Goal: Information Seeking & Learning: Compare options

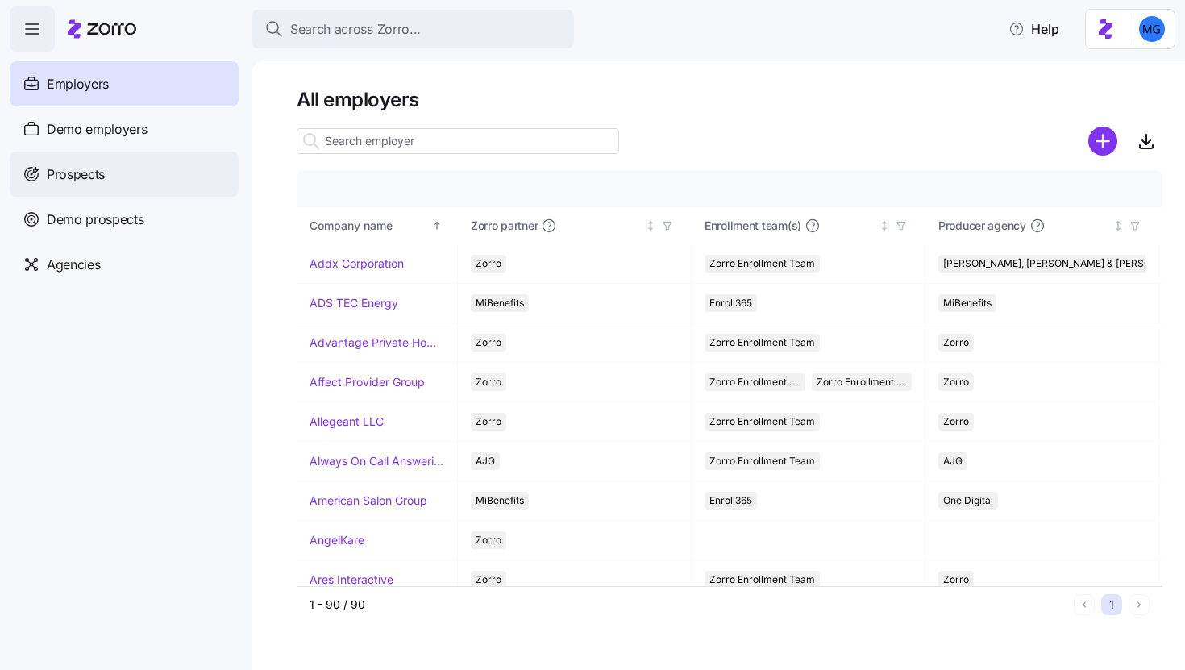
click at [130, 165] on div "Prospects" at bounding box center [124, 173] width 229 height 45
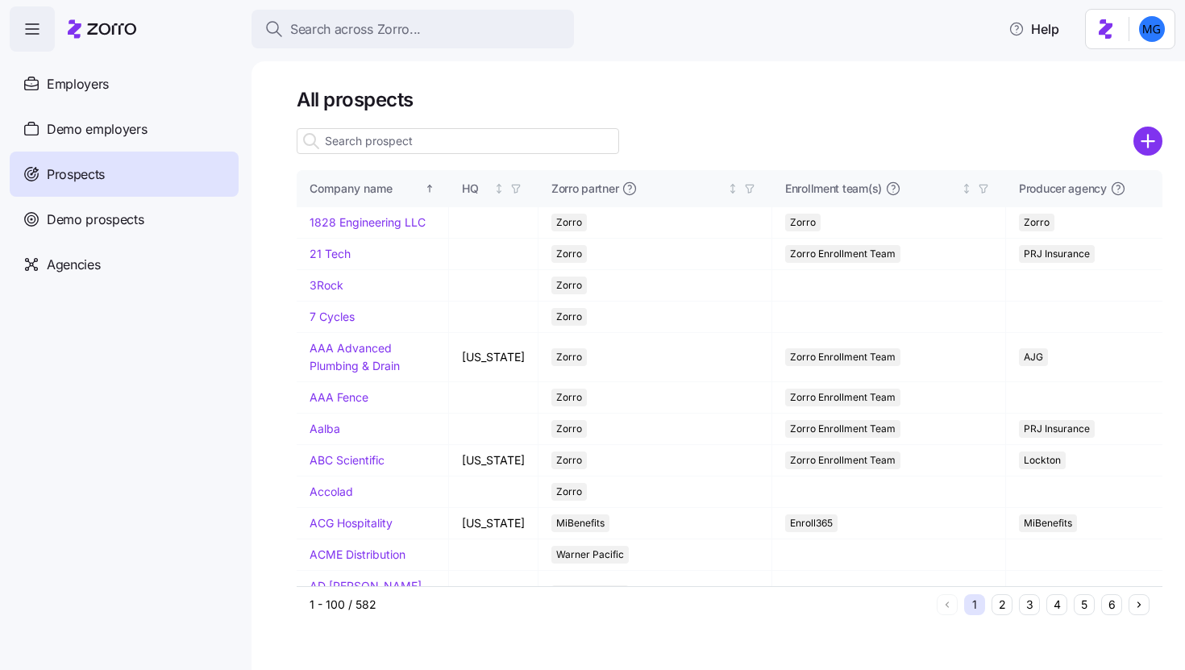
click at [486, 132] on input at bounding box center [458, 141] width 322 height 26
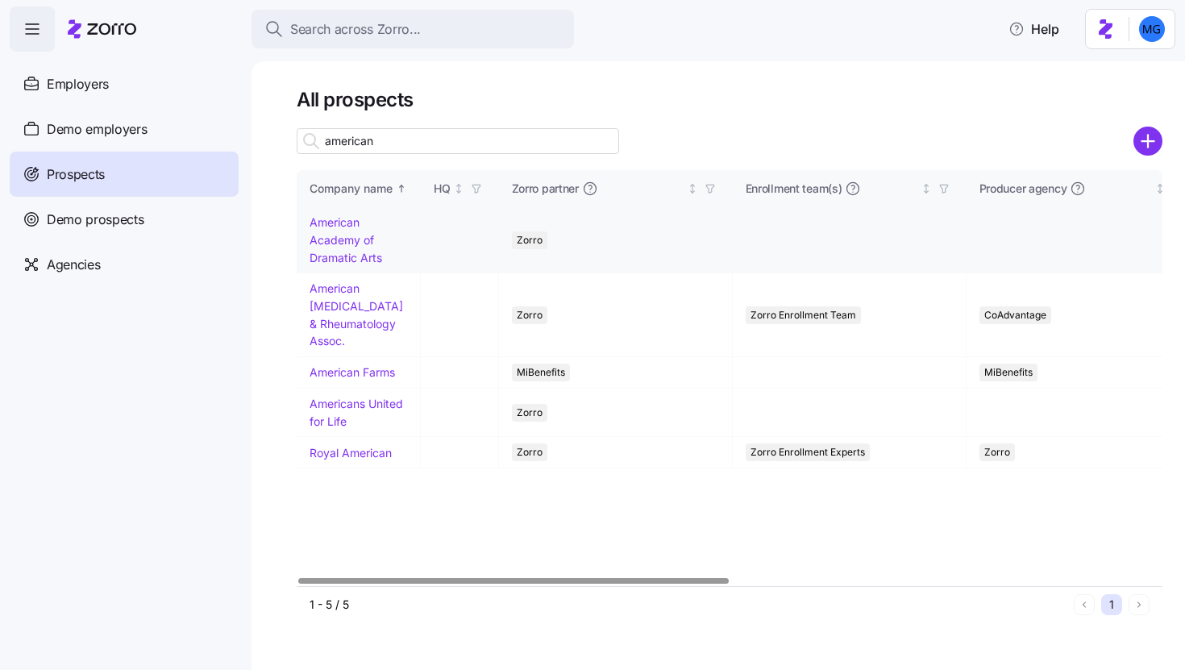
type input "american"
click at [338, 259] on link "American Academy of Dramatic Arts" at bounding box center [345, 239] width 73 height 48
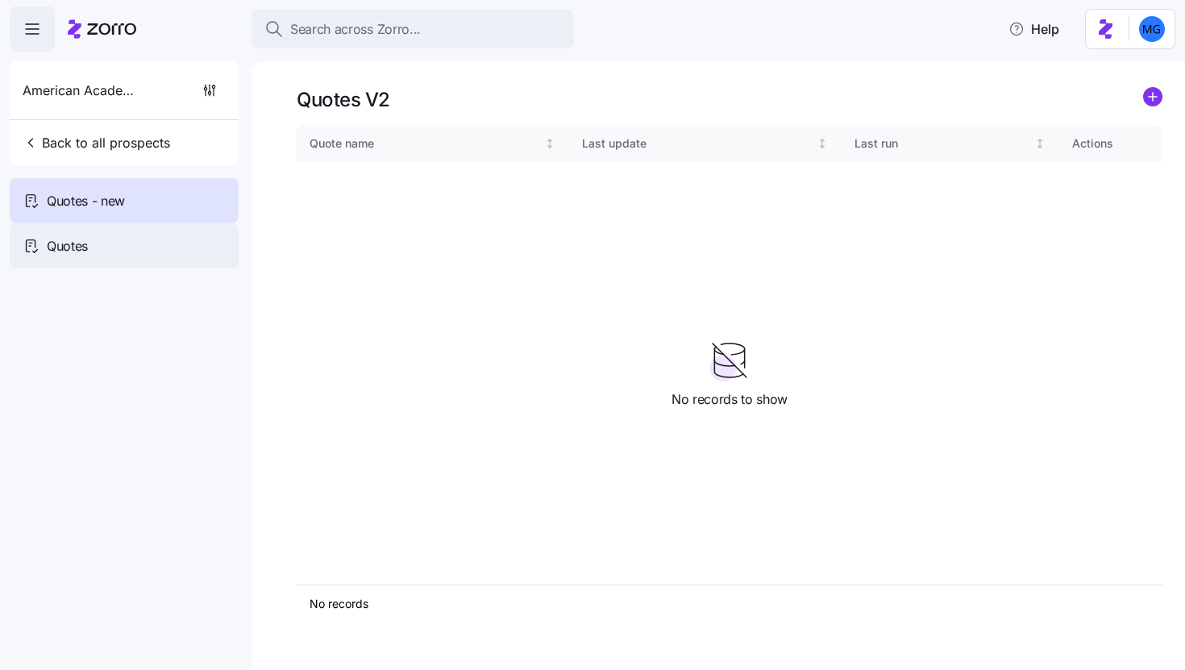
click at [146, 234] on div "Quotes" at bounding box center [124, 245] width 229 height 45
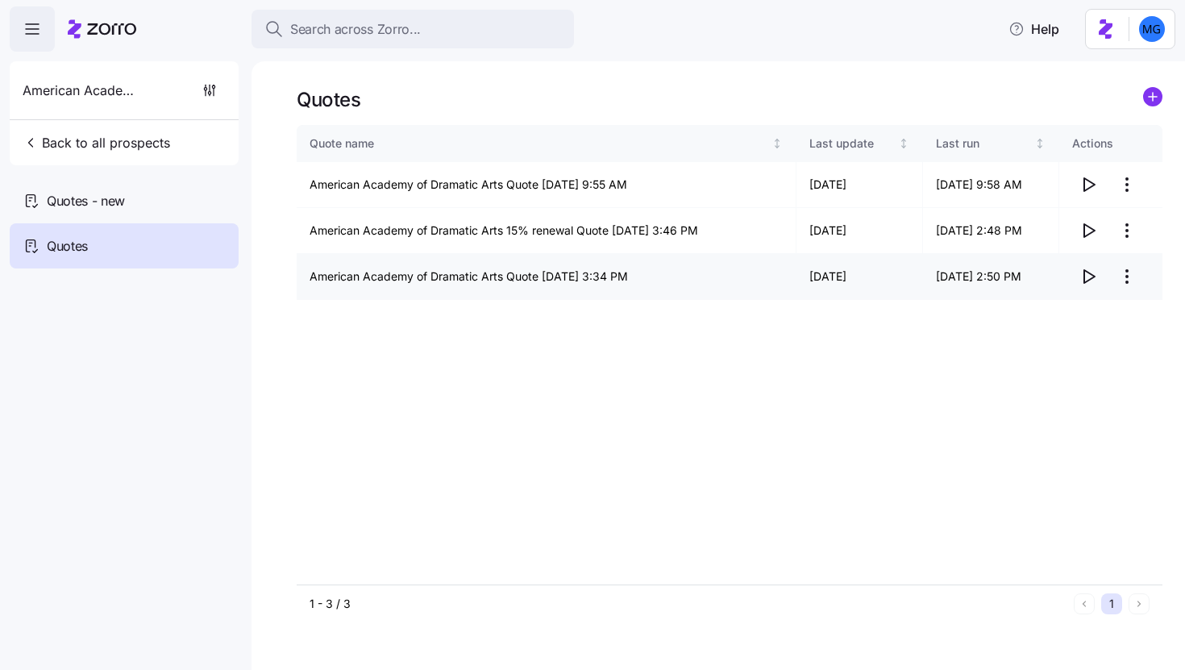
click at [1094, 277] on icon "button" at bounding box center [1087, 276] width 19 height 19
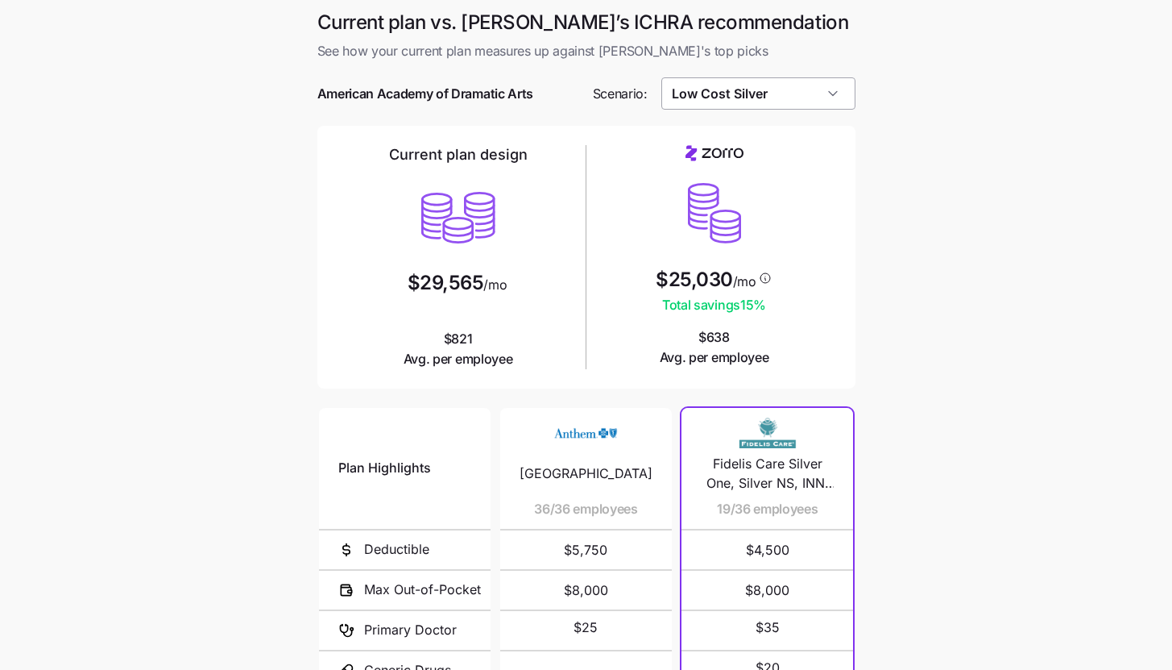
click at [840, 89] on input "Low Cost Silver" at bounding box center [759, 93] width 194 height 32
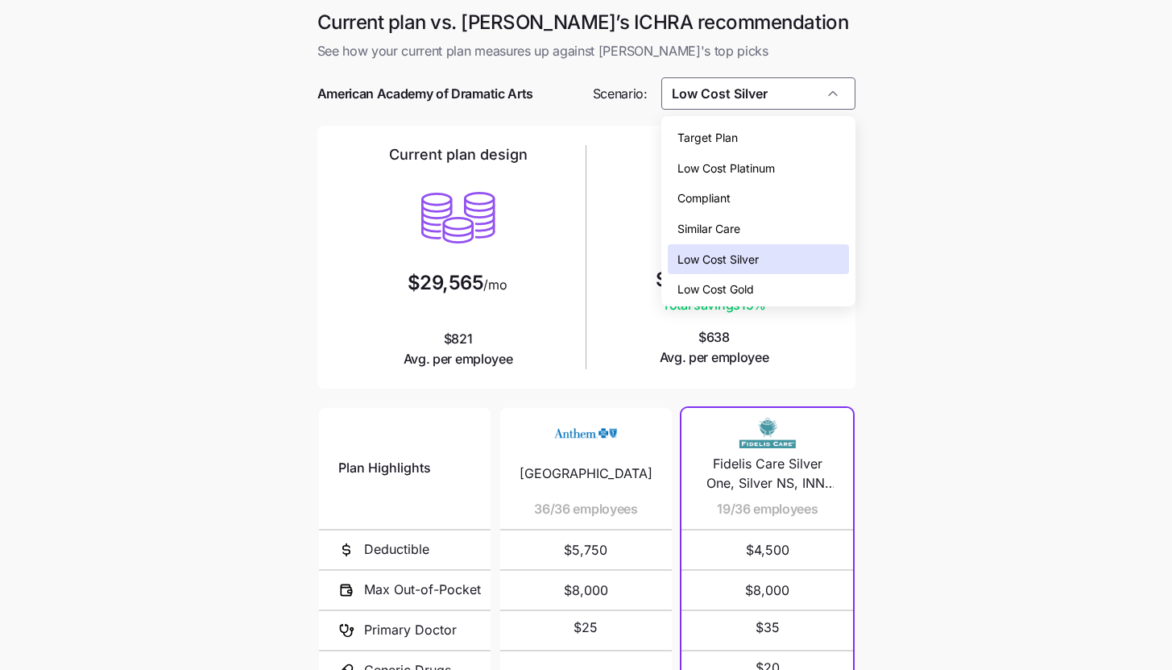
click at [948, 345] on main "Current plan vs. Zorro’s ICHRA recommendation See how your current plan measure…" at bounding box center [586, 440] width 1172 height 880
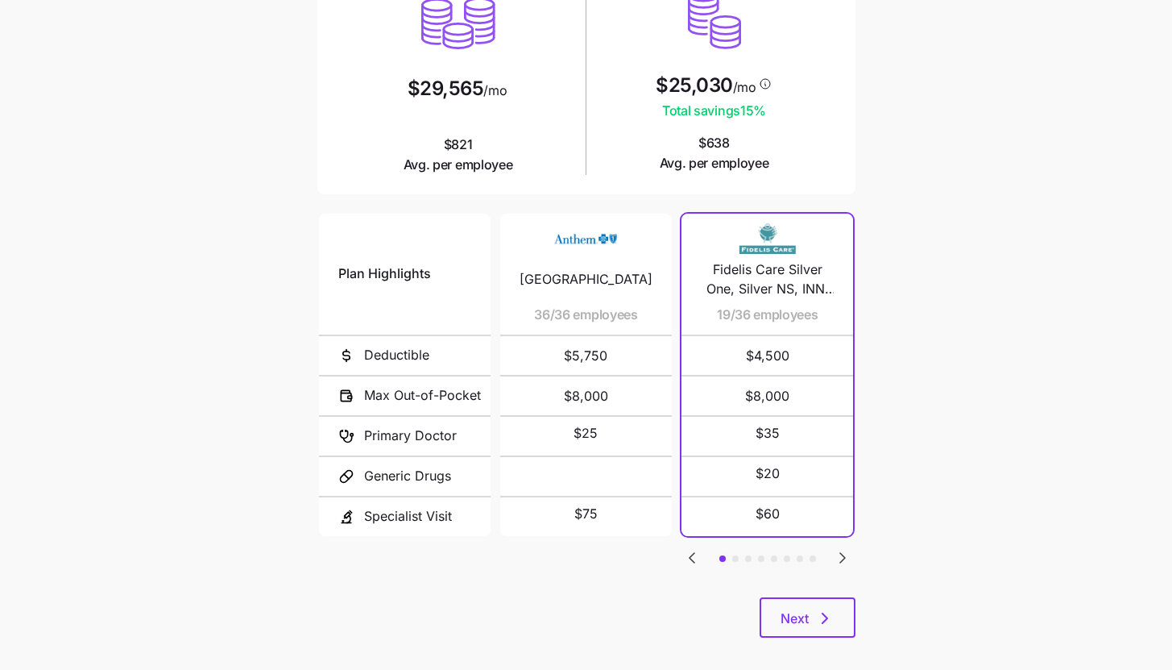
scroll to position [210, 0]
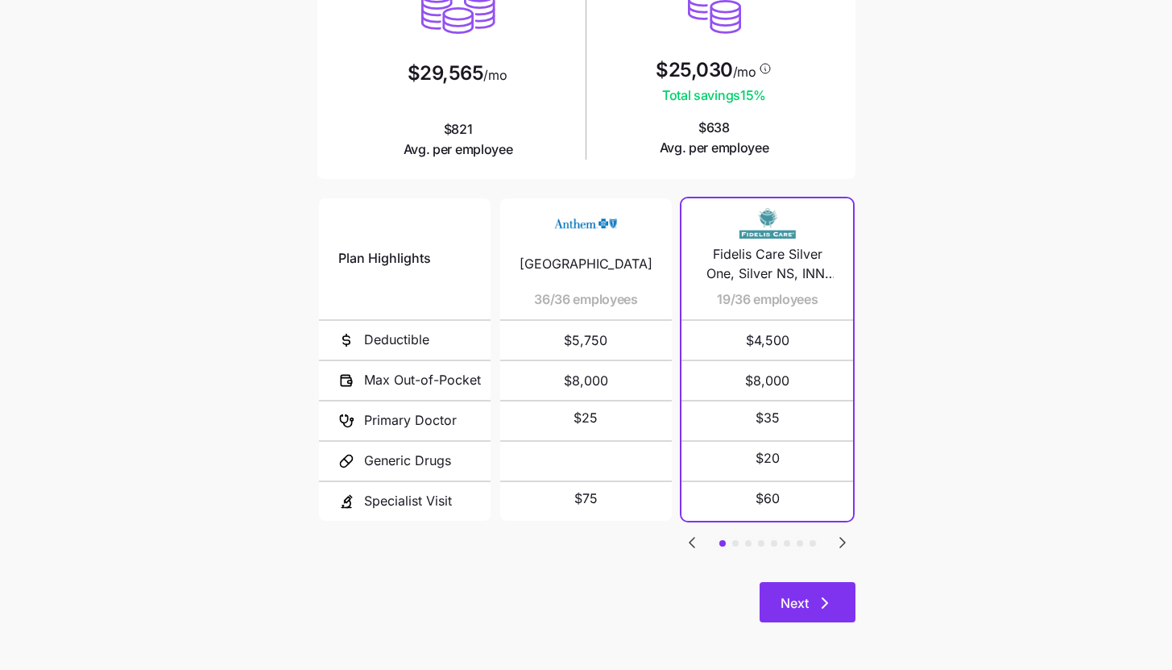
click at [849, 593] on button "Next" at bounding box center [808, 602] width 96 height 40
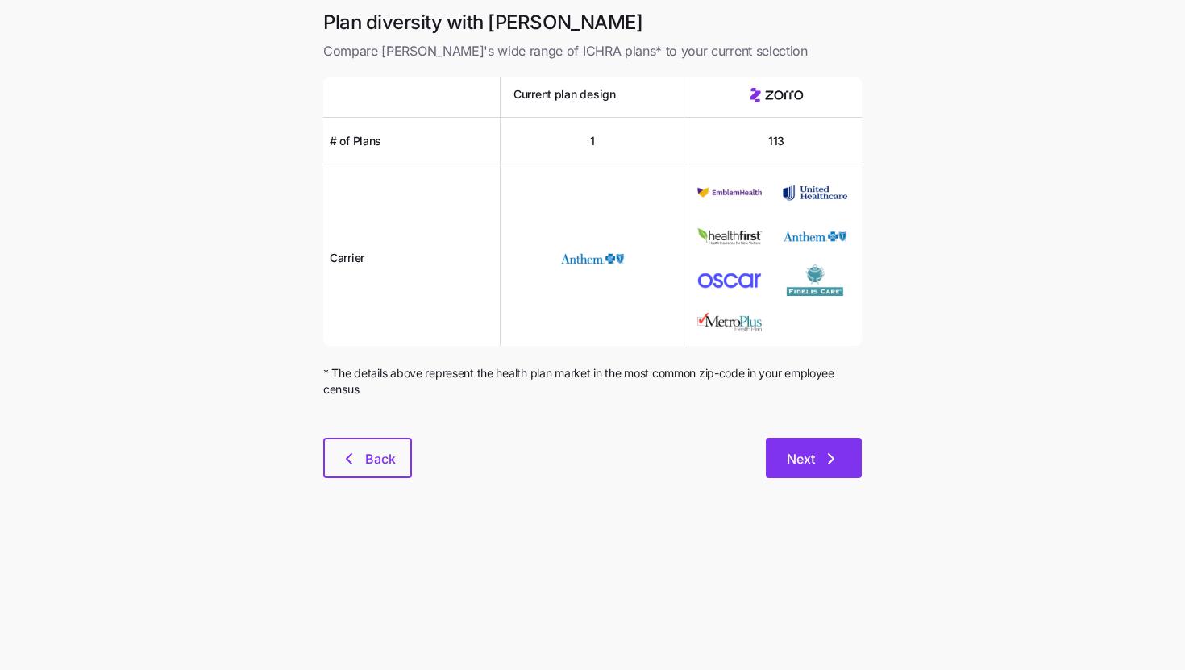
click at [830, 450] on icon "button" at bounding box center [830, 458] width 19 height 19
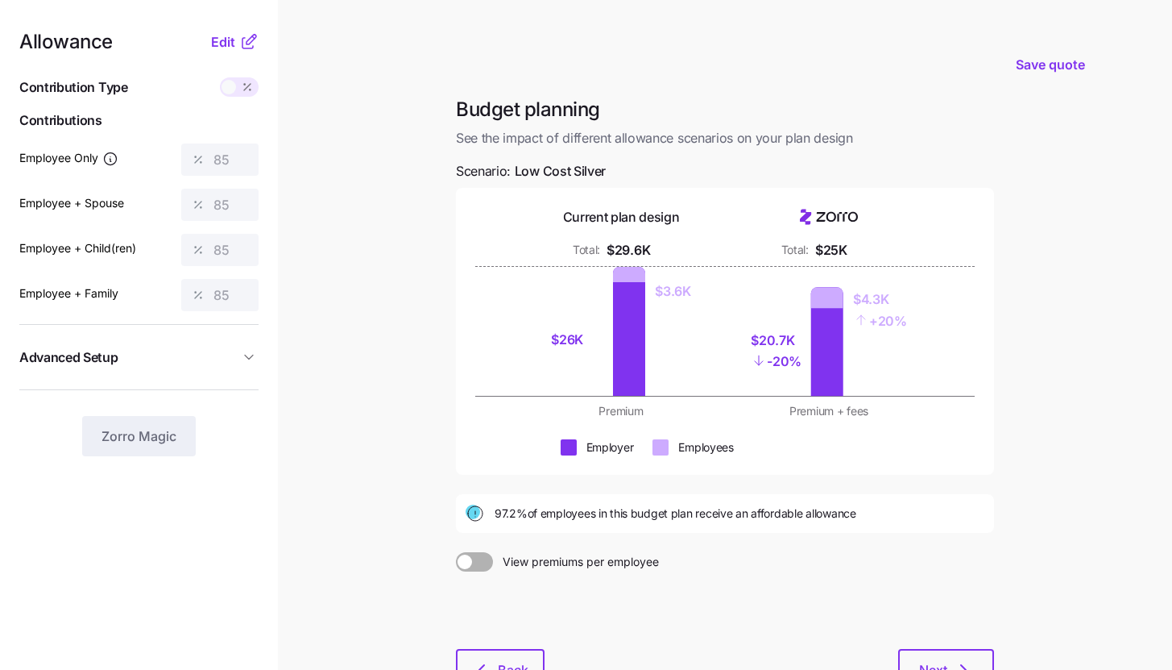
click at [243, 46] on icon at bounding box center [248, 41] width 19 height 19
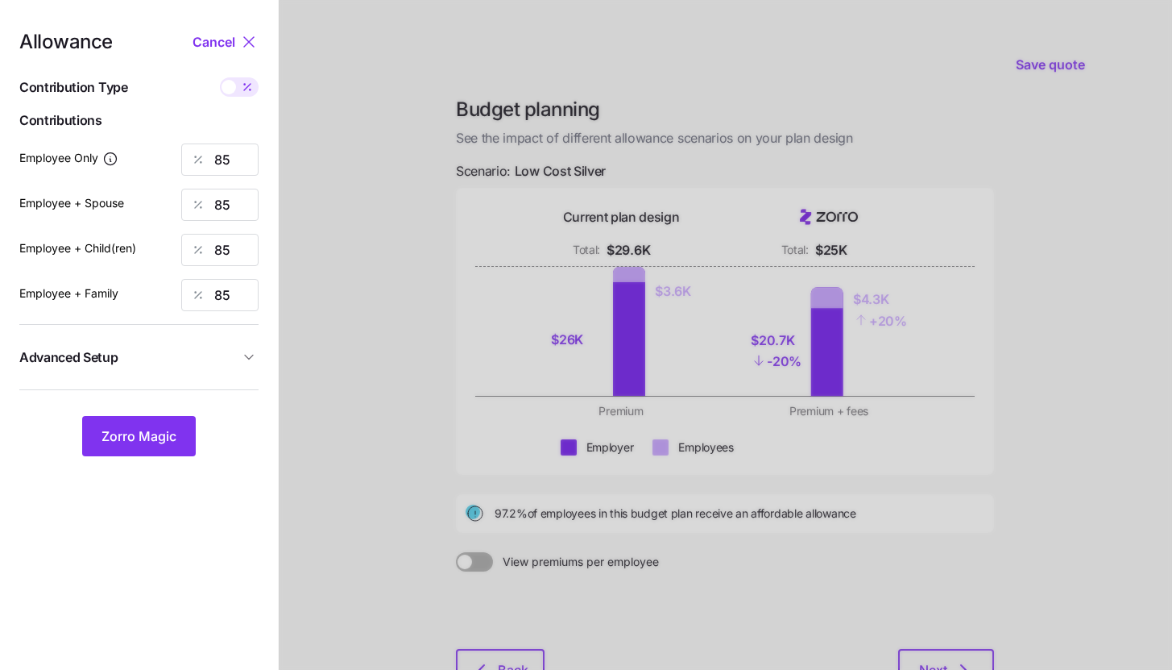
click at [244, 104] on div "Allowance Cancel Contribution Type Use classes Contributions Employee Only 85 E…" at bounding box center [138, 244] width 239 height 424
click at [246, 87] on icon at bounding box center [247, 87] width 6 height 6
click at [220, 77] on input "checkbox" at bounding box center [220, 77] width 0 height 0
type input "592"
type input "1184"
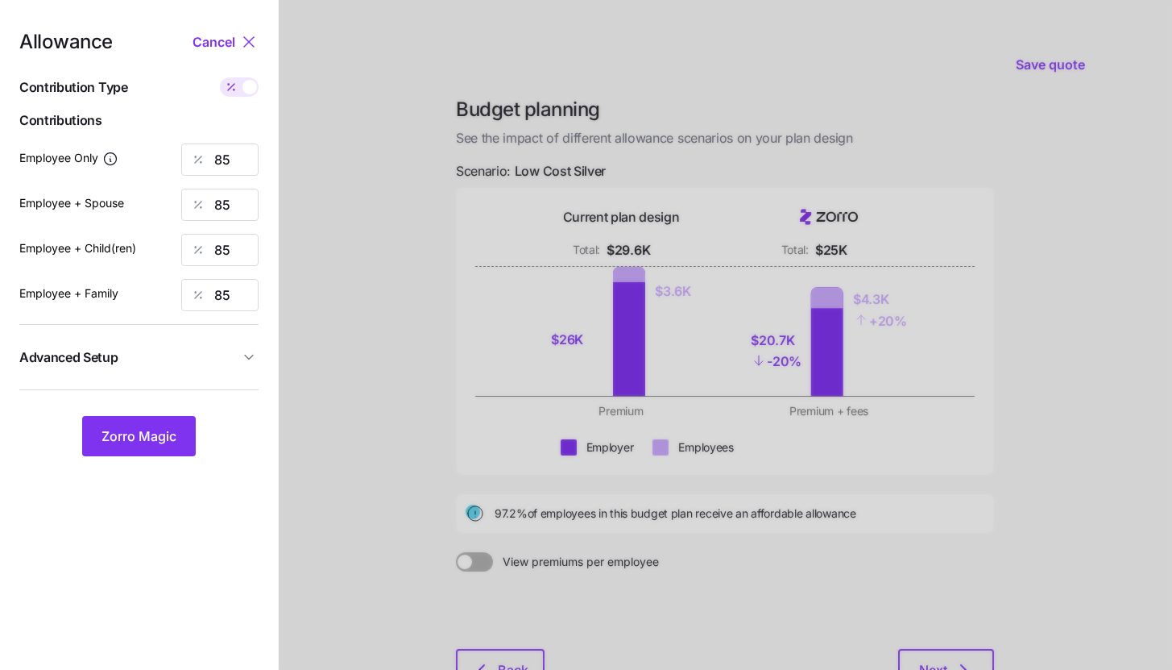
type input "1068"
type input "1660"
click at [246, 89] on span at bounding box center [250, 87] width 15 height 15
click at [220, 77] on input "checkbox" at bounding box center [220, 77] width 0 height 0
type input "85"
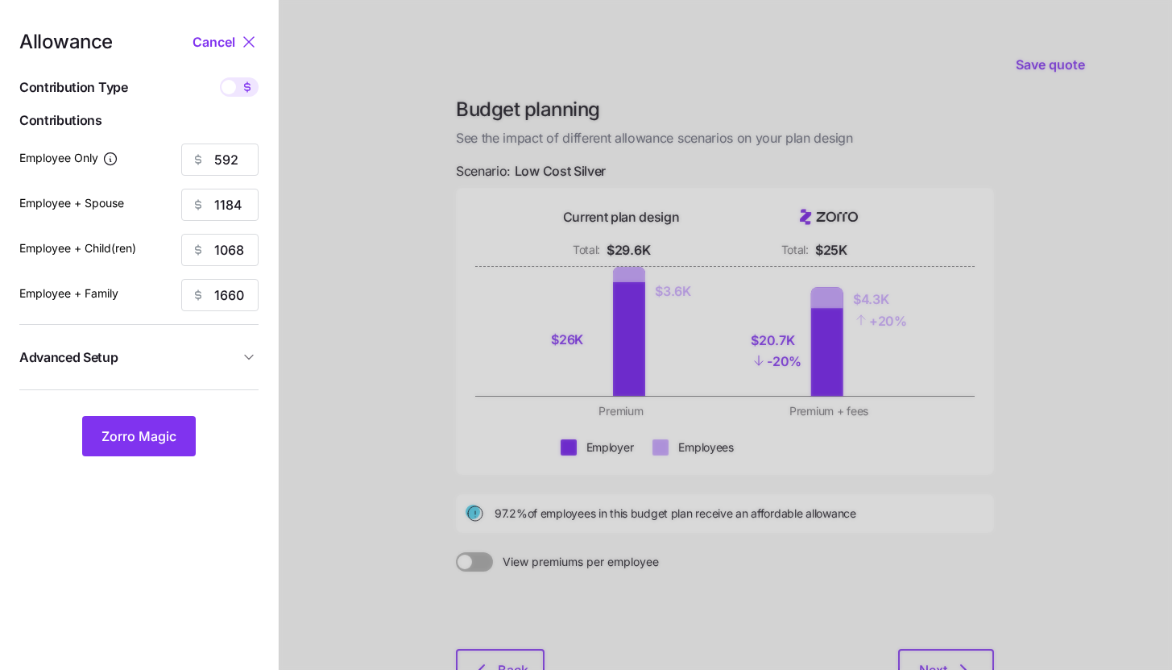
type input "85"
click at [239, 94] on span at bounding box center [247, 86] width 23 height 19
click at [220, 77] on input "checkbox" at bounding box center [220, 77] width 0 height 0
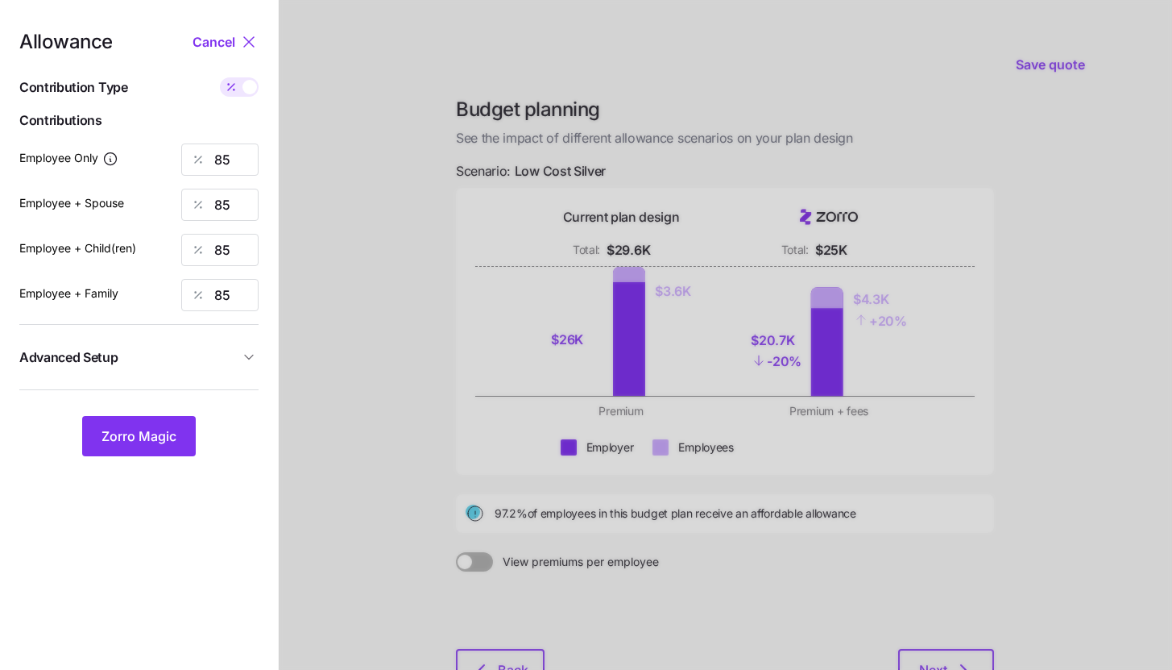
type input "592"
type input "1184"
type input "1068"
type input "1660"
click at [232, 160] on input "592" at bounding box center [219, 159] width 77 height 32
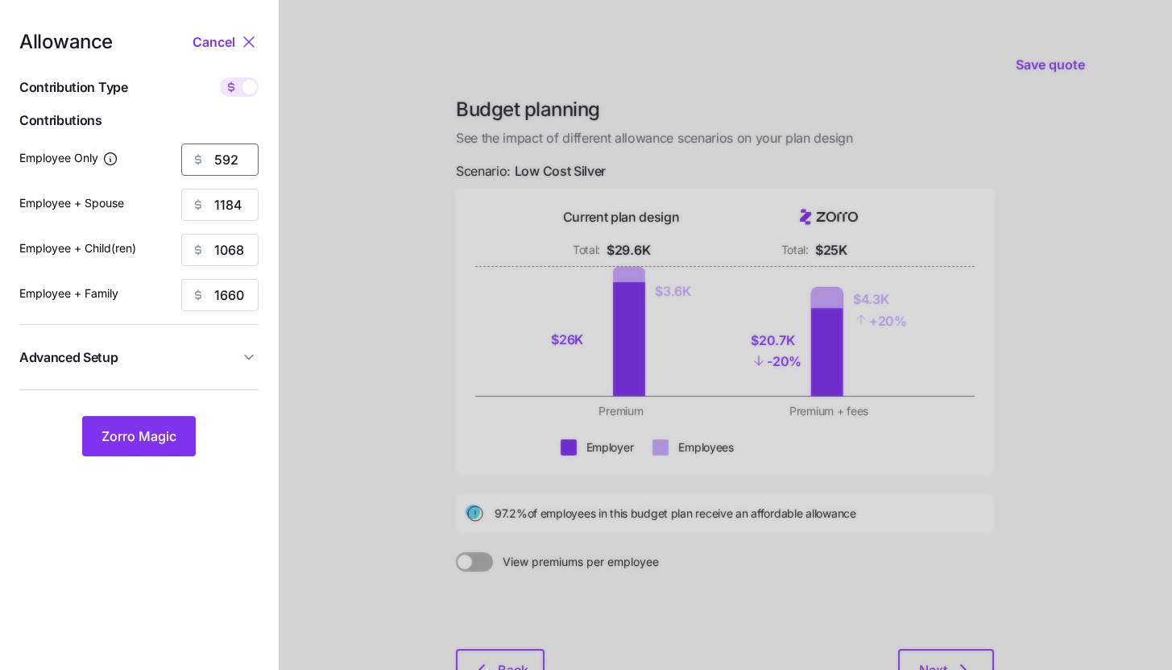
click at [232, 160] on input "592" at bounding box center [219, 159] width 77 height 32
type input "1170"
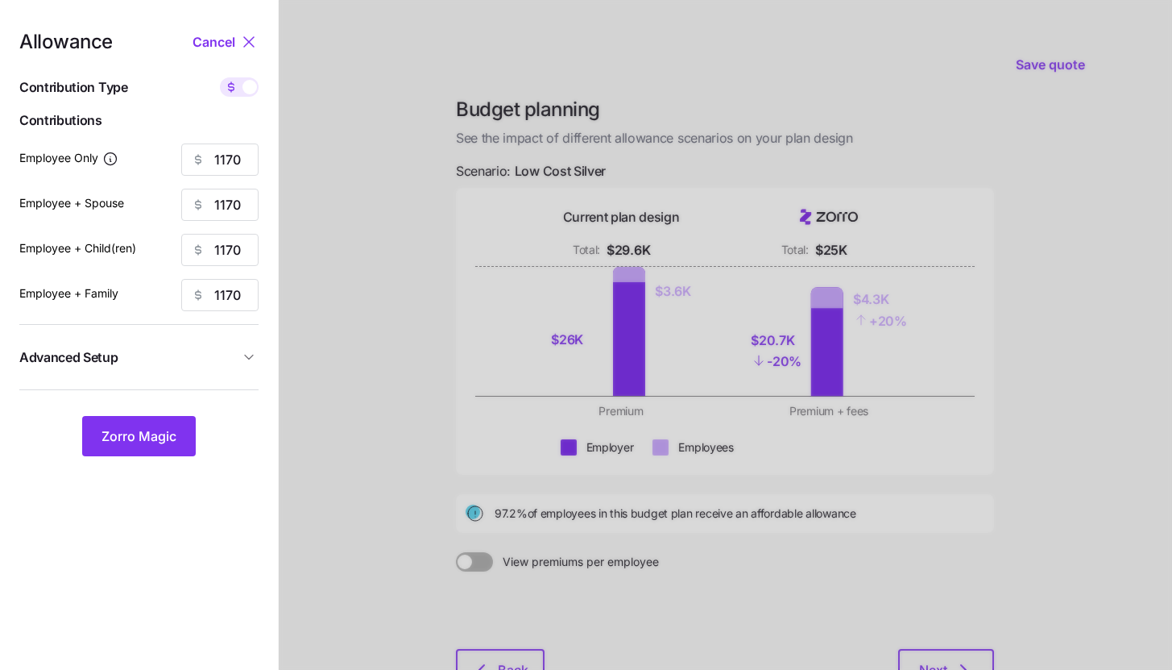
click at [243, 360] on icon "button" at bounding box center [249, 357] width 16 height 16
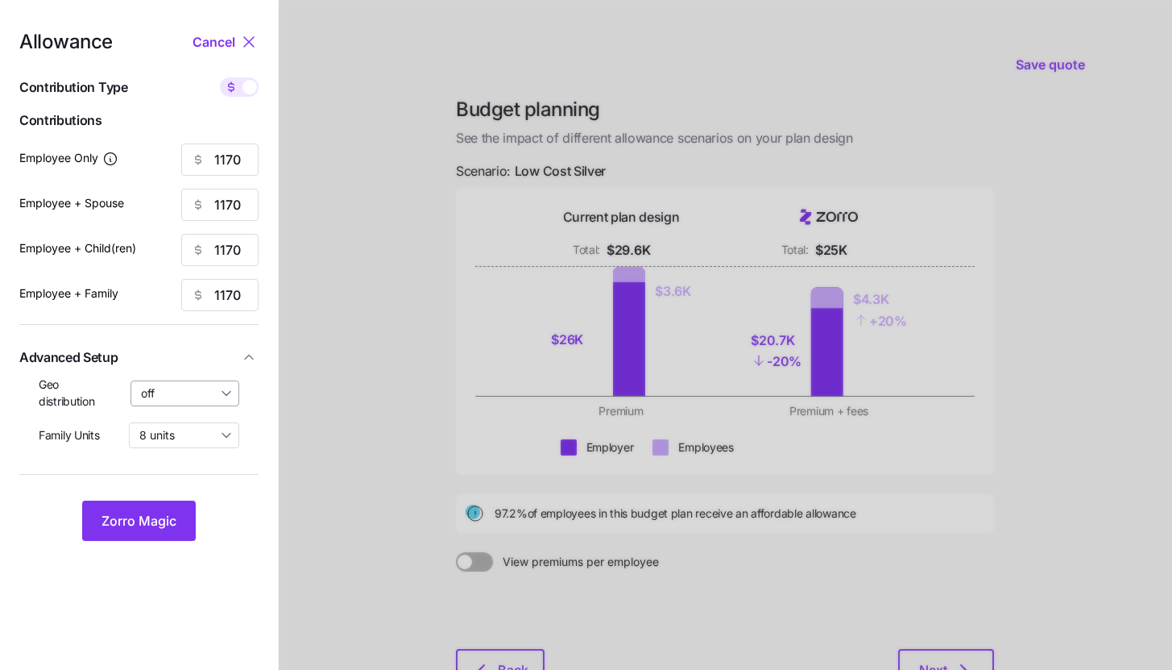
click at [229, 394] on input "off" at bounding box center [186, 393] width 110 height 26
click at [205, 479] on span "By state (6)" at bounding box center [177, 487] width 62 height 18
type input "By state (6)"
click at [176, 512] on button "Zorro Magic" at bounding box center [139, 520] width 114 height 40
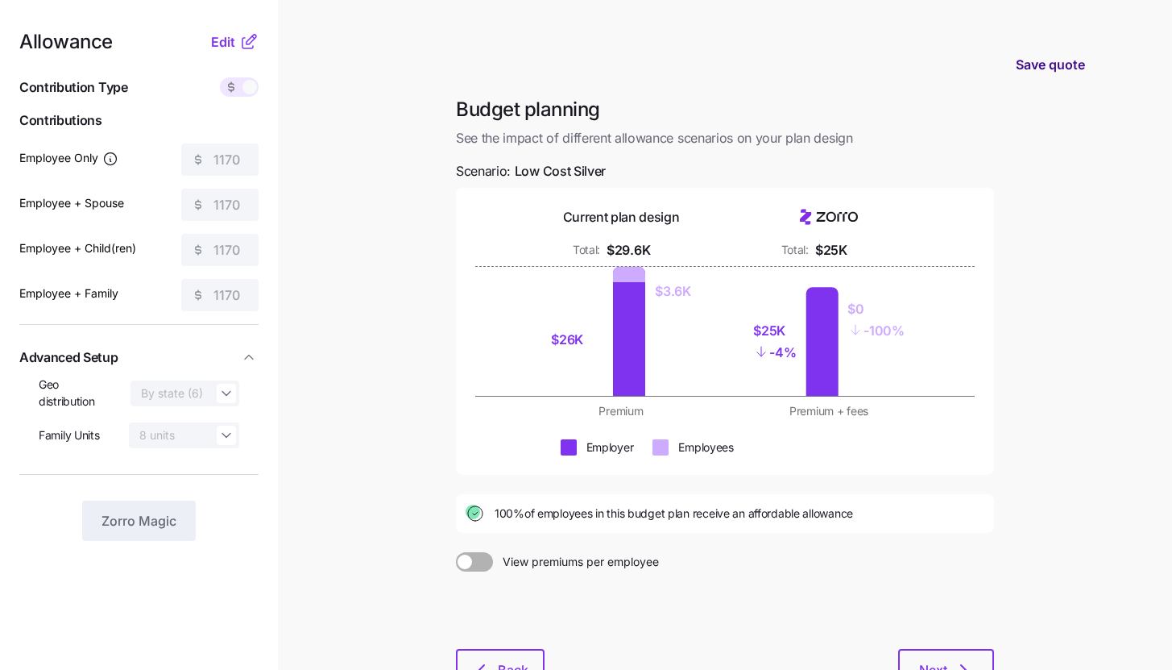
click at [1047, 52] on button "Save quote" at bounding box center [1050, 64] width 95 height 45
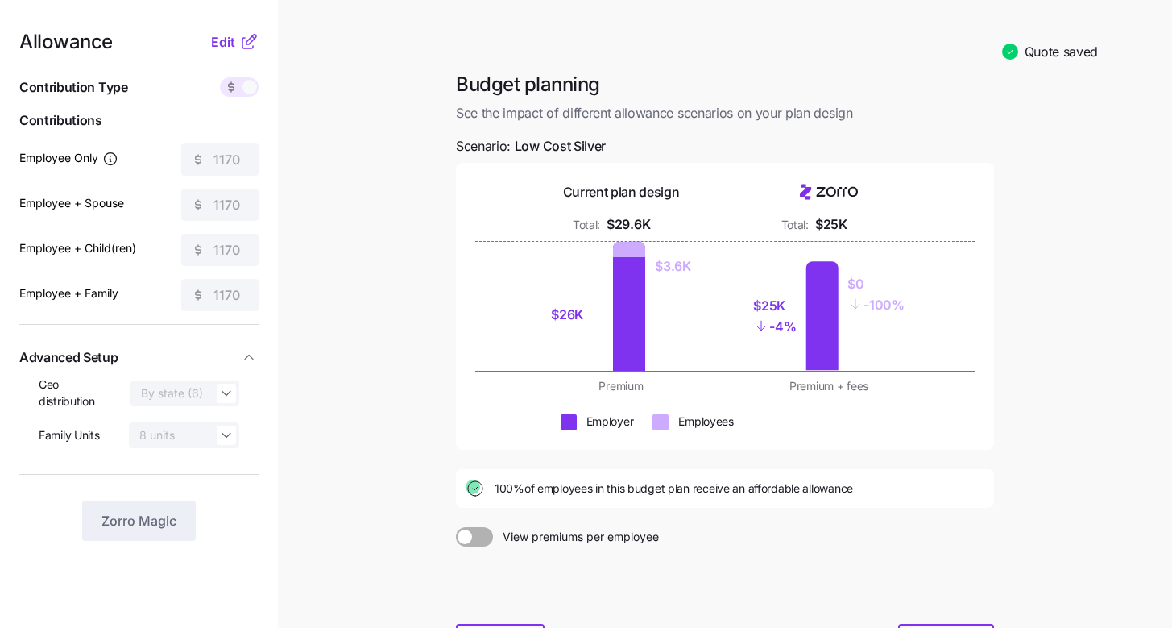
click at [1007, 327] on main "Quote saved Budget planning See the impact of different allowance scenarios on …" at bounding box center [586, 383] width 1172 height 767
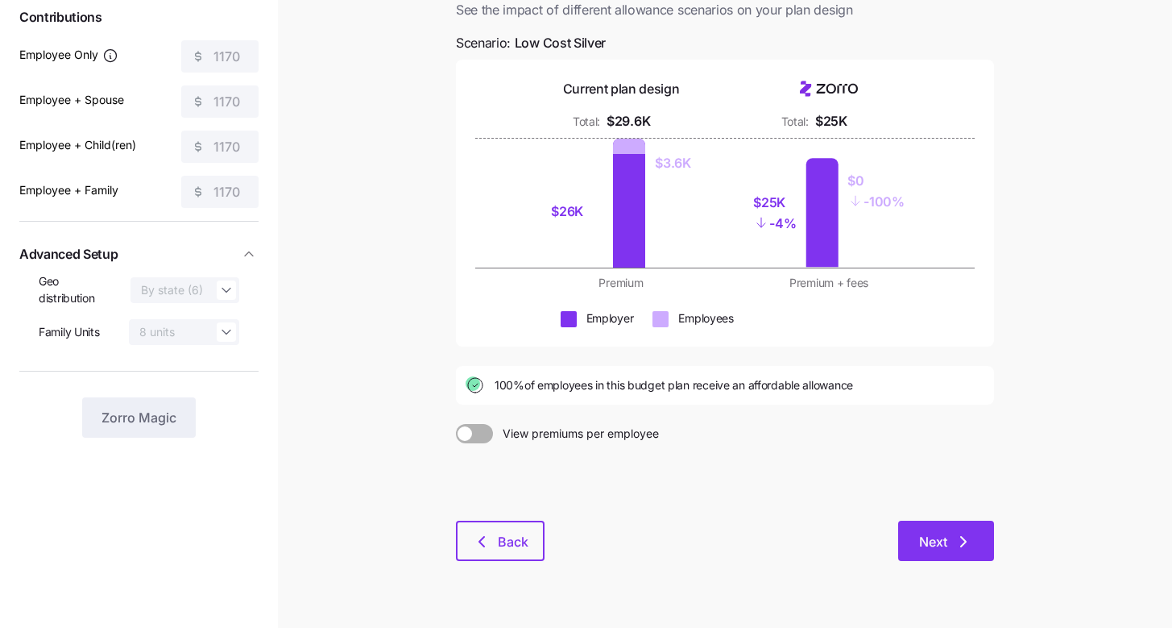
scroll to position [139, 0]
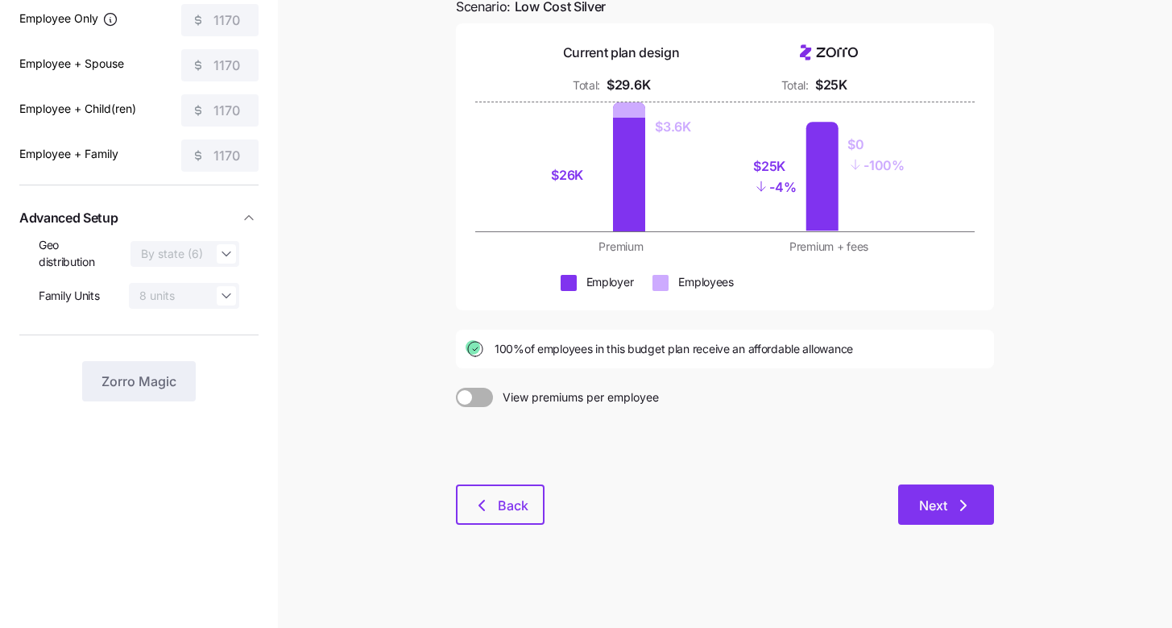
click at [944, 522] on button "Next" at bounding box center [947, 504] width 96 height 40
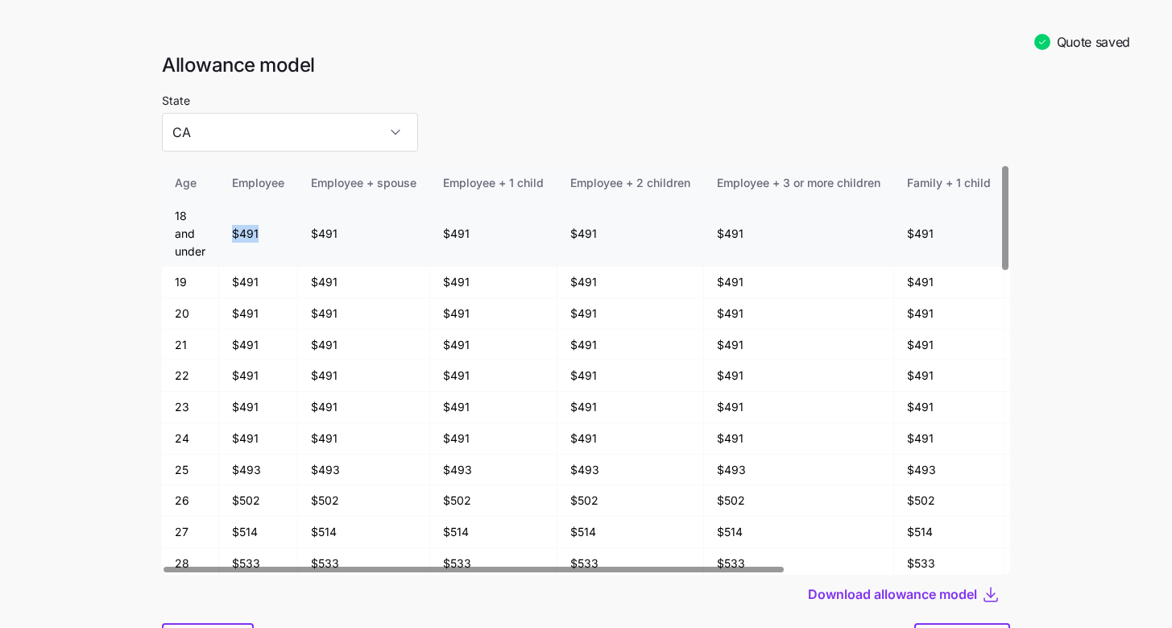
drag, startPoint x: 232, startPoint y: 232, endPoint x: 260, endPoint y: 236, distance: 28.5
click at [260, 236] on td "$491" at bounding box center [258, 234] width 79 height 66
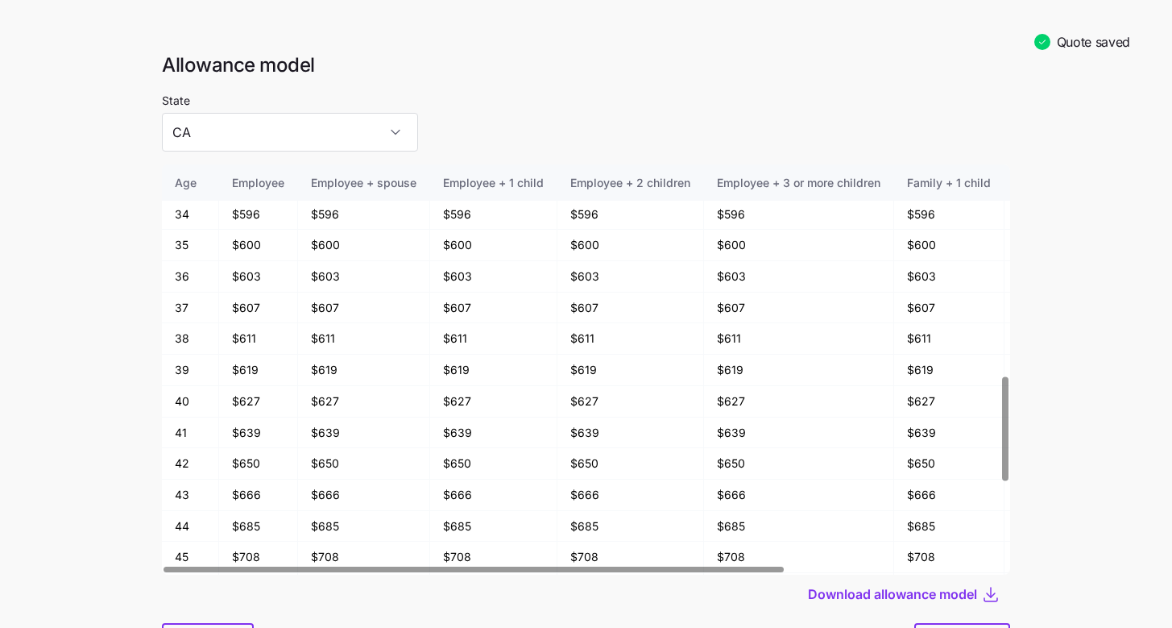
scroll to position [1161, 0]
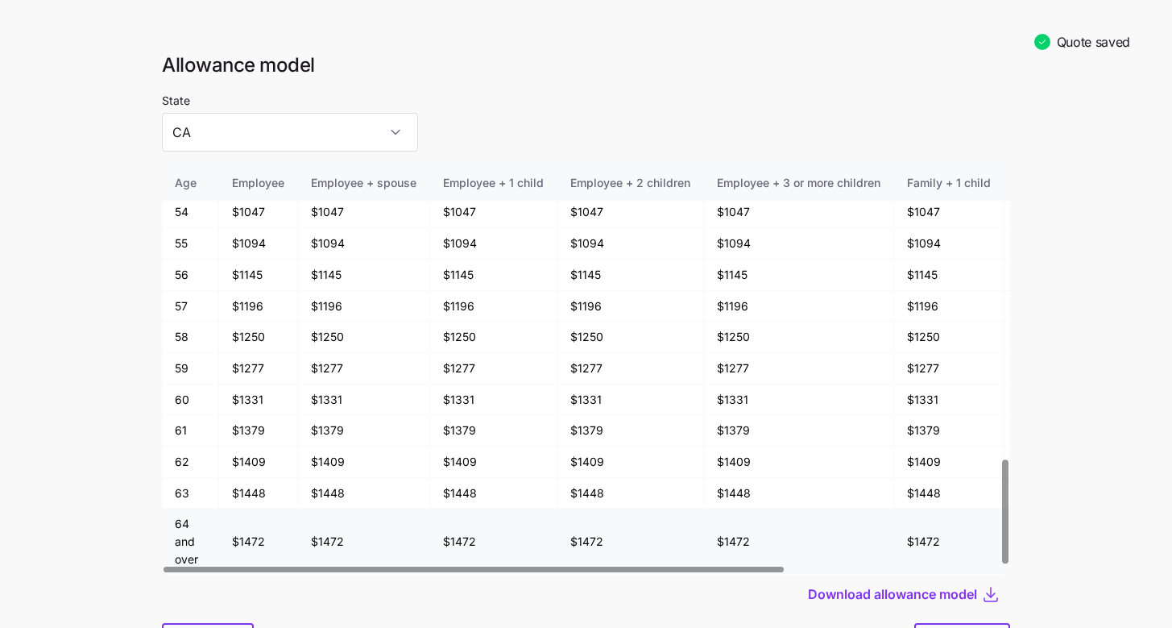
click at [236, 543] on td "$1472" at bounding box center [258, 540] width 79 height 65
drag, startPoint x: 236, startPoint y: 543, endPoint x: 260, endPoint y: 546, distance: 24.3
click at [260, 546] on td "$1472" at bounding box center [258, 540] width 79 height 65
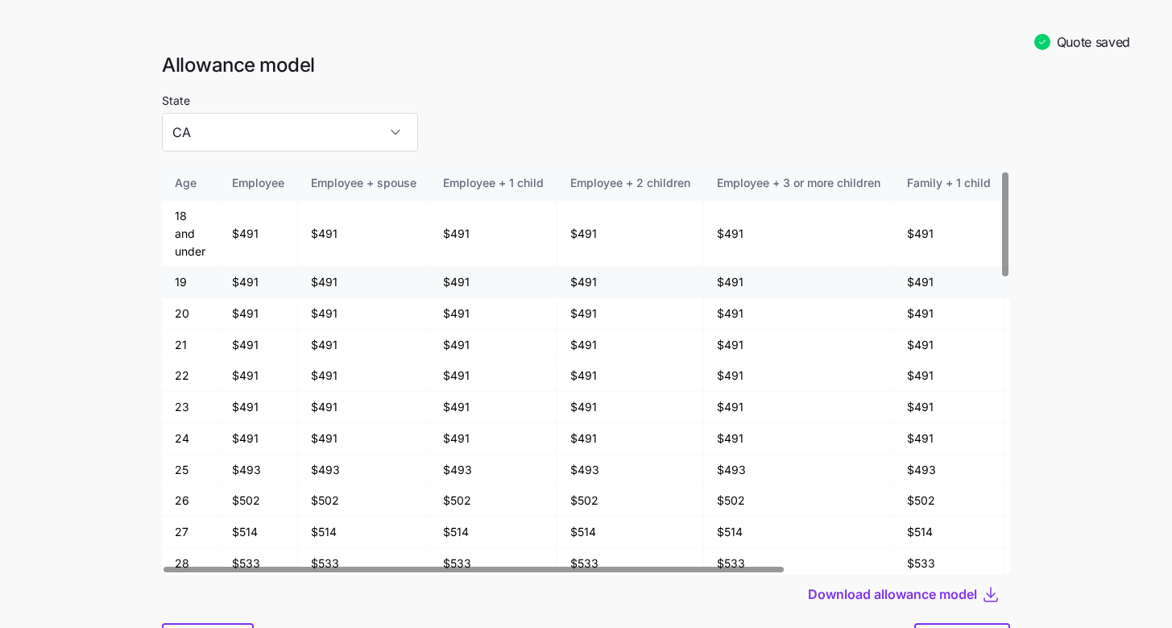
scroll to position [0, 0]
click at [305, 145] on input "CA" at bounding box center [290, 132] width 256 height 39
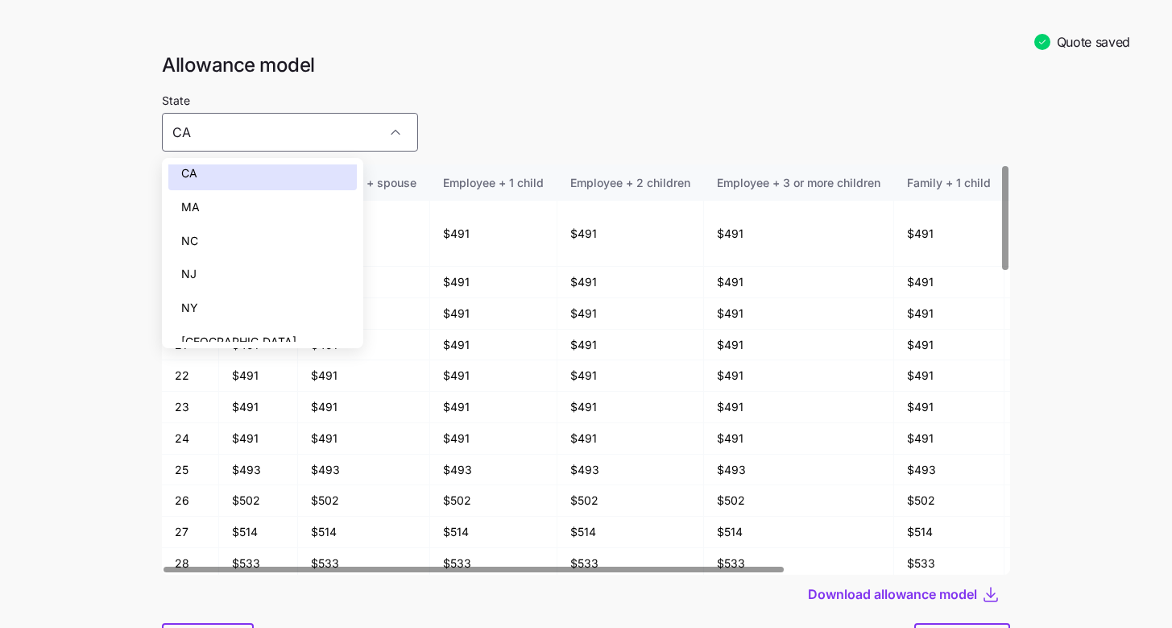
scroll to position [24, 0]
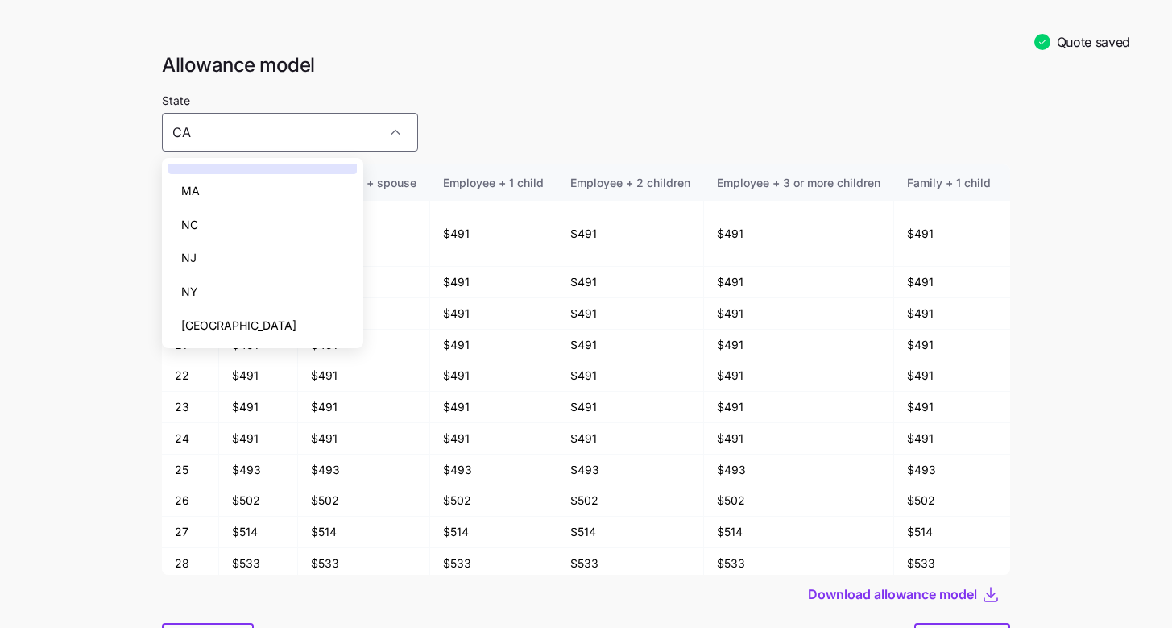
click at [782, 84] on div at bounding box center [586, 83] width 849 height 13
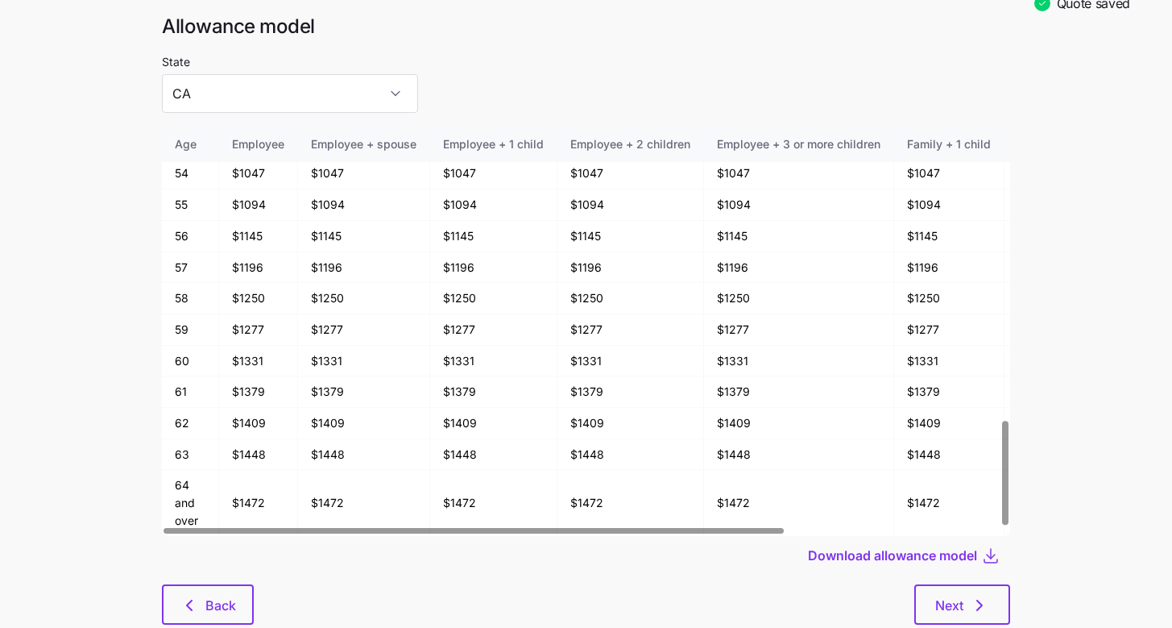
scroll to position [84, 0]
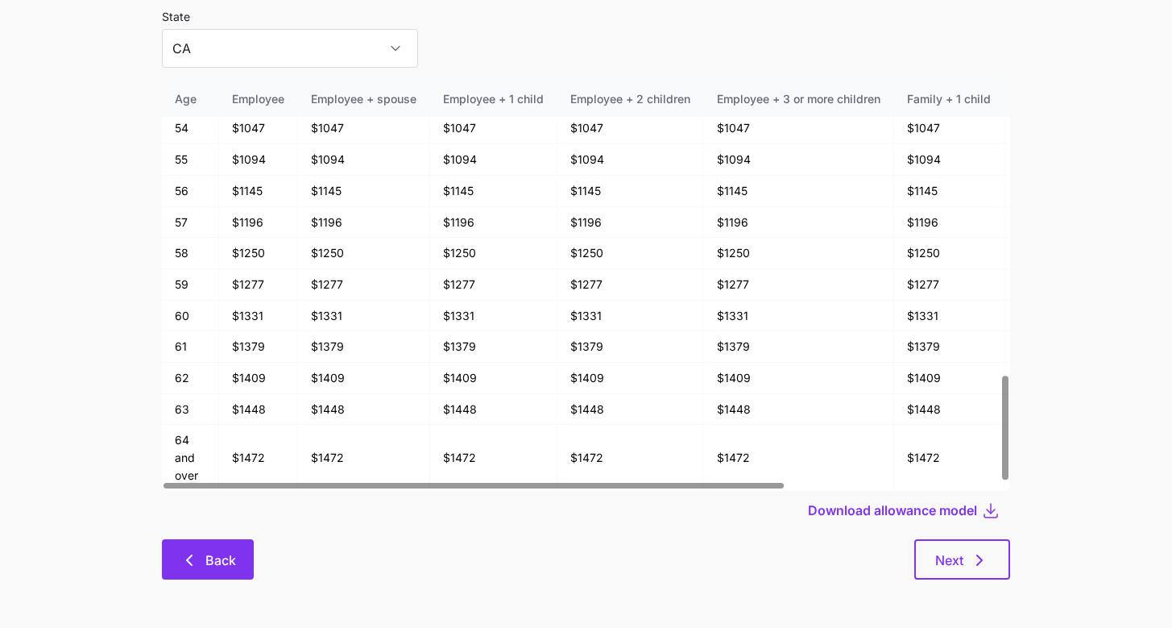
click at [214, 555] on span "Back" at bounding box center [220, 559] width 31 height 19
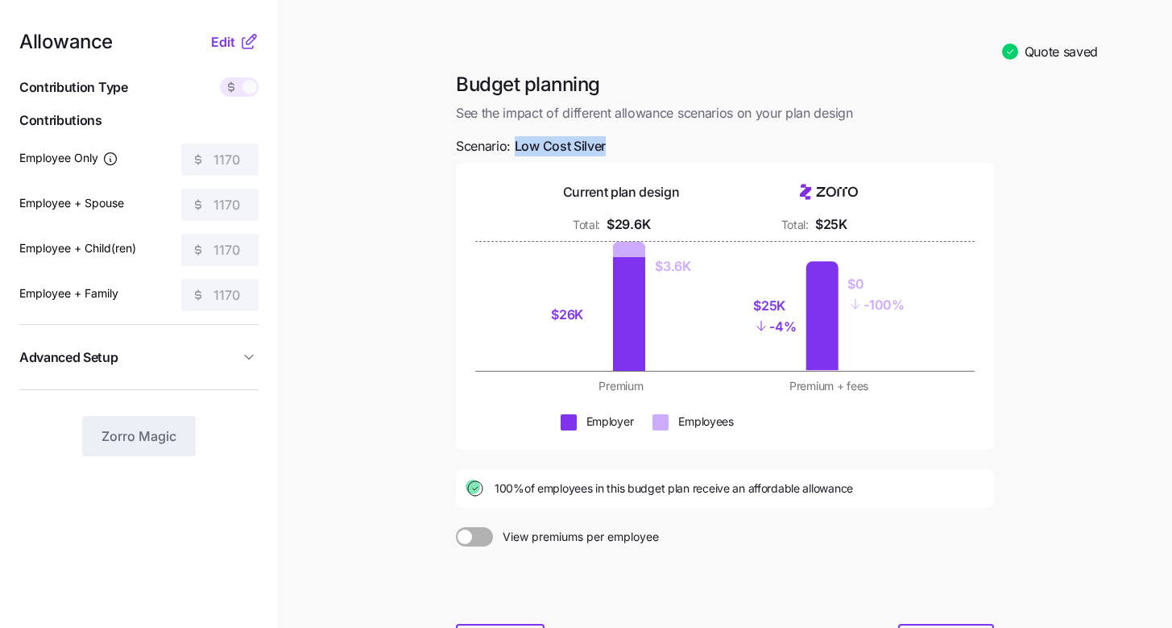
drag, startPoint x: 516, startPoint y: 147, endPoint x: 608, endPoint y: 150, distance: 92.7
click at [608, 150] on div "Budget planning See the impact of different allowance scenarios on your plan de…" at bounding box center [725, 378] width 564 height 612
click at [412, 185] on main "Quote saved Budget planning See the impact of different allowance scenarios on …" at bounding box center [586, 383] width 1172 height 767
click at [251, 40] on icon at bounding box center [248, 41] width 19 height 19
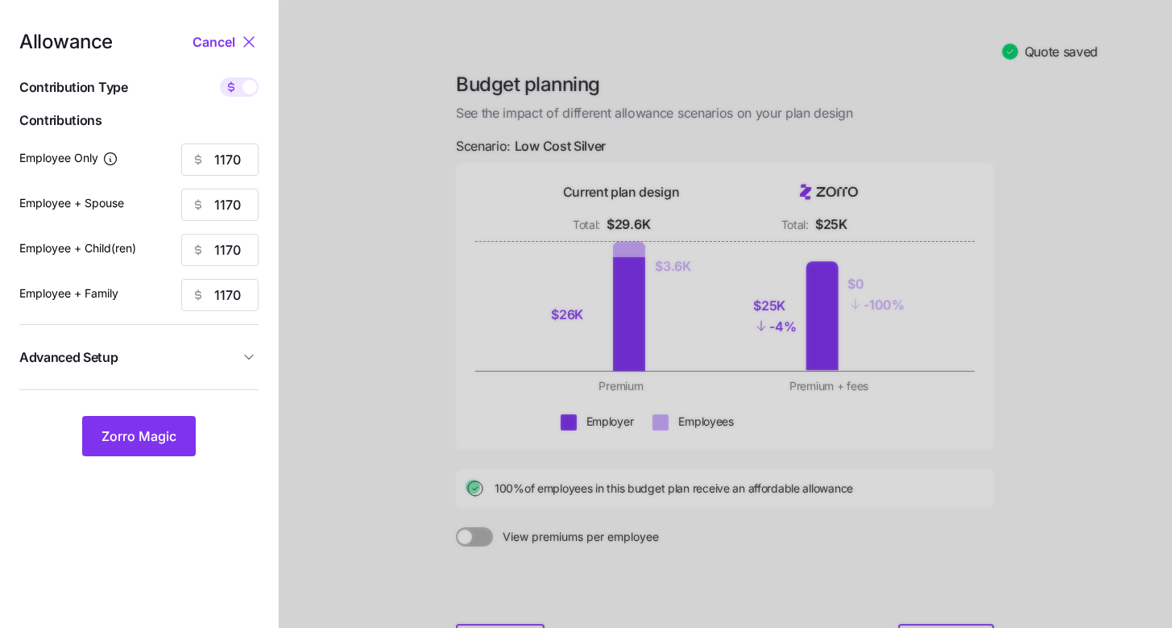
click at [241, 90] on span at bounding box center [231, 86] width 23 height 19
click at [220, 77] on input "checkbox" at bounding box center [220, 77] width 0 height 0
type input "168"
type input "84"
type input "82"
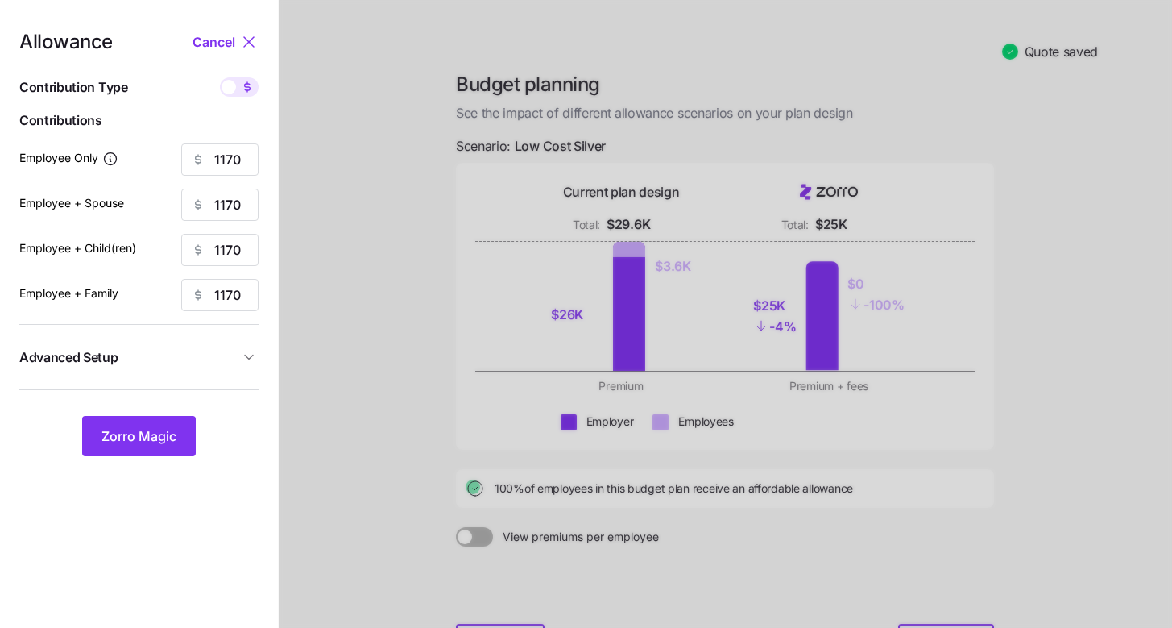
type input "55"
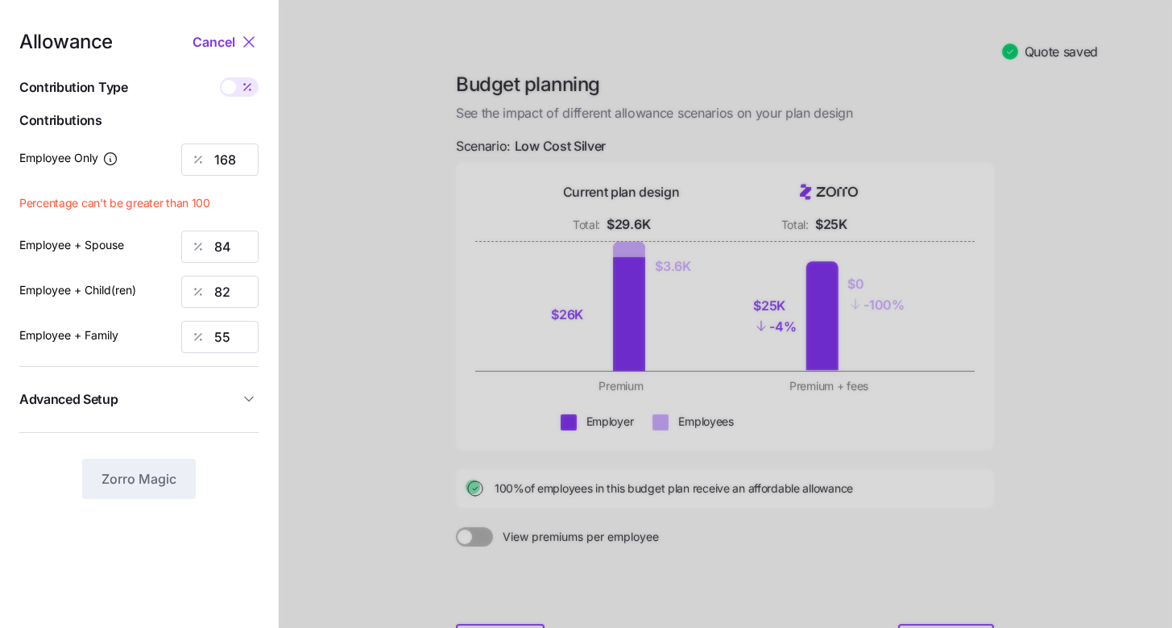
click at [253, 86] on icon at bounding box center [247, 87] width 13 height 13
click at [220, 77] on input "checkbox" at bounding box center [220, 77] width 0 height 0
type input "1170"
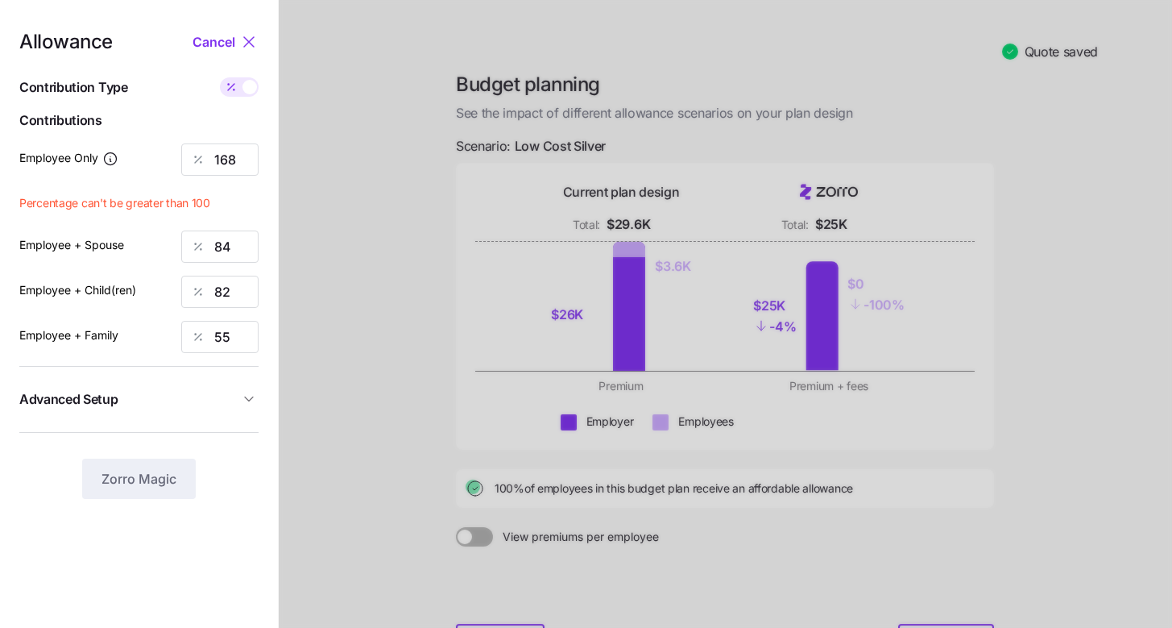
type input "1170"
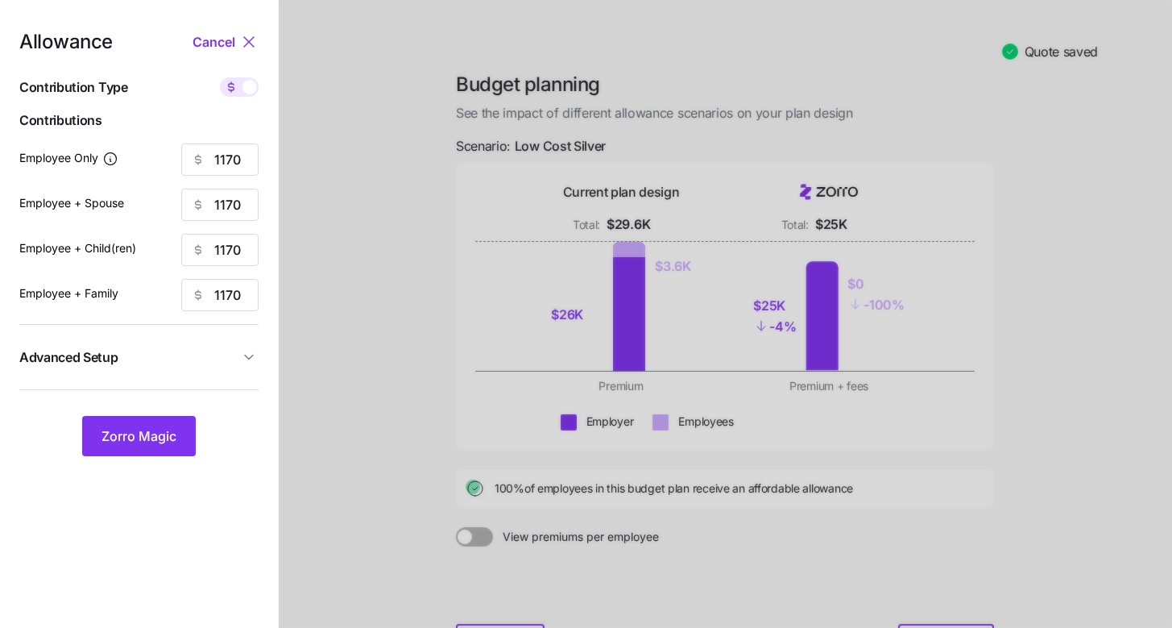
click at [251, 80] on div at bounding box center [239, 86] width 39 height 19
click at [220, 77] on input "checkbox" at bounding box center [220, 77] width 0 height 0
type input "168"
type input "84"
type input "82"
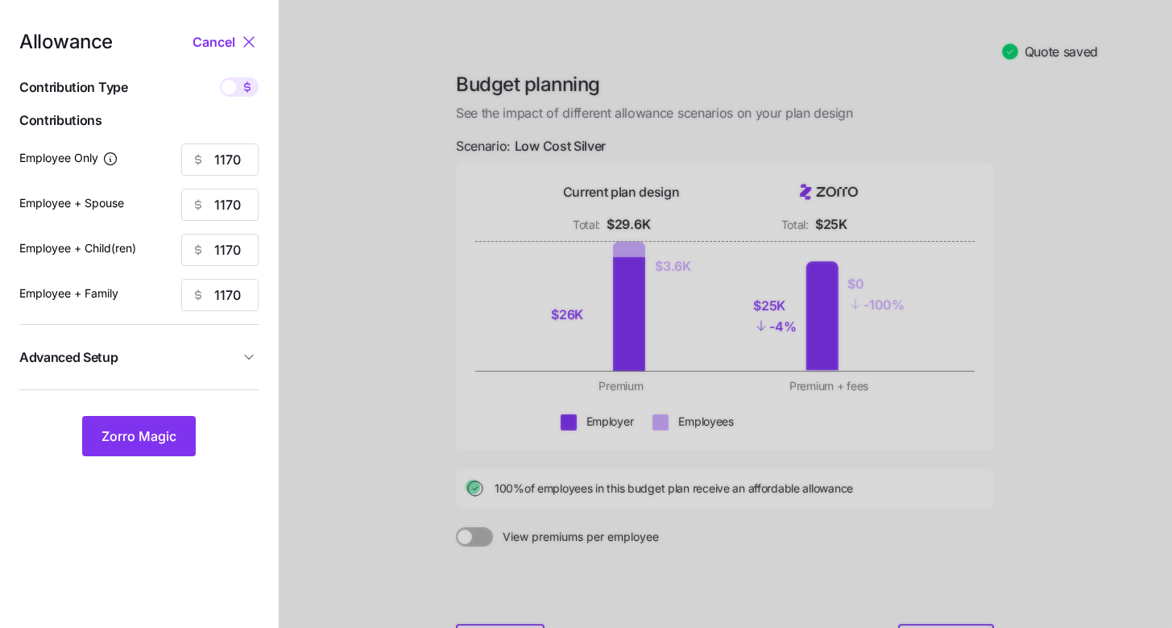
type input "55"
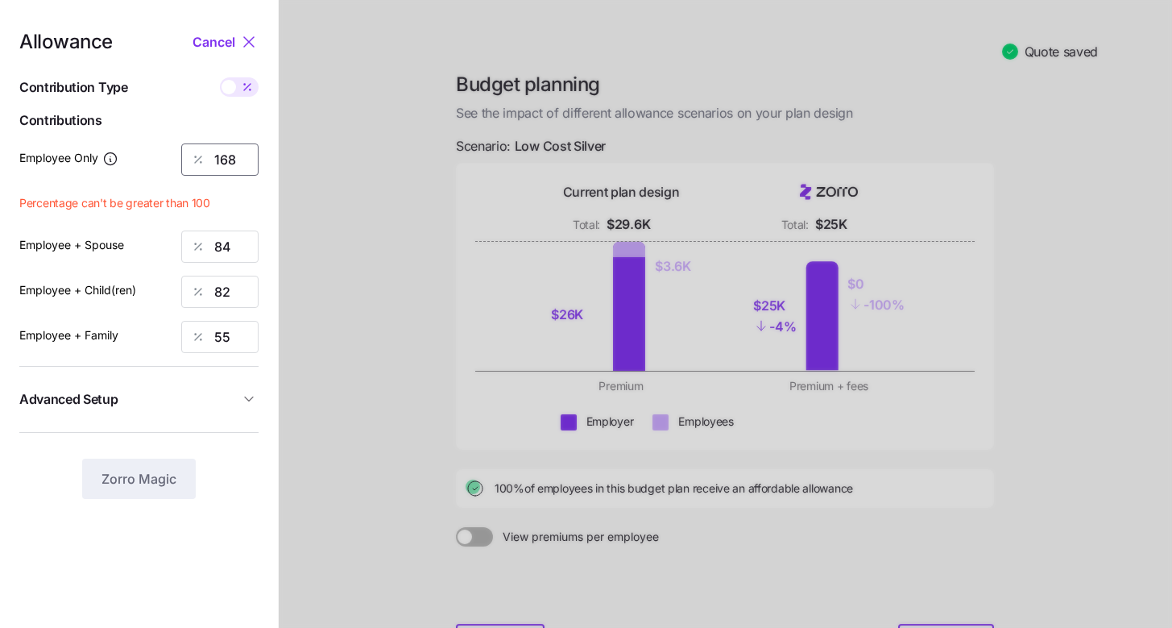
drag, startPoint x: 239, startPoint y: 155, endPoint x: 210, endPoint y: 157, distance: 29.1
click at [210, 157] on div "168" at bounding box center [219, 159] width 77 height 32
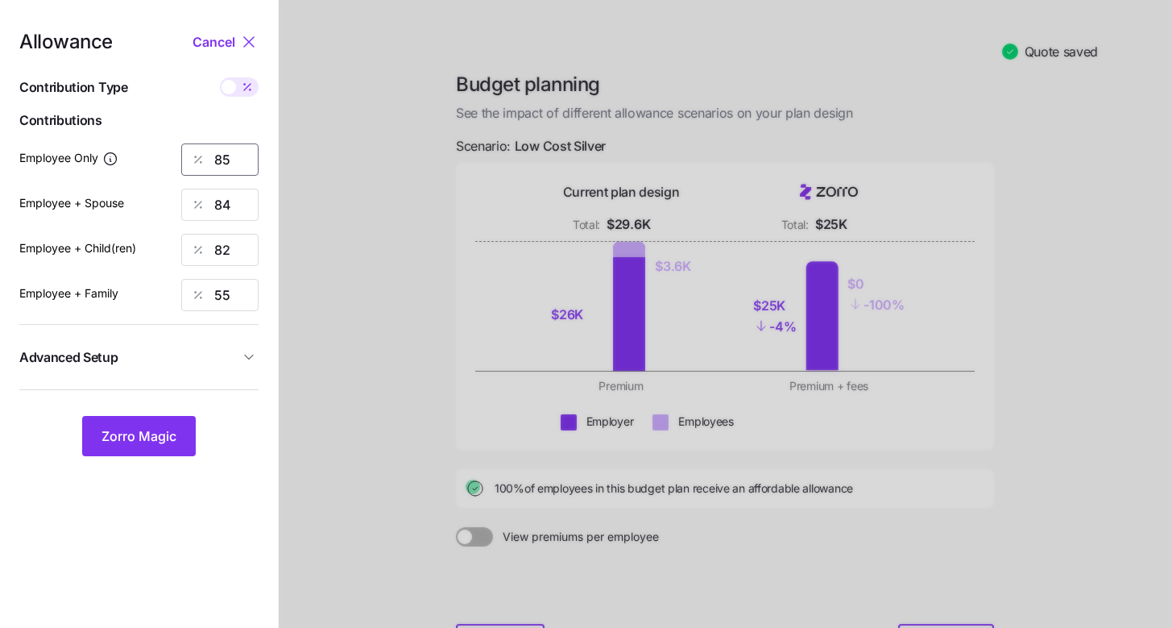
type input "85"
type input "70"
click at [161, 427] on span "Zorro Magic" at bounding box center [139, 435] width 75 height 19
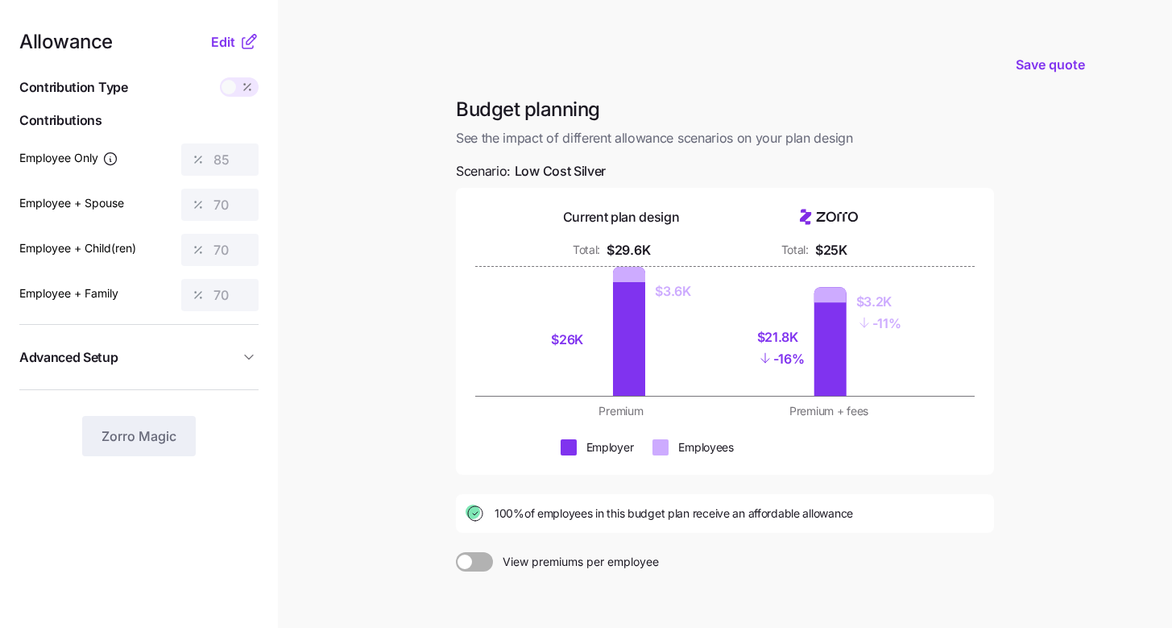
click at [236, 67] on div "Allowance Edit Contribution Type Use classes Contributions Employee Only 85 Emp…" at bounding box center [138, 244] width 239 height 424
click at [240, 40] on icon at bounding box center [248, 41] width 19 height 19
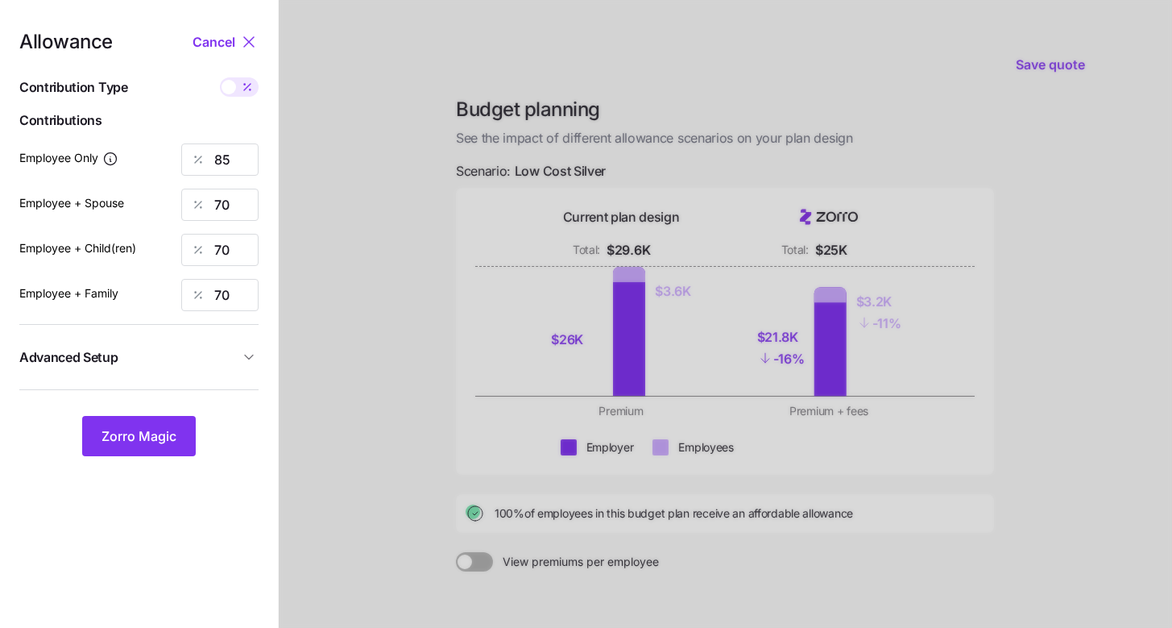
click at [245, 87] on icon at bounding box center [247, 87] width 13 height 13
click at [220, 77] on input "checkbox" at bounding box center [220, 77] width 0 height 0
type input "592"
type input "975"
type input "1005"
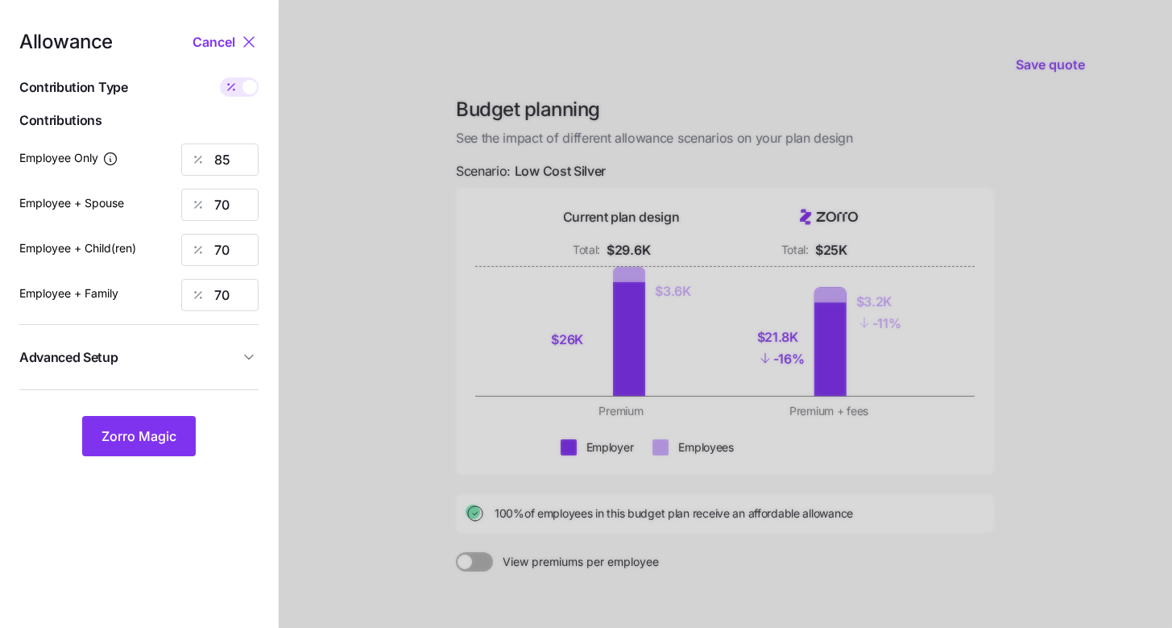
type input "1492"
click at [243, 201] on input "975" at bounding box center [219, 205] width 77 height 32
type input "592"
type input "593"
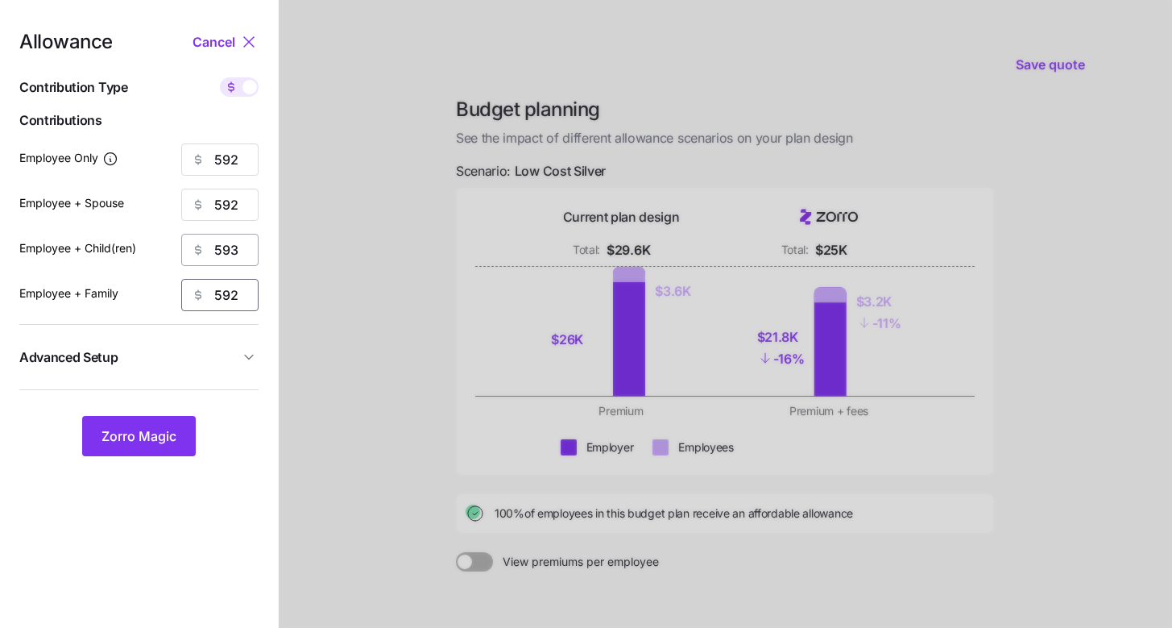
type input "592"
click at [239, 254] on input "593" at bounding box center [219, 250] width 77 height 32
type input "592"
click at [188, 361] on span "Advanced Setup" at bounding box center [129, 357] width 220 height 20
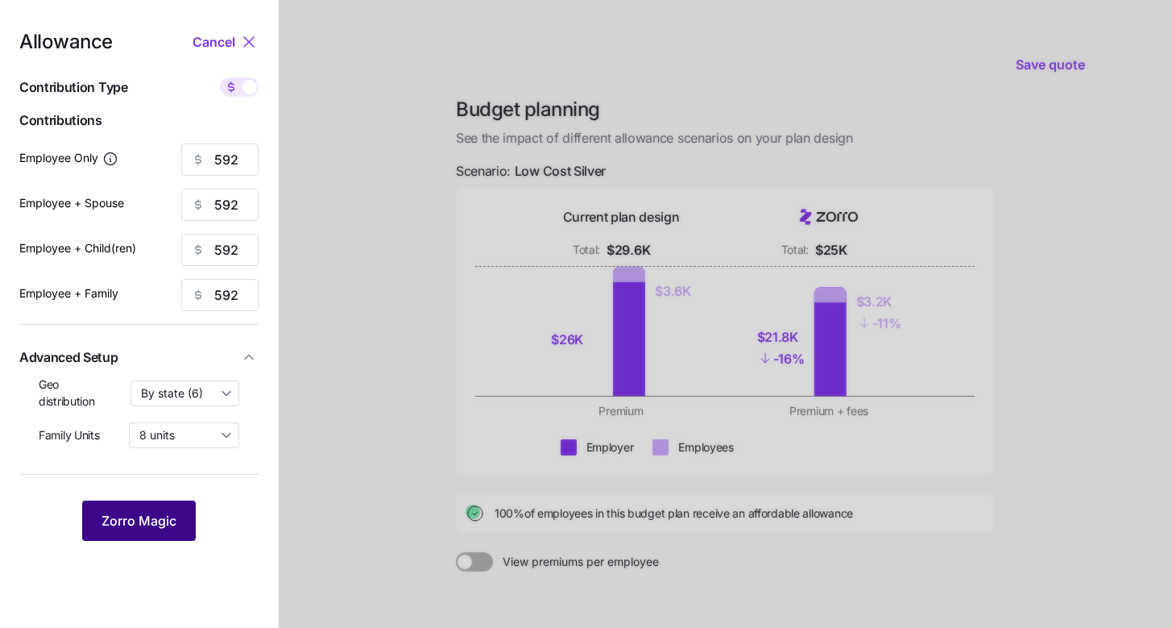
click at [155, 501] on button "Zorro Magic" at bounding box center [139, 520] width 114 height 40
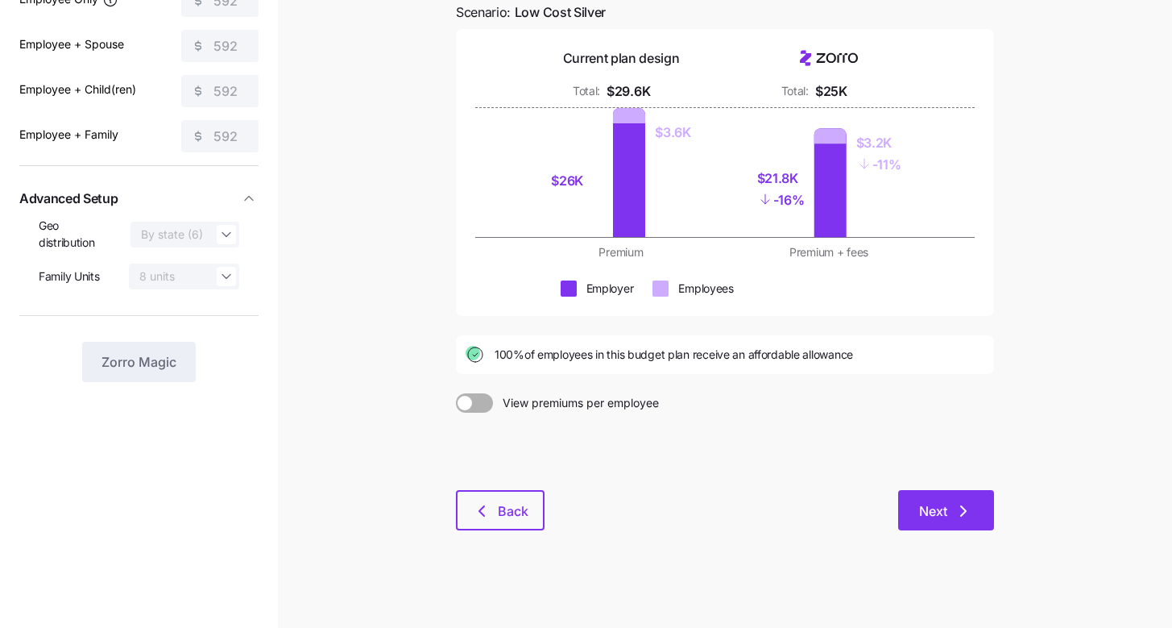
scroll to position [164, 0]
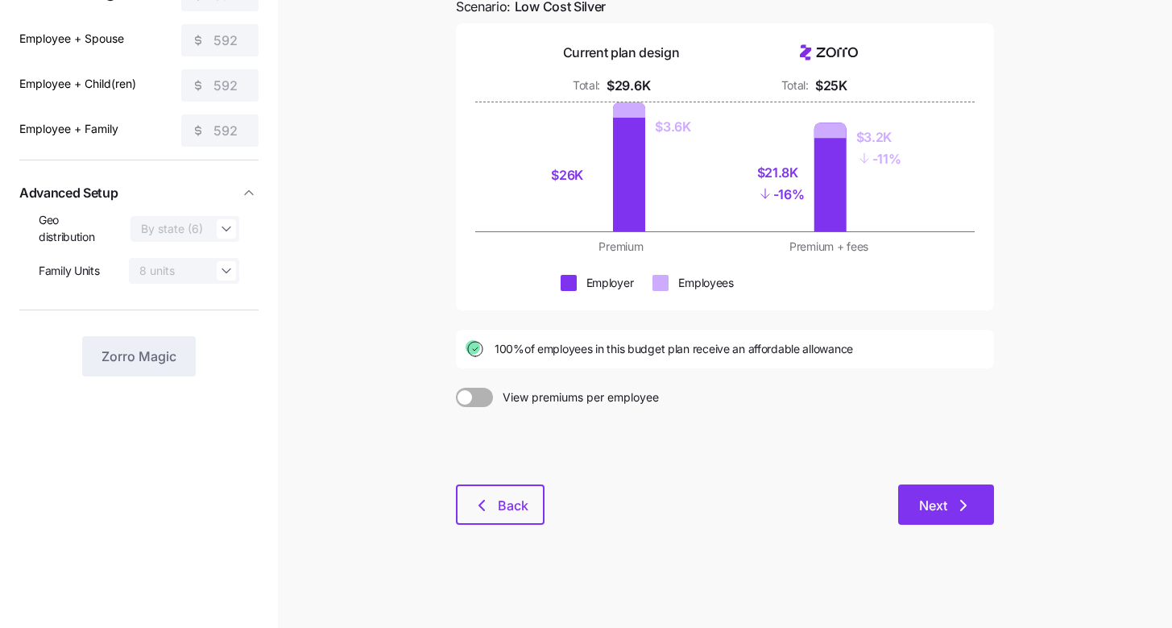
click at [978, 513] on button "Next" at bounding box center [947, 504] width 96 height 40
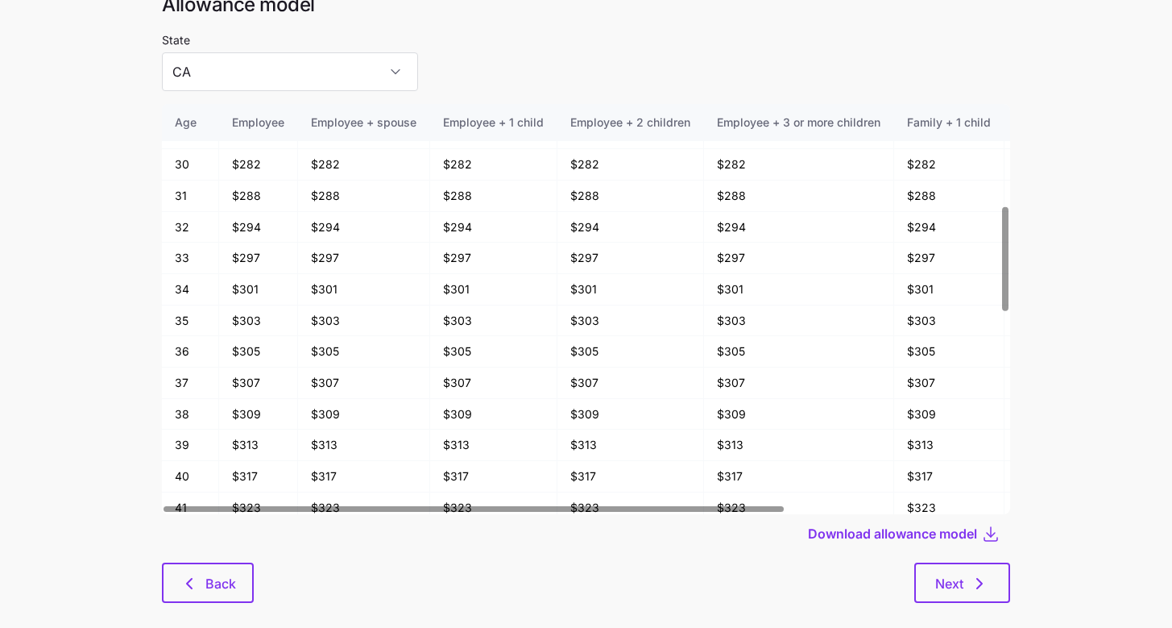
scroll to position [76, 0]
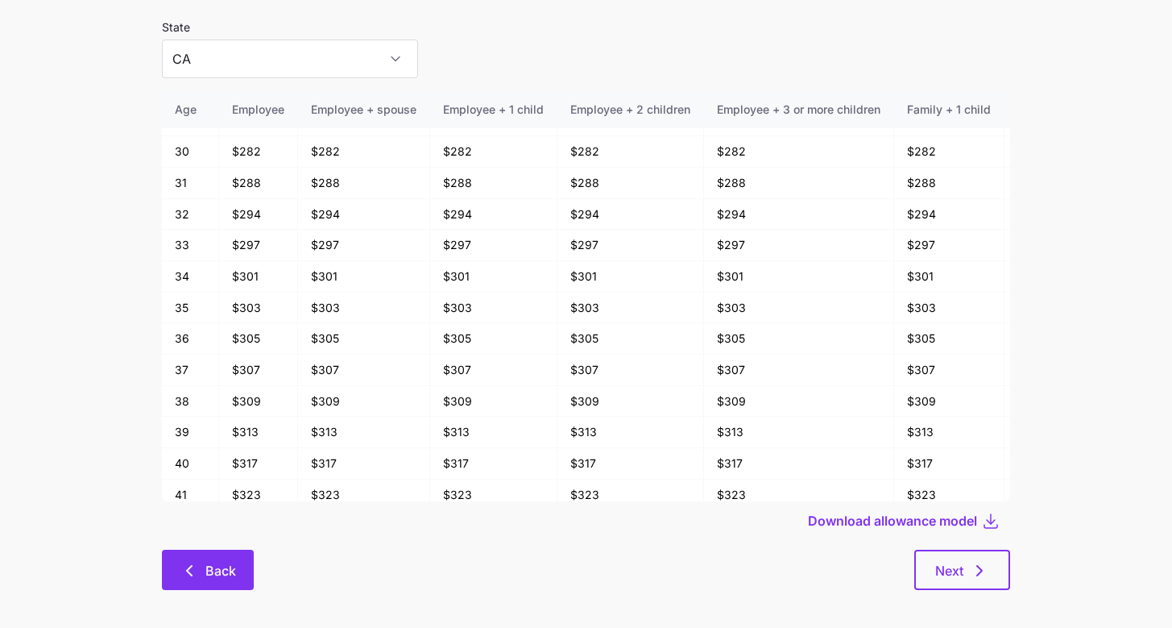
click at [191, 576] on icon "button" at bounding box center [189, 570] width 19 height 19
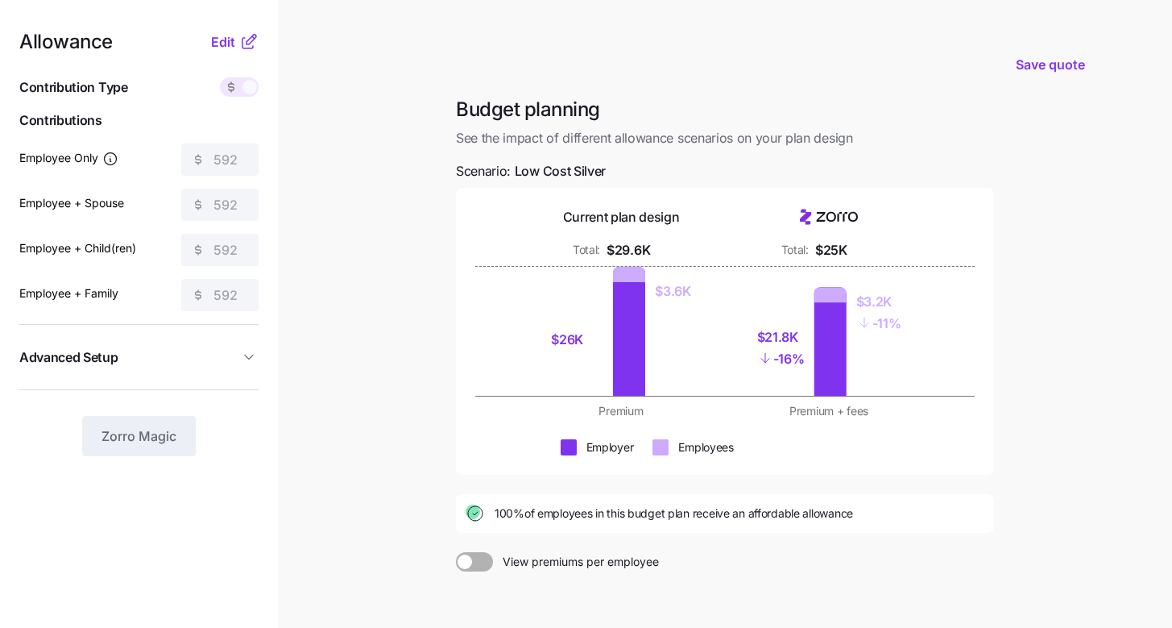
click at [241, 39] on icon at bounding box center [248, 41] width 19 height 19
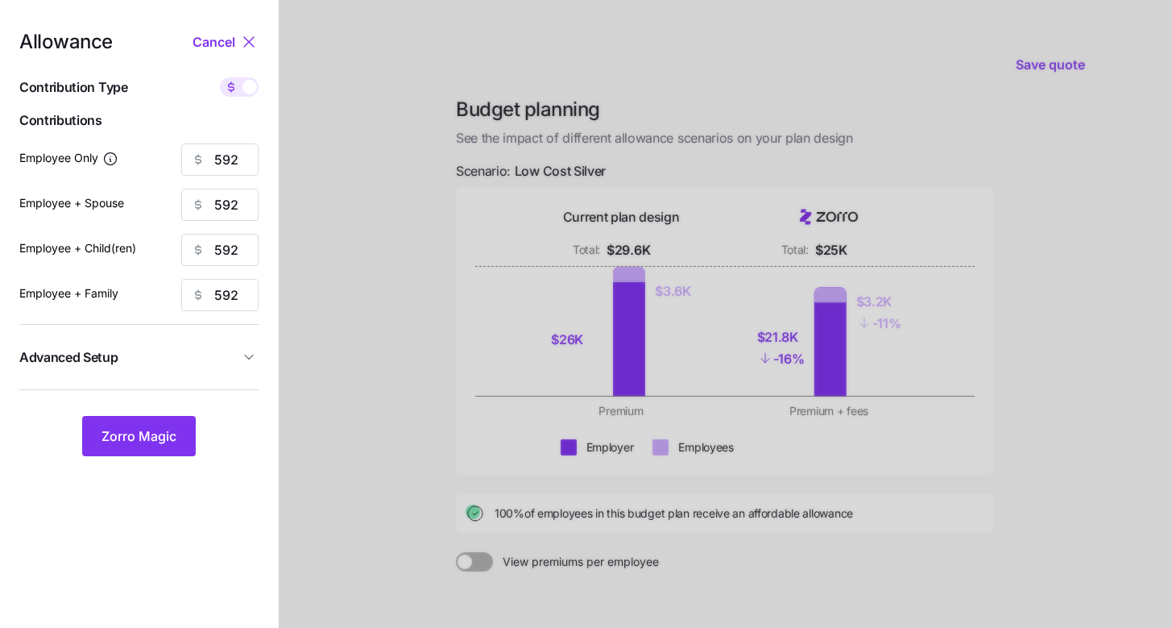
click at [239, 92] on span at bounding box center [231, 86] width 23 height 19
click at [220, 77] on input "checkbox" at bounding box center [220, 77] width 0 height 0
type input "85"
type input "43"
type input "41"
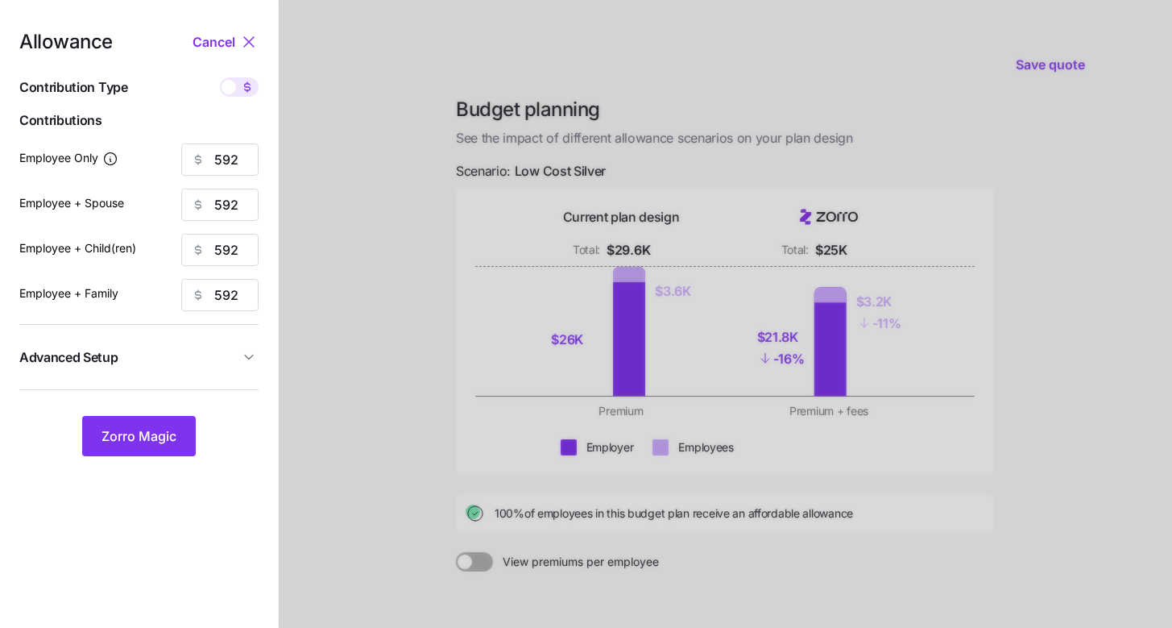
type input "28"
click at [155, 455] on button "Zorro Magic" at bounding box center [139, 436] width 114 height 40
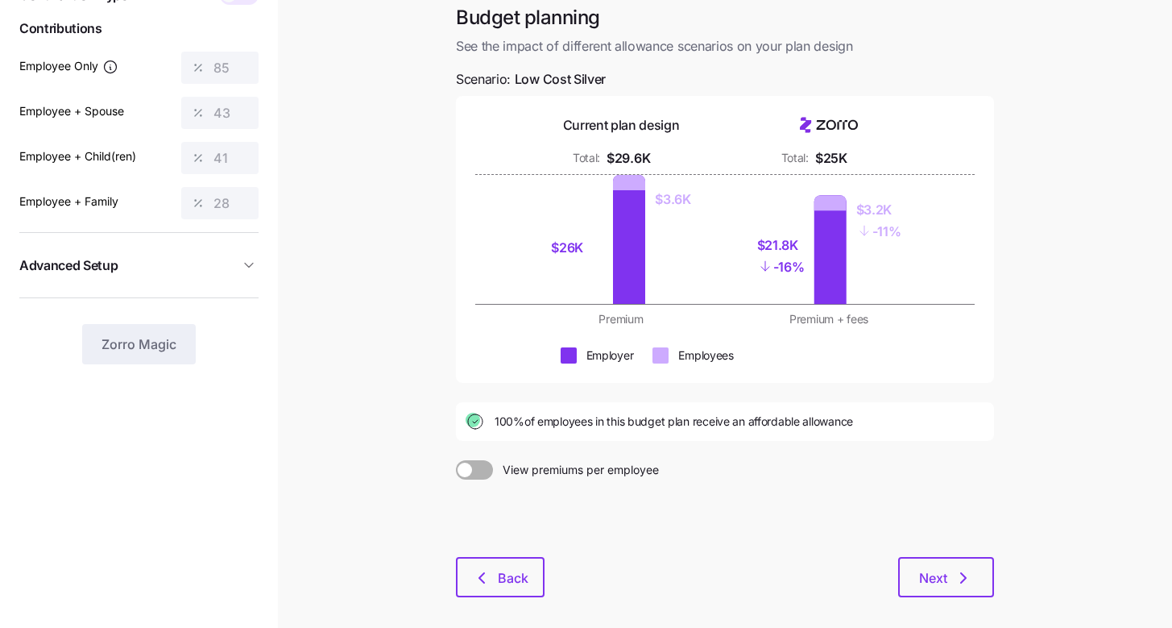
scroll to position [164, 0]
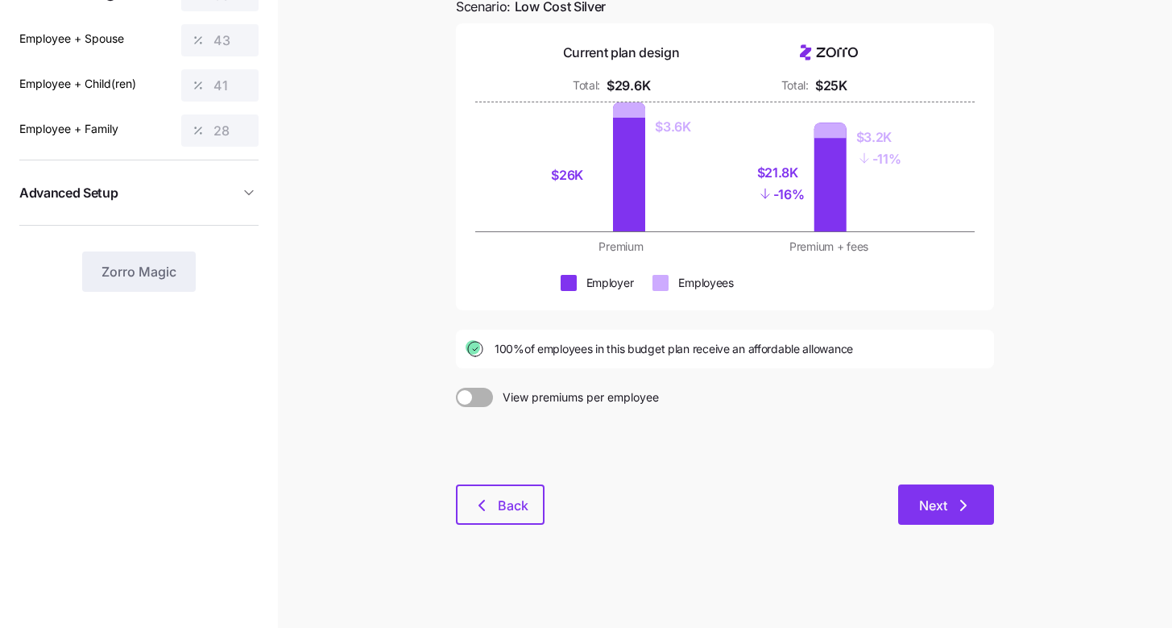
click at [961, 489] on button "Next" at bounding box center [947, 504] width 96 height 40
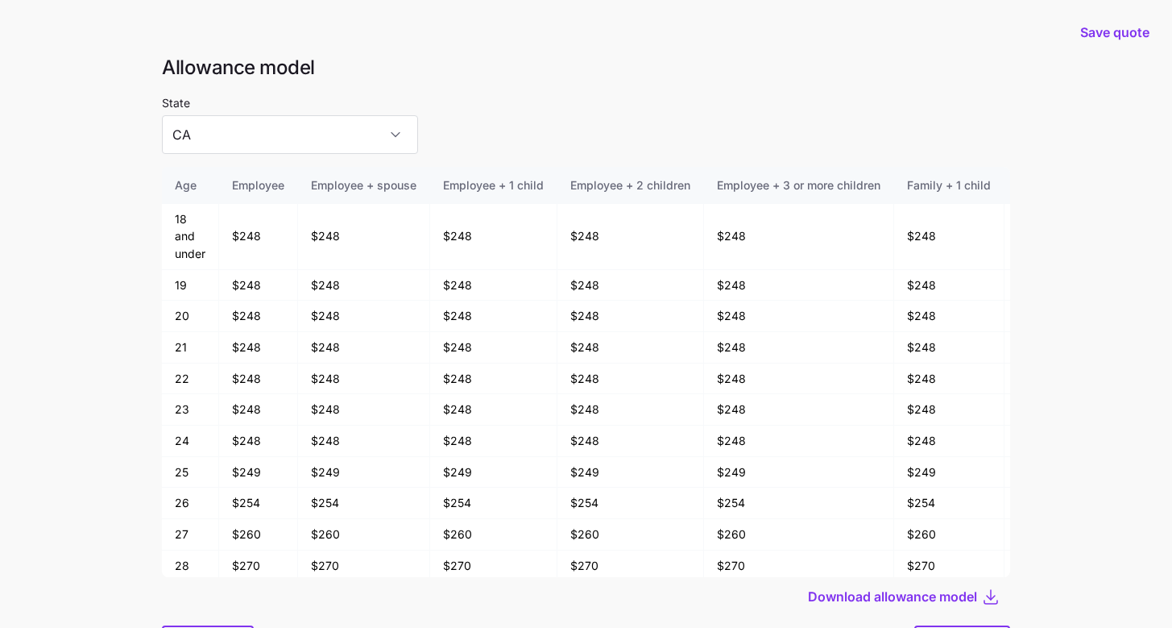
scroll to position [86, 0]
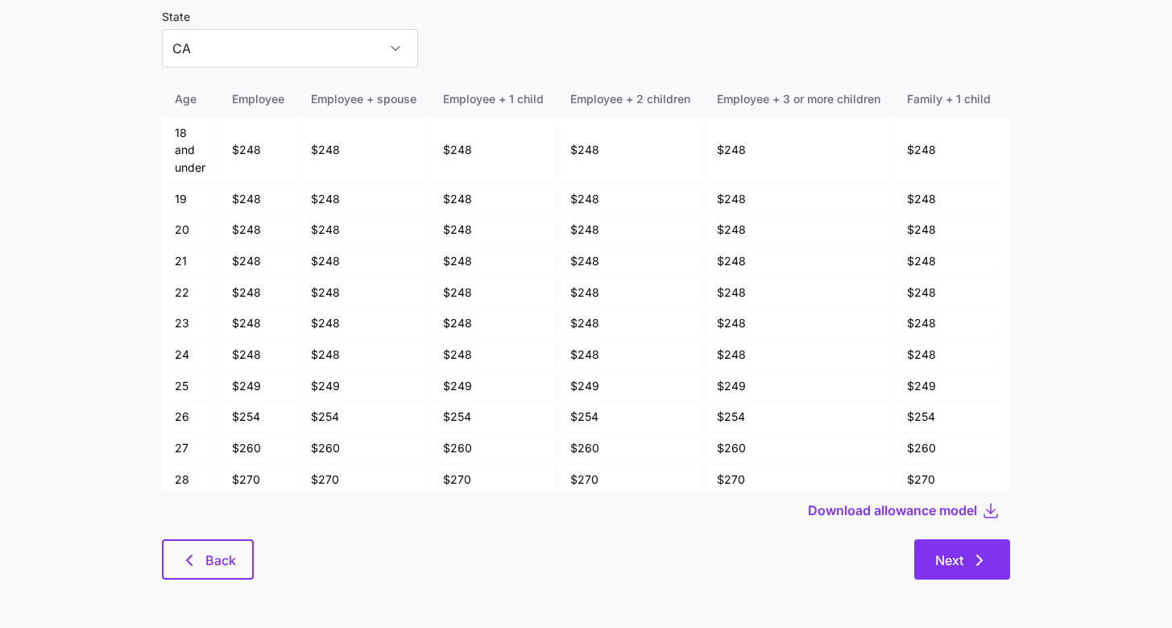
click at [994, 547] on button "Next" at bounding box center [963, 559] width 96 height 40
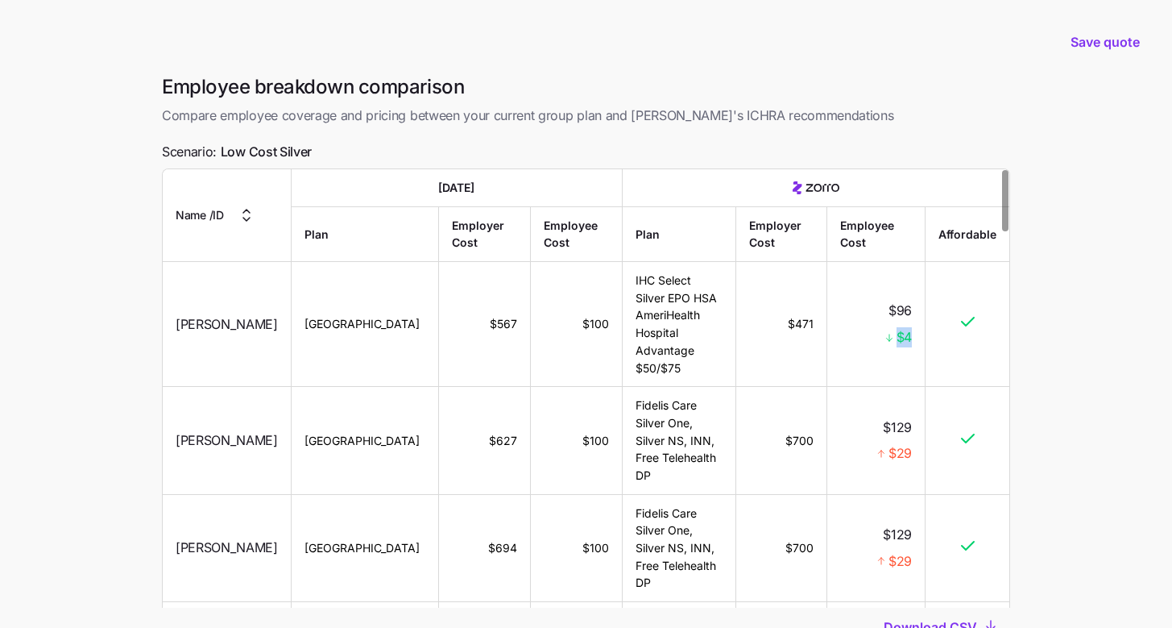
drag, startPoint x: 896, startPoint y: 334, endPoint x: 919, endPoint y: 335, distance: 23.4
click at [919, 335] on td "$96 $4" at bounding box center [877, 324] width 98 height 125
click at [915, 350] on td "$96 $4" at bounding box center [877, 324] width 98 height 125
drag, startPoint x: 785, startPoint y: 328, endPoint x: 902, endPoint y: 315, distance: 117.6
click at [902, 315] on tr "Becky Falto Oxford $567 $100 IHC Select Silver EPO HSA AmeriHealth Hospital Adv…" at bounding box center [586, 324] width 847 height 125
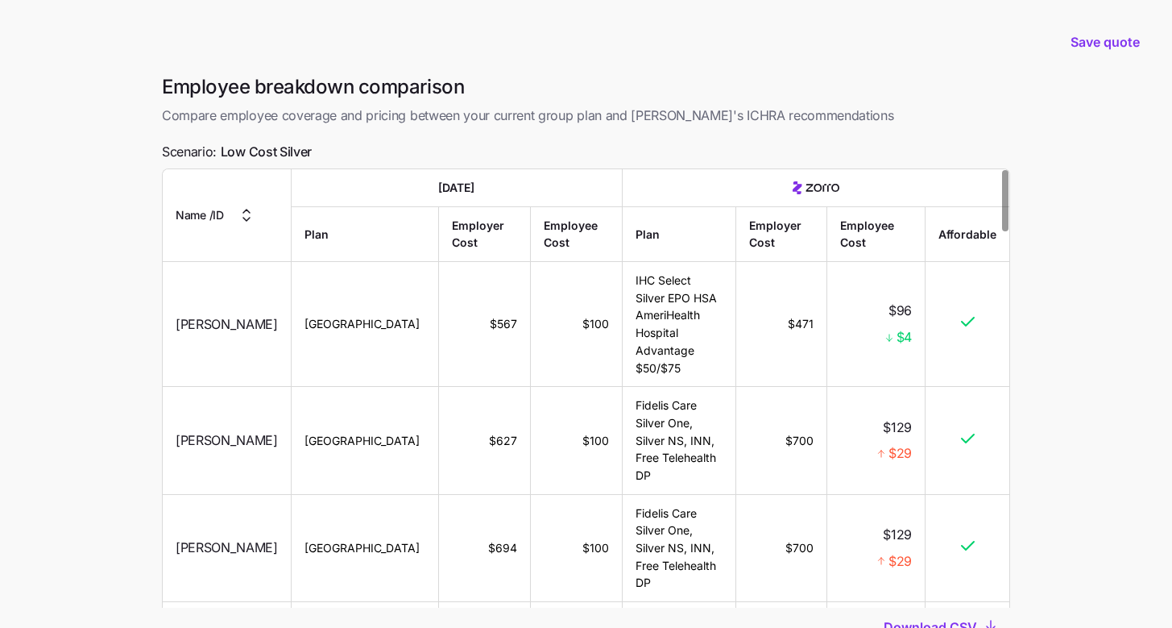
click at [915, 313] on td "$96 $4" at bounding box center [877, 324] width 98 height 125
drag, startPoint x: 778, startPoint y: 324, endPoint x: 808, endPoint y: 329, distance: 31.0
click at [807, 329] on td "$471" at bounding box center [782, 324] width 91 height 125
click at [806, 354] on td "$471" at bounding box center [782, 324] width 91 height 125
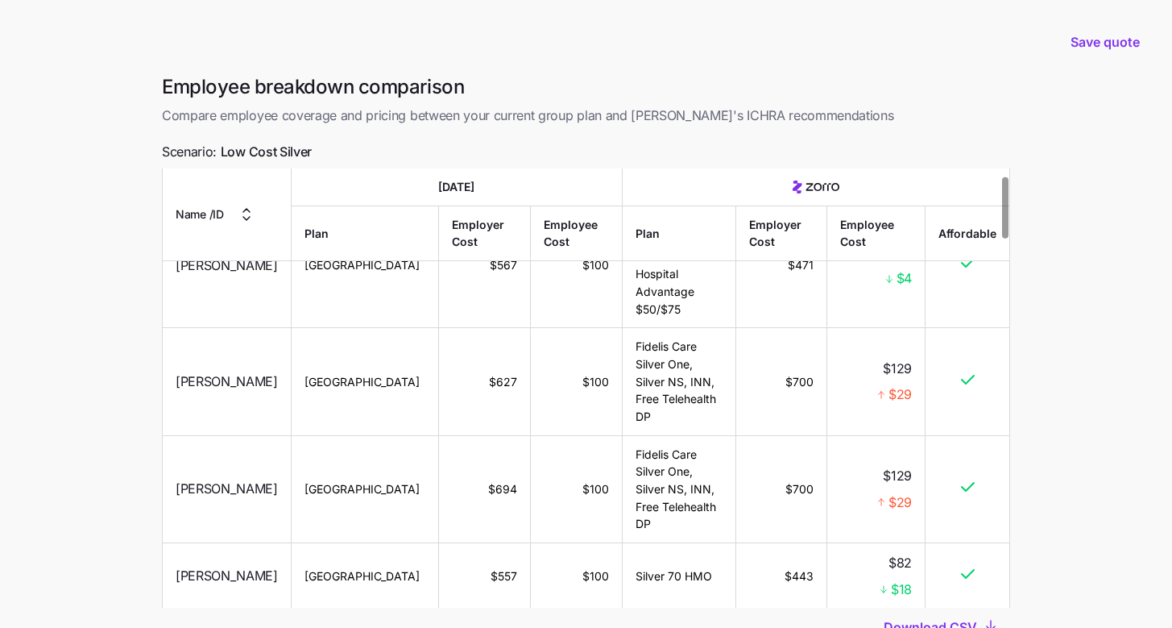
scroll to position [68, 0]
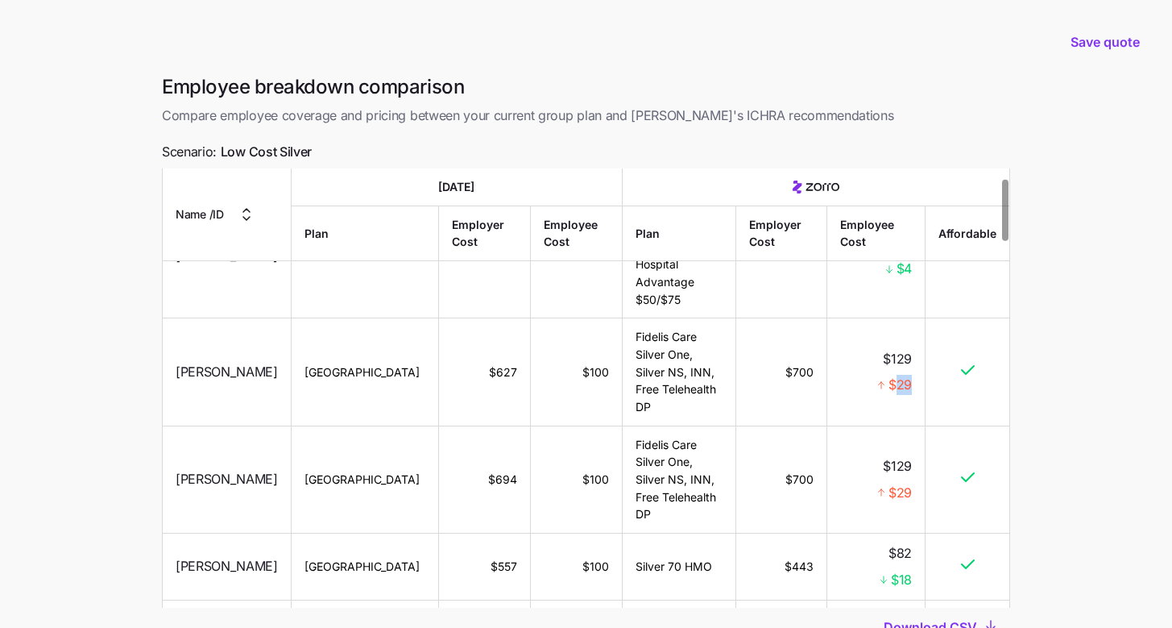
drag, startPoint x: 894, startPoint y: 376, endPoint x: 919, endPoint y: 380, distance: 26.0
click at [919, 380] on td "$129 $29" at bounding box center [877, 371] width 98 height 107
click at [564, 375] on td "$100" at bounding box center [577, 371] width 92 height 107
drag, startPoint x: 558, startPoint y: 363, endPoint x: 590, endPoint y: 364, distance: 31.4
click at [590, 364] on td "$100" at bounding box center [577, 371] width 92 height 107
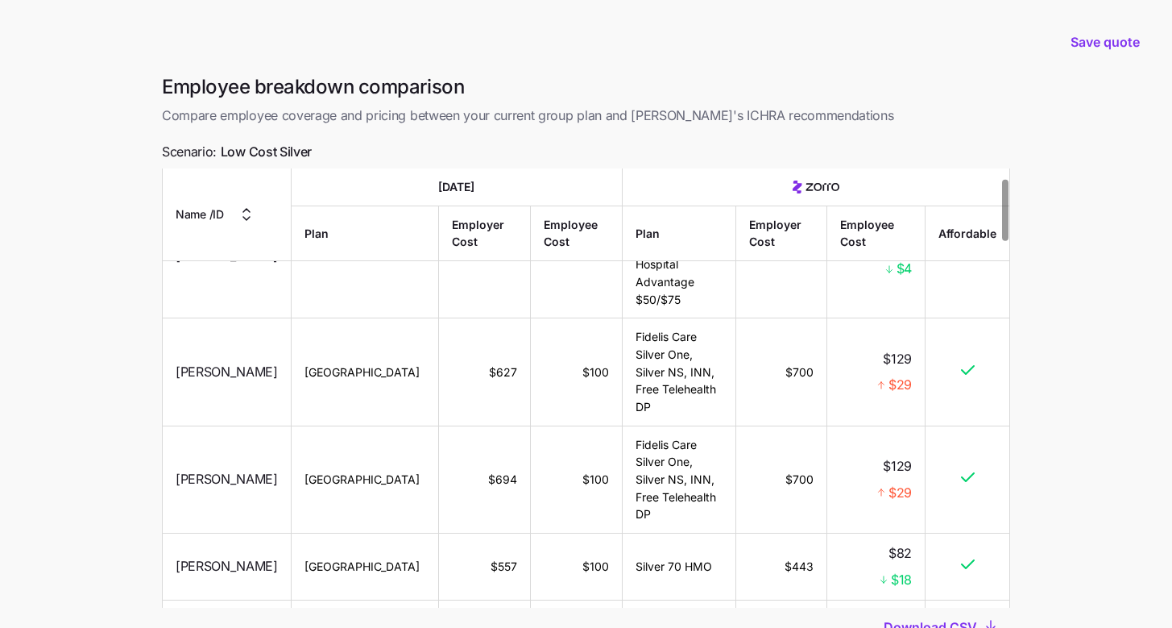
click at [895, 359] on span "$129" at bounding box center [897, 358] width 29 height 20
drag, startPoint x: 883, startPoint y: 353, endPoint x: 927, endPoint y: 352, distance: 43.5
click at [927, 352] on tr "Yudelka Heyer Oxford $627 $100 Fidelis Care Silver One, Silver NS, INN, Free Te…" at bounding box center [586, 371] width 847 height 107
click at [923, 356] on td "$129 $29" at bounding box center [877, 371] width 98 height 107
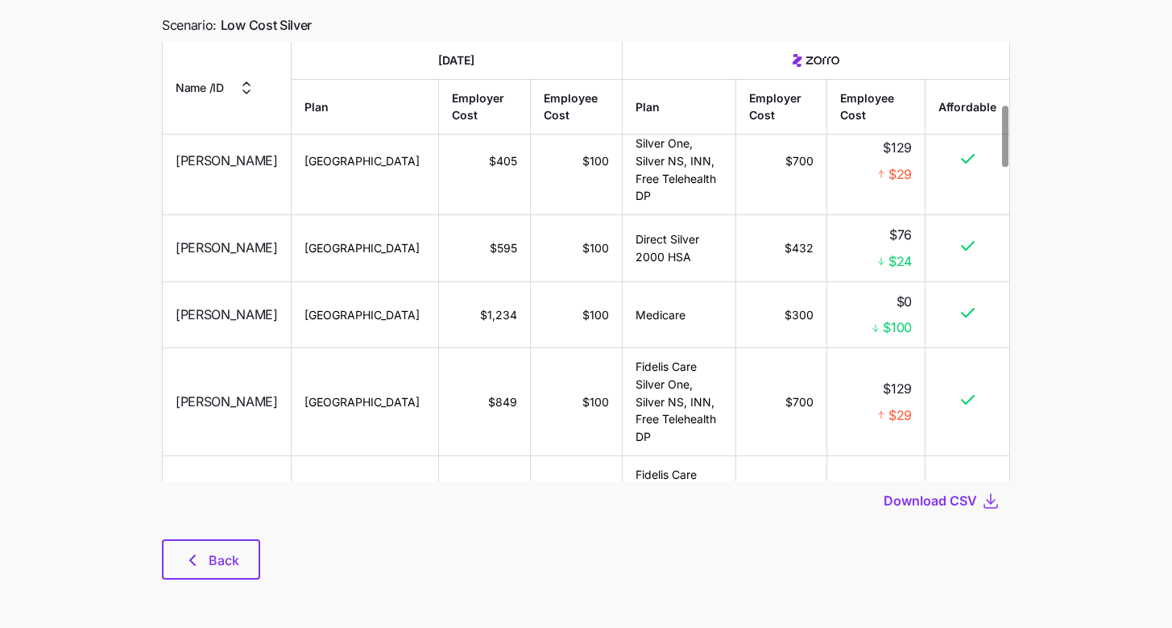
scroll to position [447, 0]
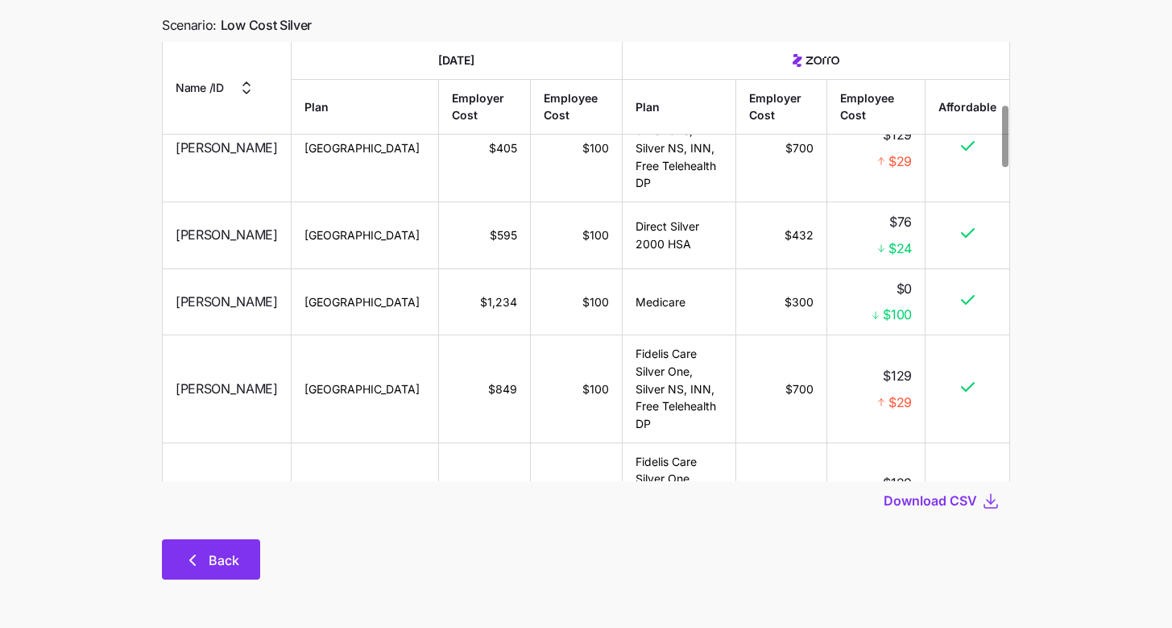
click at [202, 560] on span "Back" at bounding box center [211, 559] width 56 height 19
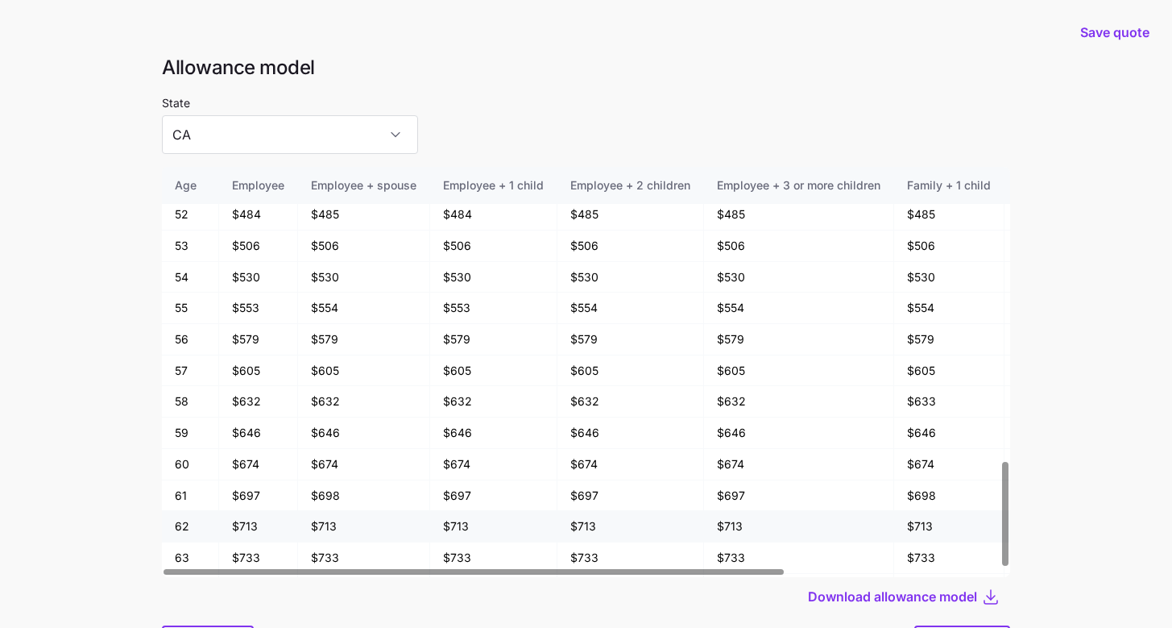
scroll to position [1161, 0]
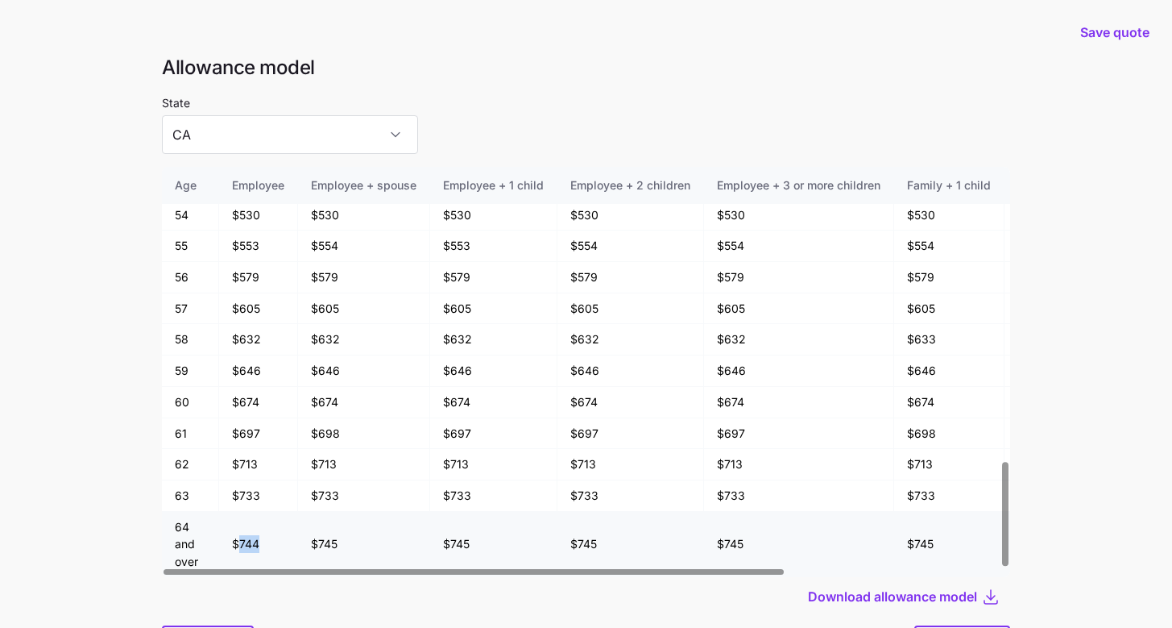
drag, startPoint x: 238, startPoint y: 543, endPoint x: 272, endPoint y: 546, distance: 33.9
click at [272, 546] on td "$744" at bounding box center [258, 544] width 79 height 65
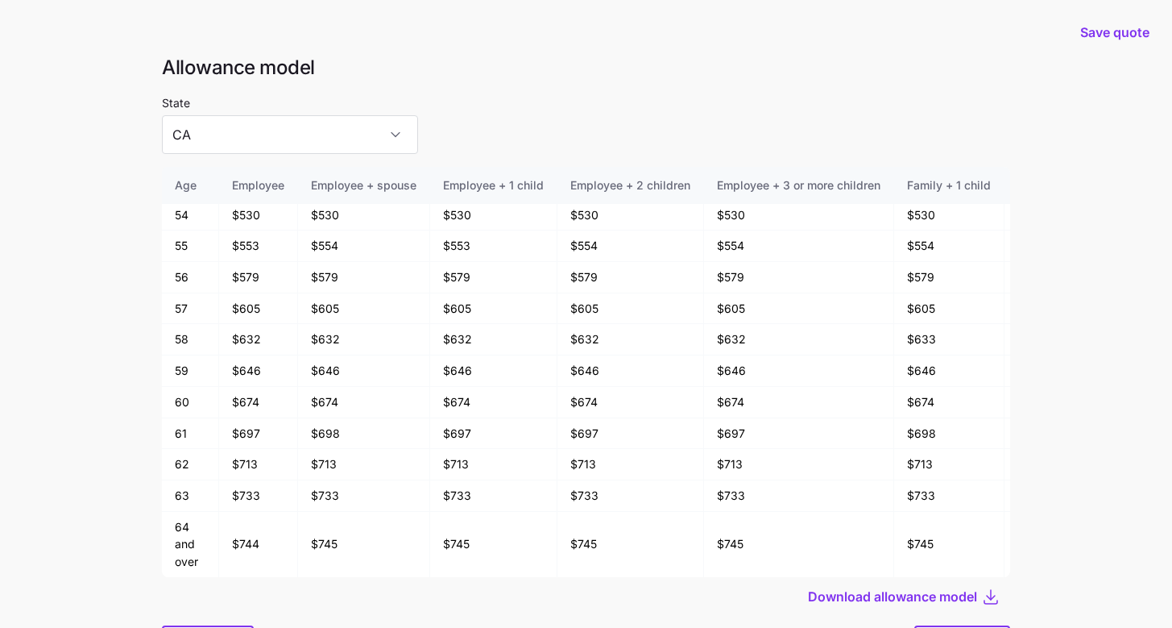
click at [544, 122] on div "State CA" at bounding box center [586, 123] width 849 height 61
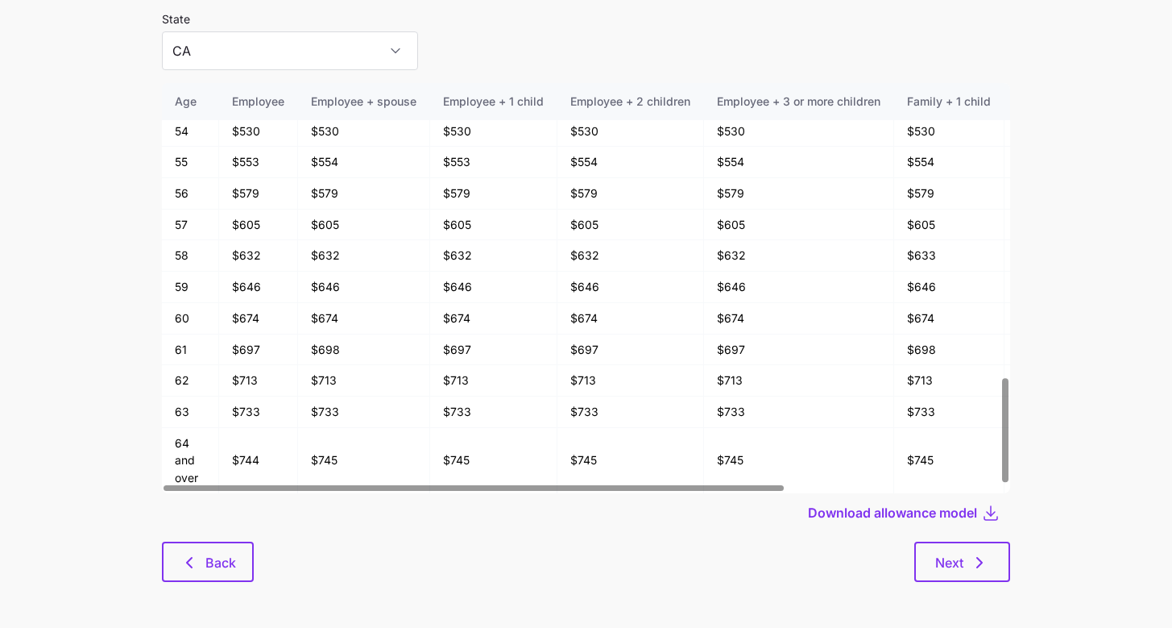
scroll to position [86, 0]
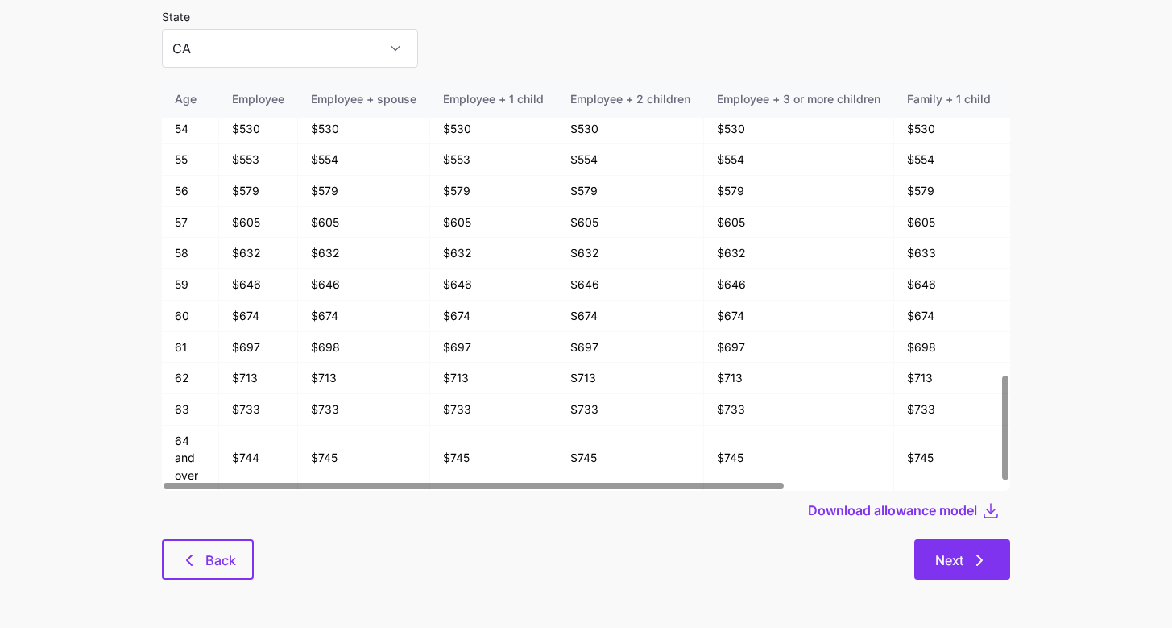
click at [965, 541] on button "Next" at bounding box center [963, 559] width 96 height 40
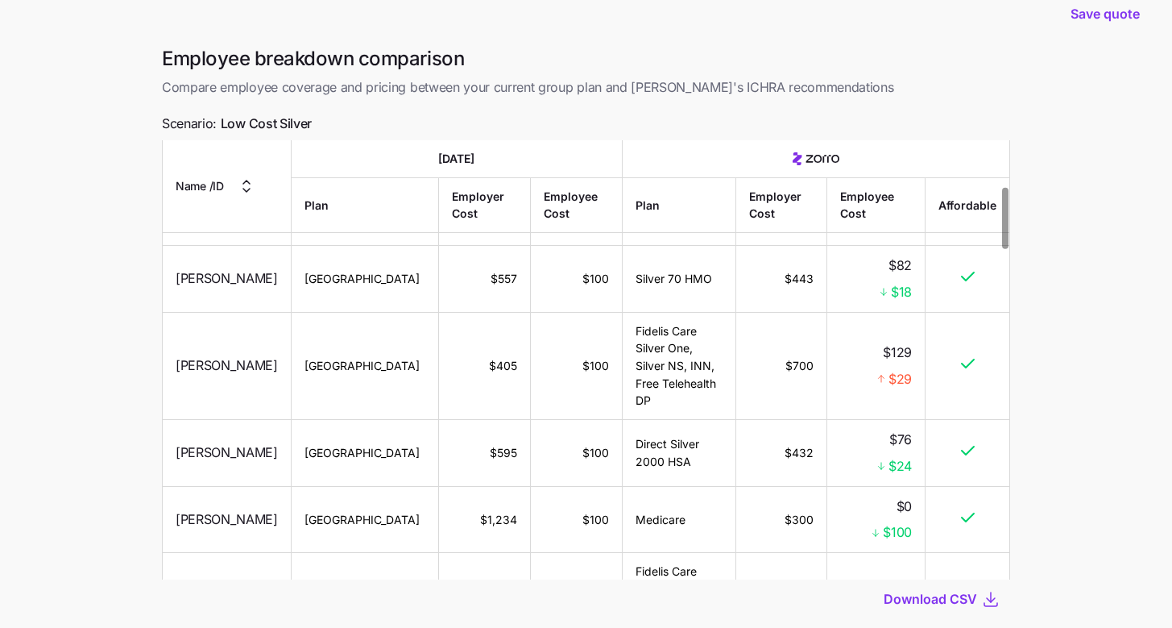
scroll to position [127, 0]
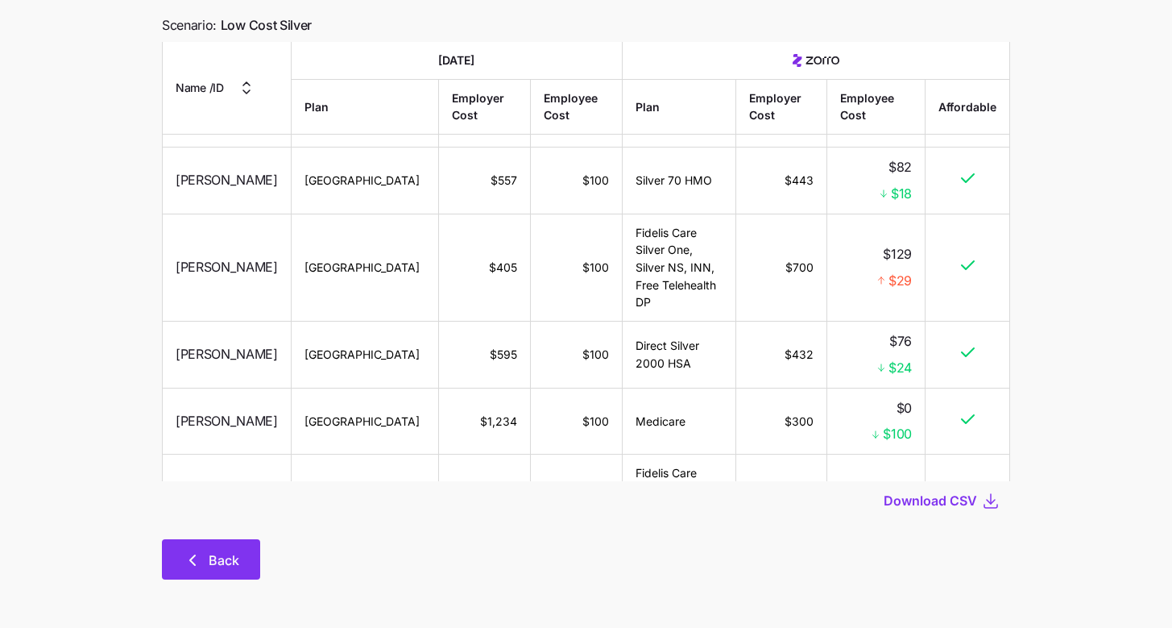
click at [214, 561] on span "Back" at bounding box center [224, 559] width 31 height 19
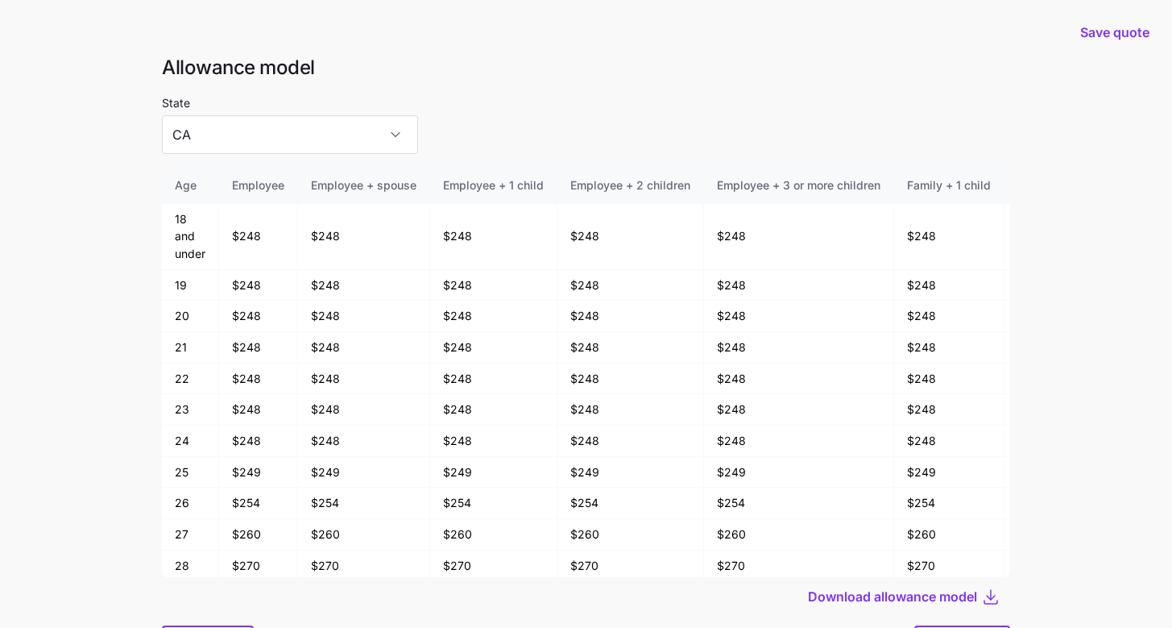
scroll to position [86, 0]
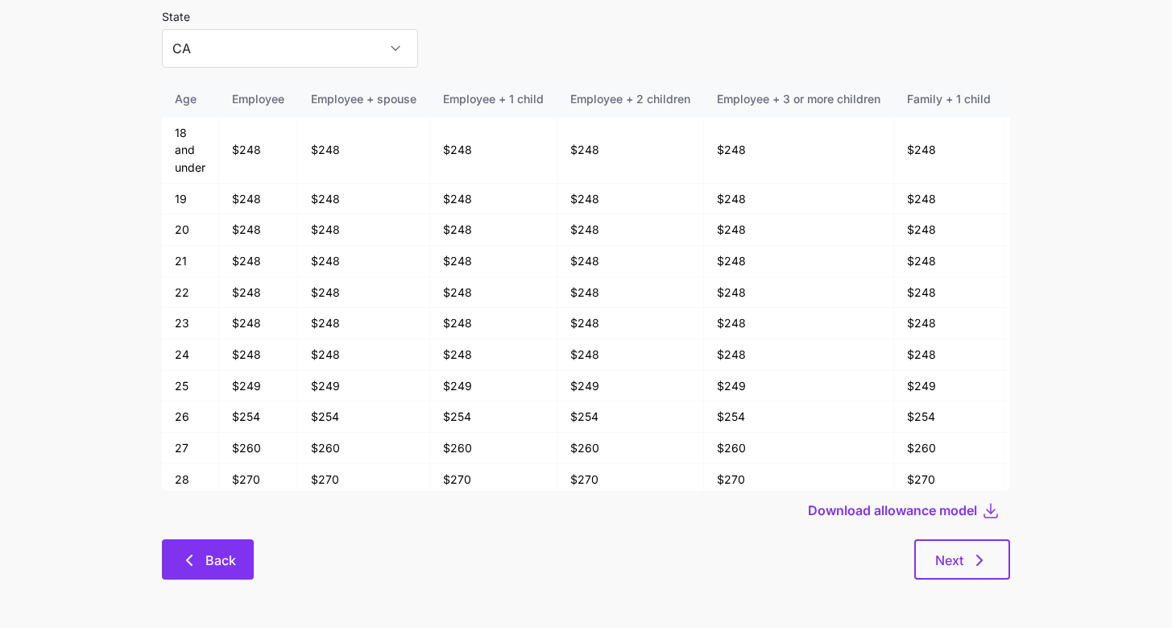
click at [189, 564] on icon "button" at bounding box center [189, 559] width 19 height 19
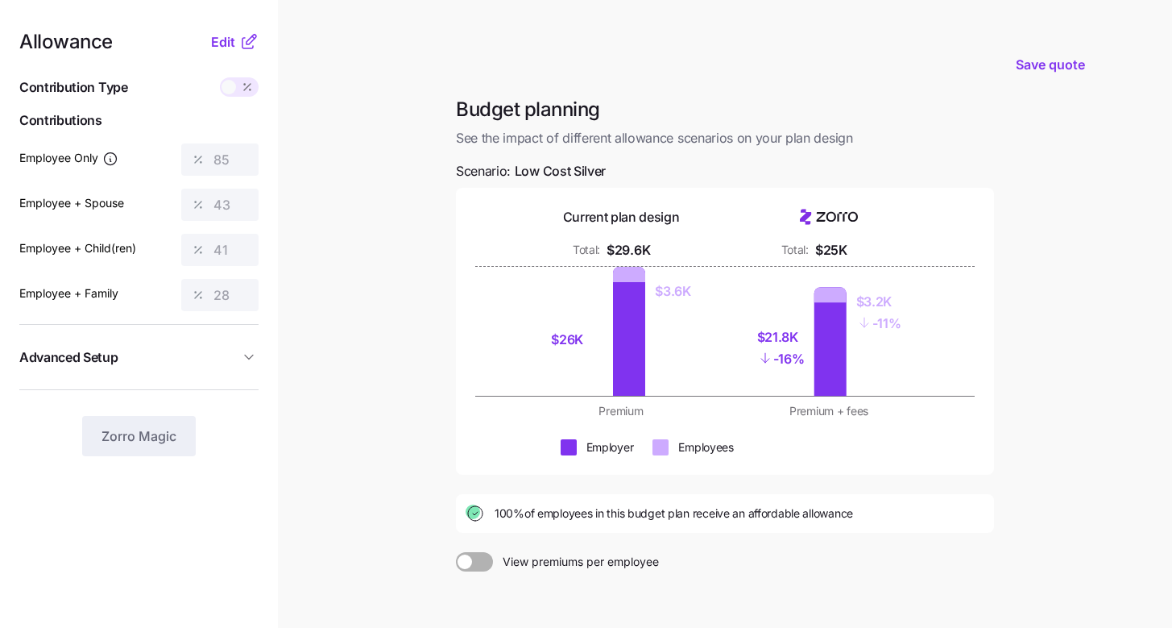
click at [239, 43] on icon at bounding box center [248, 41] width 19 height 19
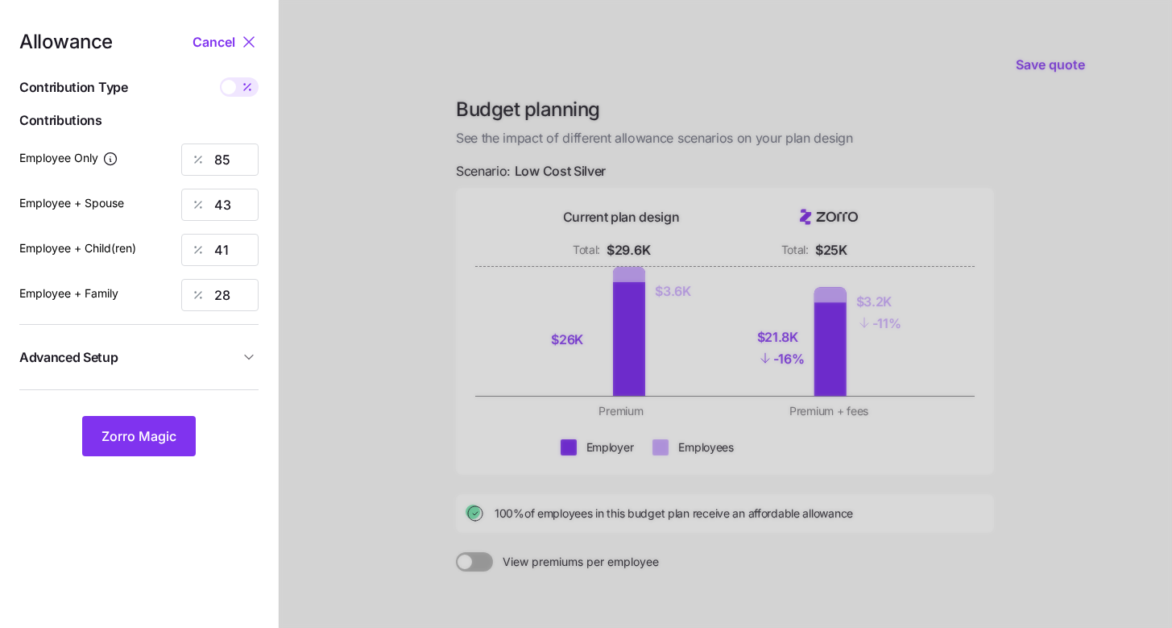
click at [247, 98] on div "Allowance Cancel Contribution Type Use classes Contributions Employee Only 85 E…" at bounding box center [138, 244] width 239 height 424
click at [247, 89] on icon at bounding box center [247, 87] width 13 height 13
click at [220, 77] on input "checkbox" at bounding box center [220, 77] width 0 height 0
type input "592"
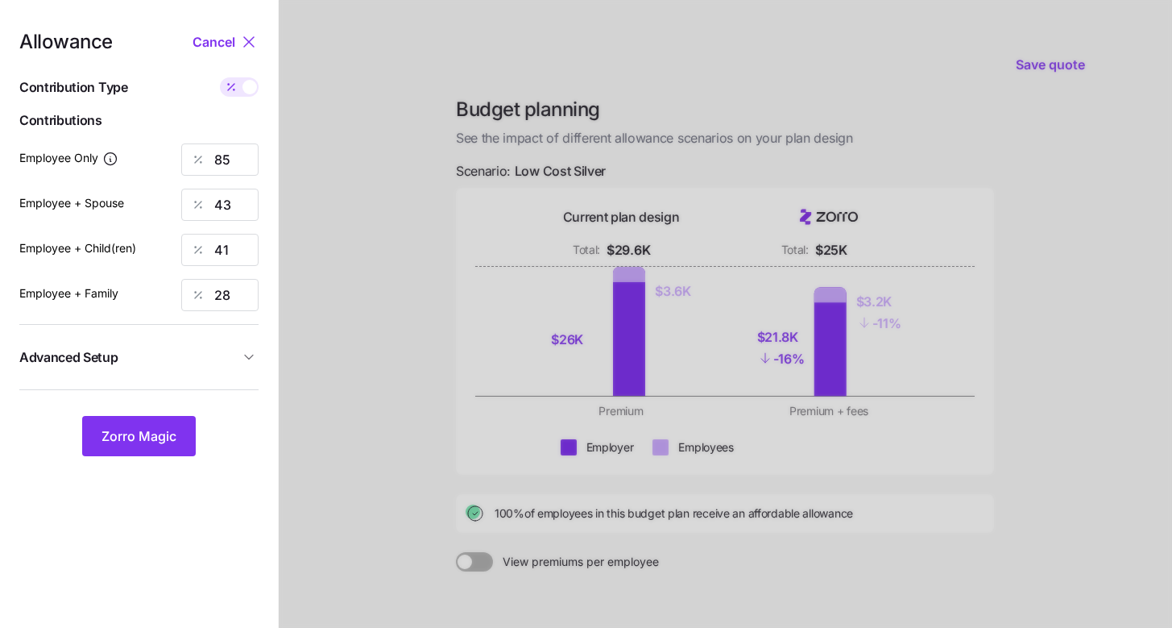
type input "592"
click at [232, 152] on input "592" at bounding box center [219, 159] width 77 height 32
type input "1170"
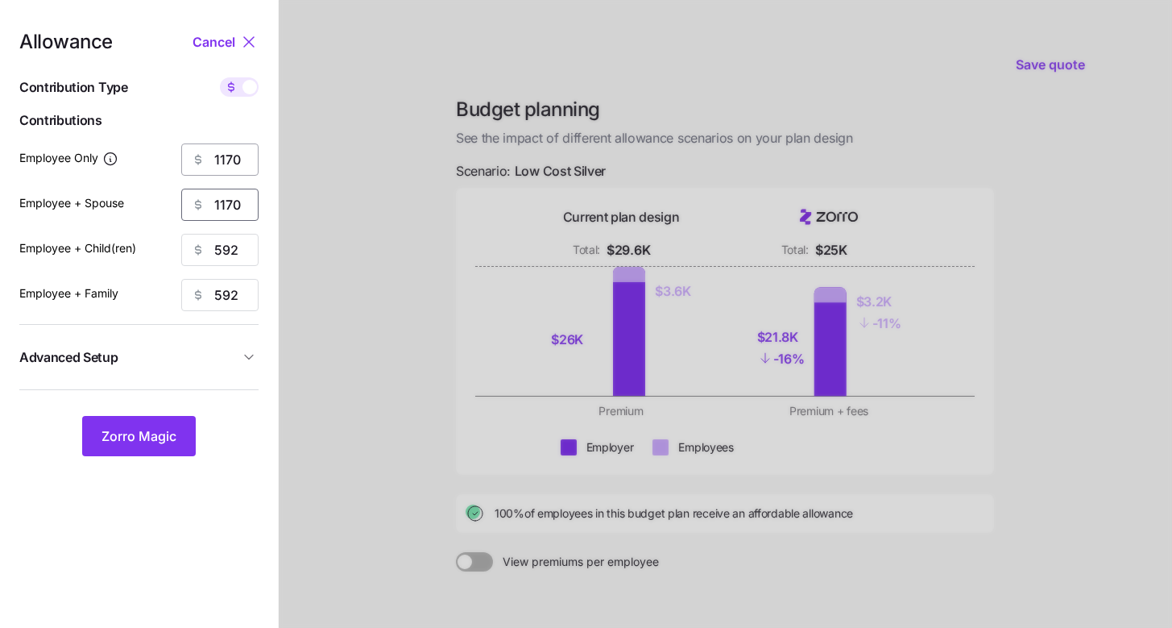
type input "1170"
click at [175, 445] on span "Zorro Magic" at bounding box center [139, 435] width 75 height 19
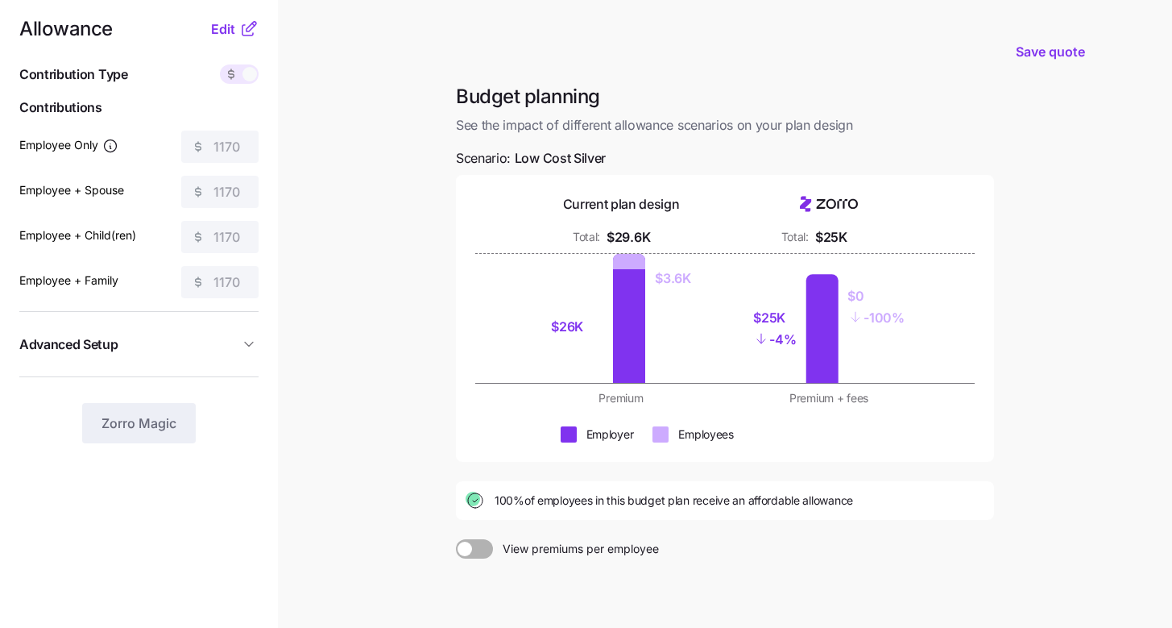
scroll to position [136, 0]
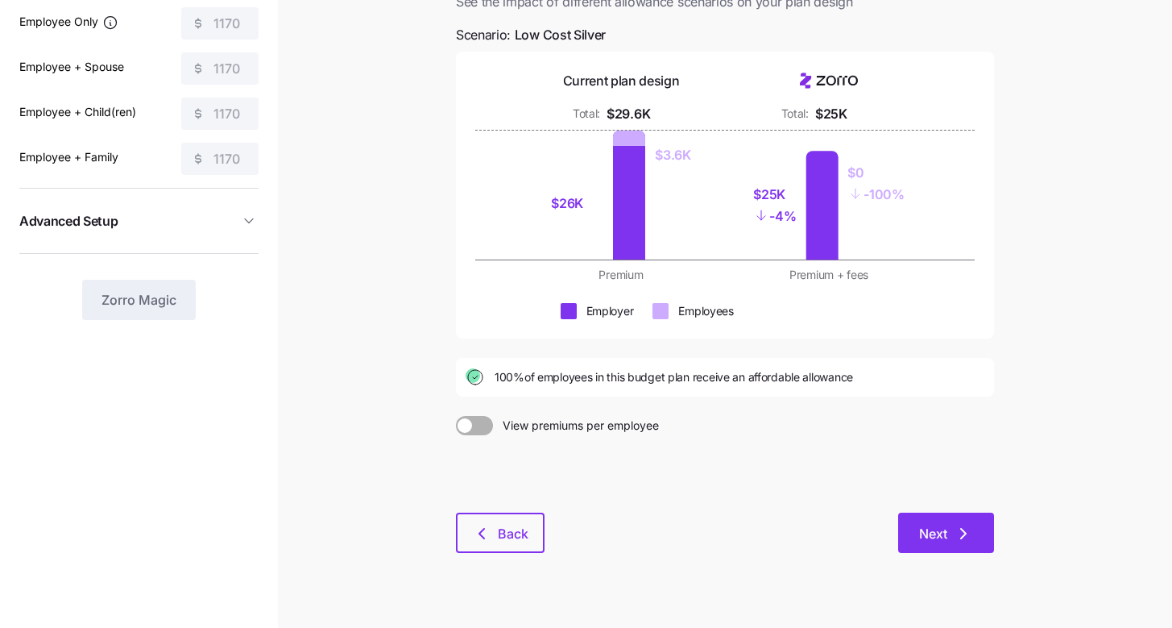
click at [968, 526] on icon "button" at bounding box center [963, 533] width 19 height 19
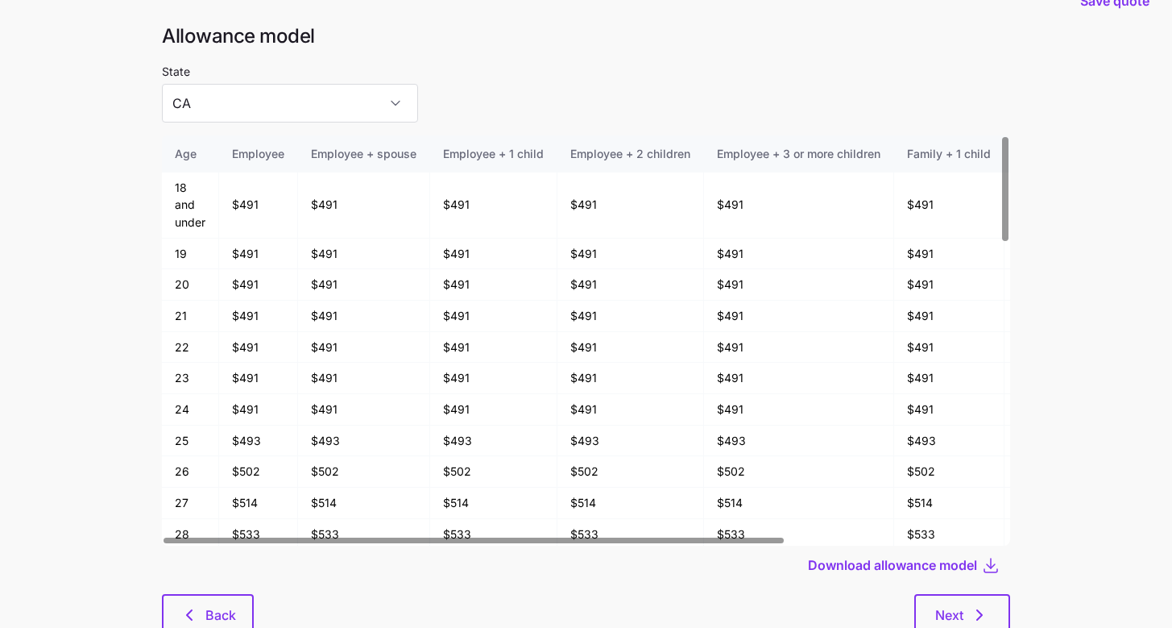
scroll to position [86, 0]
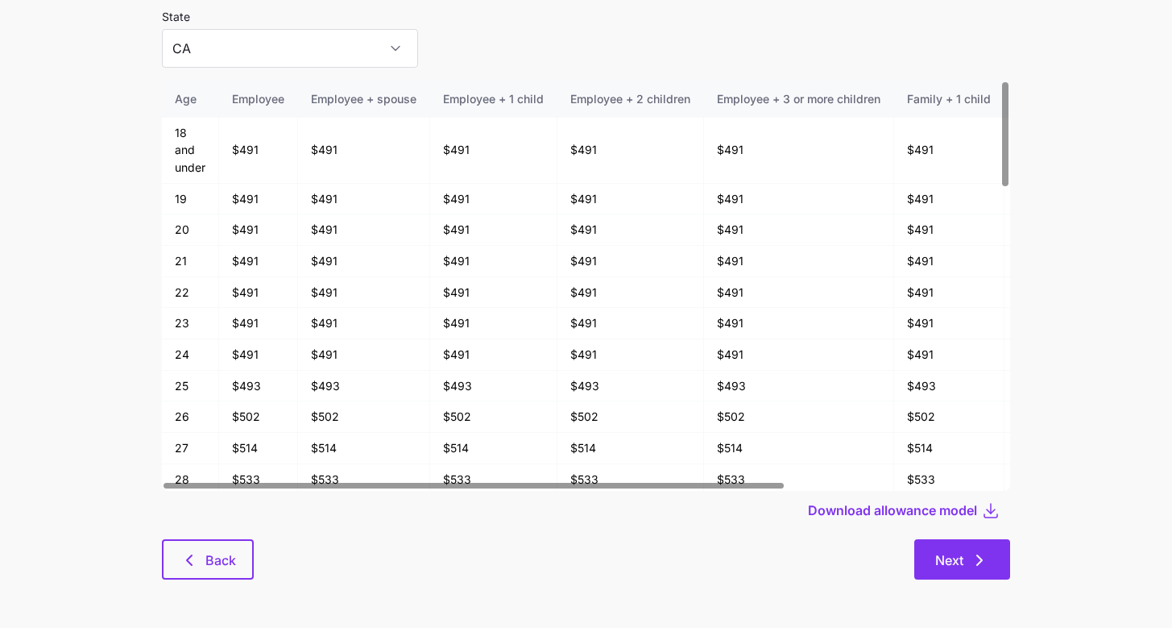
click at [990, 546] on button "Next" at bounding box center [963, 559] width 96 height 40
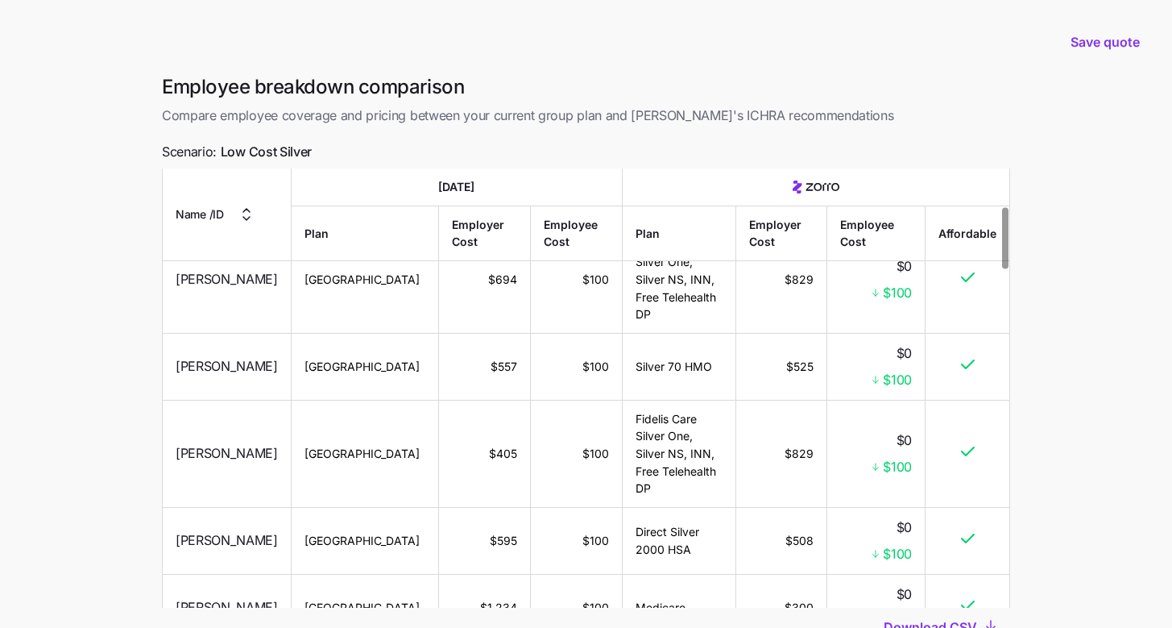
scroll to position [297, 0]
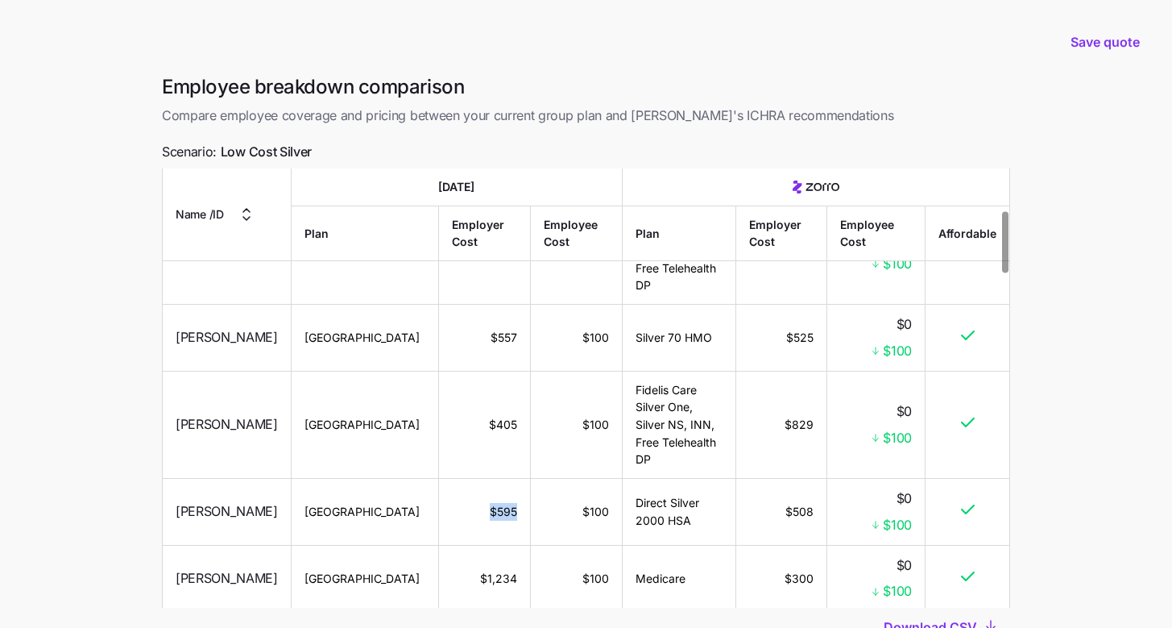
drag, startPoint x: 462, startPoint y: 459, endPoint x: 488, endPoint y: 459, distance: 26.6
click at [488, 479] on td "$595" at bounding box center [484, 512] width 91 height 67
drag, startPoint x: 781, startPoint y: 459, endPoint x: 816, endPoint y: 458, distance: 34.7
click at [816, 479] on td "$508" at bounding box center [782, 512] width 91 height 67
drag, startPoint x: 442, startPoint y: 522, endPoint x: 496, endPoint y: 520, distance: 54.8
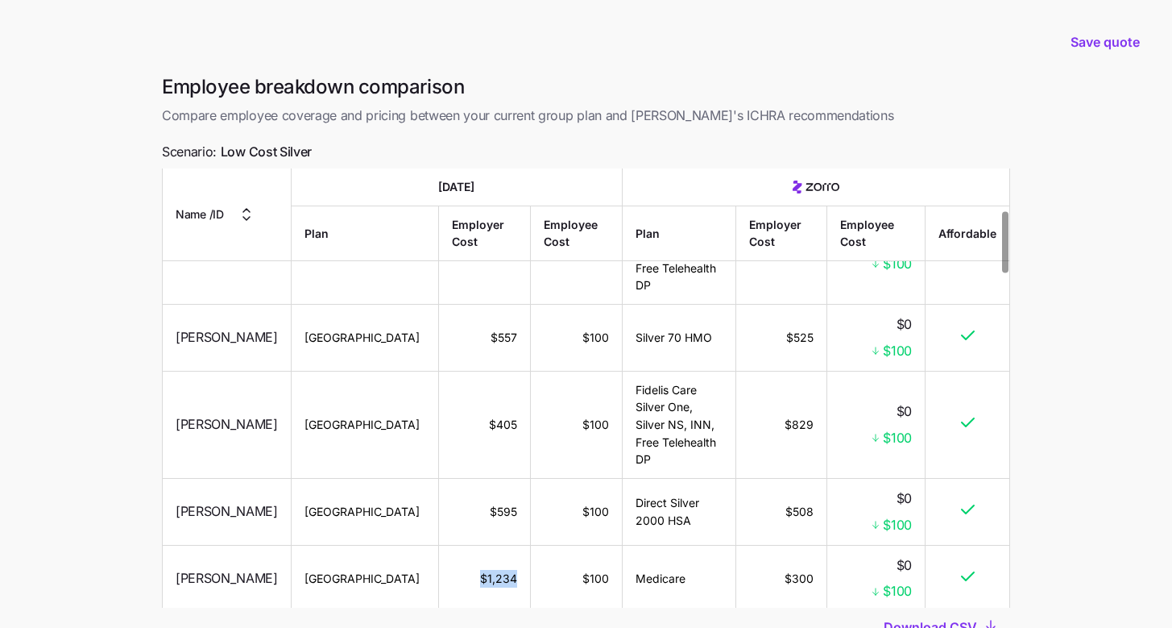
click at [496, 545] on td "$1,234" at bounding box center [484, 578] width 91 height 67
drag, startPoint x: 770, startPoint y: 521, endPoint x: 810, endPoint y: 521, distance: 40.3
click at [810, 545] on td "$300" at bounding box center [782, 578] width 91 height 67
click at [818, 545] on td "$300" at bounding box center [782, 578] width 91 height 67
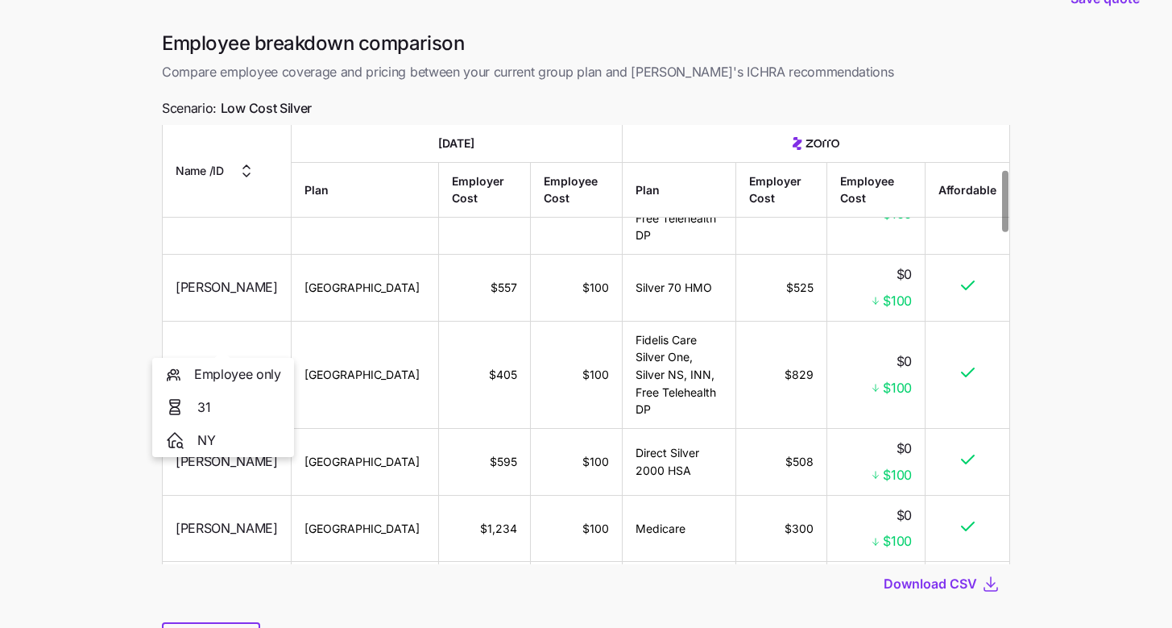
scroll to position [317, 0]
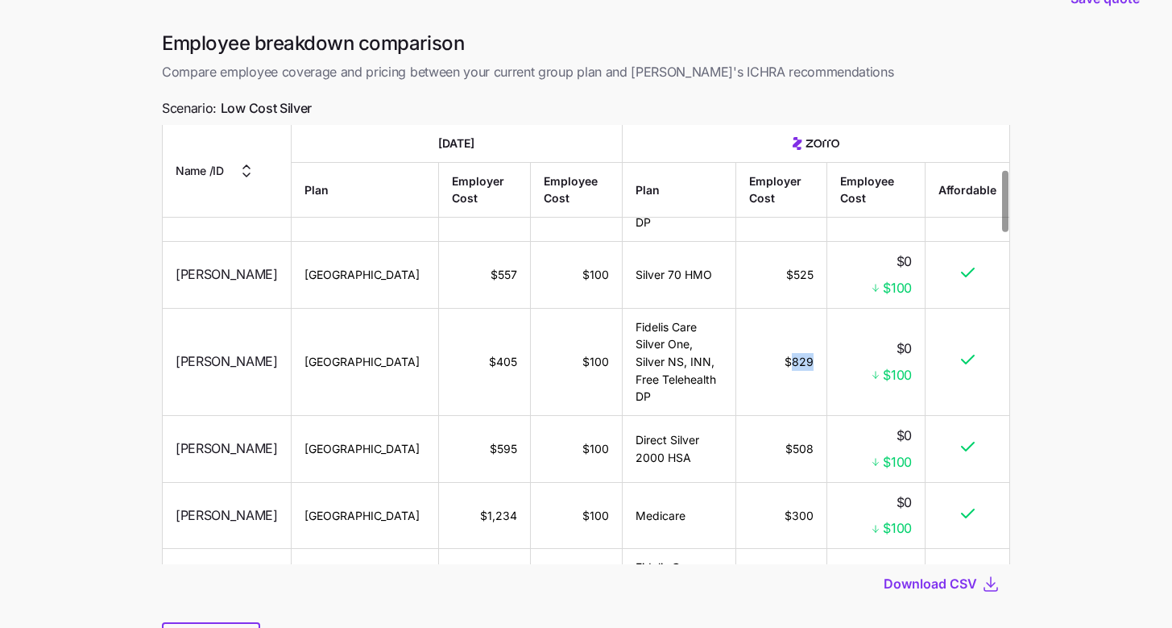
drag, startPoint x: 783, startPoint y: 315, endPoint x: 809, endPoint y: 316, distance: 25.8
click at [809, 316] on td "$829" at bounding box center [782, 361] width 91 height 107
click at [116, 454] on main "Save quote Employee breakdown comparison Compare employee coverage and pricing …" at bounding box center [586, 333] width 1172 height 754
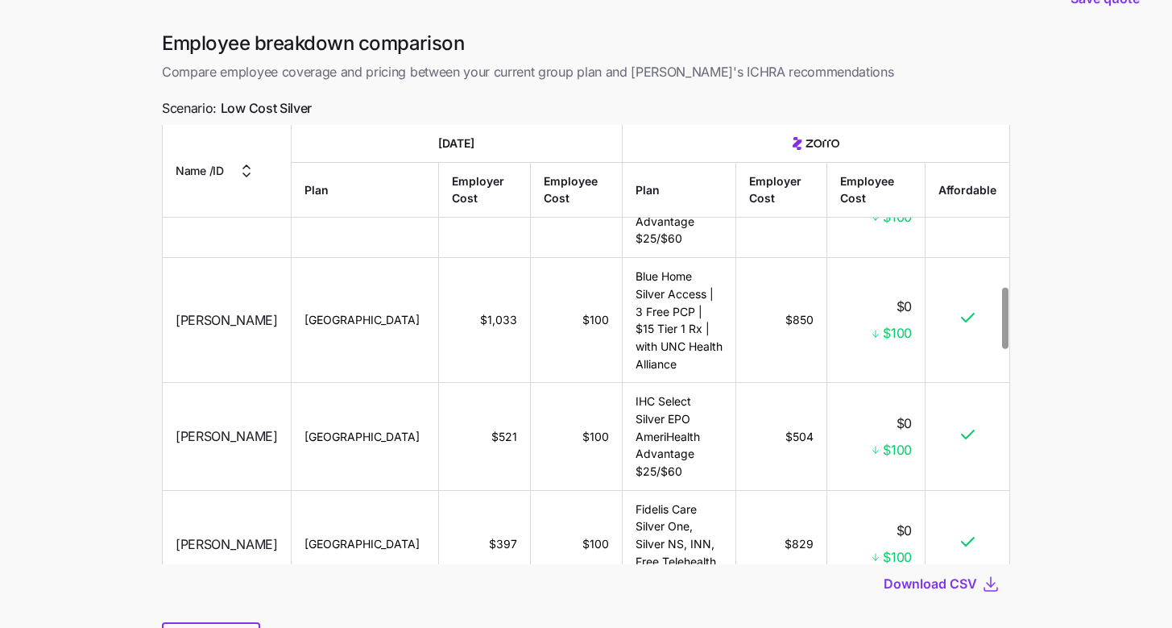
scroll to position [1164, 0]
click at [32, 321] on main "Save quote Employee breakdown comparison Compare employee coverage and pricing …" at bounding box center [586, 333] width 1172 height 754
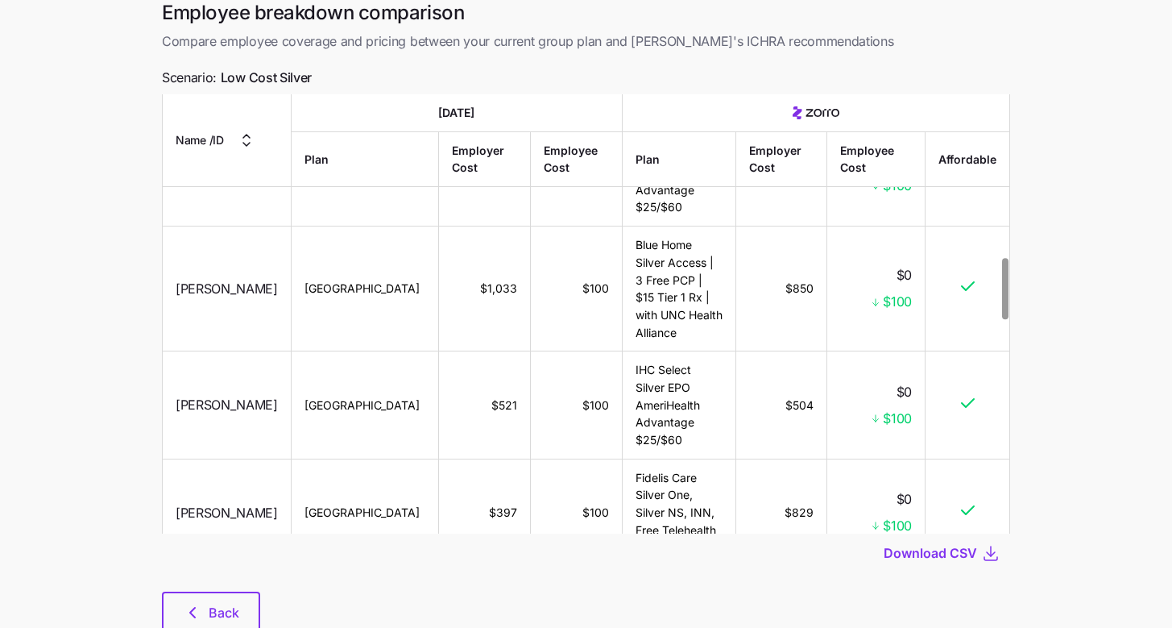
scroll to position [127, 0]
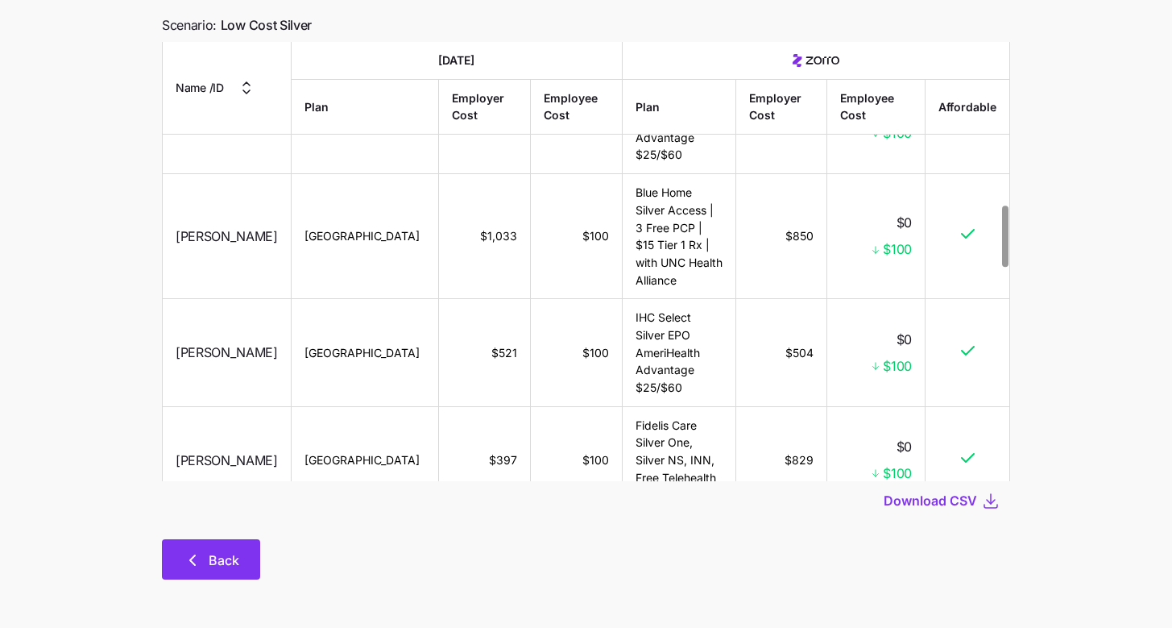
click at [242, 571] on button "Back" at bounding box center [211, 559] width 98 height 40
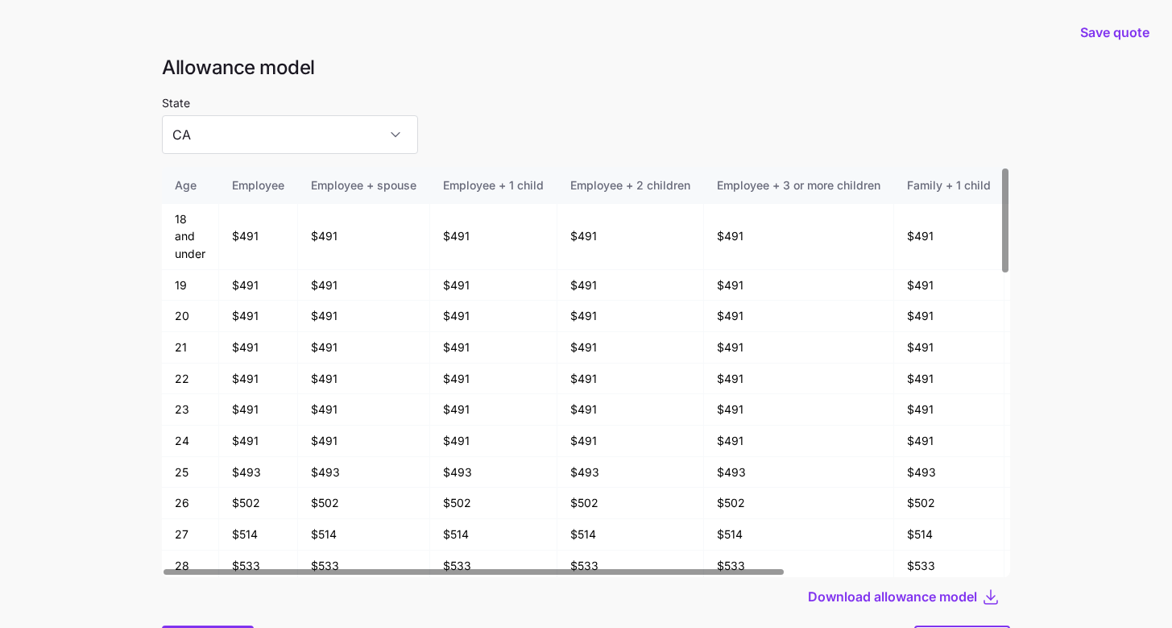
scroll to position [86, 0]
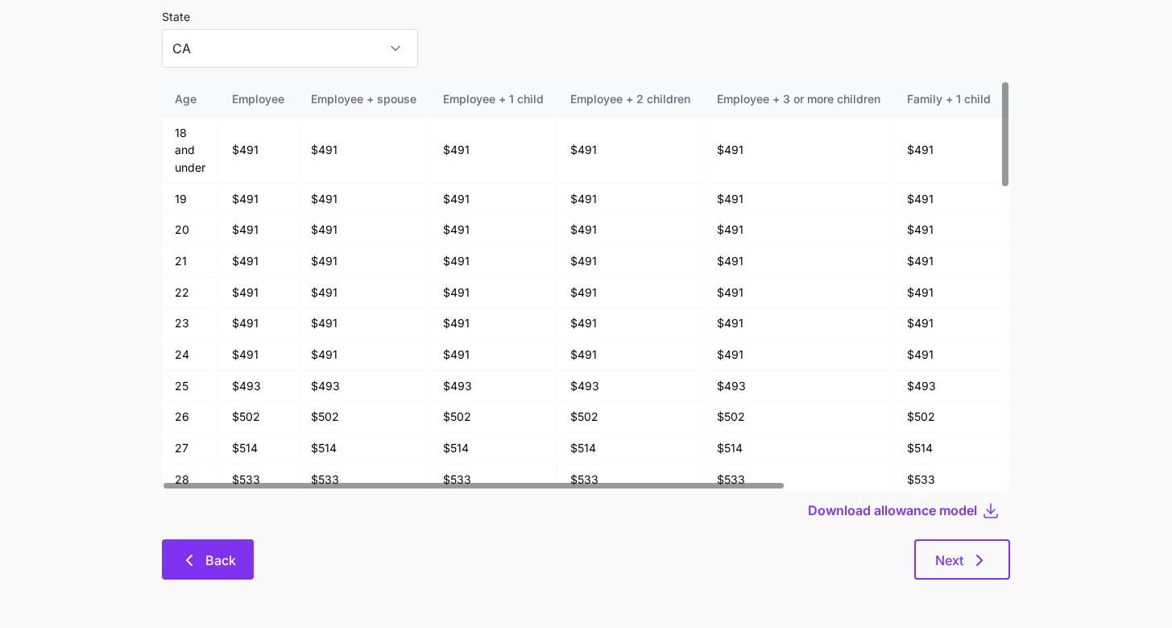
click at [214, 551] on span "Back" at bounding box center [220, 559] width 31 height 19
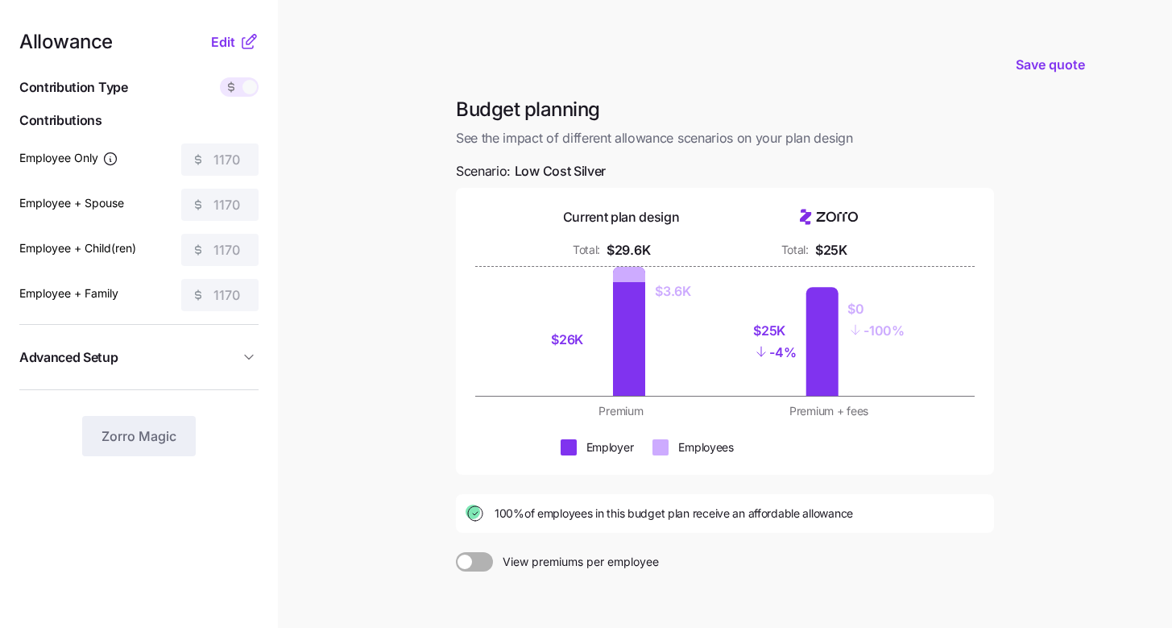
click at [243, 47] on icon at bounding box center [248, 43] width 10 height 10
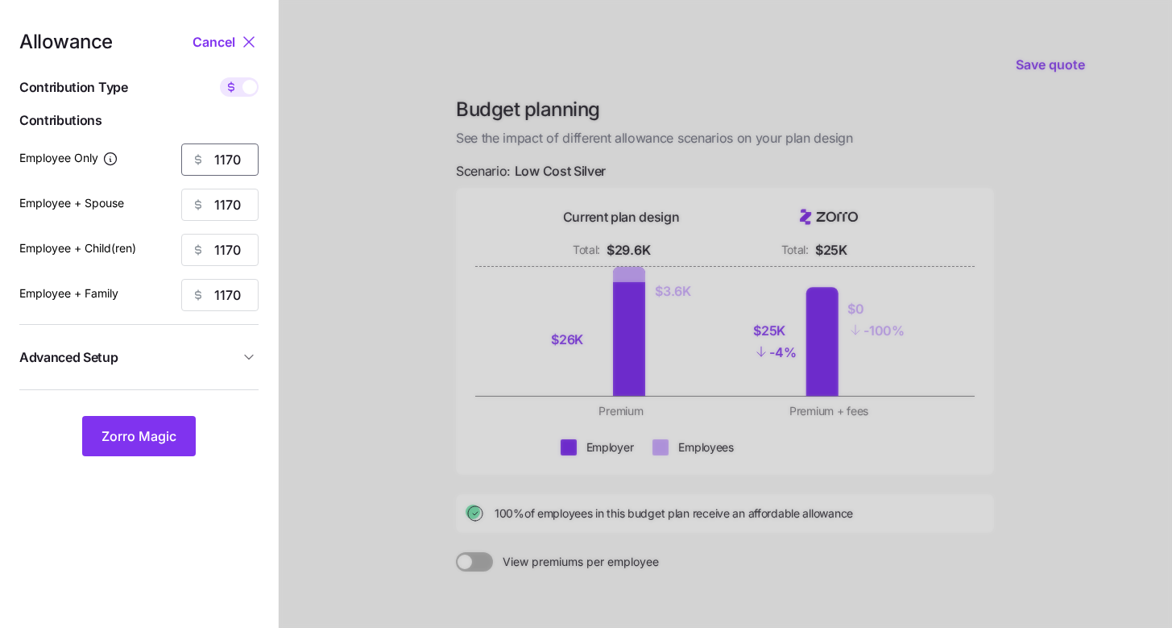
click at [240, 160] on input "1170" at bounding box center [219, 159] width 77 height 32
click at [239, 175] on div "Allowance Cancel Contribution Type Use classes Contributions Employee Only 100 …" at bounding box center [138, 244] width 239 height 424
click at [239, 160] on input "100" at bounding box center [219, 159] width 77 height 32
type input "1000"
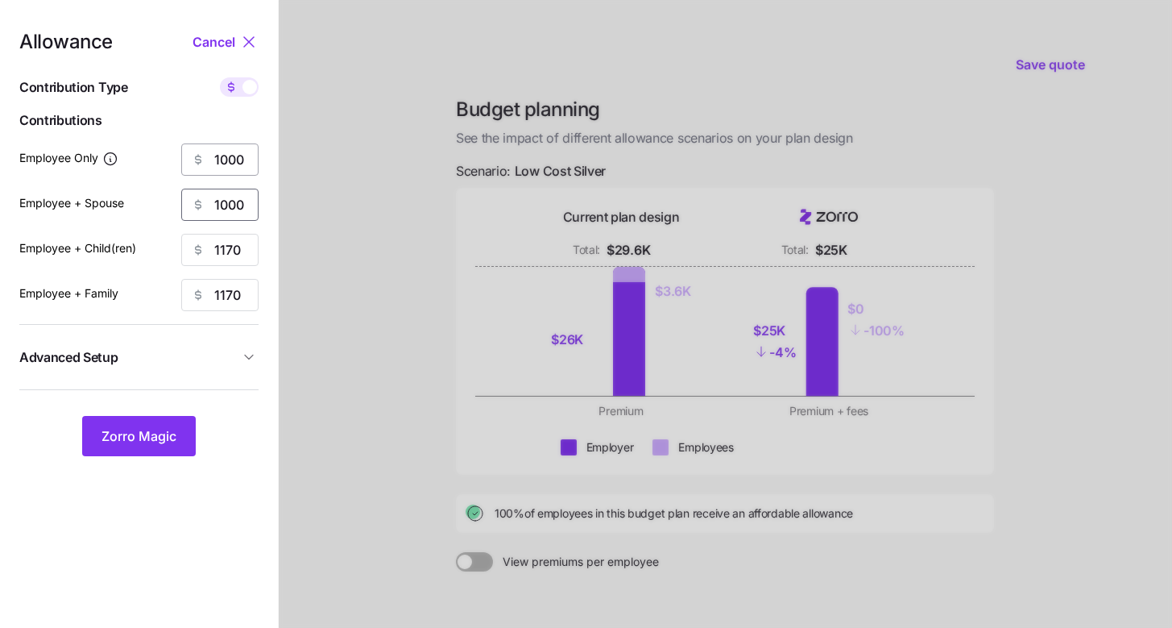
type input "1000"
type input "100"
type input "1000"
click at [241, 252] on input "100" at bounding box center [219, 250] width 77 height 32
type input "1000"
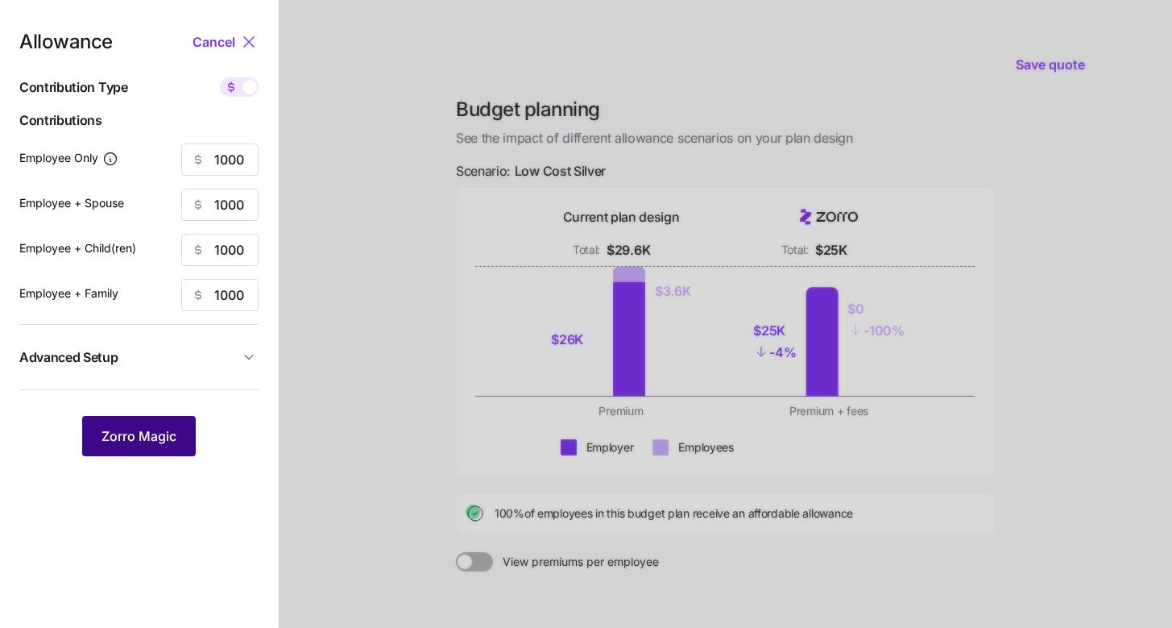
click at [171, 442] on span "Zorro Magic" at bounding box center [139, 435] width 75 height 19
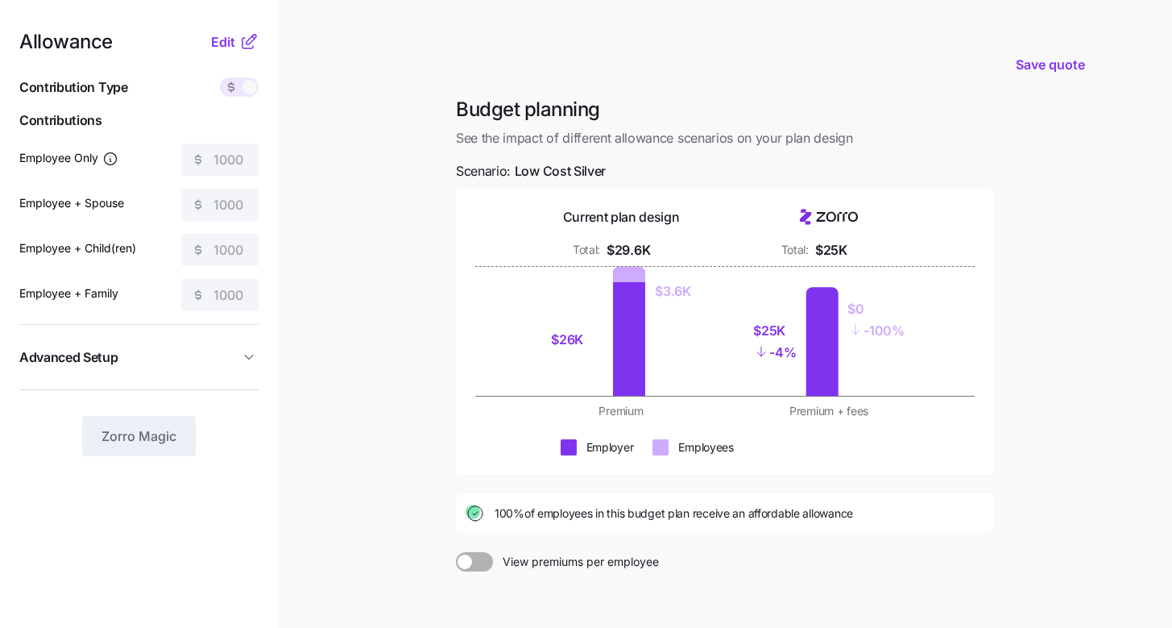
scroll to position [164, 0]
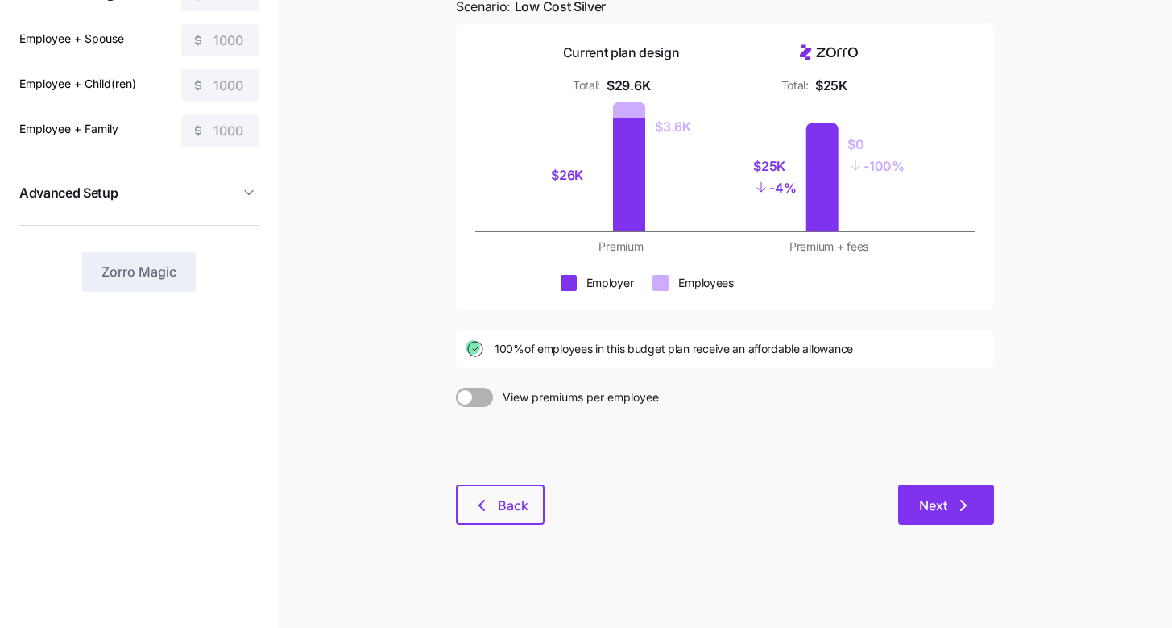
click at [944, 502] on span "Next" at bounding box center [933, 505] width 28 height 19
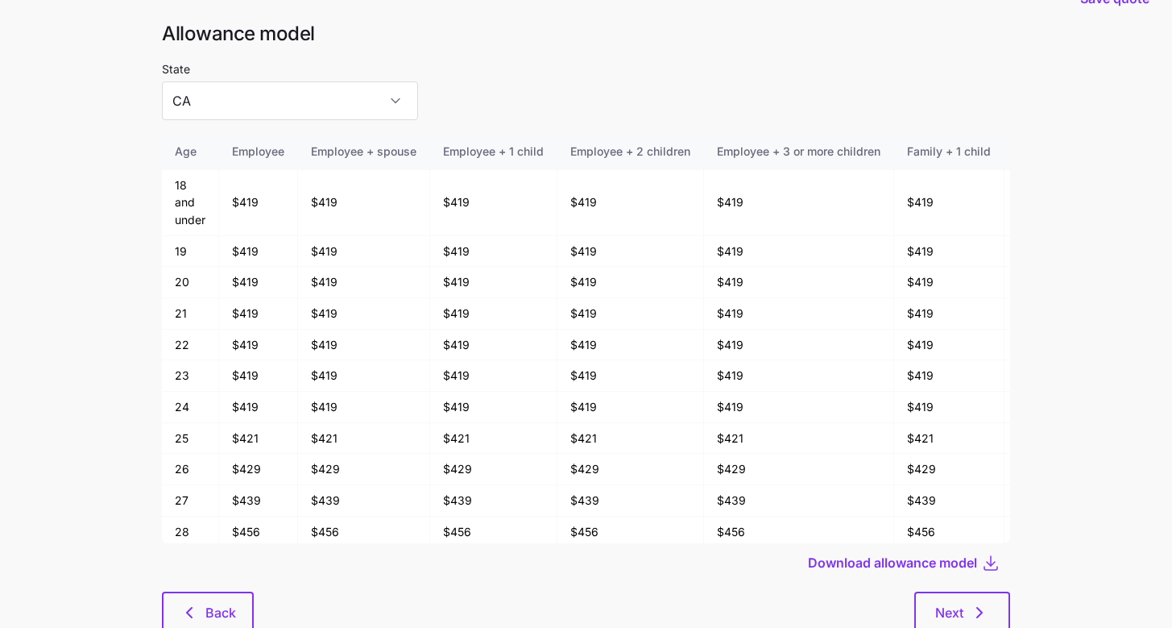
scroll to position [86, 0]
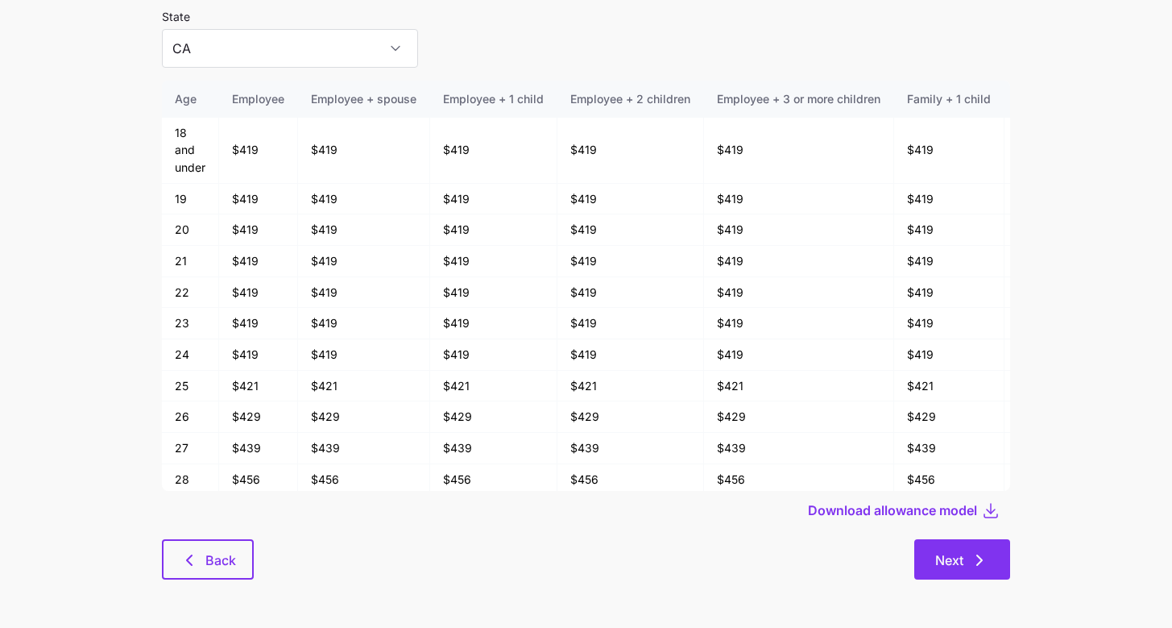
click at [988, 547] on button "Next" at bounding box center [963, 559] width 96 height 40
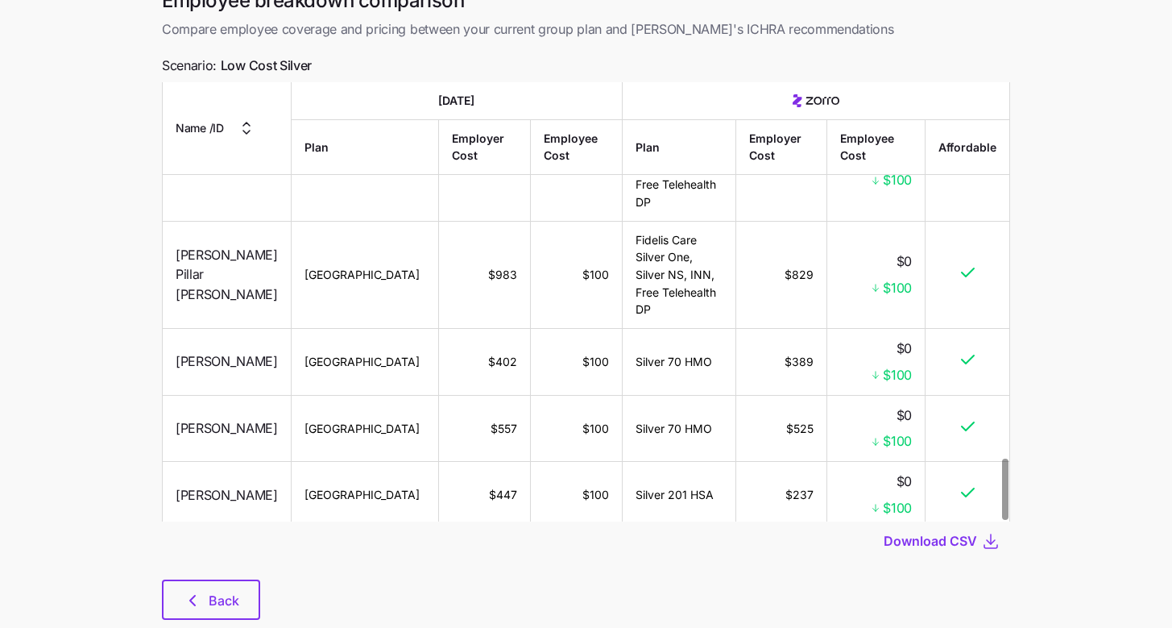
scroll to position [127, 0]
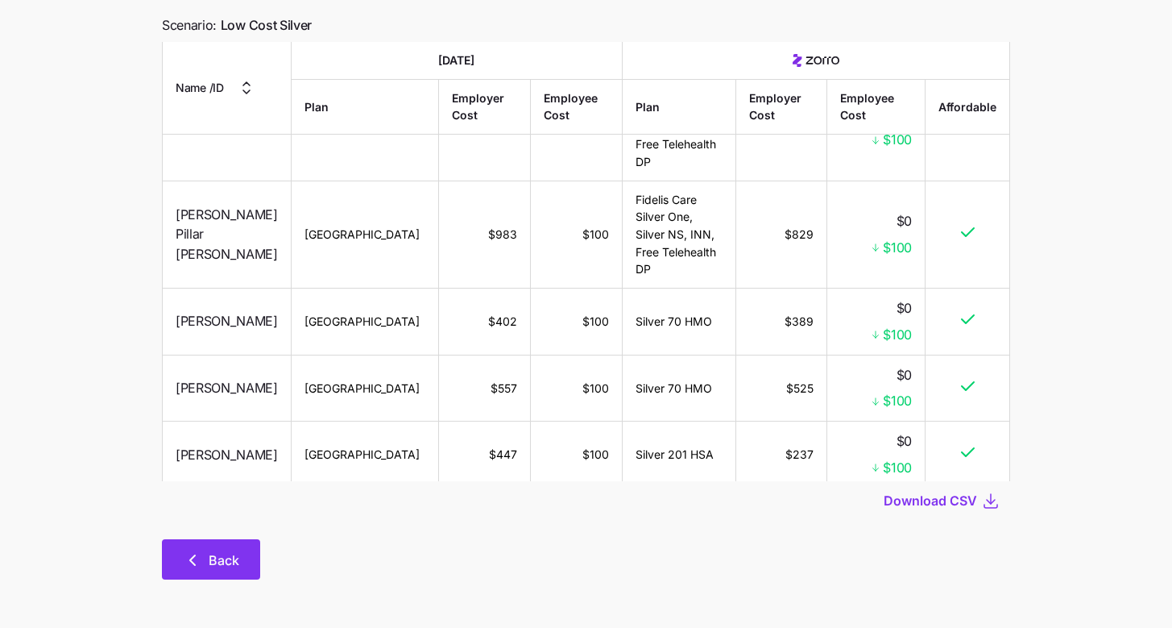
click at [218, 562] on span "Back" at bounding box center [224, 559] width 31 height 19
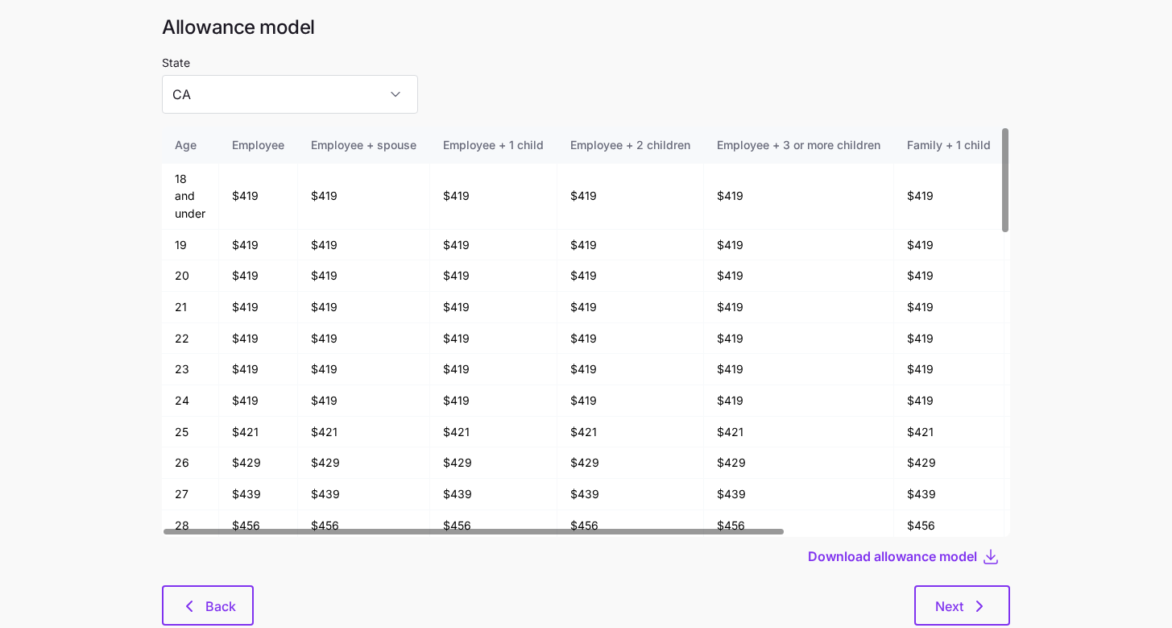
scroll to position [86, 0]
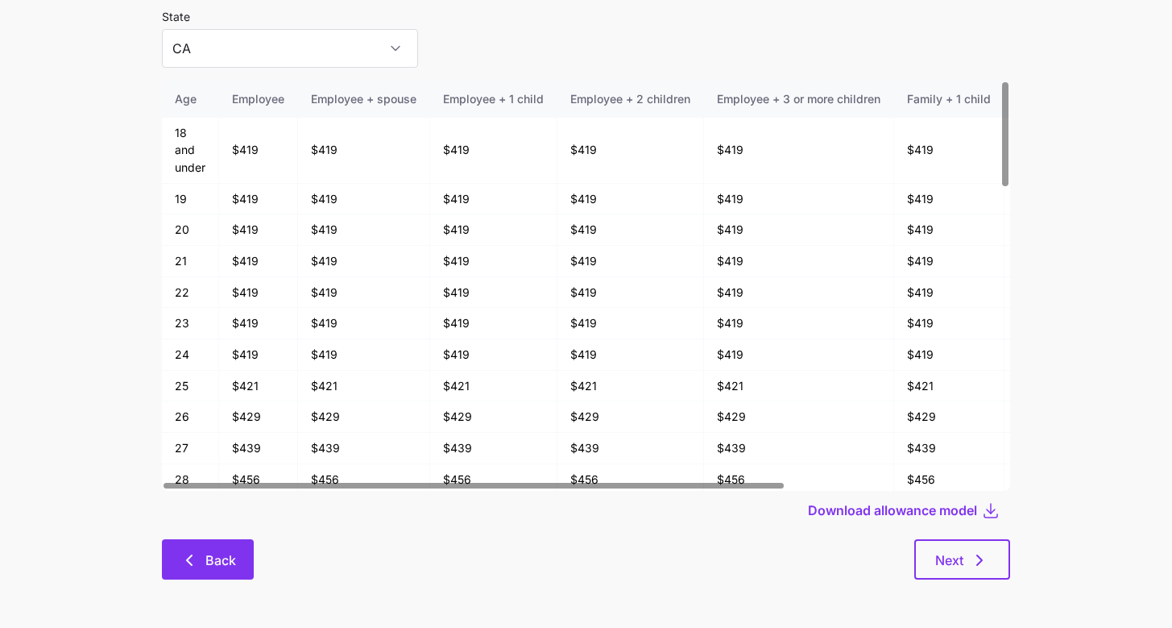
click at [187, 557] on icon "button" at bounding box center [189, 559] width 19 height 19
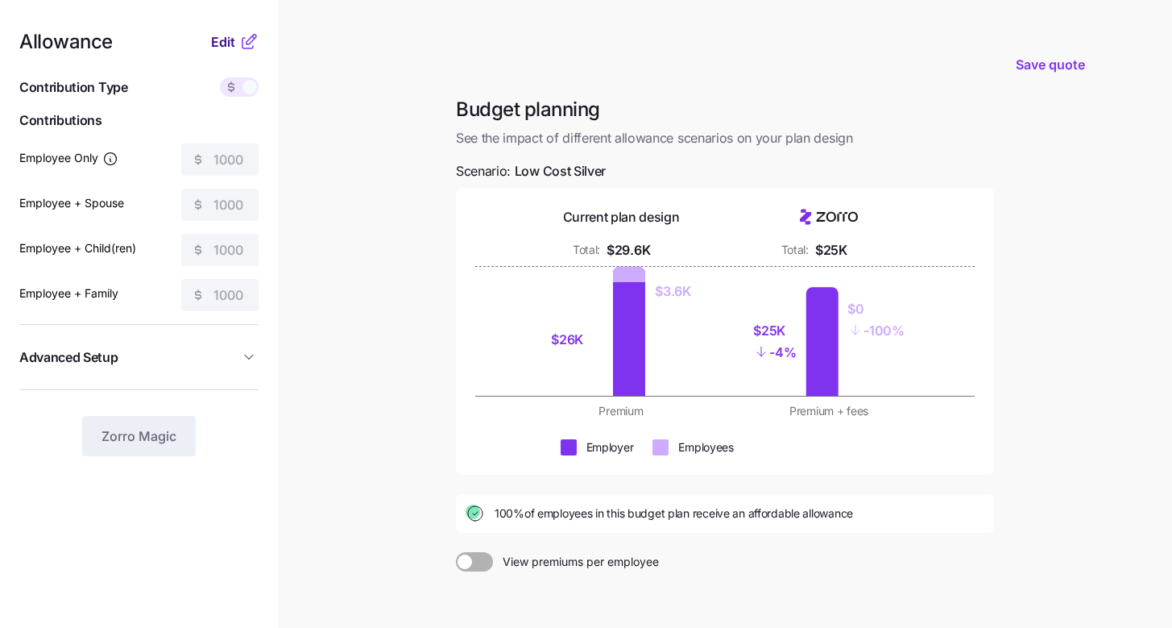
click at [230, 42] on span "Edit" at bounding box center [223, 41] width 24 height 19
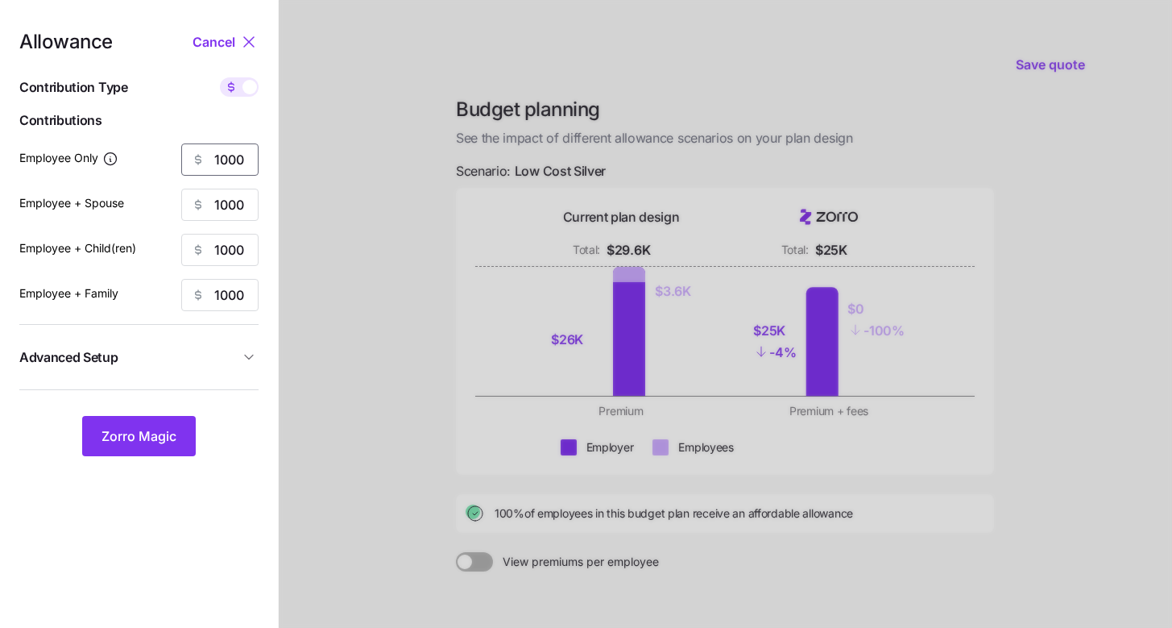
click at [229, 161] on input "1000" at bounding box center [219, 159] width 77 height 32
type input "85"
type input "0"
click at [239, 160] on input "85" at bounding box center [219, 159] width 77 height 32
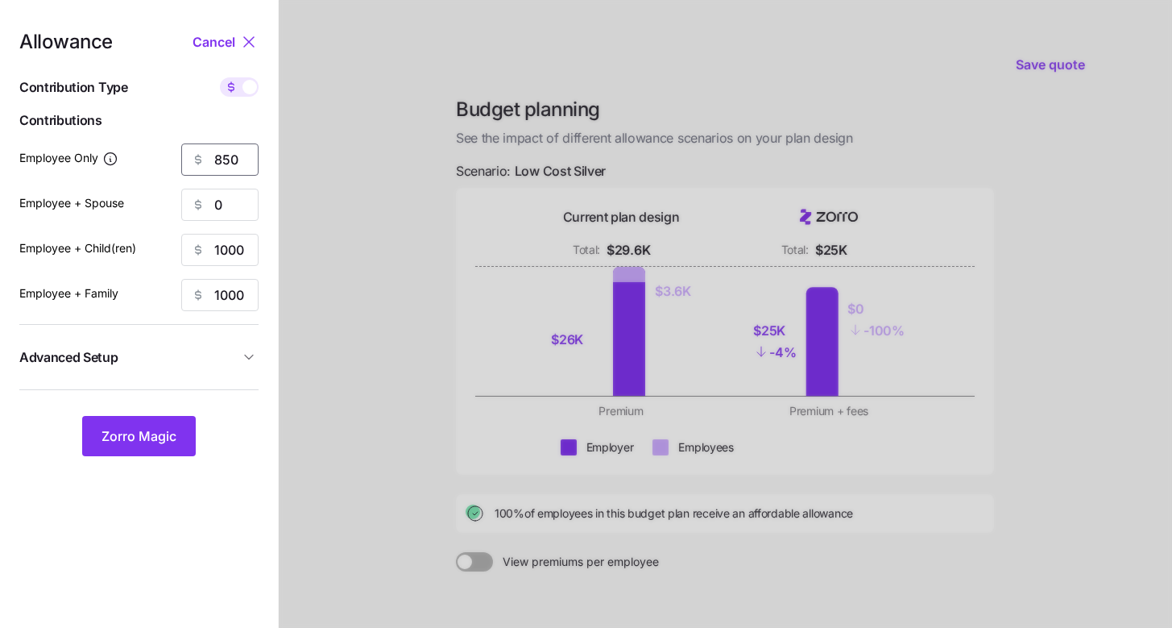
type input "850"
type input "85"
type input "5"
type input "850"
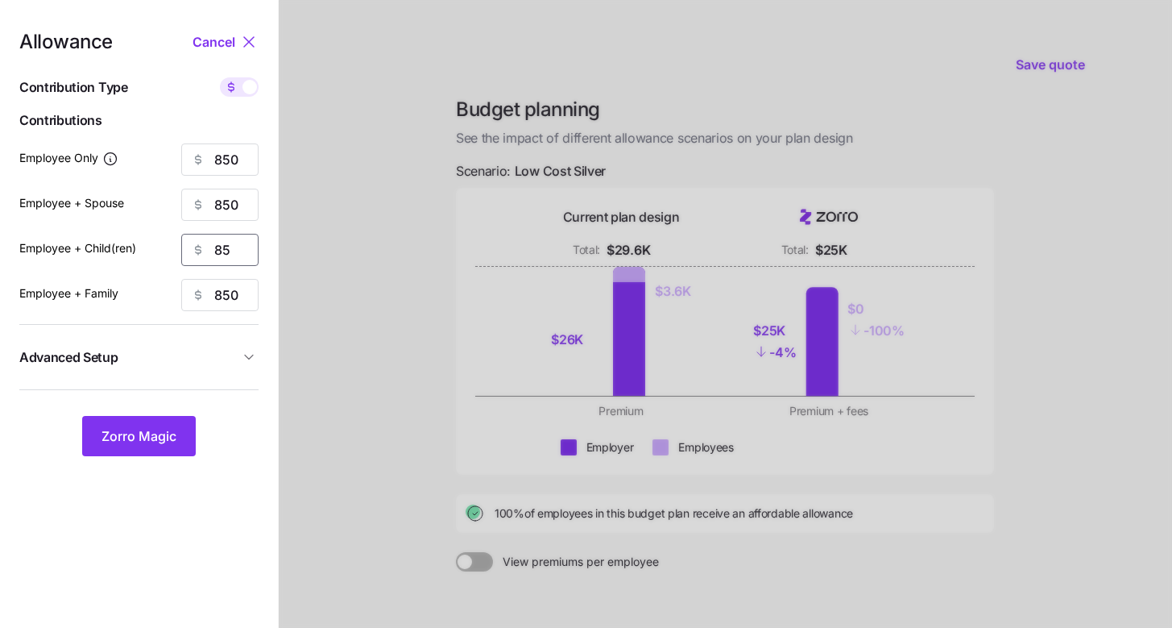
click at [230, 248] on input "85" at bounding box center [219, 250] width 77 height 32
type input "850"
drag, startPoint x: 164, startPoint y: 433, endPoint x: 201, endPoint y: 425, distance: 38.7
click at [164, 433] on span "Zorro Magic" at bounding box center [139, 435] width 75 height 19
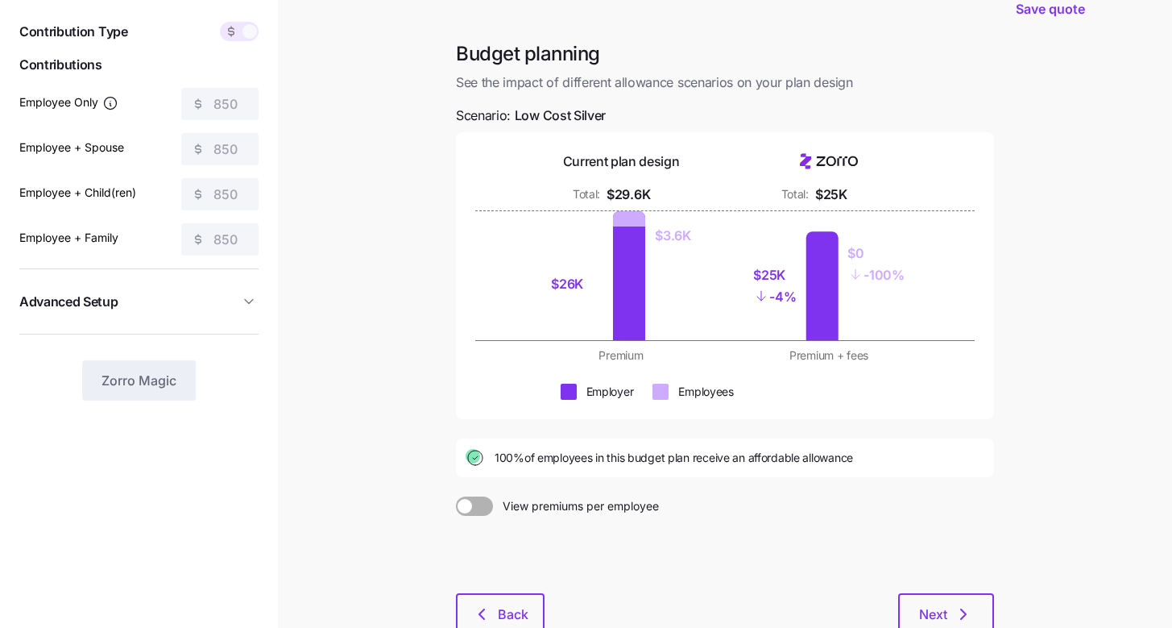
scroll to position [131, 0]
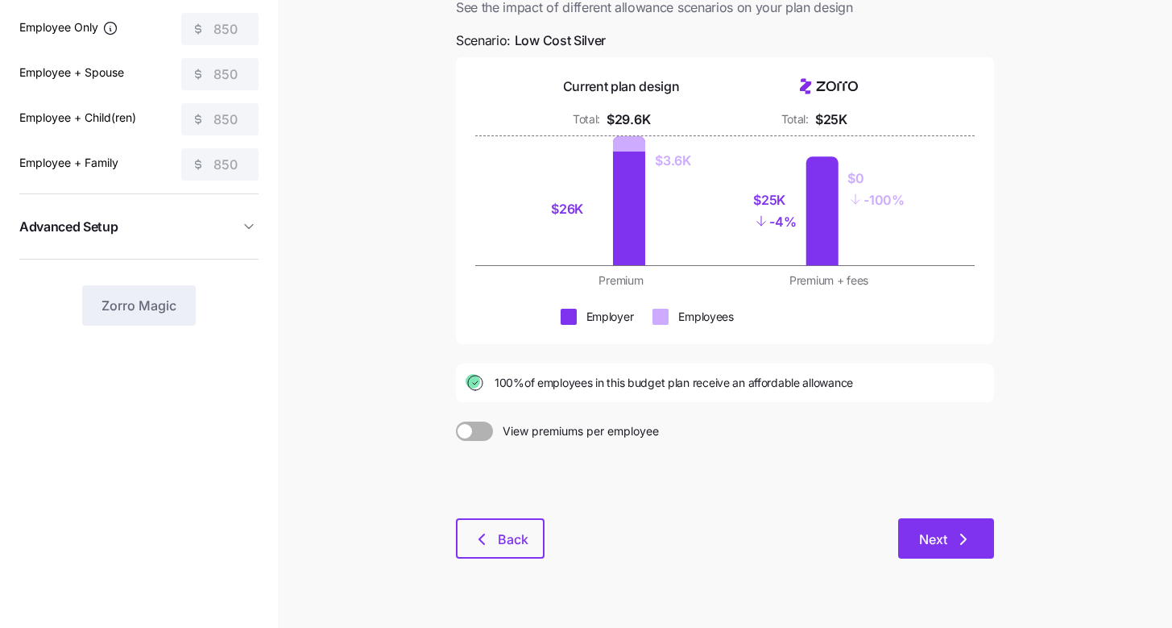
click at [979, 548] on button "Next" at bounding box center [947, 538] width 96 height 40
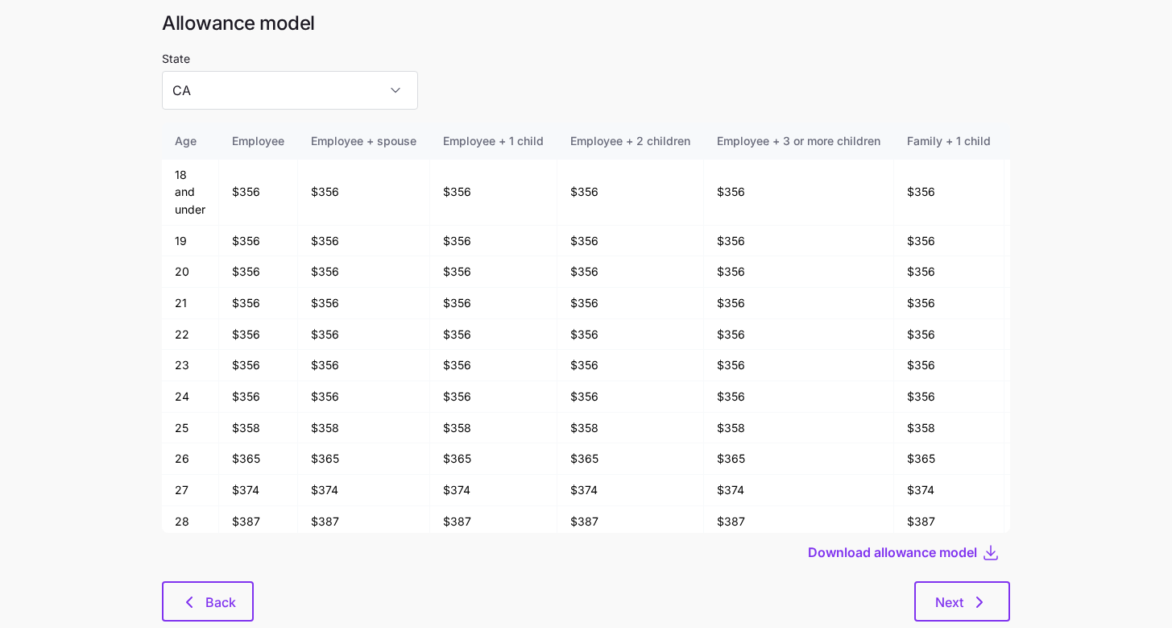
scroll to position [86, 0]
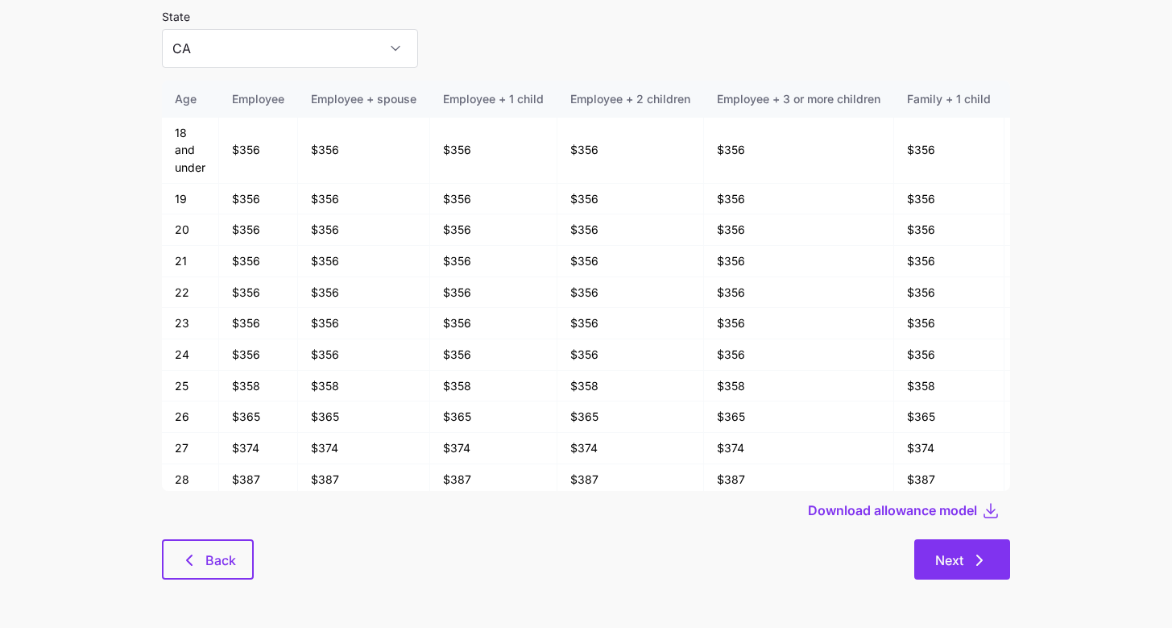
click at [1006, 557] on button "Next" at bounding box center [963, 559] width 96 height 40
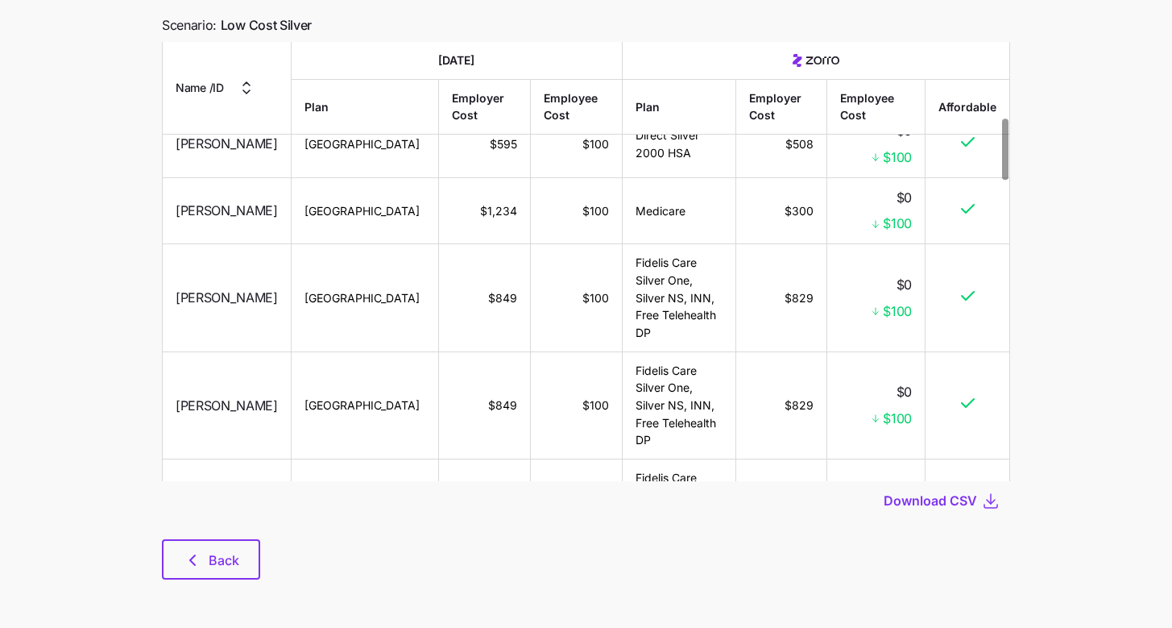
scroll to position [554, 0]
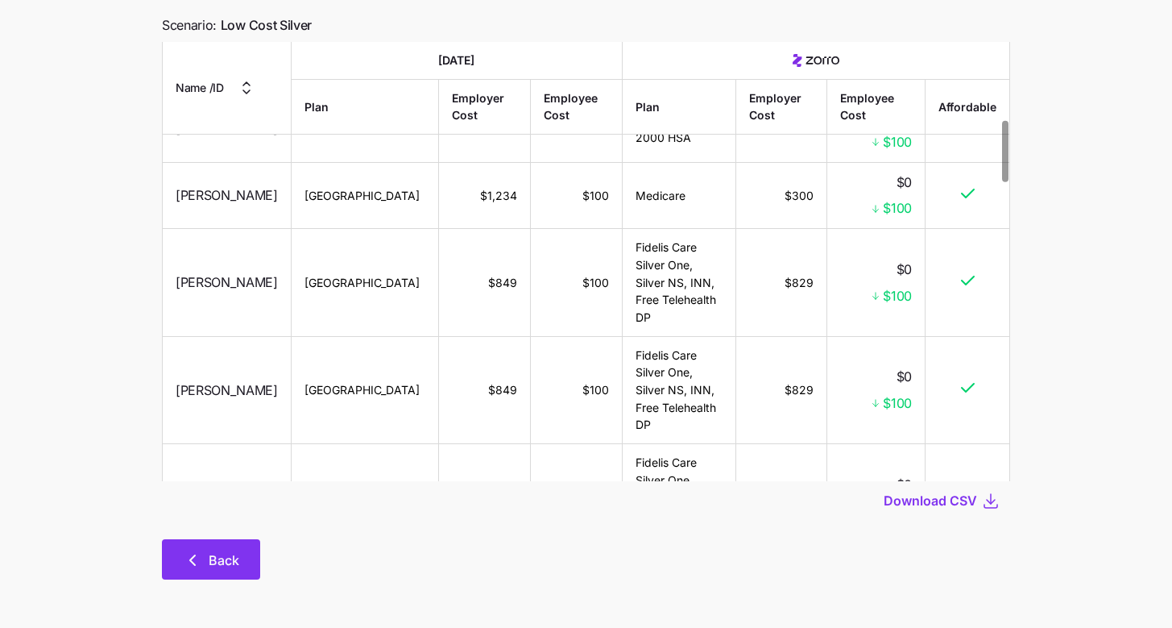
click at [240, 572] on button "Back" at bounding box center [211, 559] width 98 height 40
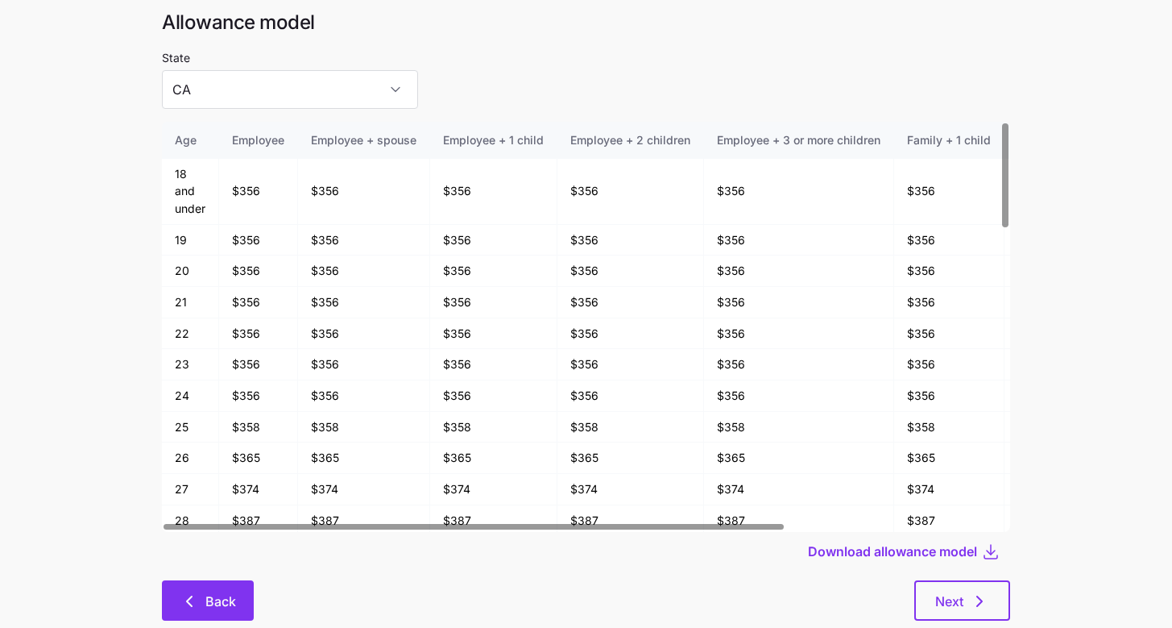
scroll to position [86, 0]
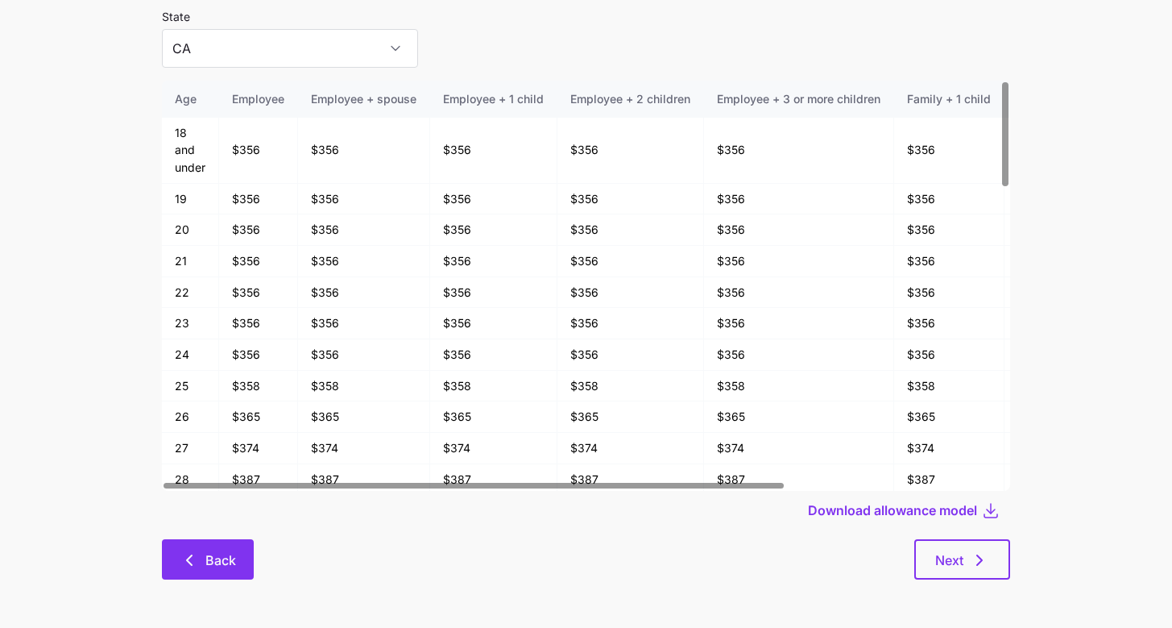
click at [223, 571] on button "Back" at bounding box center [208, 559] width 92 height 40
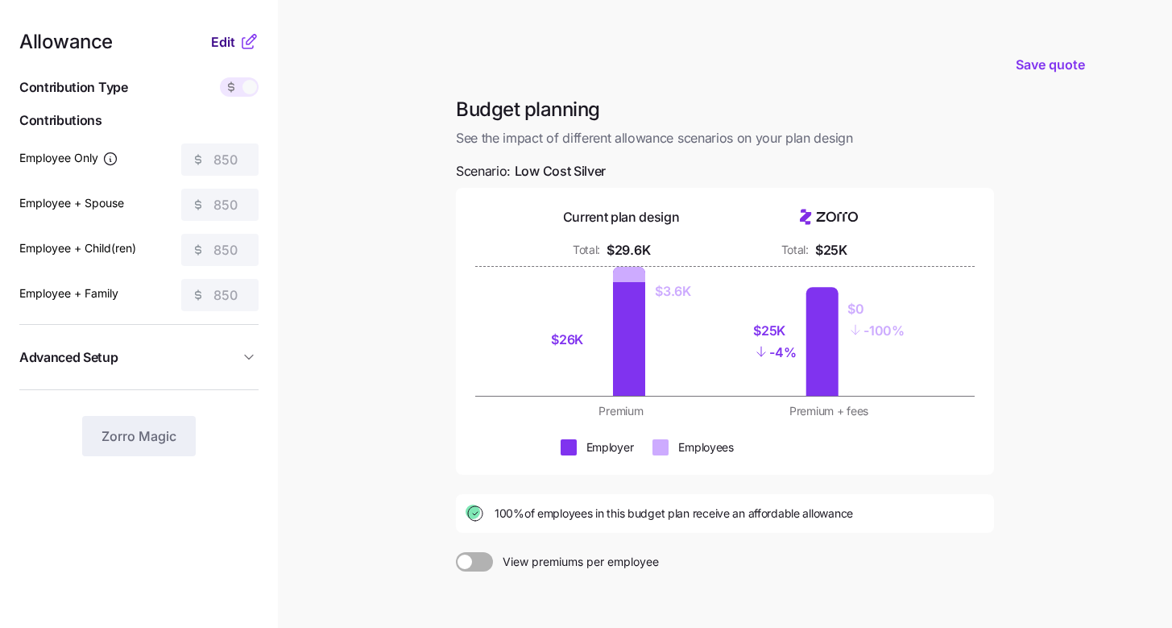
click at [235, 35] on button "Edit" at bounding box center [225, 41] width 28 height 19
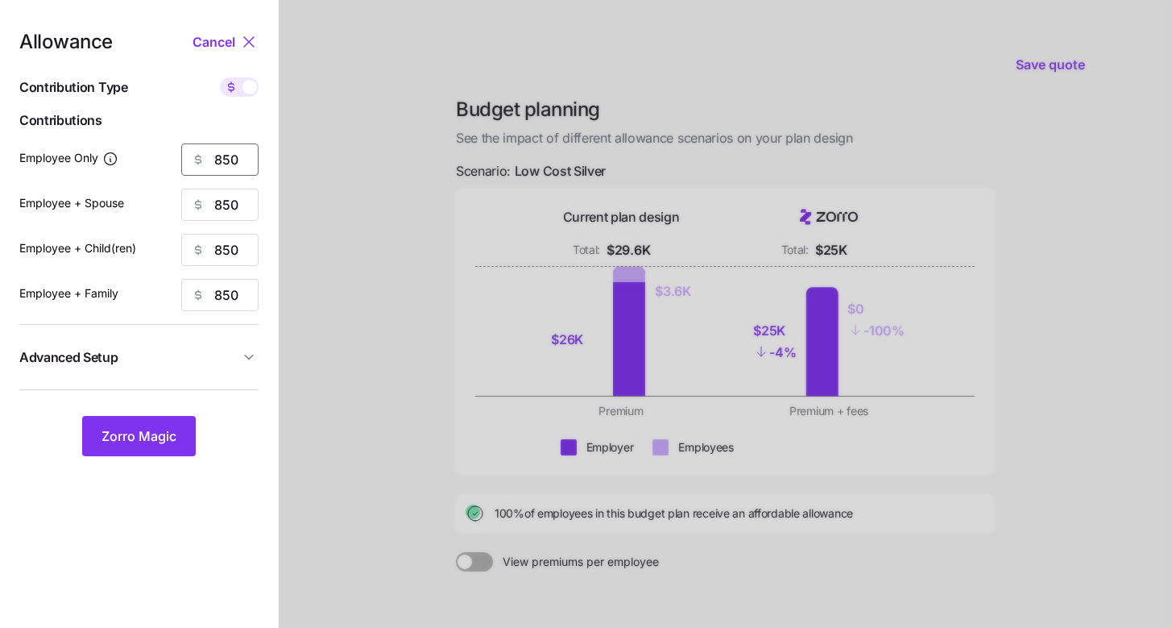
click at [237, 159] on input "850" at bounding box center [219, 159] width 77 height 32
type input "750"
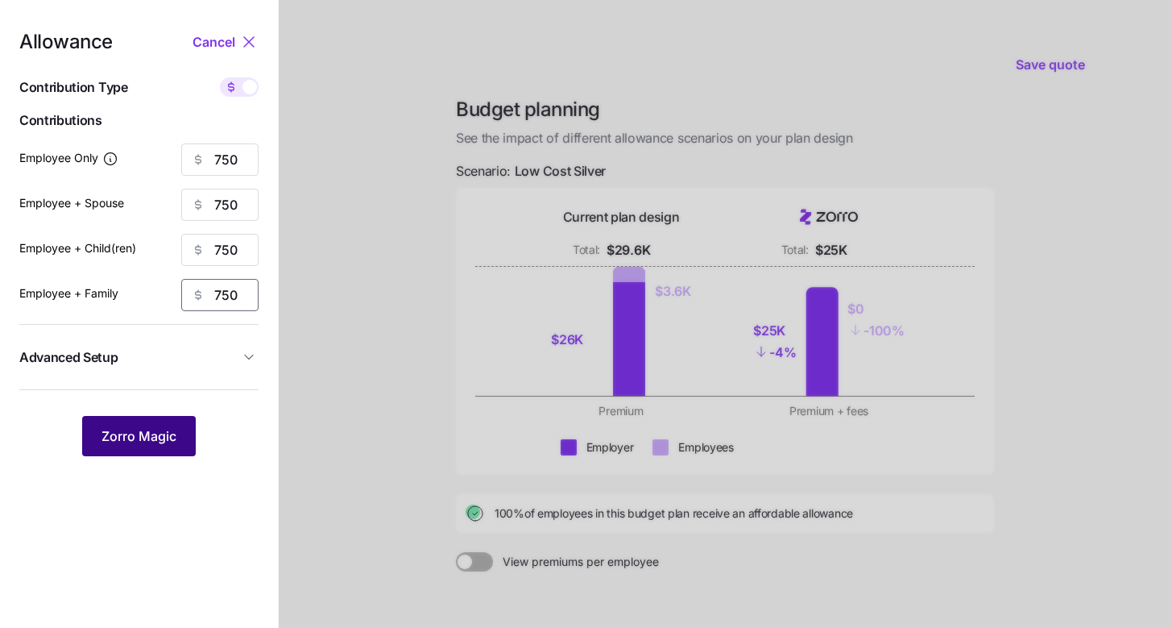
type input "750"
click at [174, 432] on span "Zorro Magic" at bounding box center [139, 435] width 75 height 19
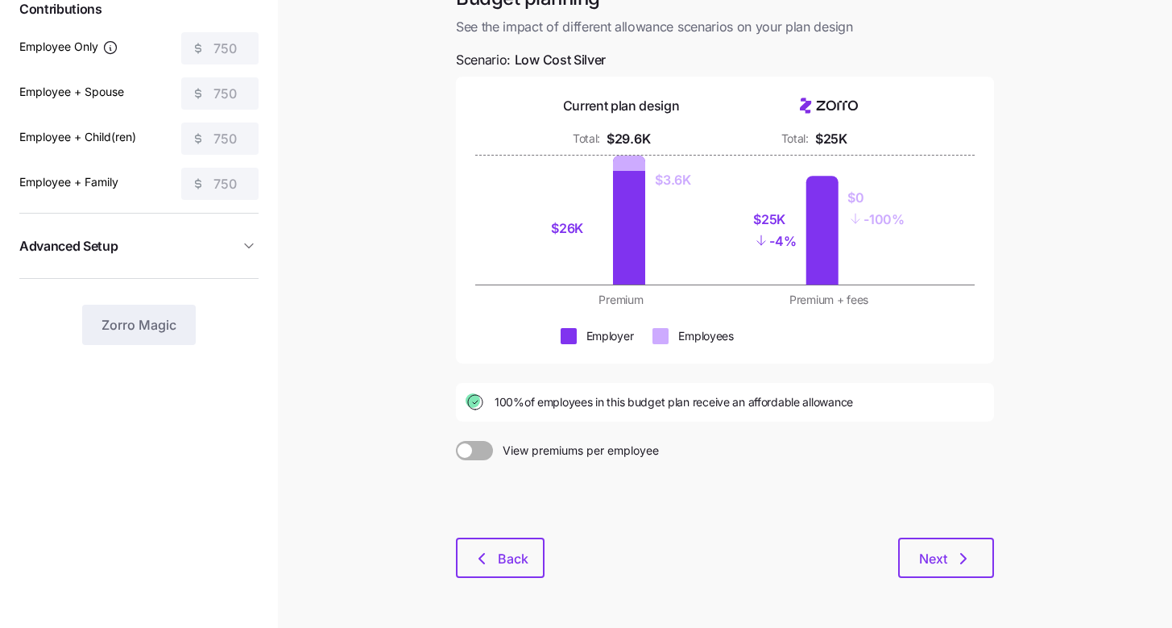
scroll to position [164, 0]
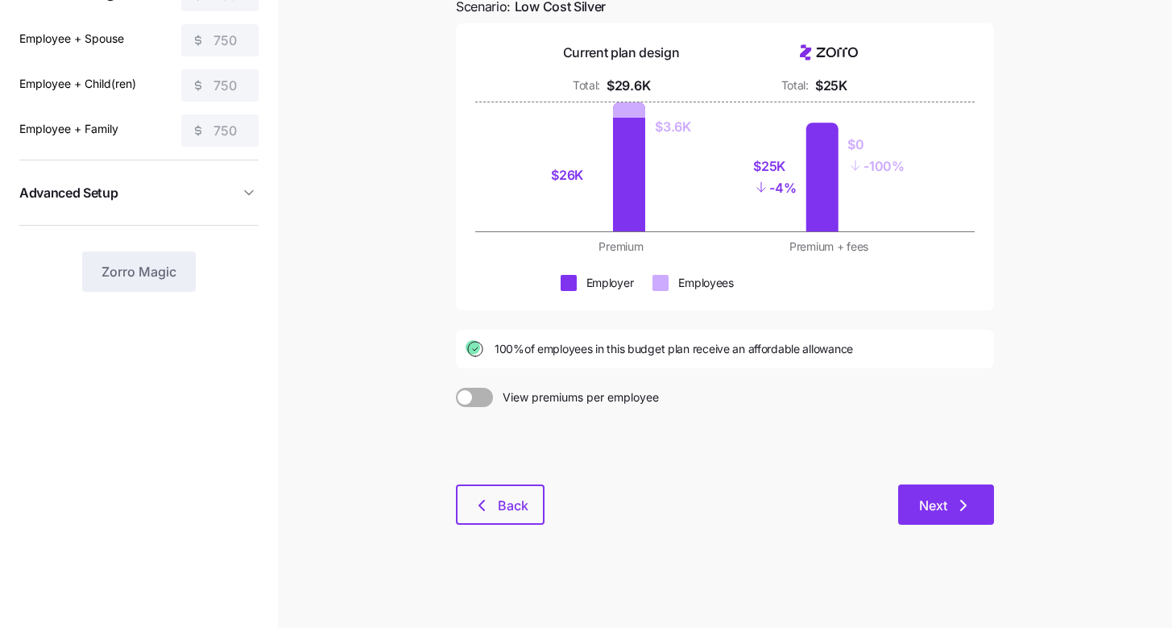
click at [948, 502] on span "Next" at bounding box center [946, 505] width 54 height 19
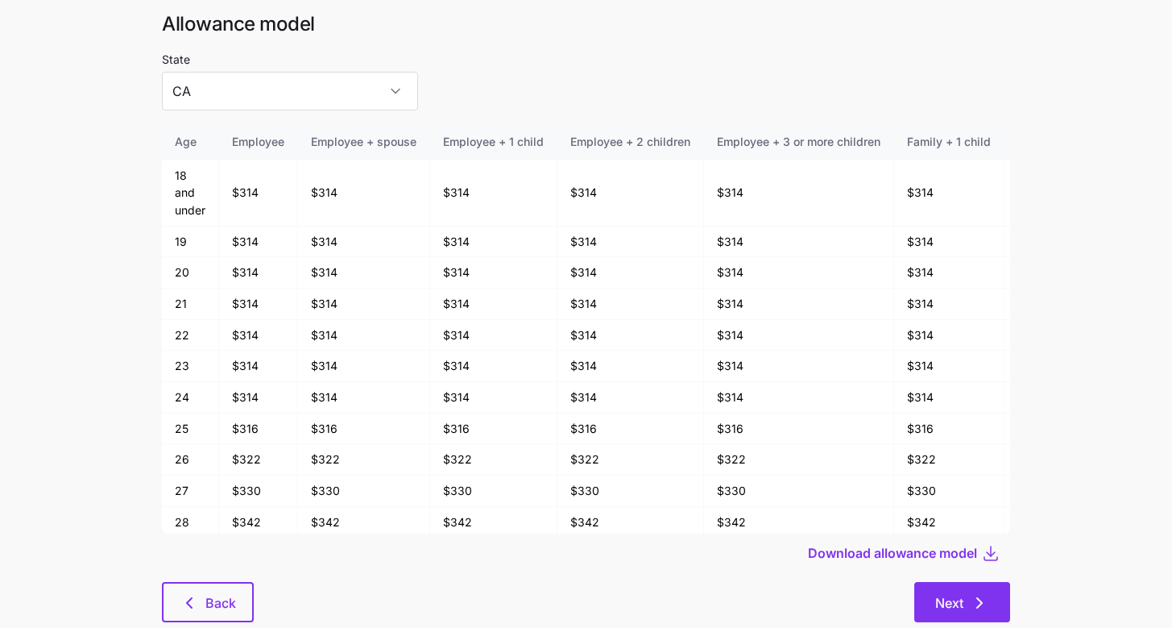
scroll to position [86, 0]
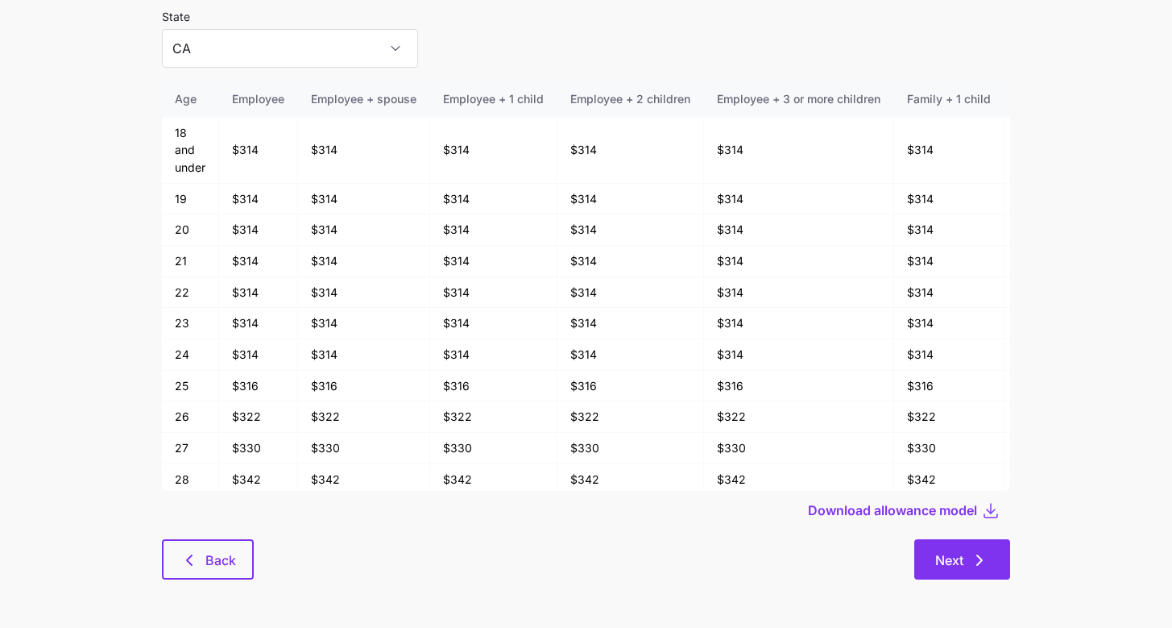
click at [973, 554] on icon "button" at bounding box center [979, 559] width 19 height 19
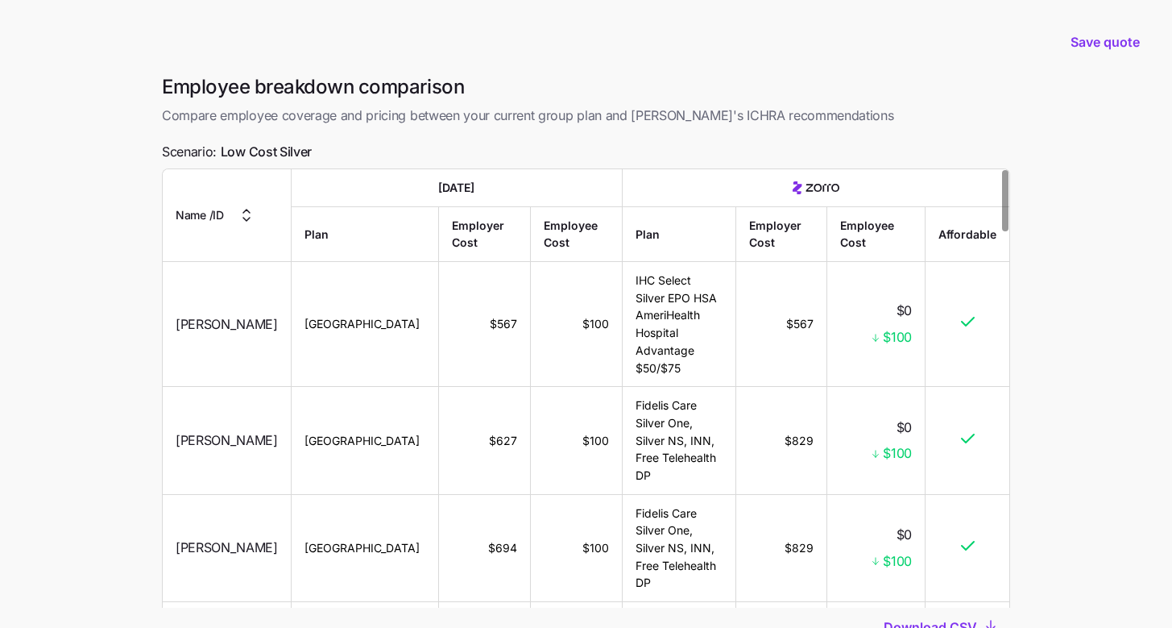
click at [1086, 440] on main "Save quote Employee breakdown comparison Compare employee coverage and pricing …" at bounding box center [586, 377] width 1172 height 754
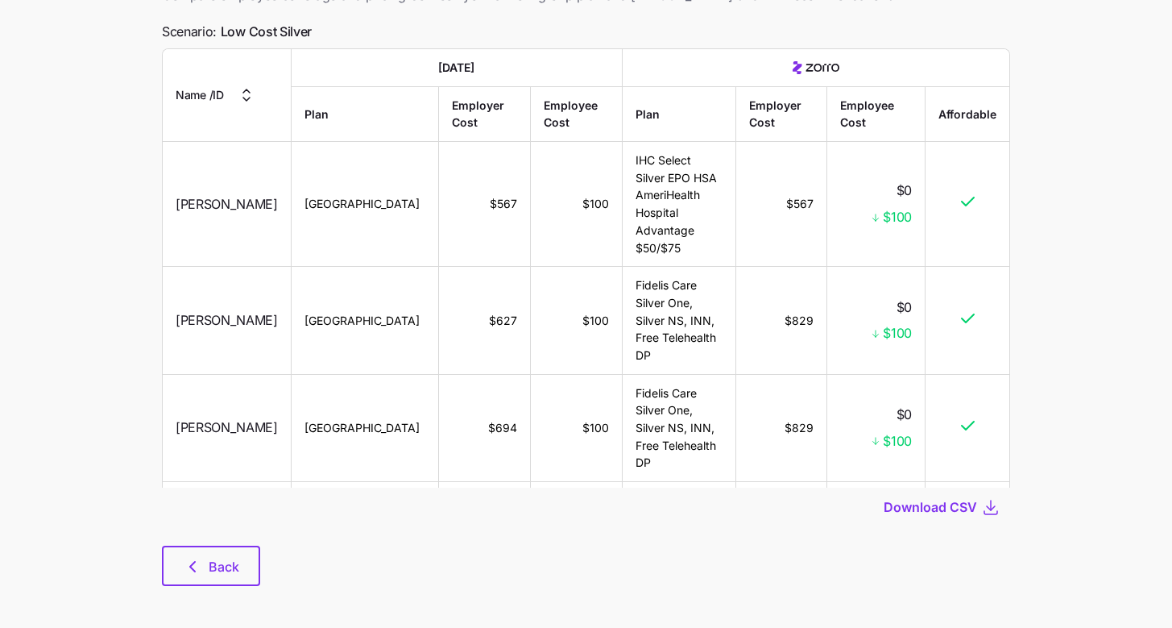
scroll to position [127, 0]
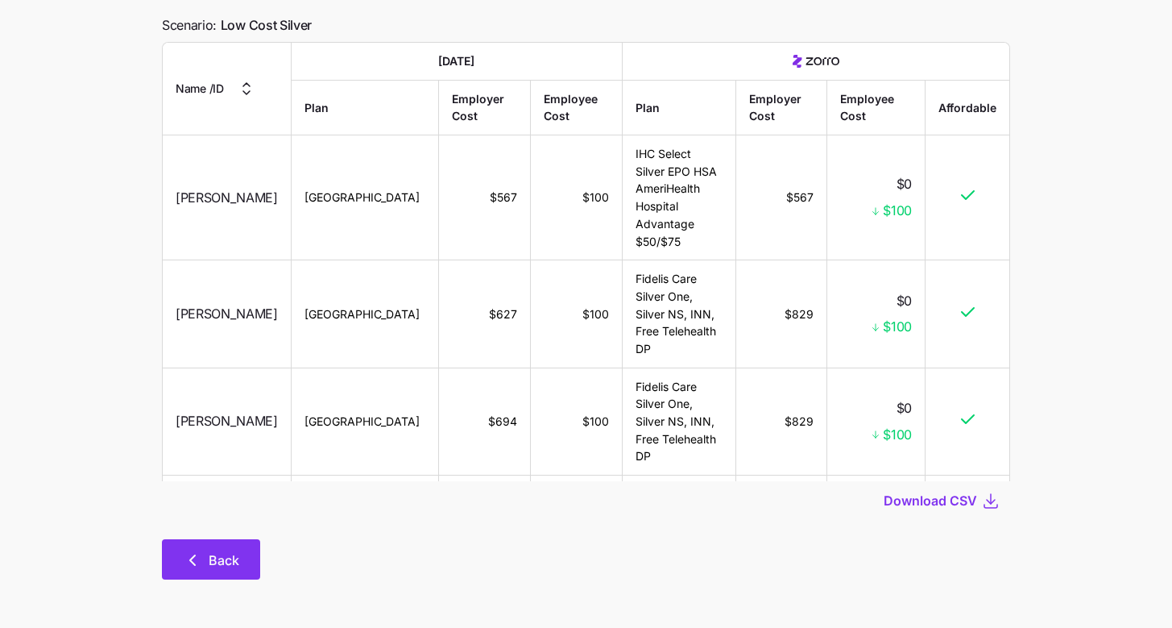
click at [199, 562] on icon "button" at bounding box center [192, 559] width 19 height 19
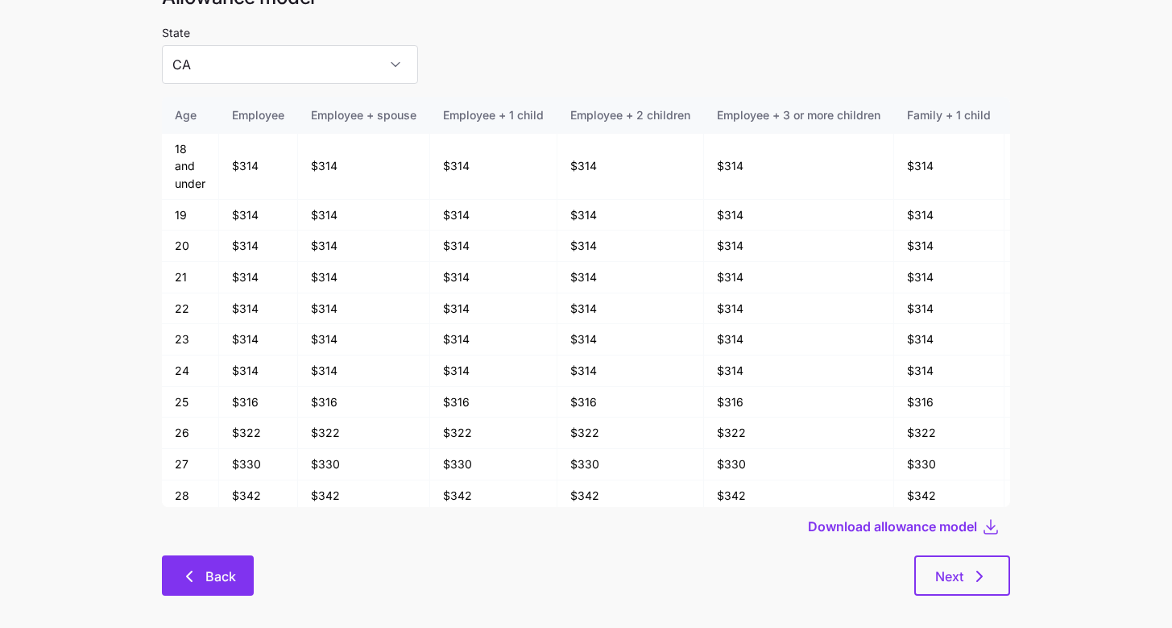
scroll to position [86, 0]
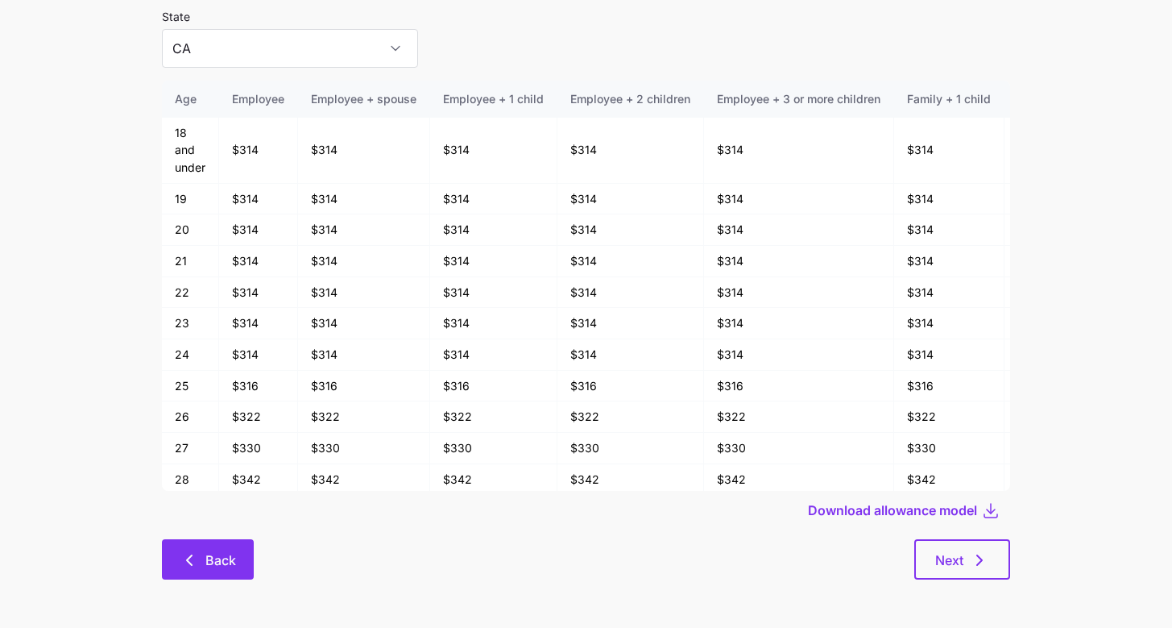
click at [190, 575] on button "Back" at bounding box center [208, 559] width 92 height 40
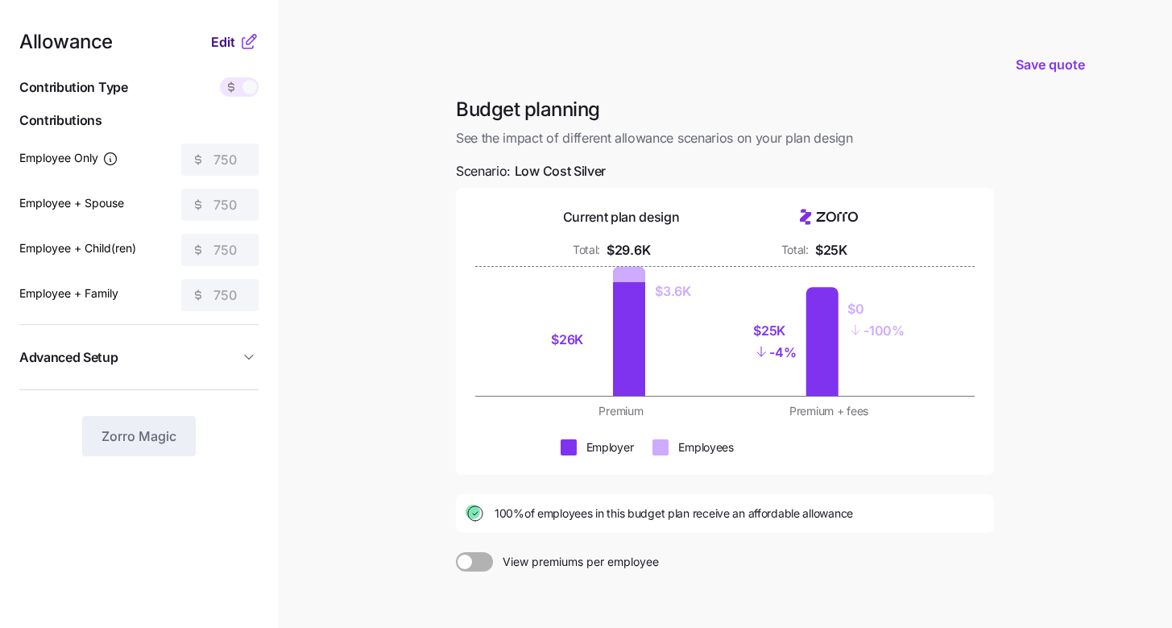
click at [237, 39] on button "Edit" at bounding box center [225, 41] width 28 height 19
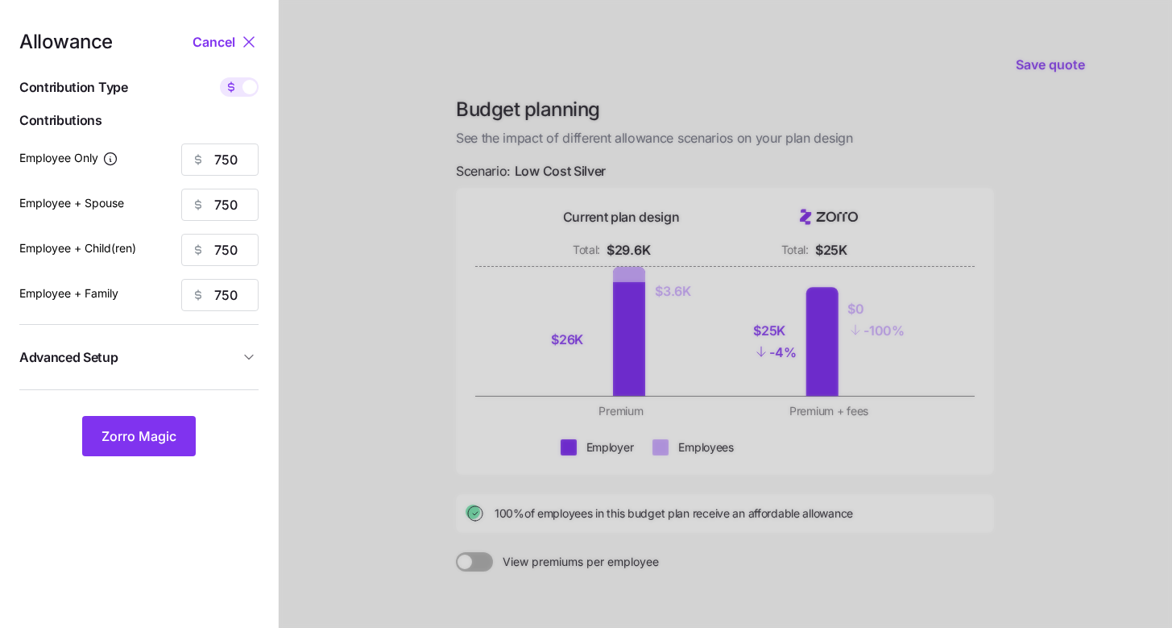
click at [253, 88] on span at bounding box center [250, 87] width 15 height 15
click at [220, 77] on input "checkbox" at bounding box center [220, 77] width 0 height 0
type input "108"
type input "54"
type input "52"
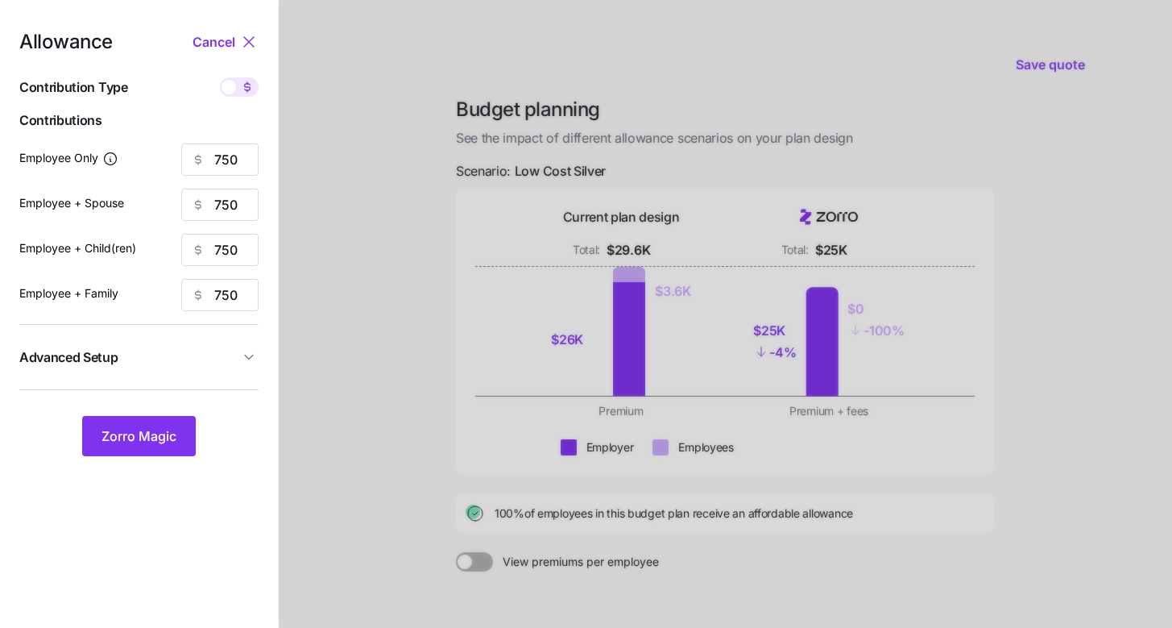
type input "35"
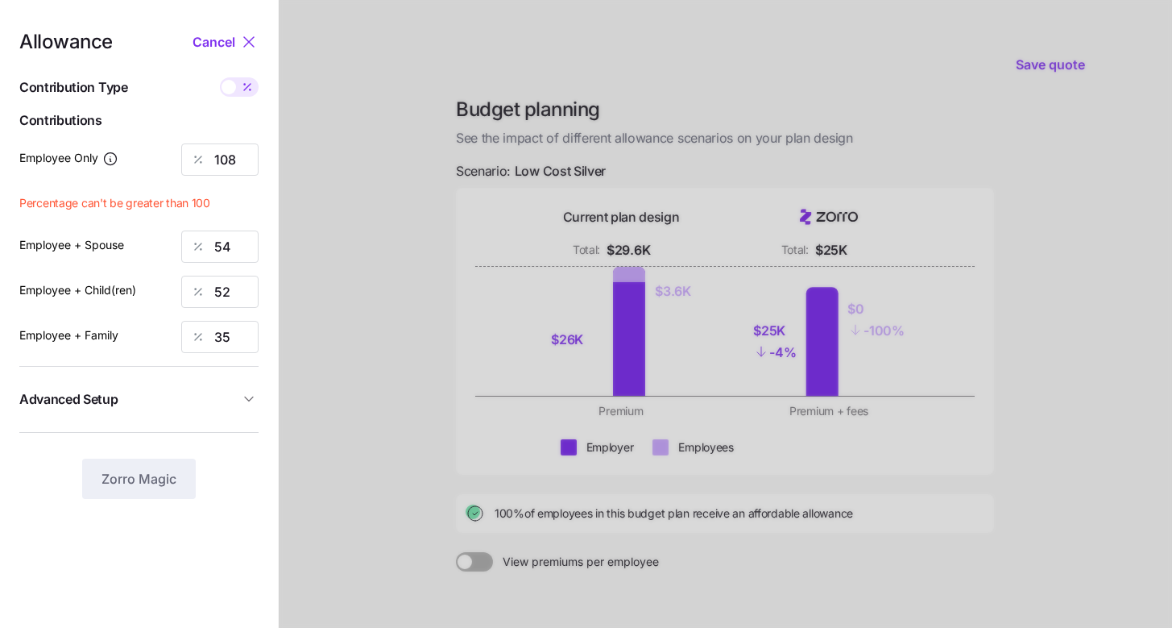
click at [243, 85] on icon at bounding box center [247, 87] width 13 height 13
click at [220, 77] on input "checkbox" at bounding box center [220, 77] width 0 height 0
type input "750"
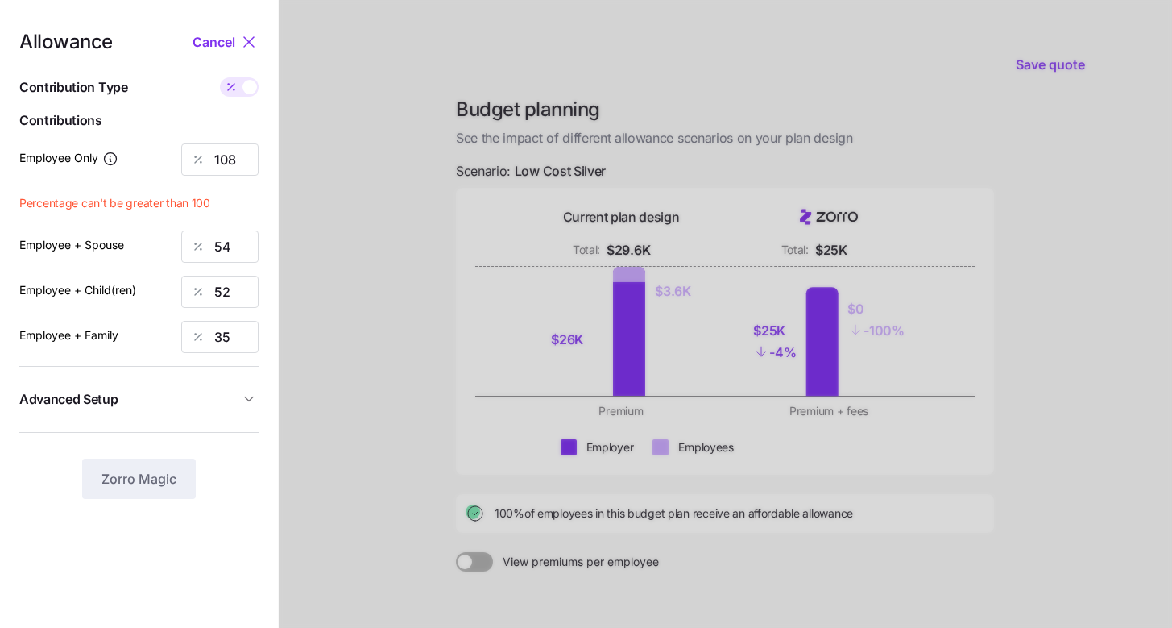
type input "750"
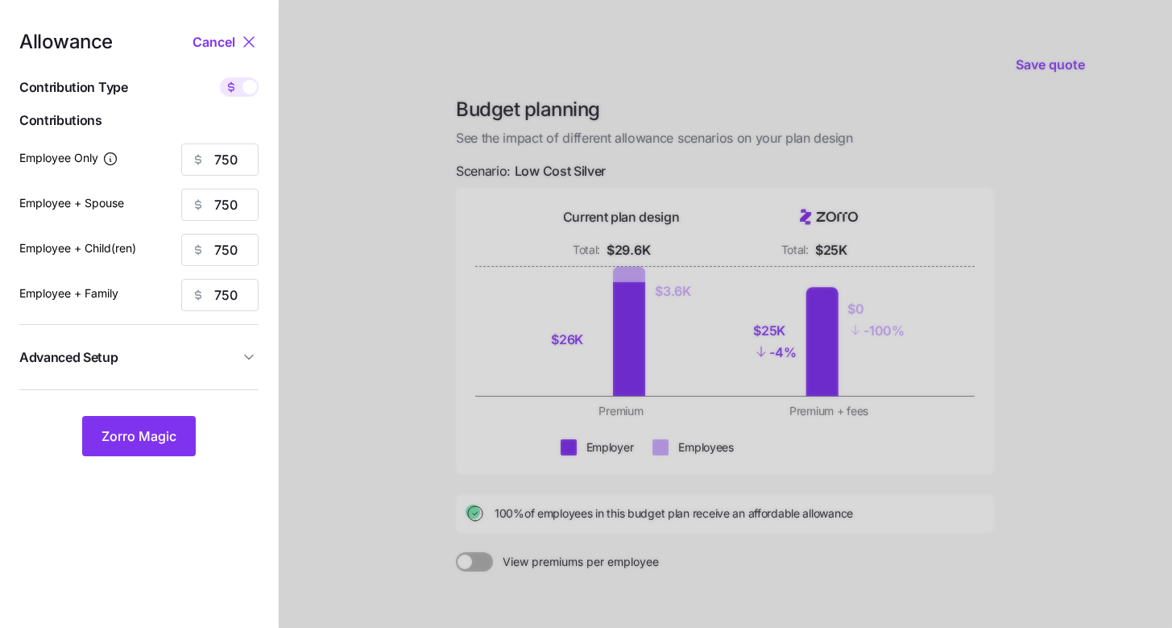
click at [243, 89] on span at bounding box center [250, 87] width 15 height 15
click at [220, 77] on input "checkbox" at bounding box center [220, 77] width 0 height 0
type input "108"
type input "54"
type input "52"
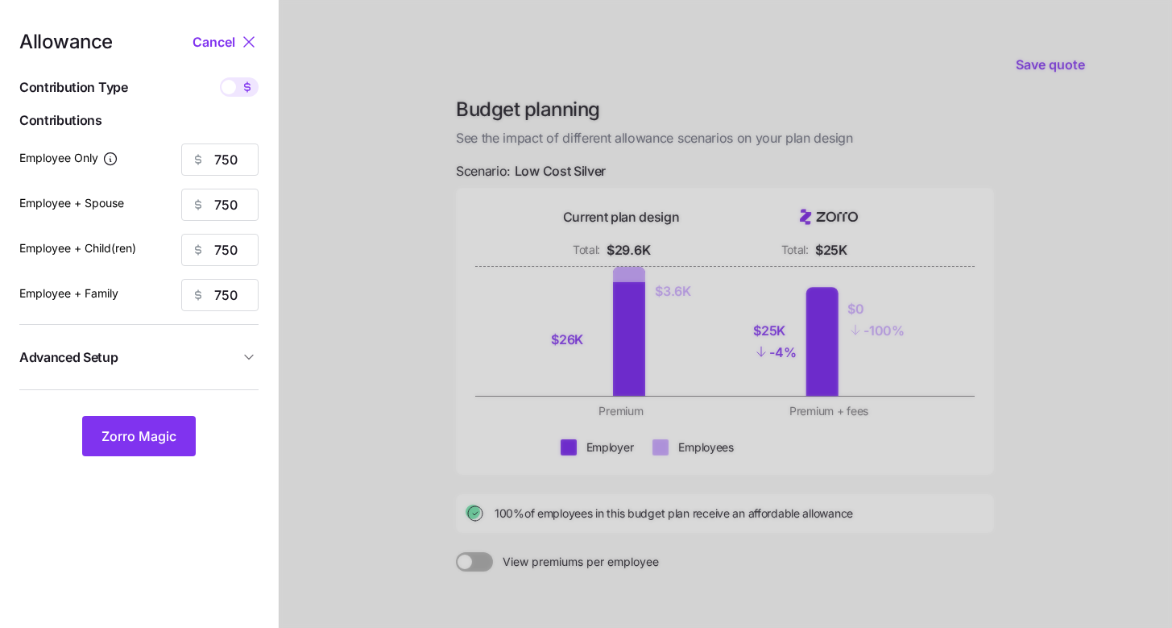
type input "35"
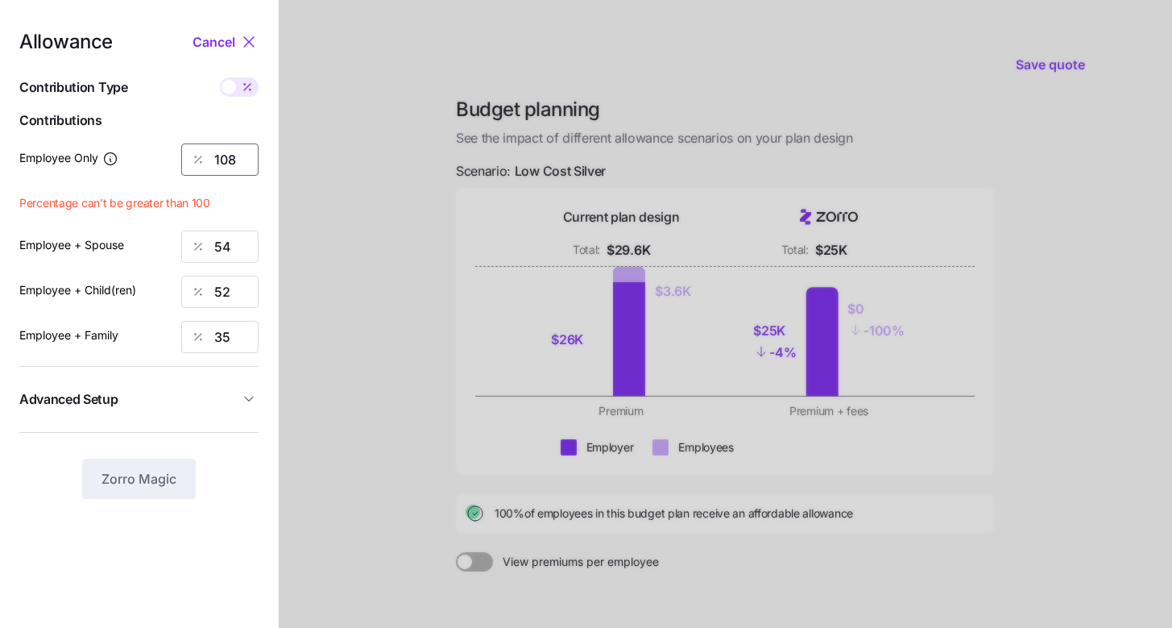
drag, startPoint x: 243, startPoint y: 160, endPoint x: 206, endPoint y: 159, distance: 36.3
click at [206, 159] on div "108" at bounding box center [219, 159] width 77 height 32
click at [467, 189] on div at bounding box center [726, 396] width 894 height 792
click at [311, 155] on div at bounding box center [726, 396] width 894 height 792
click at [243, 157] on input "108" at bounding box center [219, 159] width 77 height 32
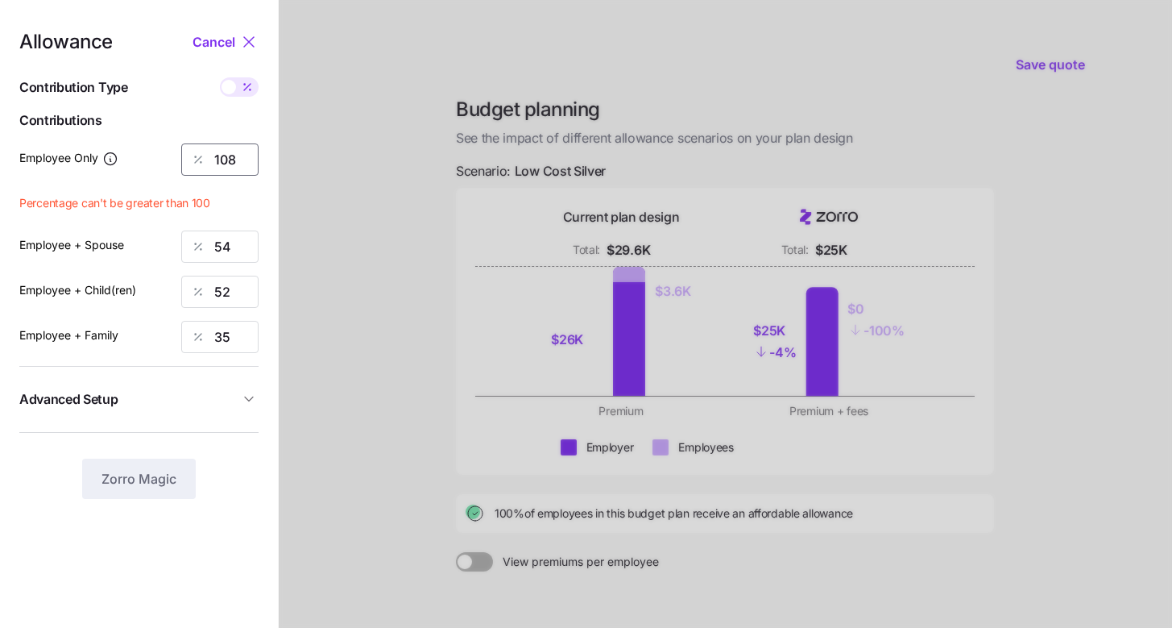
click at [243, 157] on input "108" at bounding box center [219, 159] width 77 height 32
click at [246, 102] on div "Allowance Cancel Contribution Type Use classes Contributions Employee Only 108 …" at bounding box center [138, 265] width 239 height 467
click at [244, 93] on span at bounding box center [247, 86] width 23 height 19
click at [220, 77] on input "checkbox" at bounding box center [220, 77] width 0 height 0
type input "750"
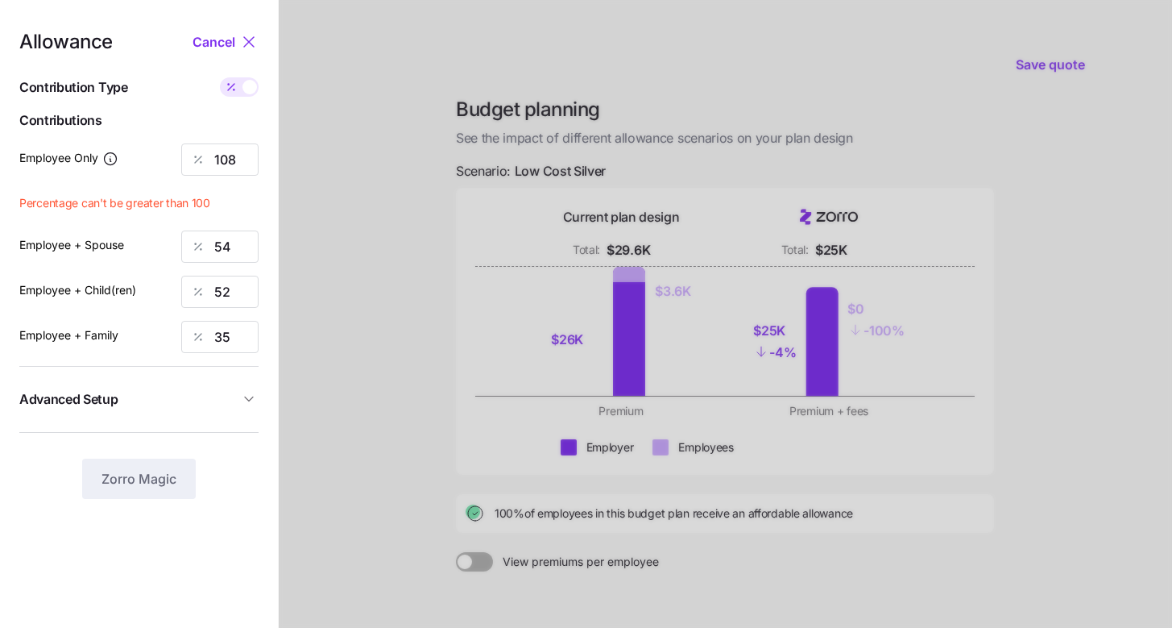
type input "750"
click at [236, 153] on input "750" at bounding box center [219, 159] width 77 height 32
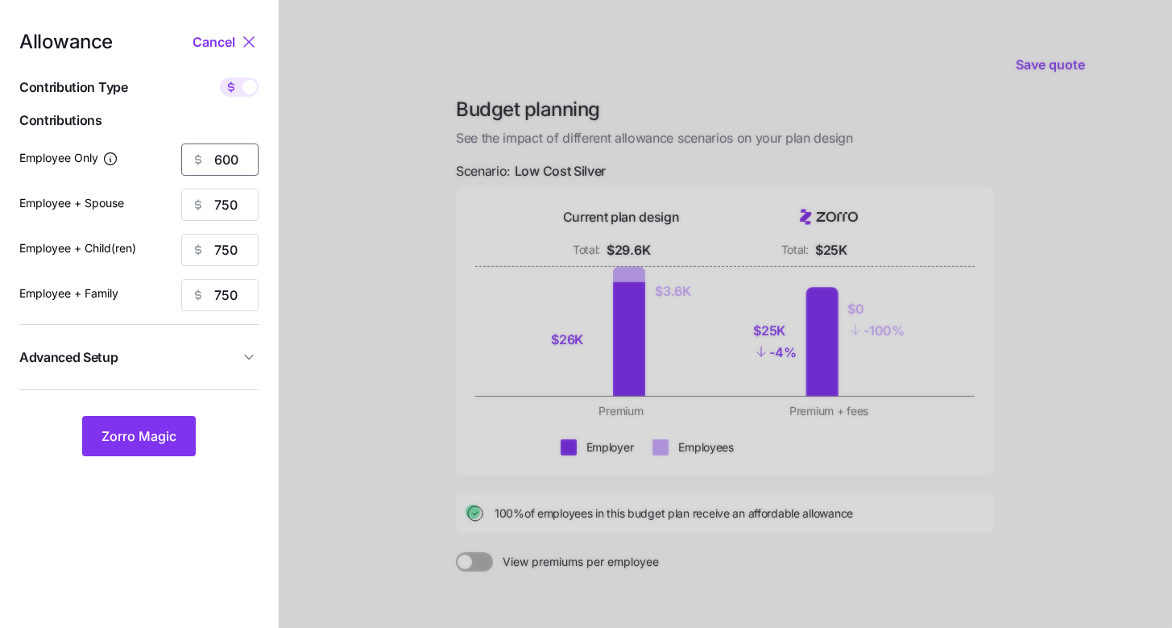
type input "600"
type input "5"
type input "600"
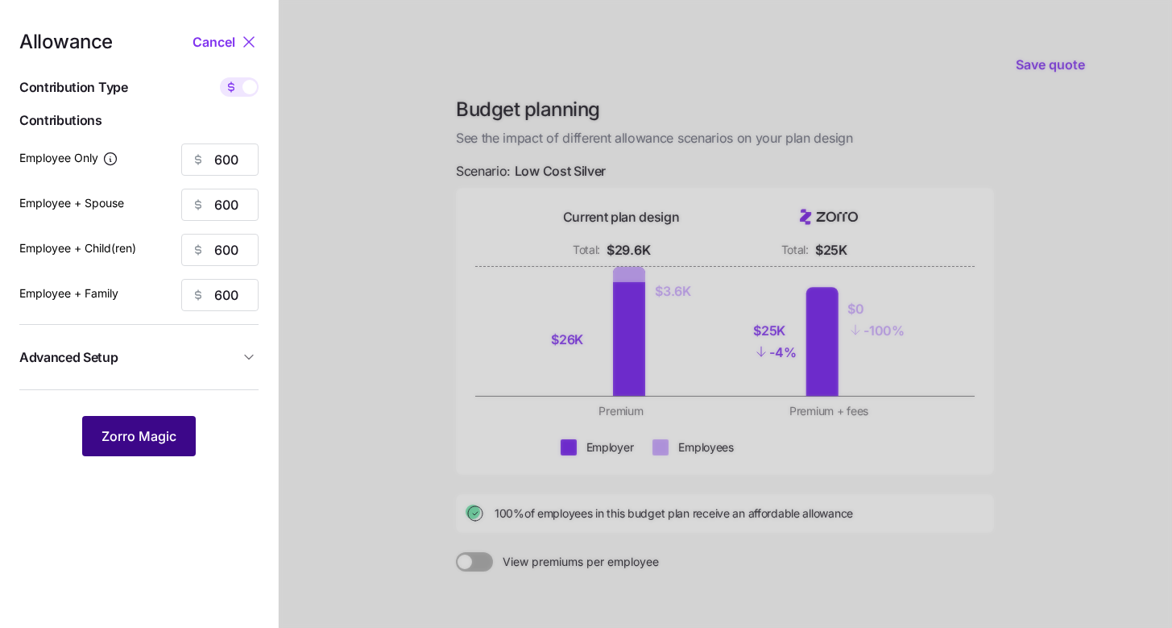
click at [173, 422] on button "Zorro Magic" at bounding box center [139, 436] width 114 height 40
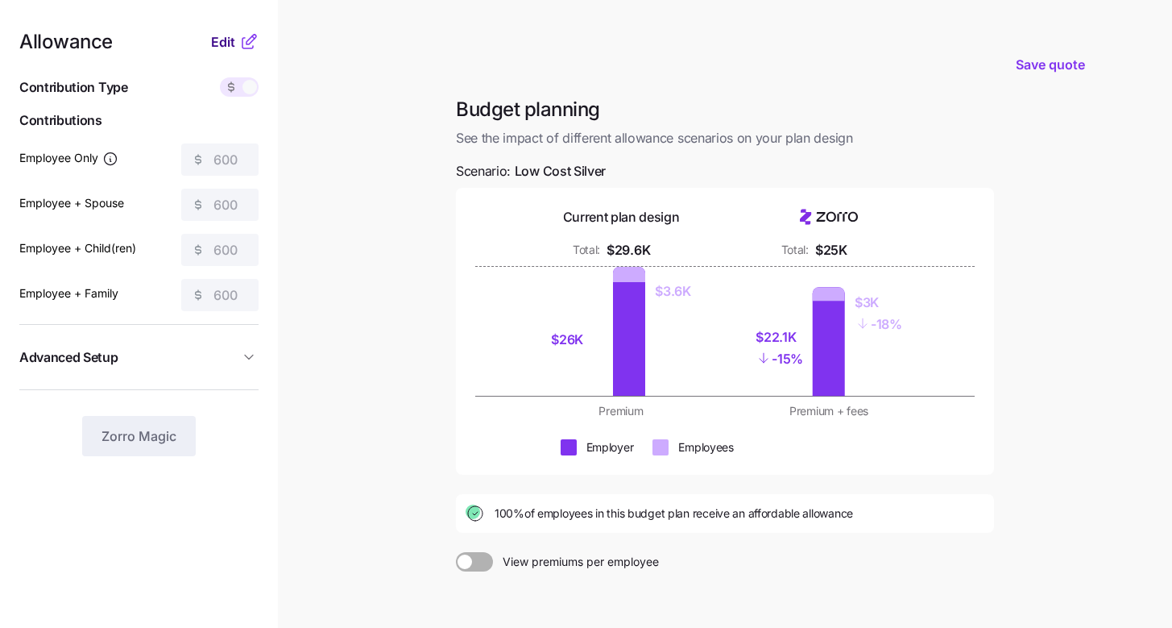
click at [238, 44] on button "Edit" at bounding box center [225, 41] width 28 height 19
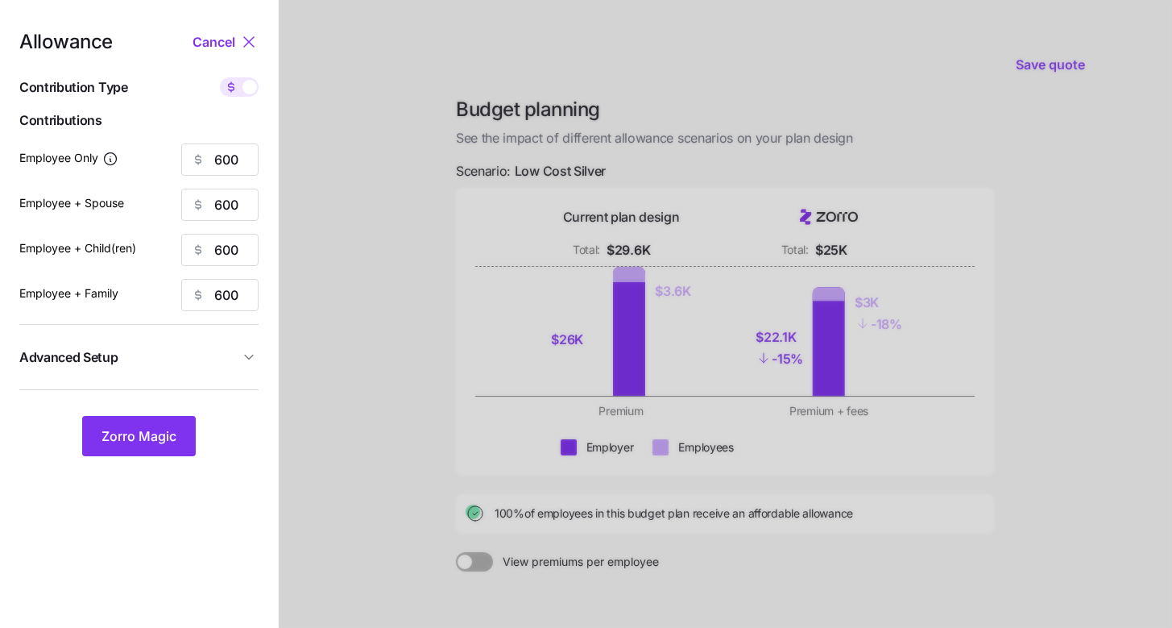
click at [240, 85] on span at bounding box center [231, 86] width 23 height 19
click at [220, 77] on input "checkbox" at bounding box center [220, 77] width 0 height 0
type input "86"
type input "43"
type input "42"
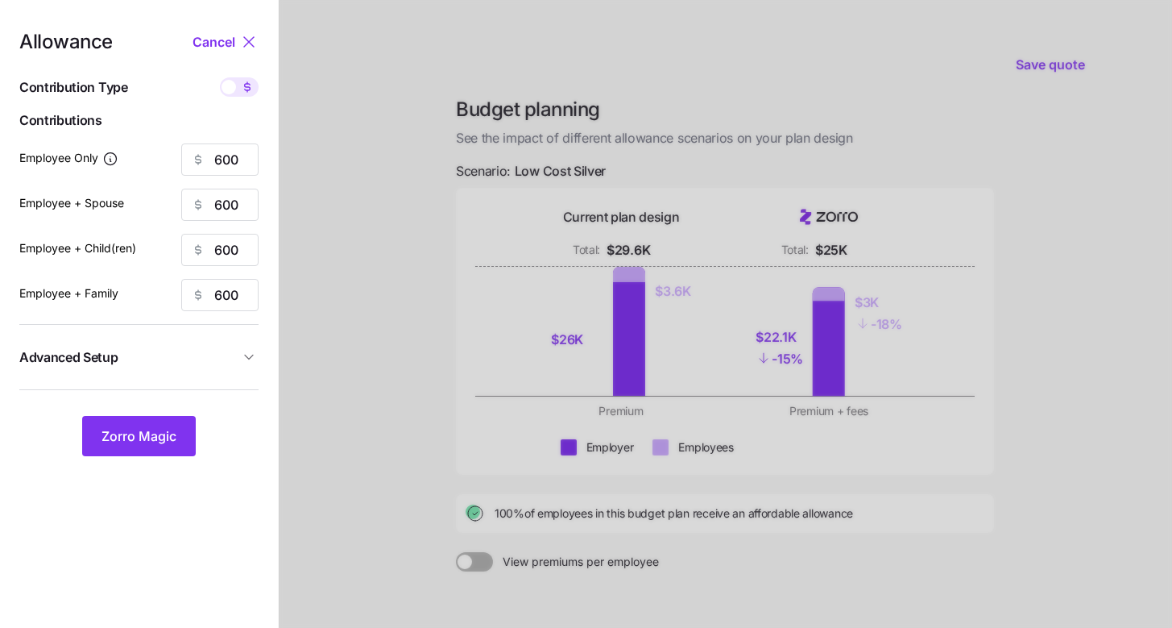
type input "28"
click at [166, 432] on span "Zorro Magic" at bounding box center [139, 435] width 75 height 19
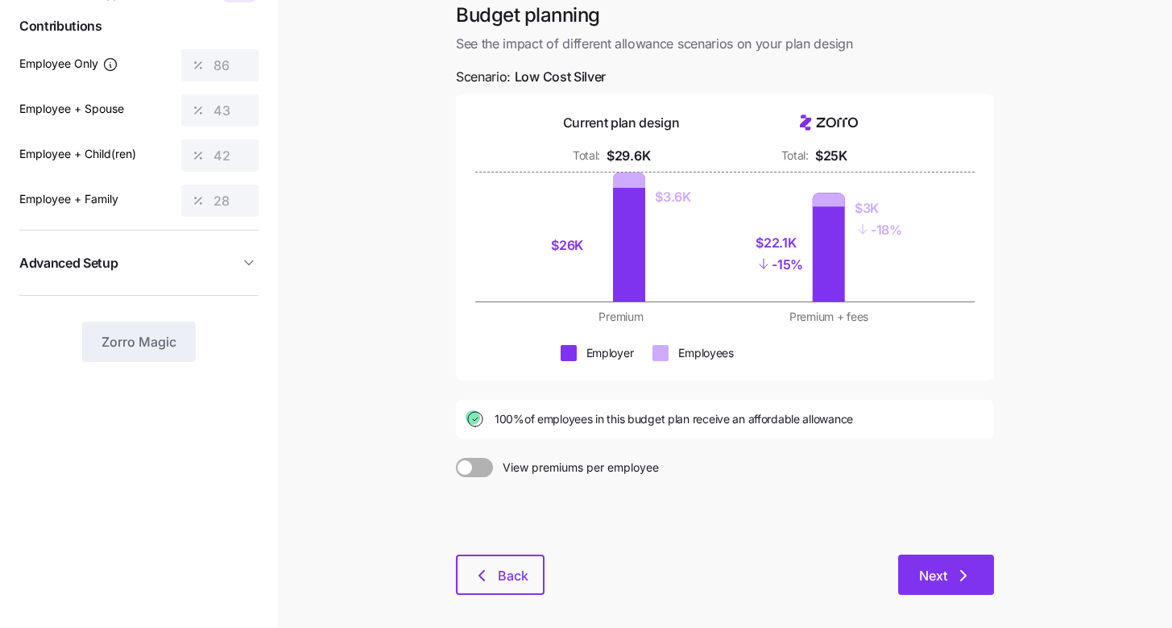
scroll to position [156, 0]
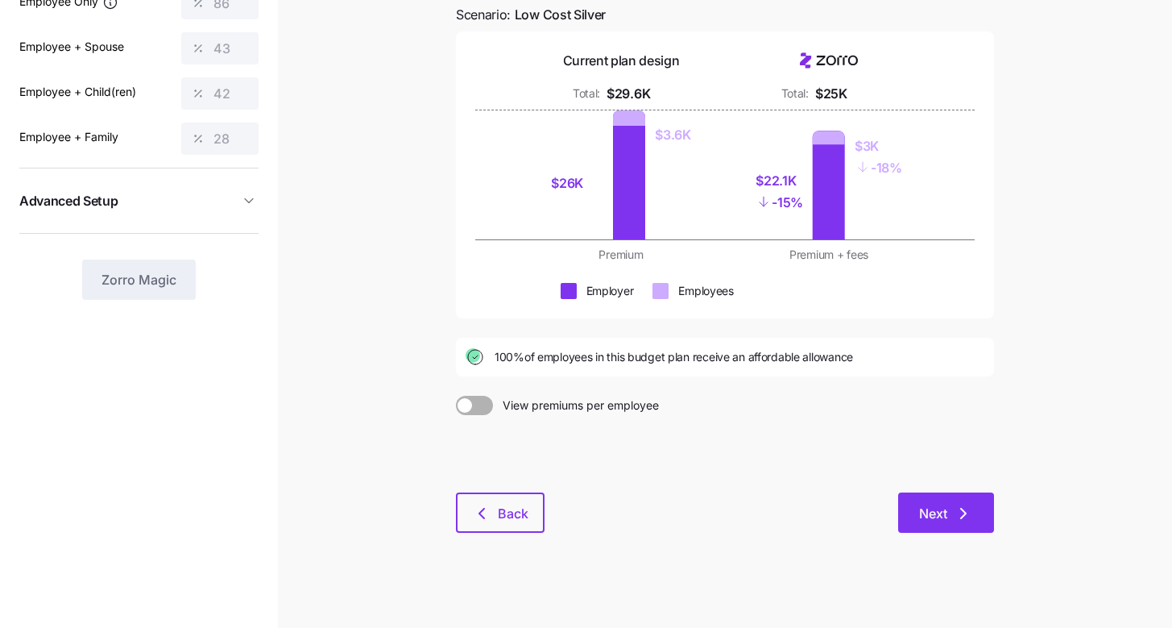
click at [956, 529] on button "Next" at bounding box center [947, 512] width 96 height 40
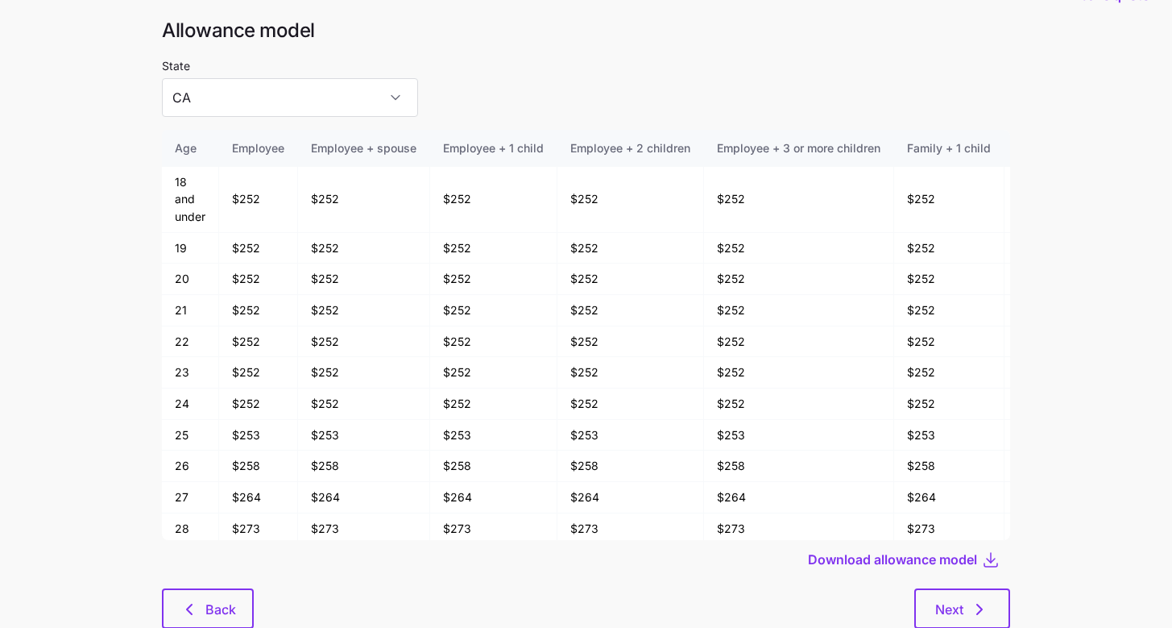
scroll to position [86, 0]
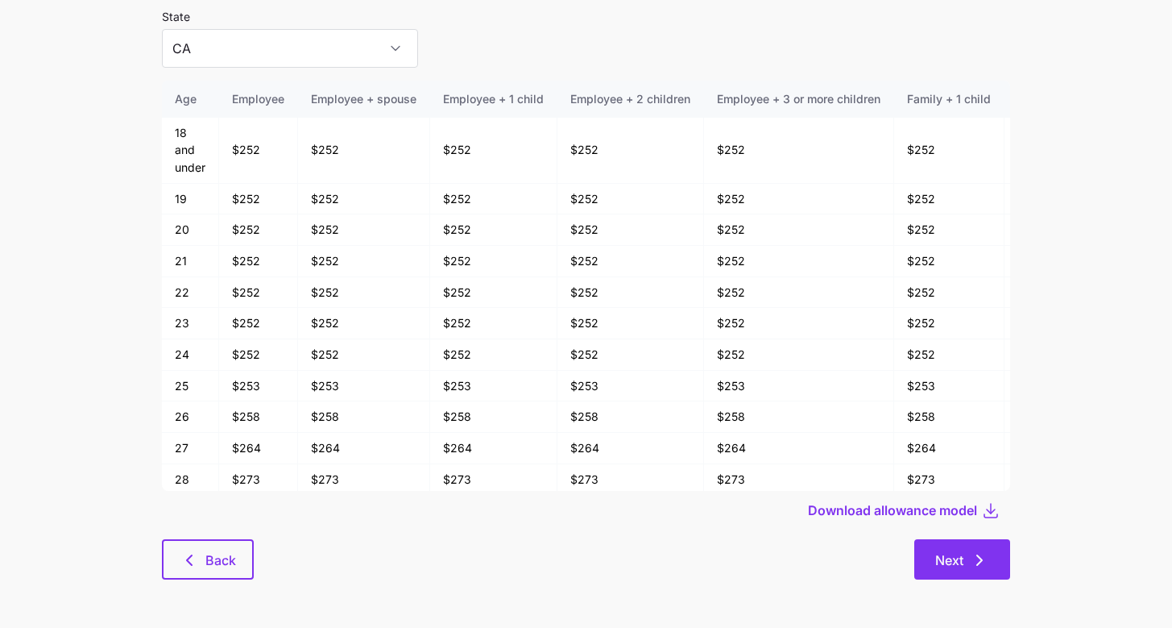
click at [1004, 572] on button "Next" at bounding box center [963, 559] width 96 height 40
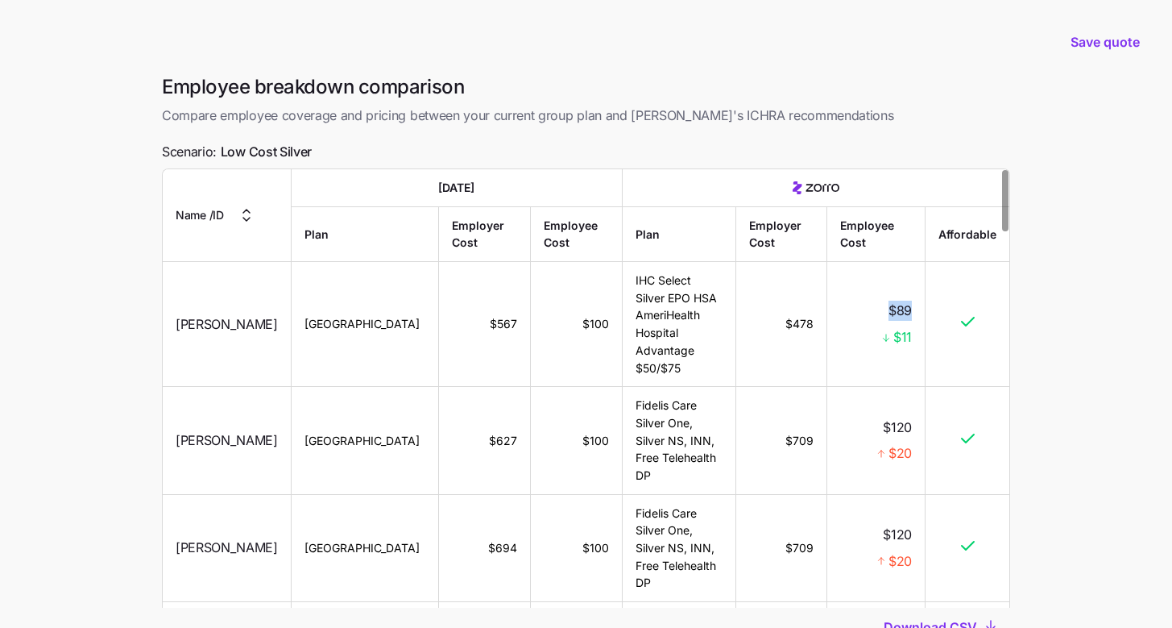
drag, startPoint x: 890, startPoint y: 308, endPoint x: 917, endPoint y: 316, distance: 28.6
click at [913, 309] on td "$89 $11" at bounding box center [877, 324] width 98 height 125
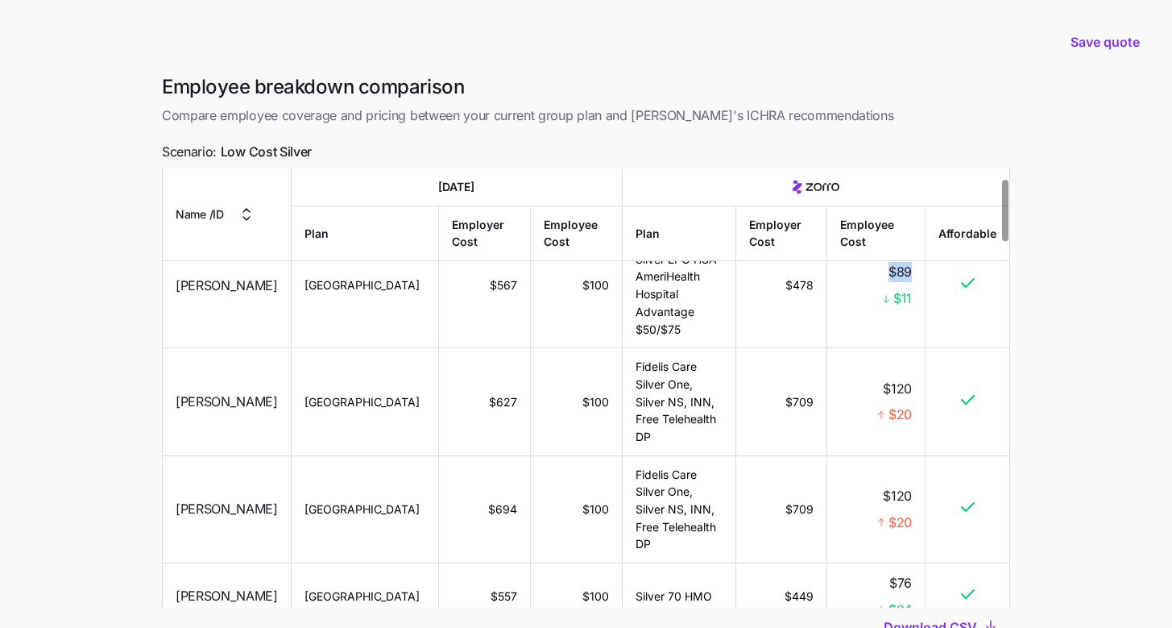
scroll to position [70, 0]
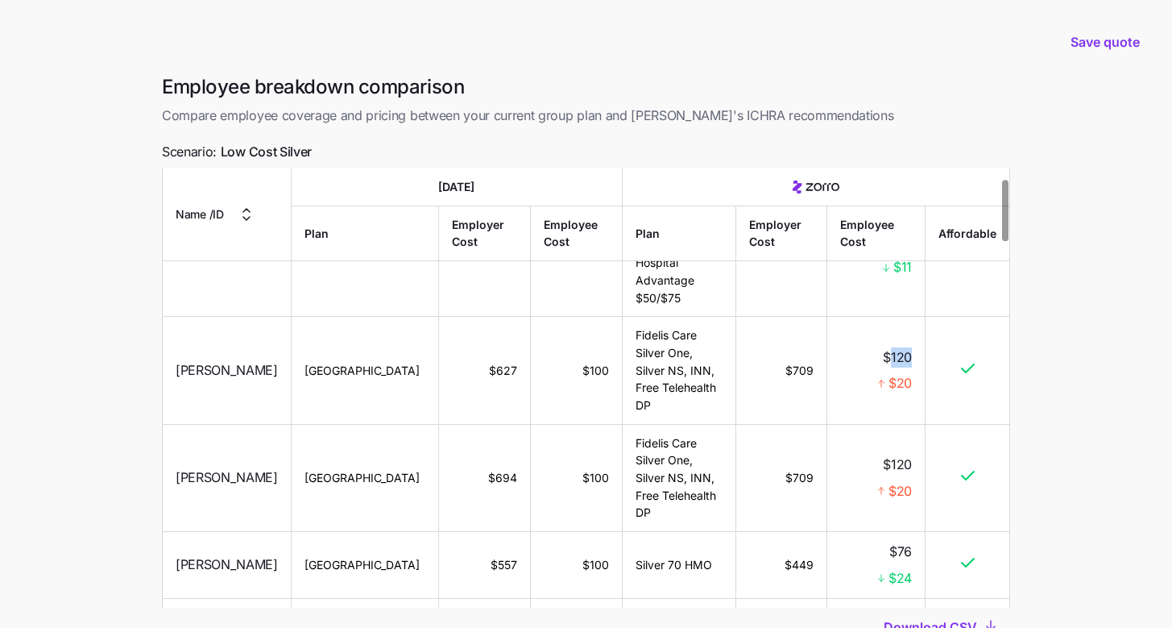
drag, startPoint x: 890, startPoint y: 346, endPoint x: 928, endPoint y: 353, distance: 37.8
click at [923, 349] on td "$120 $20" at bounding box center [877, 370] width 98 height 107
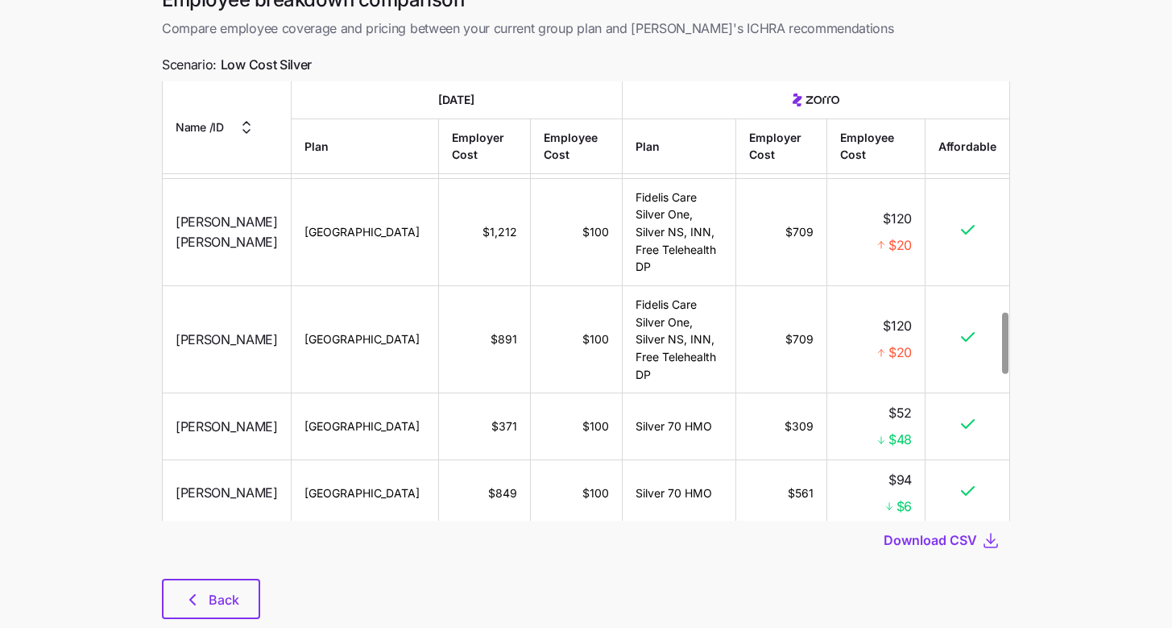
scroll to position [127, 0]
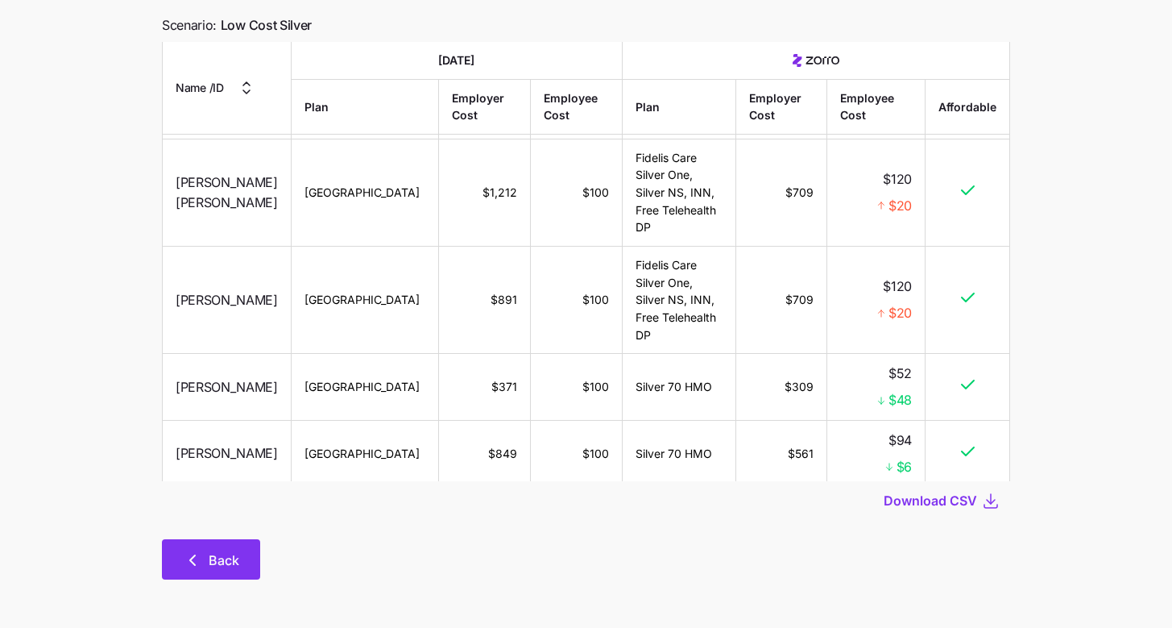
click at [214, 540] on button "Back" at bounding box center [211, 559] width 98 height 40
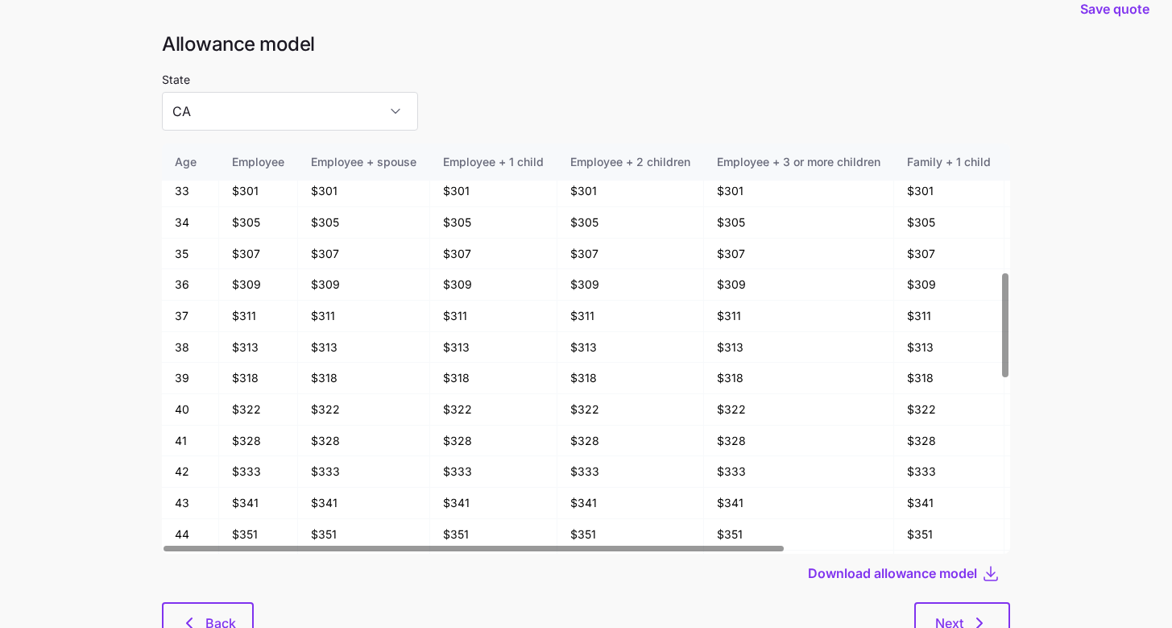
scroll to position [86, 0]
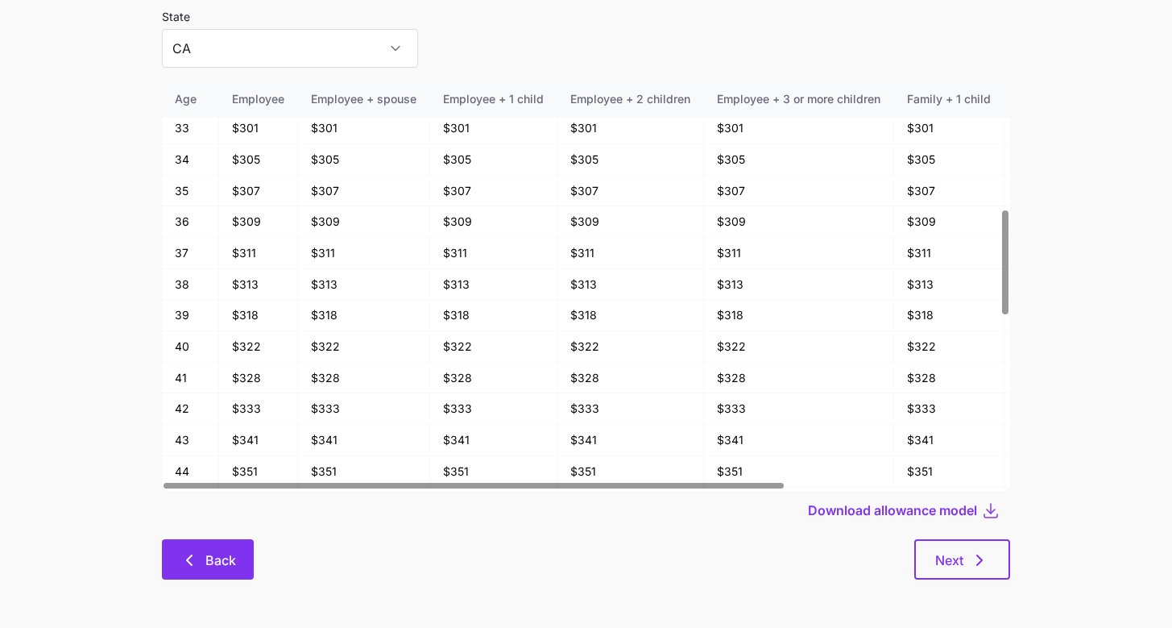
click at [207, 575] on button "Back" at bounding box center [208, 559] width 92 height 40
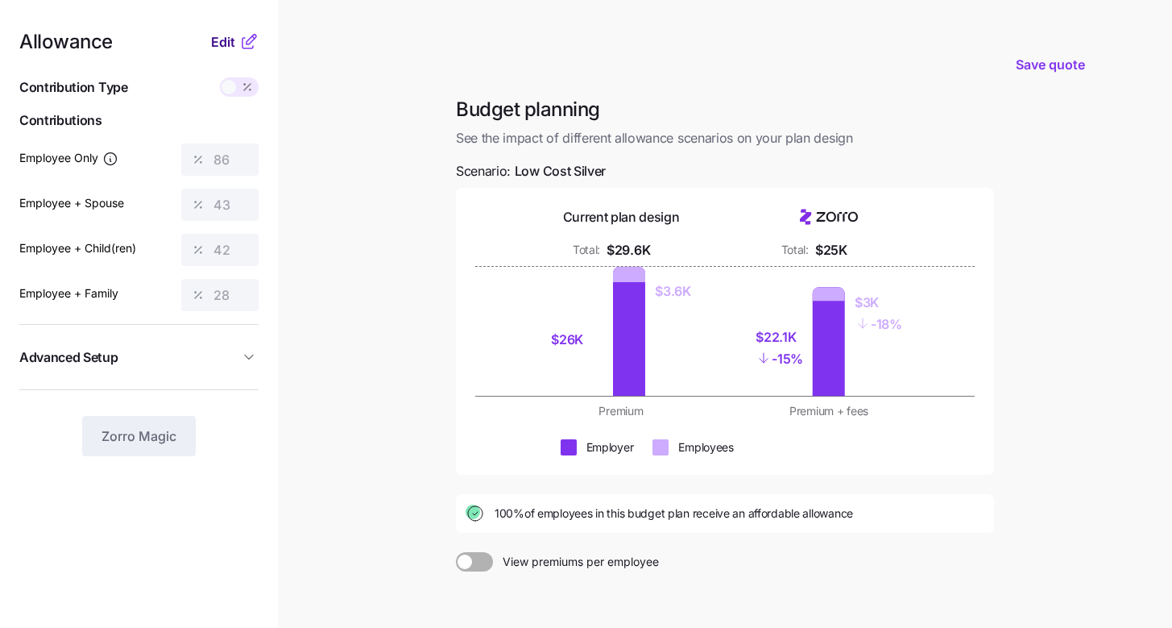
click at [237, 44] on button "Edit" at bounding box center [225, 41] width 28 height 19
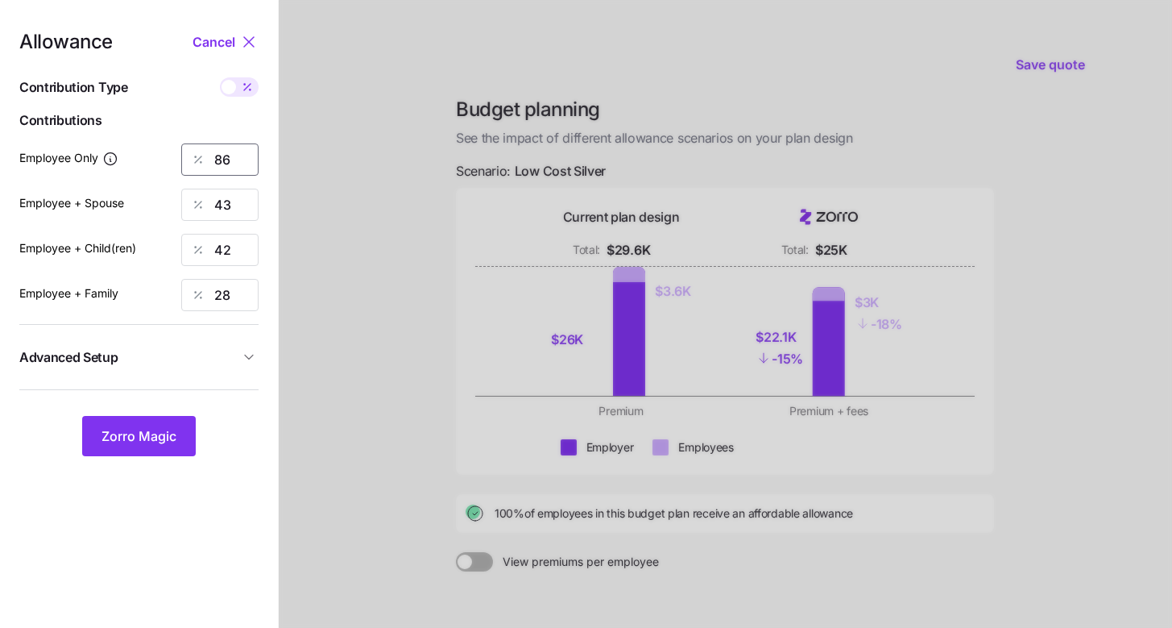
click at [237, 151] on input "86" at bounding box center [219, 159] width 77 height 32
click at [238, 90] on span at bounding box center [247, 86] width 23 height 19
click at [220, 77] on input "checkbox" at bounding box center [220, 77] width 0 height 0
type input "627"
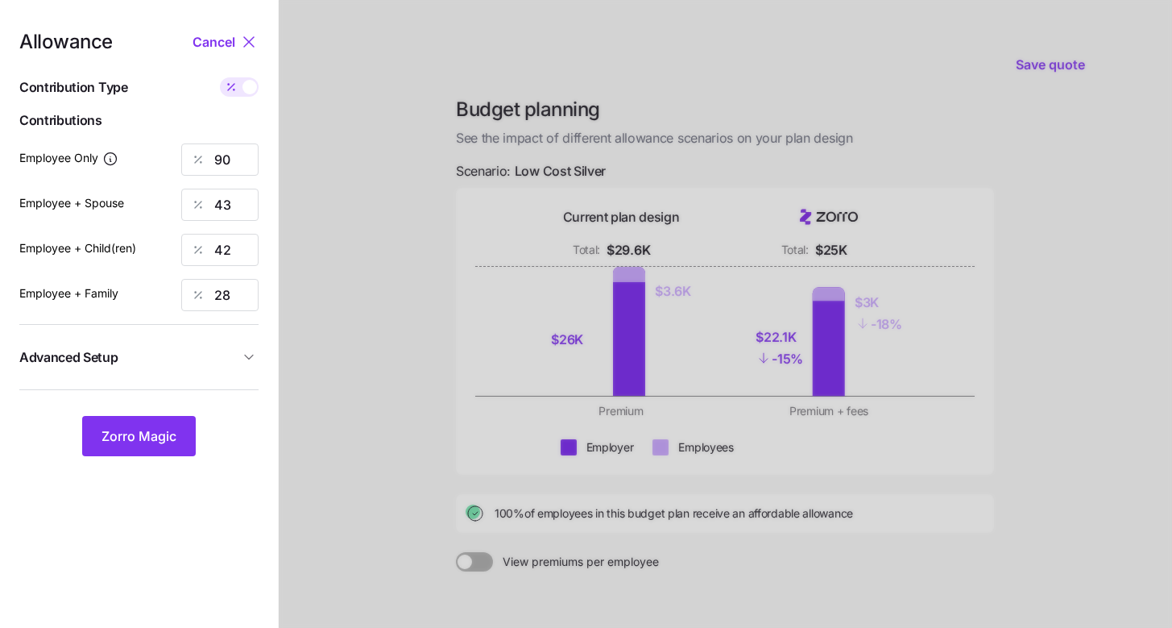
type input "600"
click at [239, 202] on input "600" at bounding box center [219, 205] width 77 height 32
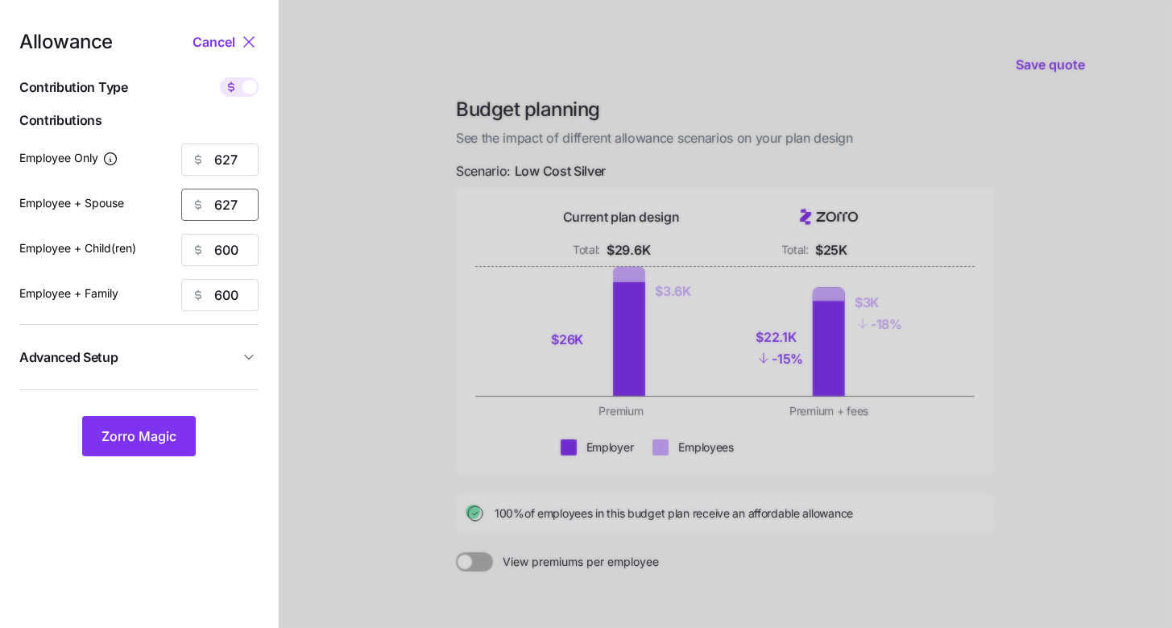
type input "627"
click at [175, 438] on span "Zorro Magic" at bounding box center [139, 435] width 75 height 19
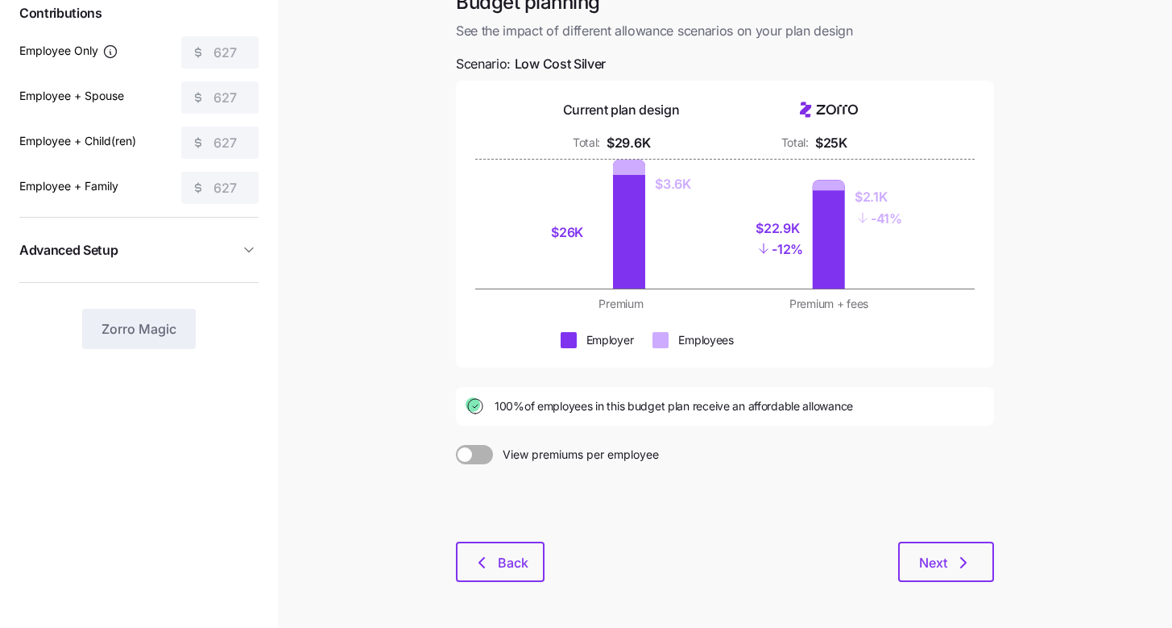
scroll to position [164, 0]
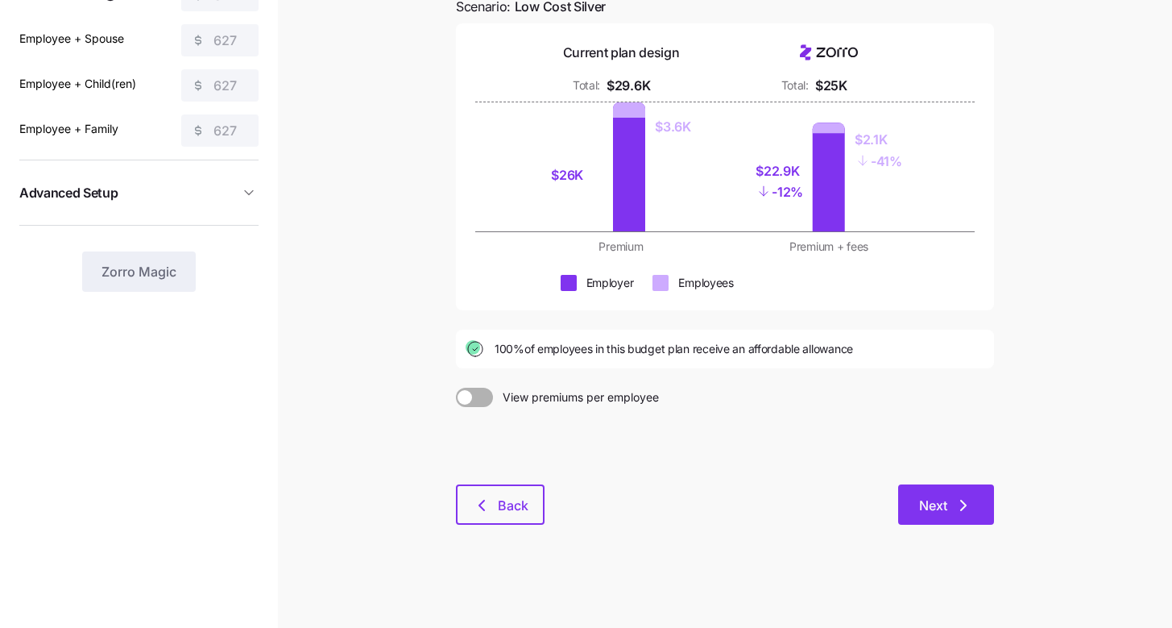
click at [975, 514] on button "Next" at bounding box center [947, 504] width 96 height 40
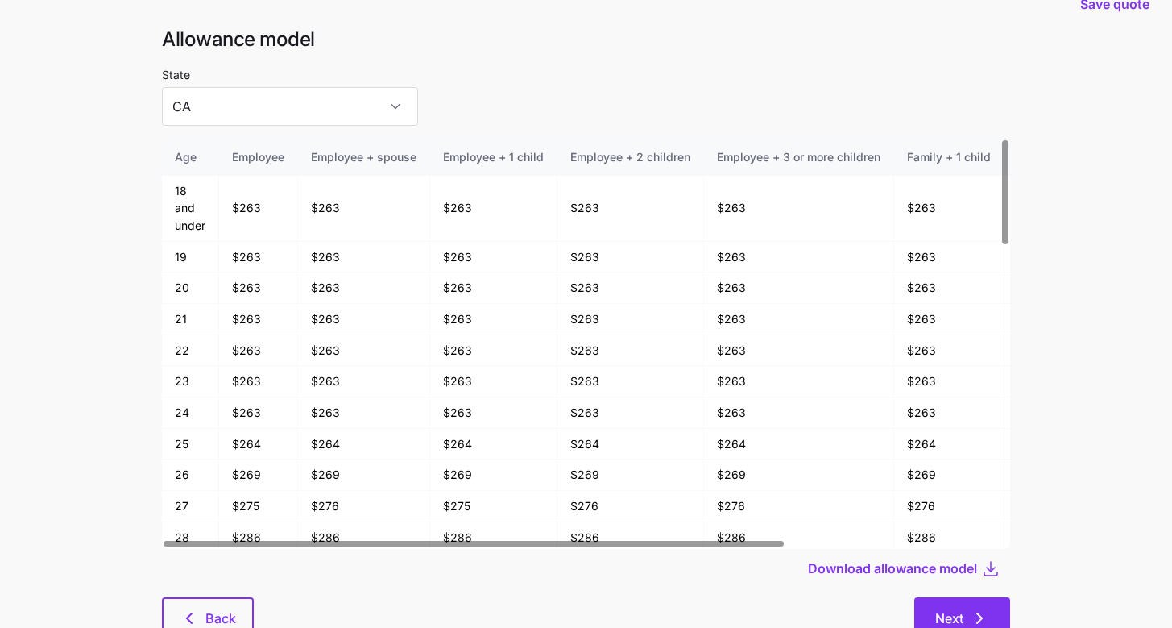
scroll to position [86, 0]
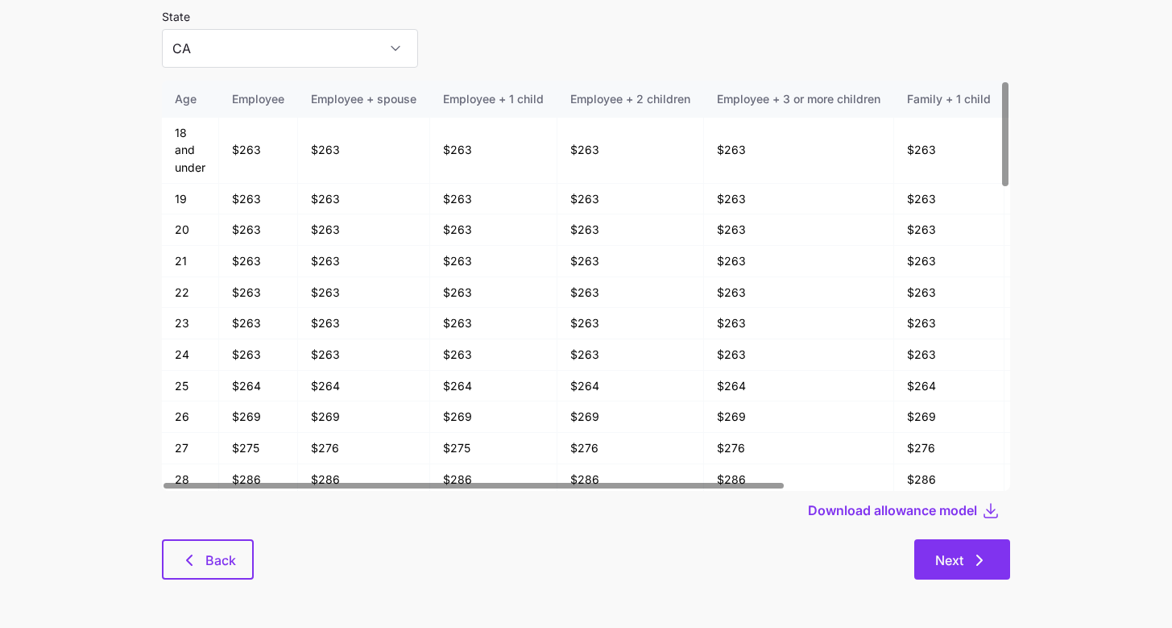
click at [994, 551] on button "Next" at bounding box center [963, 559] width 96 height 40
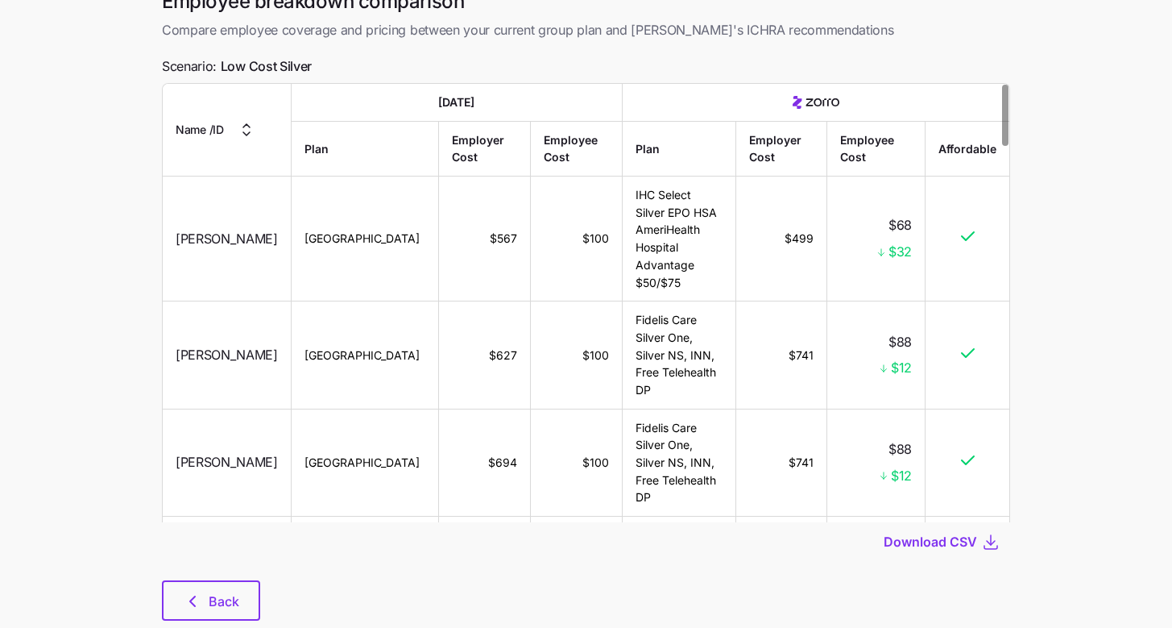
scroll to position [127, 0]
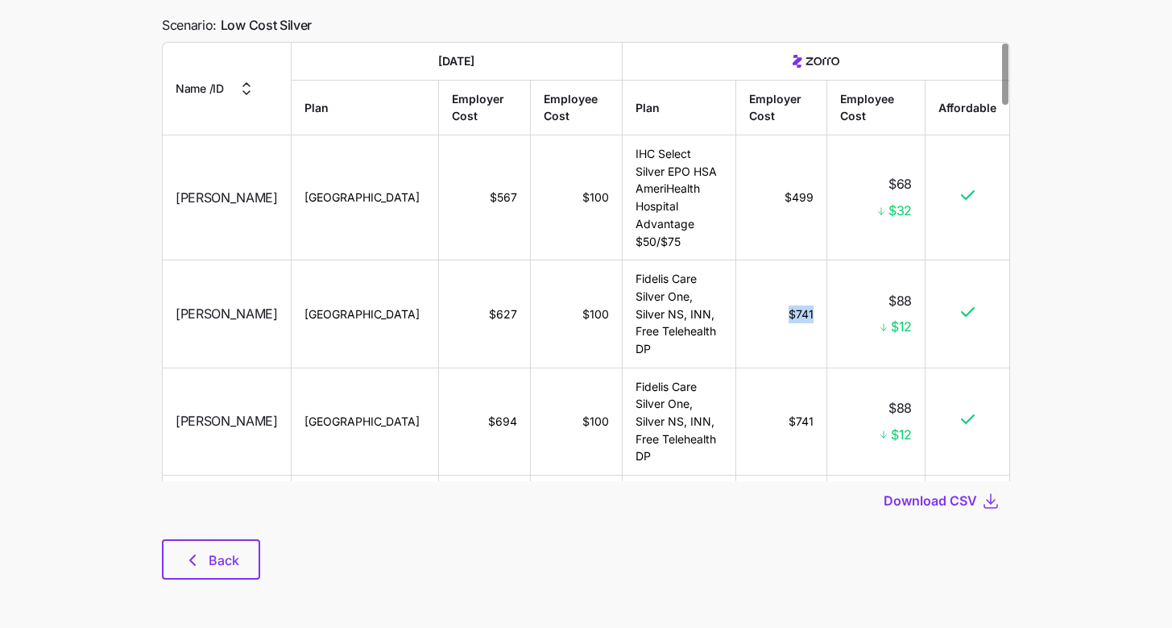
drag, startPoint x: 781, startPoint y: 305, endPoint x: 807, endPoint y: 305, distance: 26.6
click at [807, 305] on td "$741" at bounding box center [782, 313] width 91 height 107
drag, startPoint x: 778, startPoint y: 198, endPoint x: 802, endPoint y: 198, distance: 24.2
click at [802, 198] on td "$499" at bounding box center [782, 197] width 91 height 125
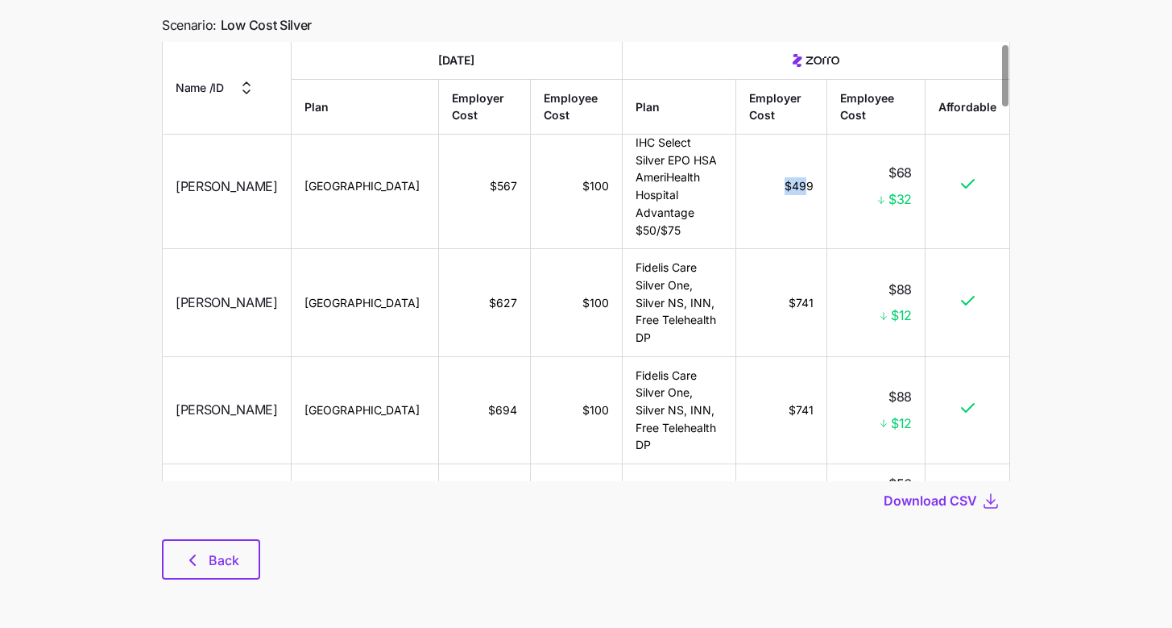
scroll to position [27, 0]
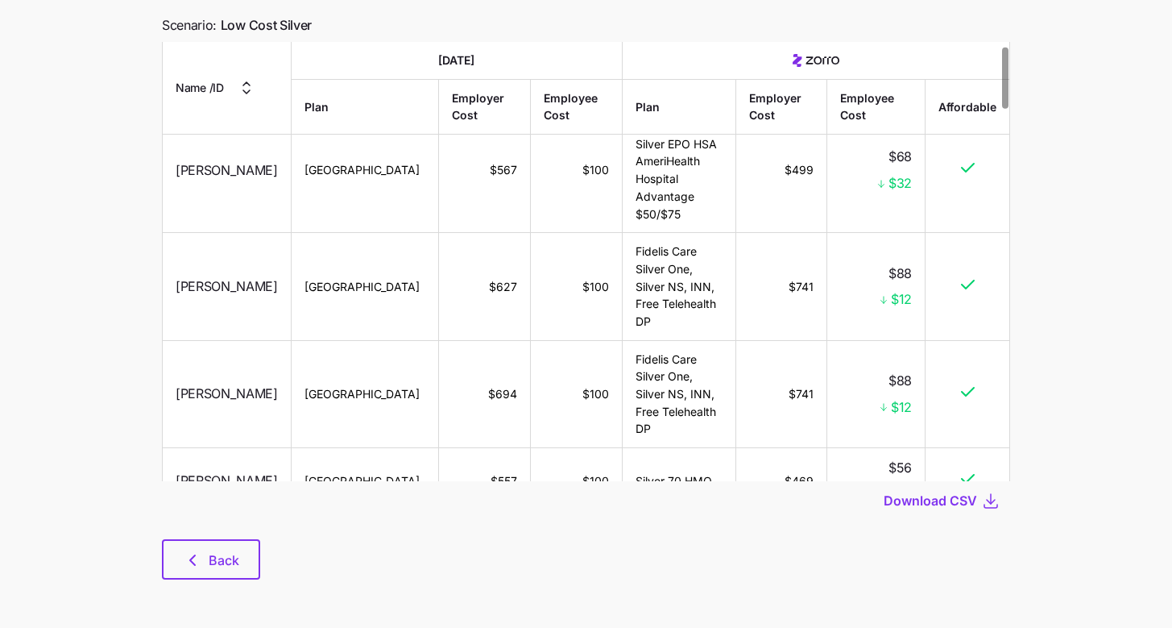
click at [799, 293] on td "$741" at bounding box center [782, 286] width 91 height 107
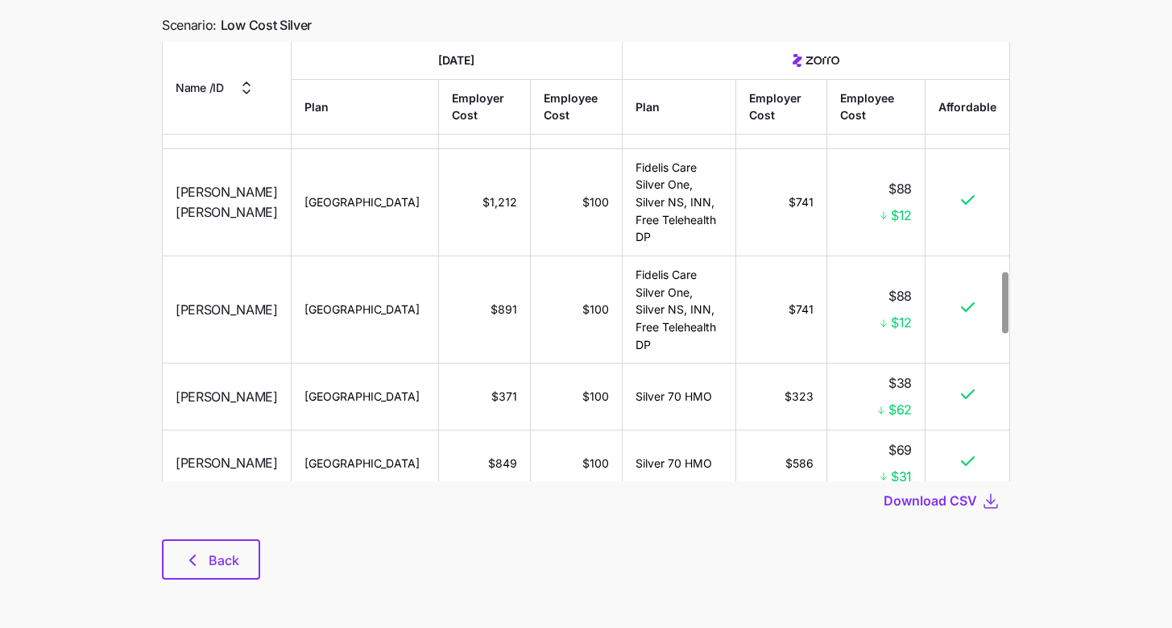
scroll to position [1640, 0]
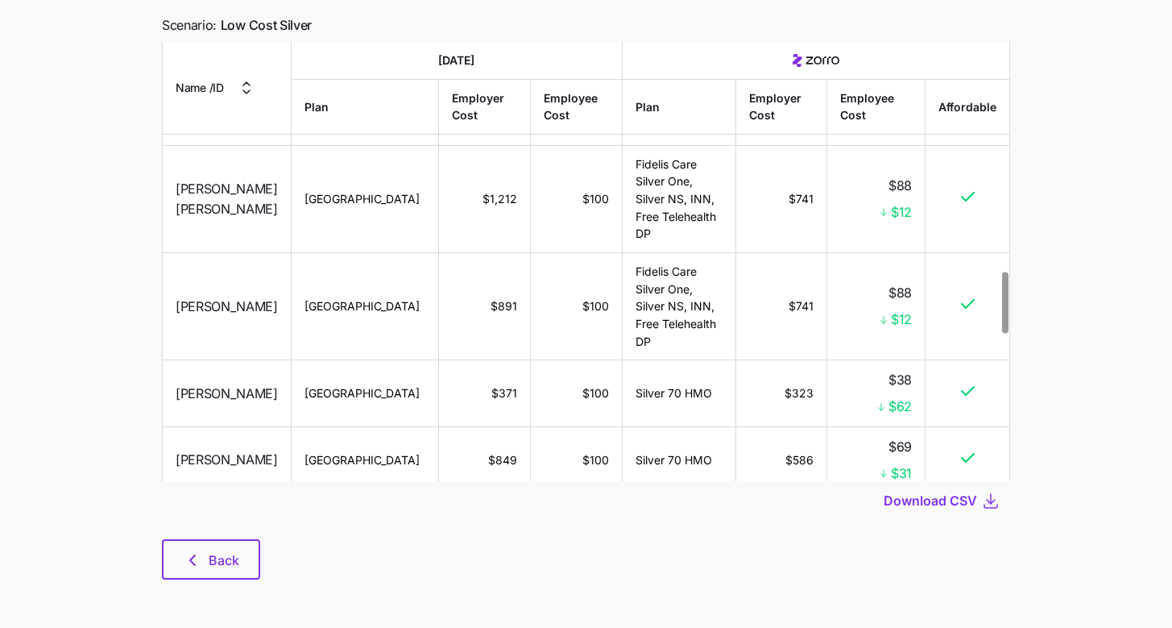
drag, startPoint x: 778, startPoint y: 366, endPoint x: 809, endPoint y: 367, distance: 30.7
click at [809, 560] on td "$348" at bounding box center [782, 593] width 91 height 67
drag, startPoint x: 775, startPoint y: 230, endPoint x: 808, endPoint y: 232, distance: 33.1
click at [808, 427] on td "$586" at bounding box center [782, 460] width 91 height 67
drag, startPoint x: 776, startPoint y: 166, endPoint x: 808, endPoint y: 169, distance: 32.4
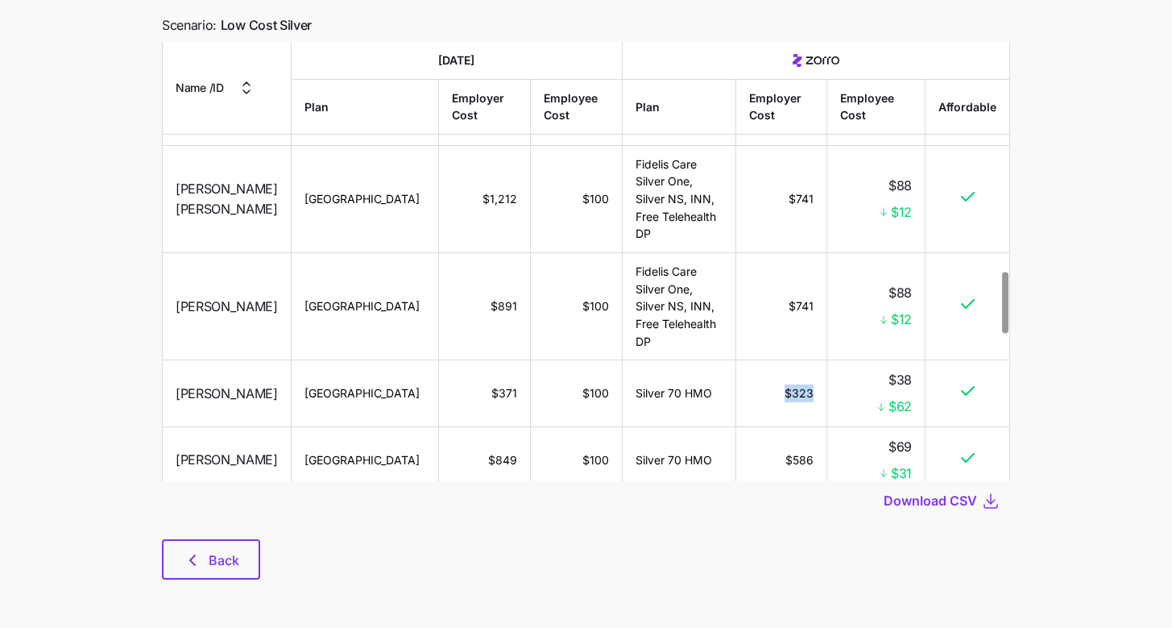
click at [808, 360] on td "$323" at bounding box center [782, 393] width 91 height 67
drag, startPoint x: 782, startPoint y: 227, endPoint x: 803, endPoint y: 233, distance: 22.5
click at [803, 427] on td "$586" at bounding box center [782, 460] width 91 height 67
click at [749, 427] on td "$586" at bounding box center [782, 460] width 91 height 67
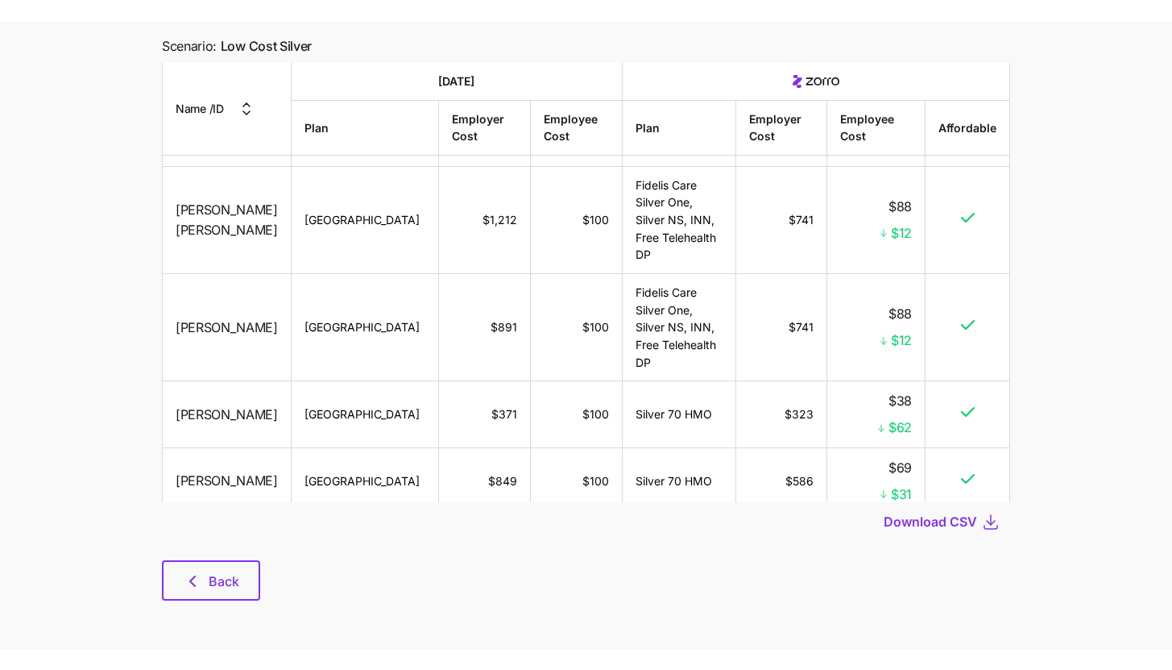
scroll to position [114, 0]
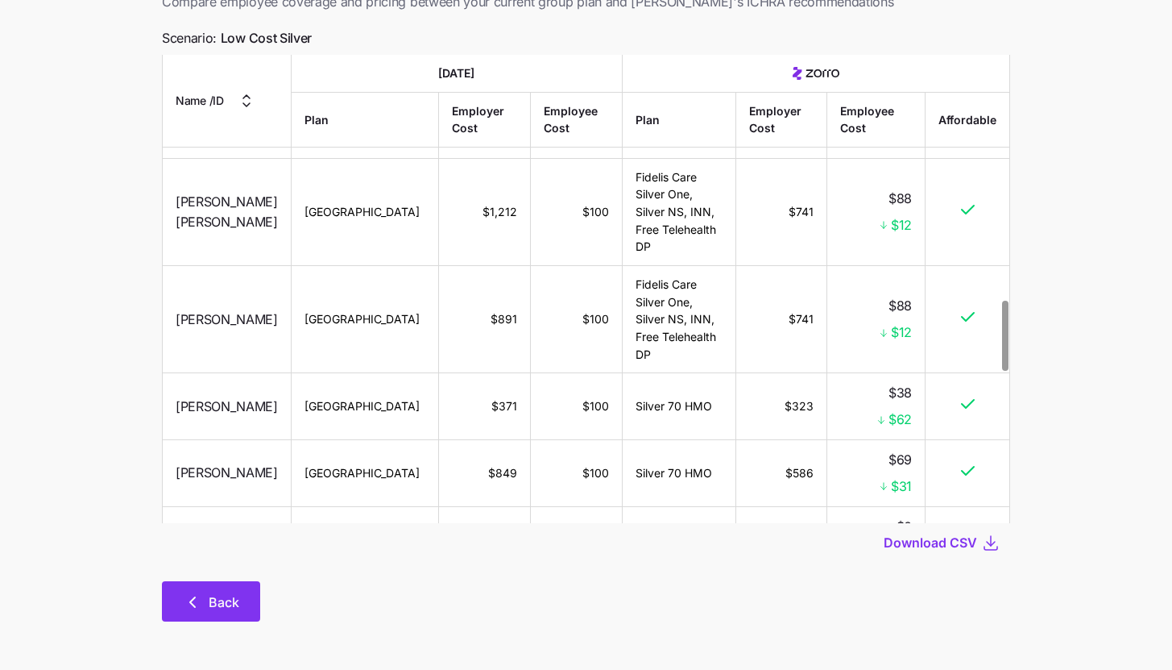
click at [186, 612] on button "Back" at bounding box center [211, 601] width 98 height 40
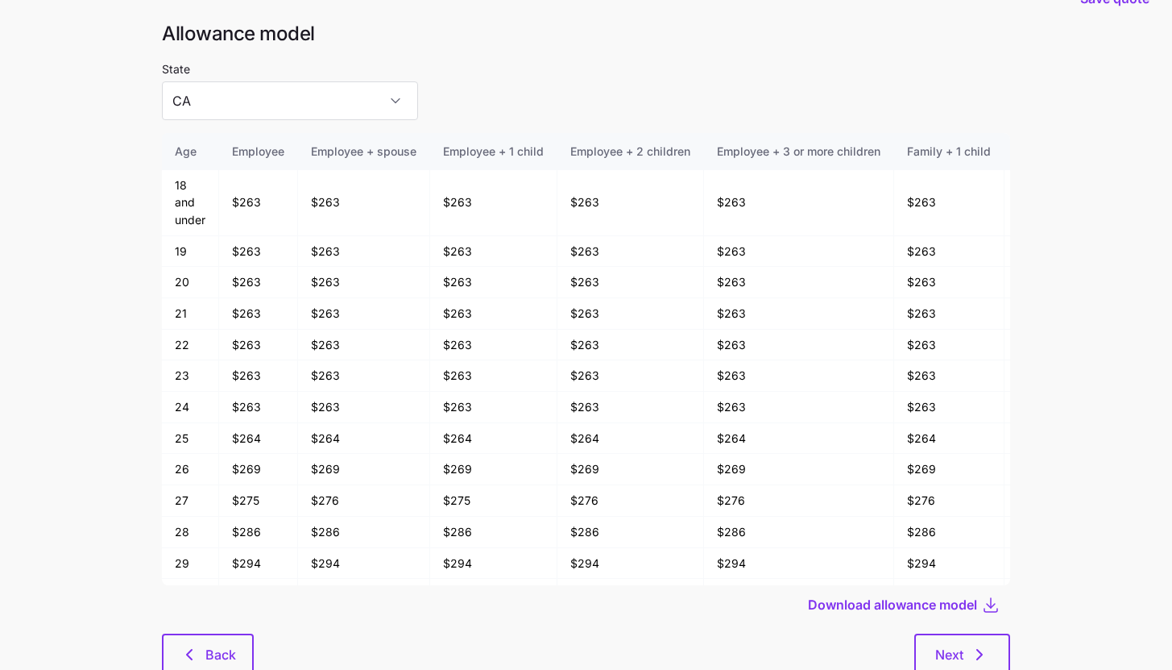
scroll to position [86, 0]
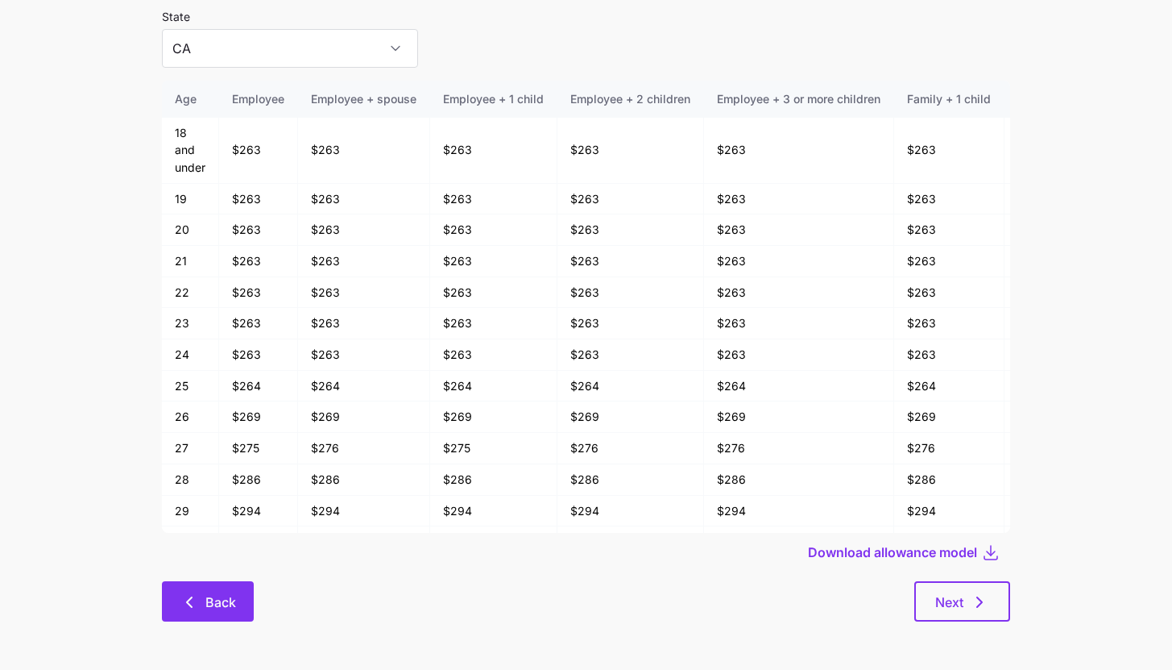
click at [201, 585] on button "Back" at bounding box center [208, 601] width 92 height 40
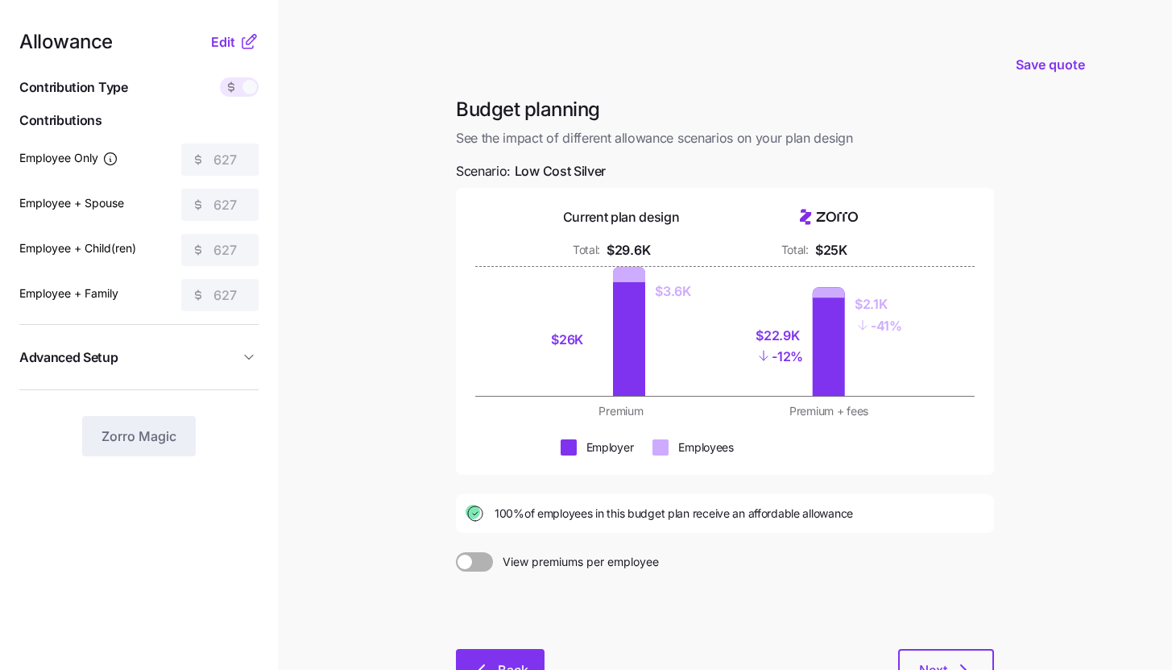
click at [505, 669] on span "Back" at bounding box center [513, 669] width 31 height 19
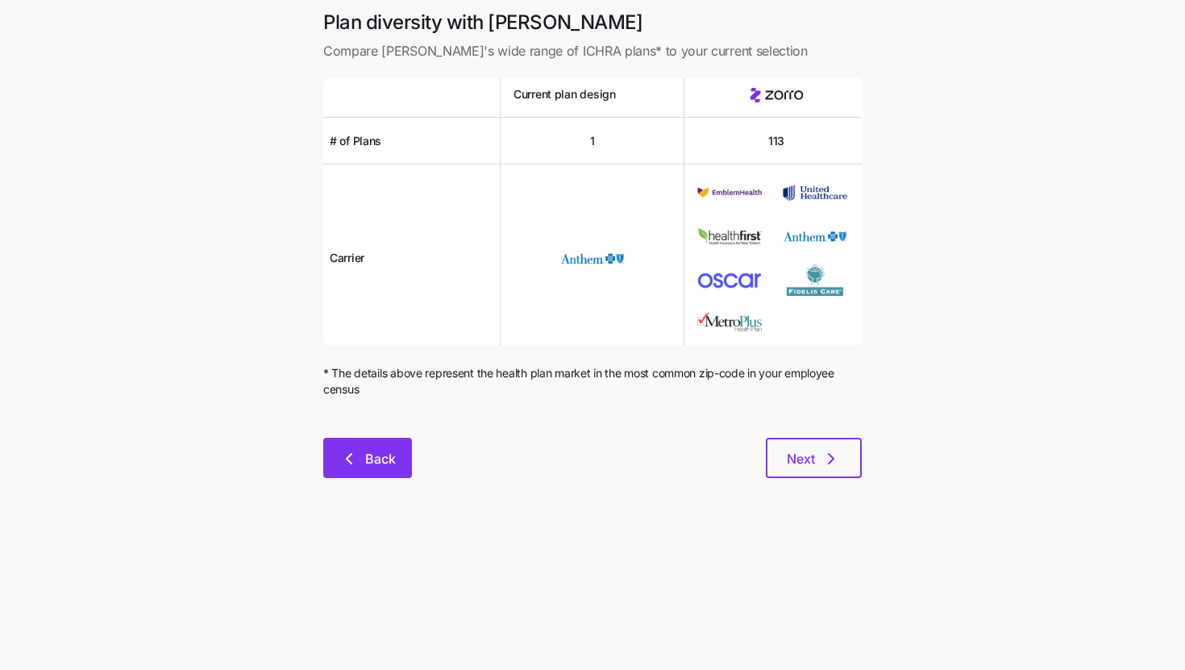
click at [355, 470] on button "Back" at bounding box center [367, 458] width 89 height 40
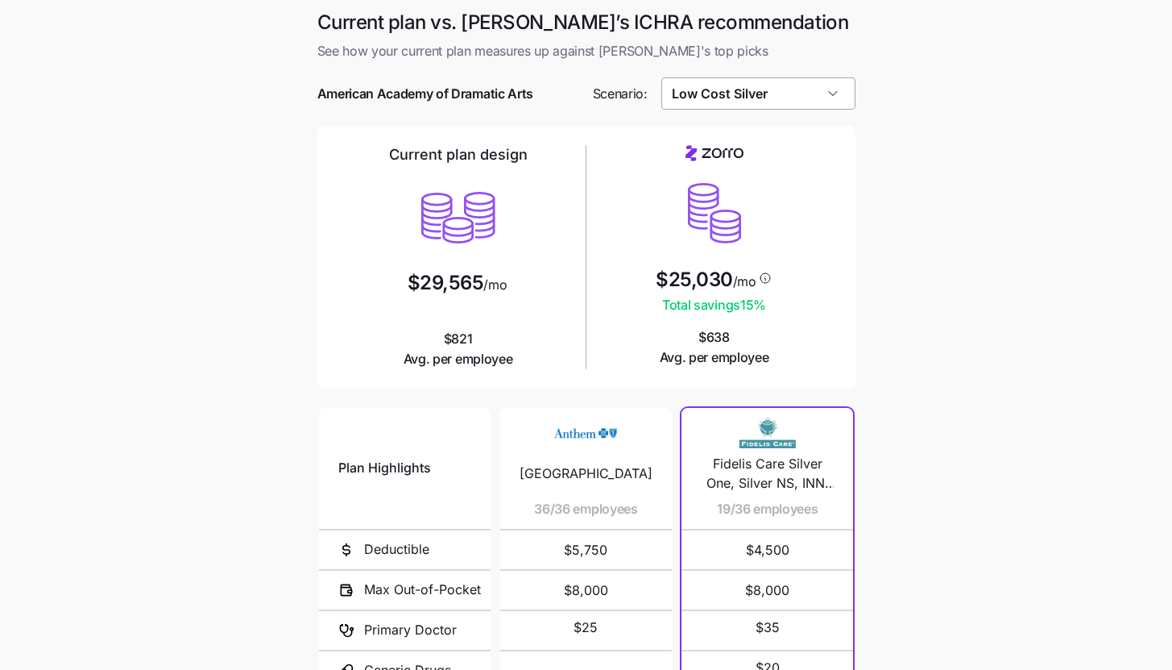
click at [837, 81] on input "Low Cost Silver" at bounding box center [759, 93] width 194 height 32
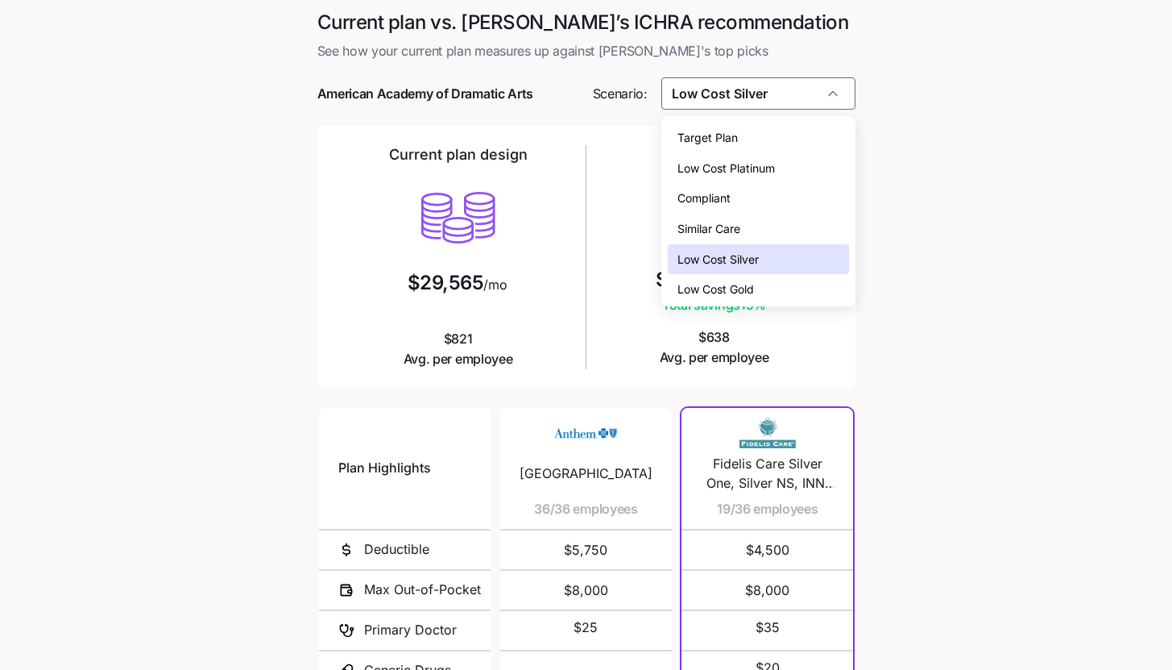
click at [792, 280] on div "Low Cost Gold" at bounding box center [758, 289] width 181 height 31
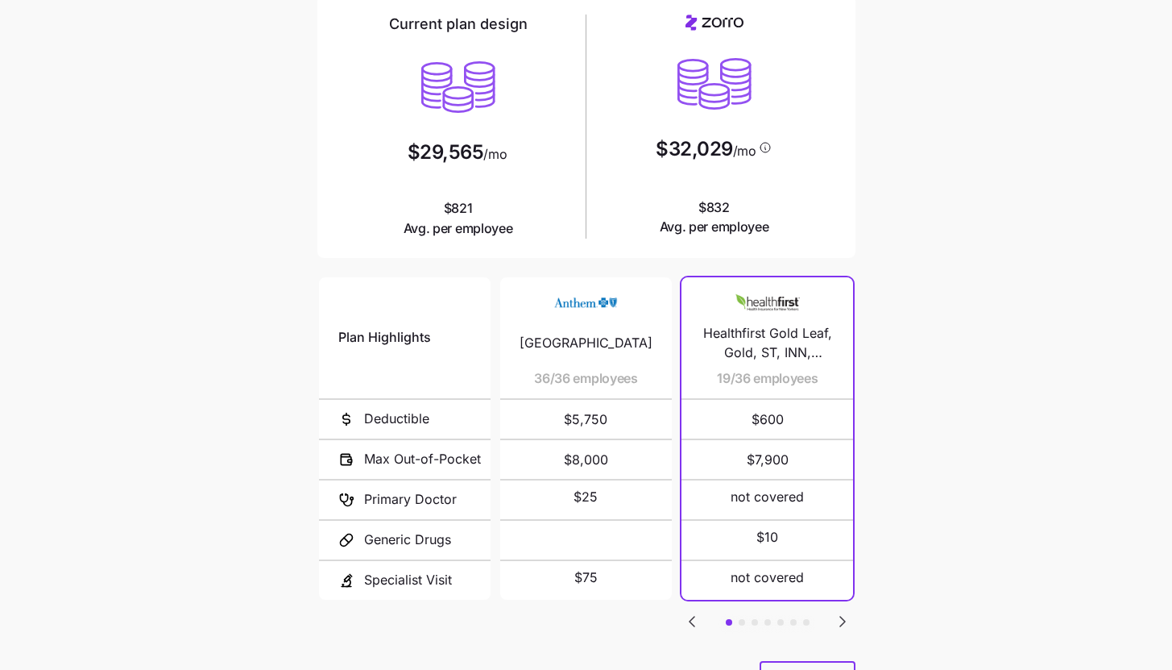
scroll to position [210, 0]
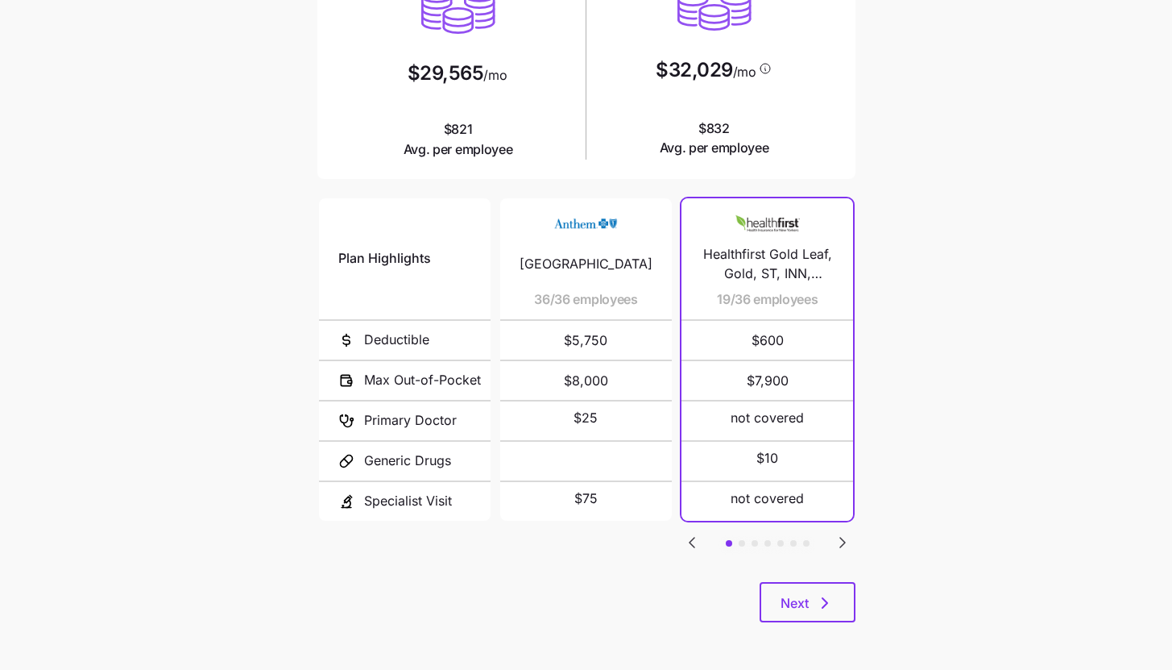
click at [842, 542] on icon "Go to next slide" at bounding box center [842, 542] width 19 height 19
click at [844, 540] on icon "Go to next slide" at bounding box center [842, 542] width 19 height 19
click at [845, 539] on icon "Go to next slide" at bounding box center [842, 542] width 19 height 19
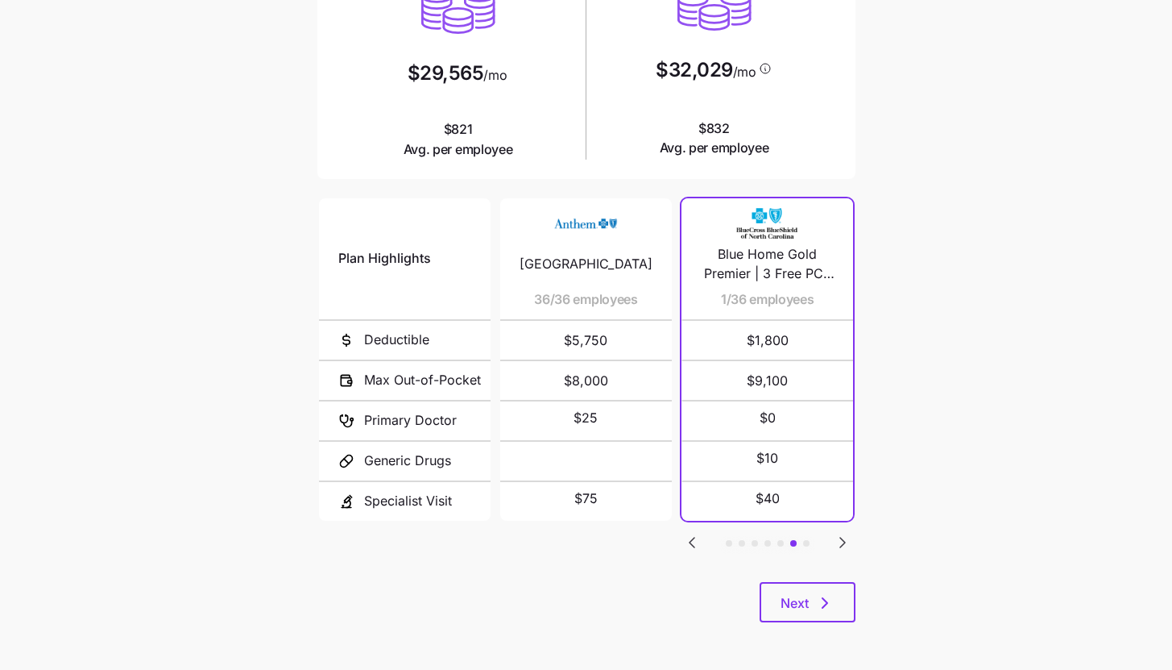
click at [845, 539] on icon "Go to next slide" at bounding box center [842, 542] width 19 height 19
click at [691, 537] on icon "Go to previous slide" at bounding box center [692, 542] width 5 height 10
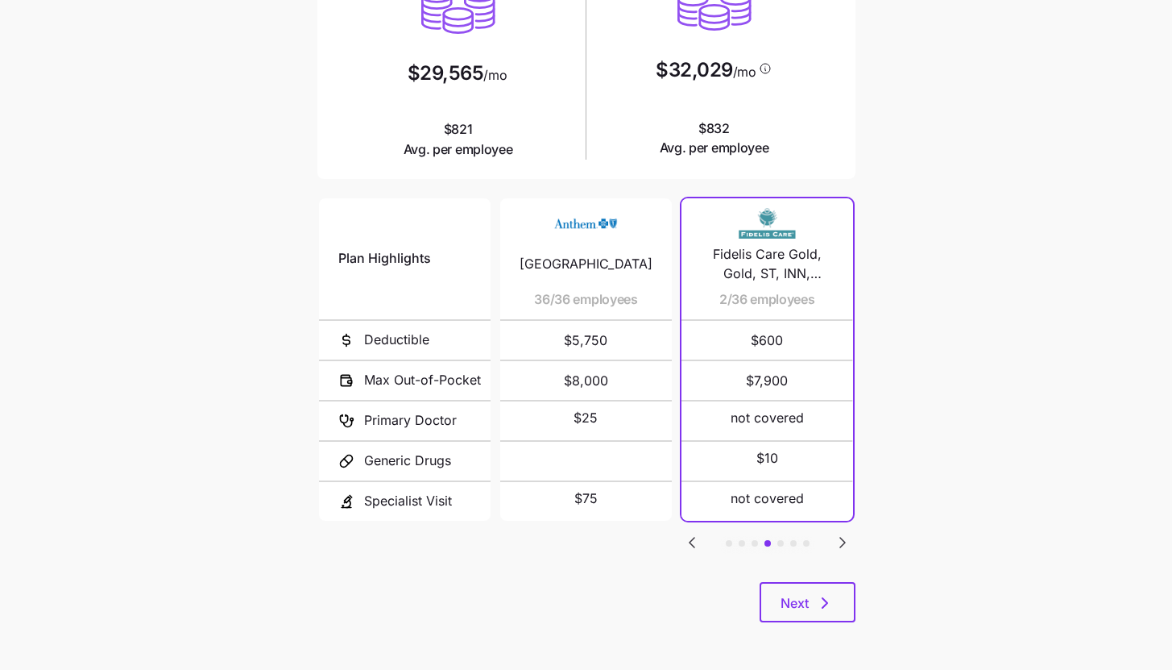
click at [691, 537] on icon "Go to previous slide" at bounding box center [692, 542] width 5 height 10
drag, startPoint x: 691, startPoint y: 537, endPoint x: 1056, endPoint y: 1, distance: 647.9
click at [0, 0] on body "Current plan vs. Zorro’s ICHRA recommendation See how your current plan measure…" at bounding box center [586, 230] width 1172 height 880
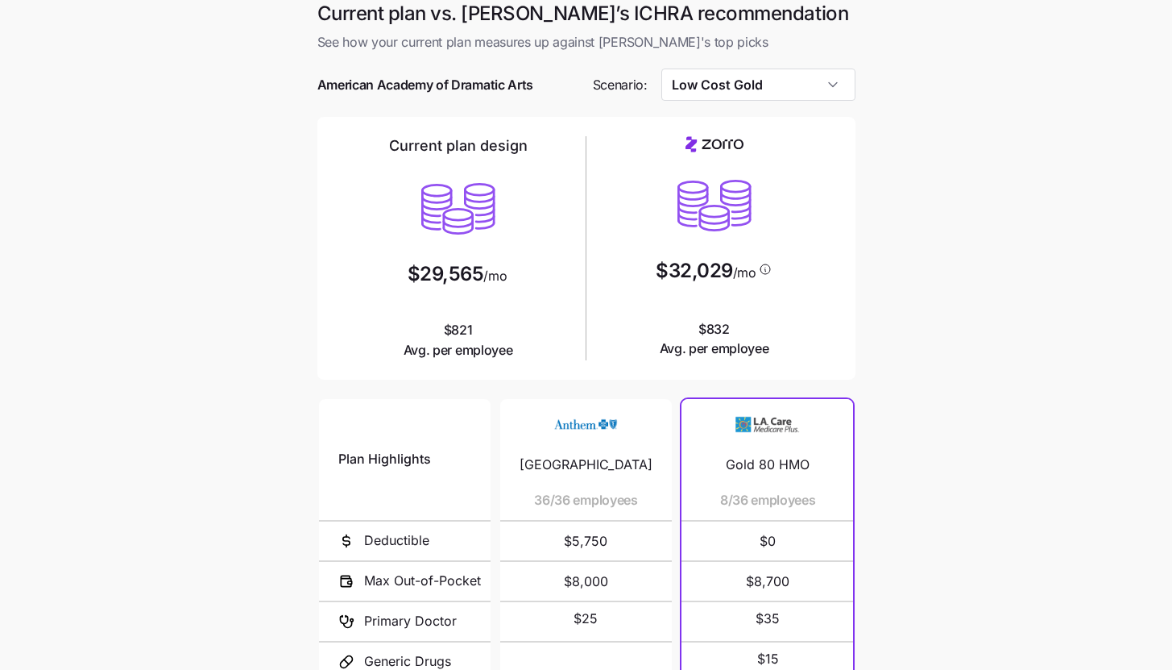
scroll to position [0, 0]
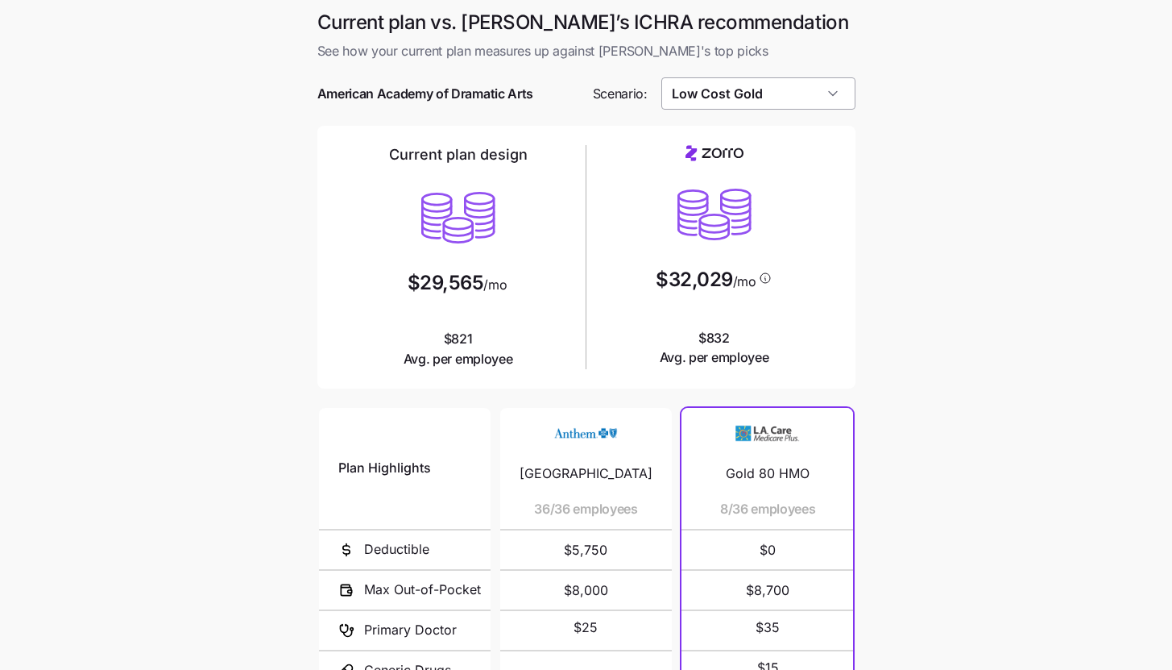
click at [805, 84] on input "Low Cost Gold" at bounding box center [759, 93] width 194 height 32
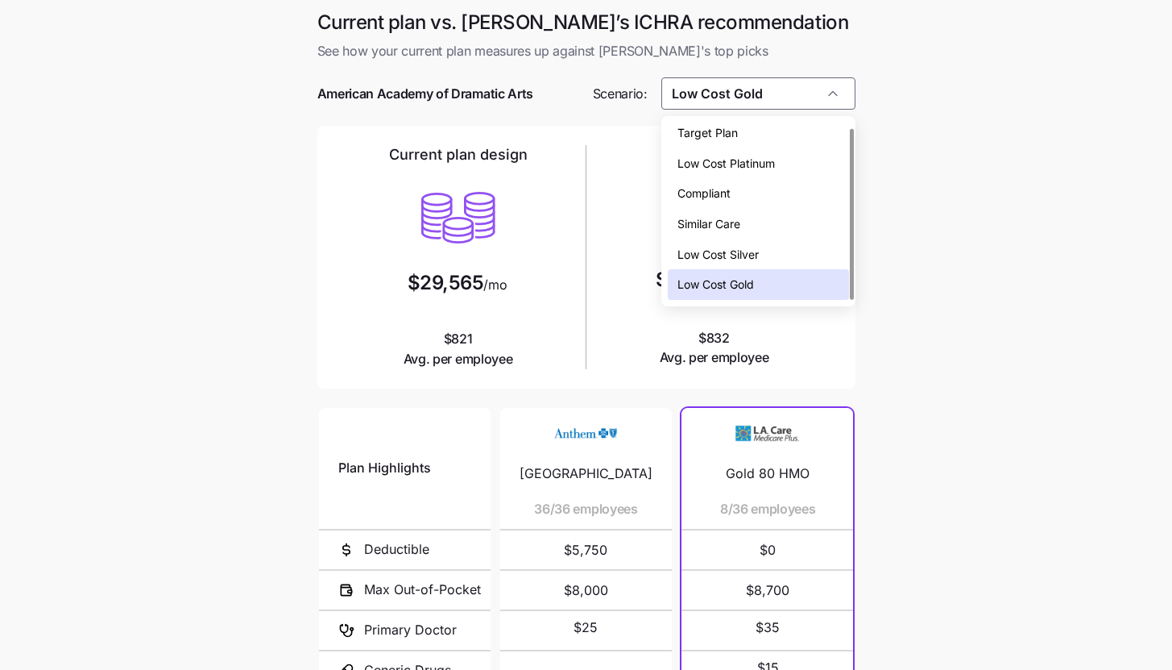
click at [785, 246] on div "Low Cost Silver" at bounding box center [758, 254] width 181 height 31
type input "Low Cost Silver"
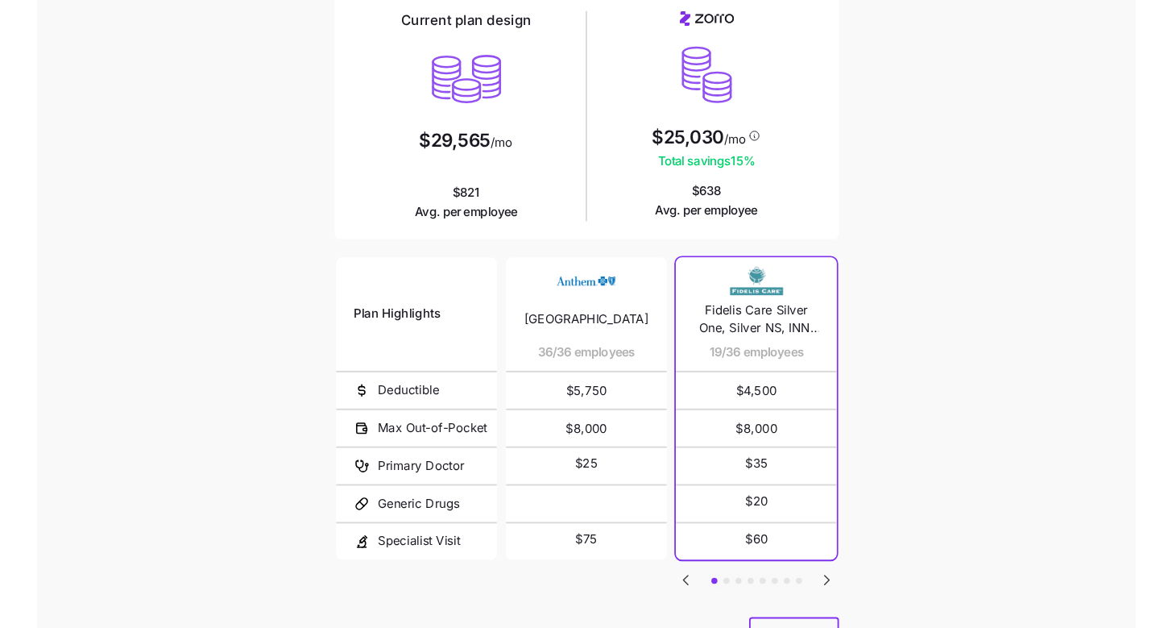
scroll to position [210, 0]
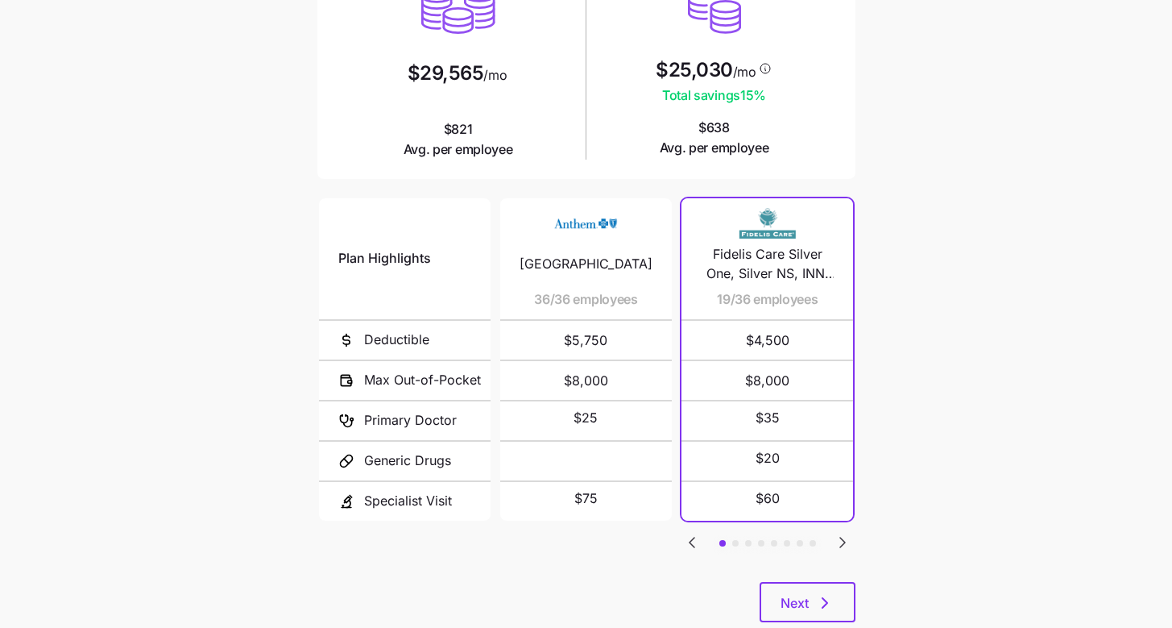
click at [836, 542] on icon "Go to next slide" at bounding box center [842, 542] width 19 height 19
click at [847, 541] on icon "Go to next slide" at bounding box center [842, 542] width 19 height 19
click at [847, 538] on icon "Go to next slide" at bounding box center [842, 542] width 19 height 19
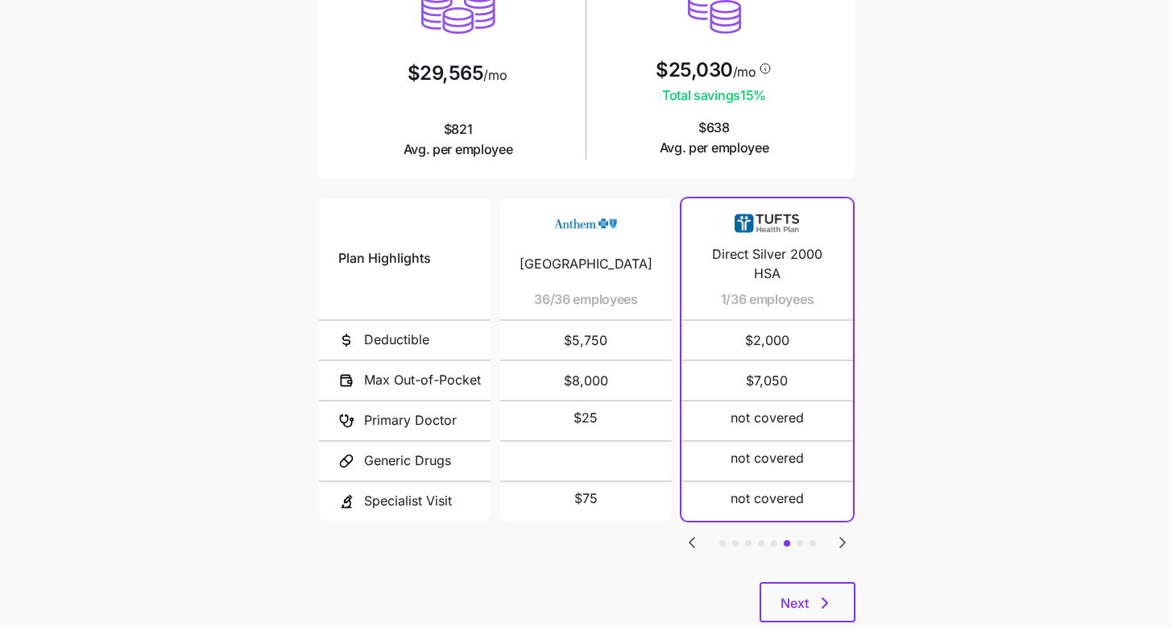
click at [847, 538] on icon "Go to next slide" at bounding box center [842, 542] width 19 height 19
click at [843, 537] on icon "Go to next slide" at bounding box center [842, 542] width 5 height 10
click at [687, 535] on icon "Go to previous slide" at bounding box center [692, 542] width 19 height 19
click at [691, 537] on icon "Go to previous slide" at bounding box center [692, 542] width 5 height 10
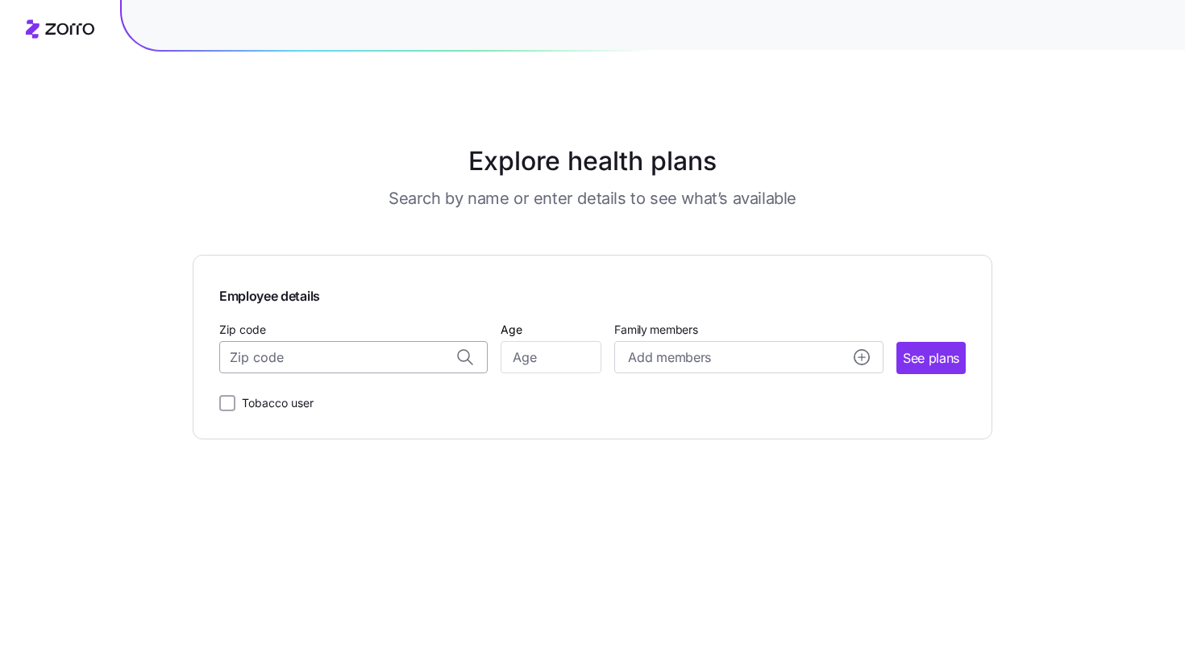
click at [405, 371] on input "Zip code" at bounding box center [353, 357] width 268 height 32
click at [407, 407] on span "90001, [GEOGRAPHIC_DATA], [GEOGRAPHIC_DATA]" at bounding box center [351, 400] width 226 height 20
type input "90001, [GEOGRAPHIC_DATA], [GEOGRAPHIC_DATA]"
click at [524, 358] on input "Age" at bounding box center [550, 357] width 101 height 32
type input "35"
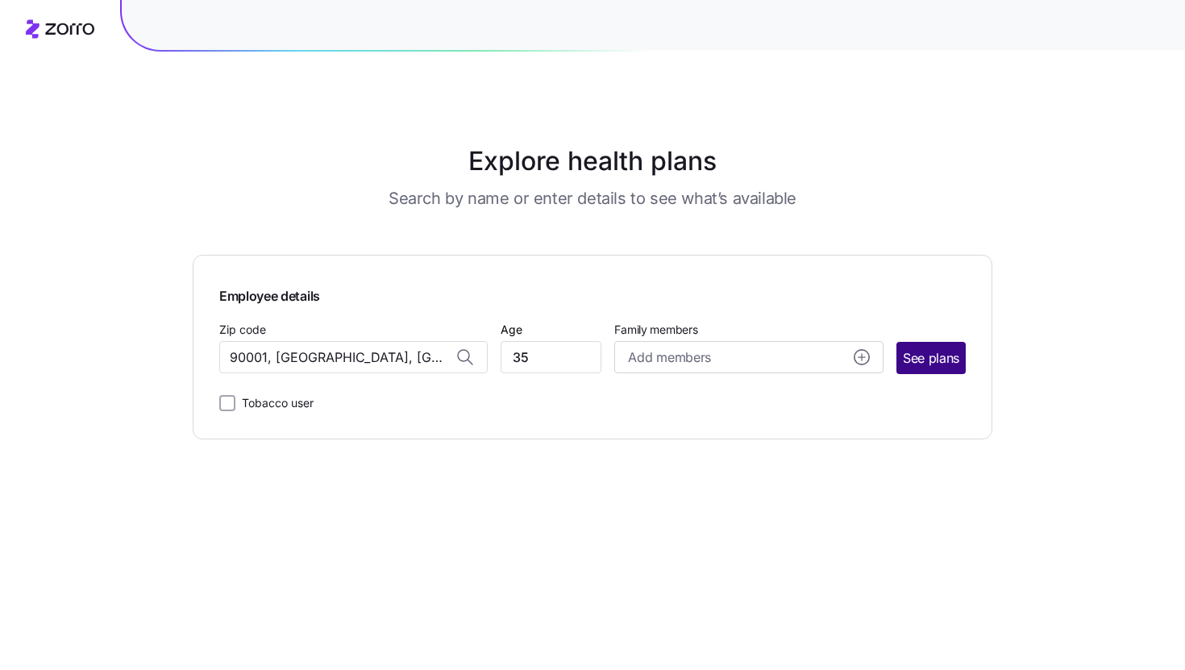
click at [952, 354] on span "See plans" at bounding box center [931, 358] width 56 height 20
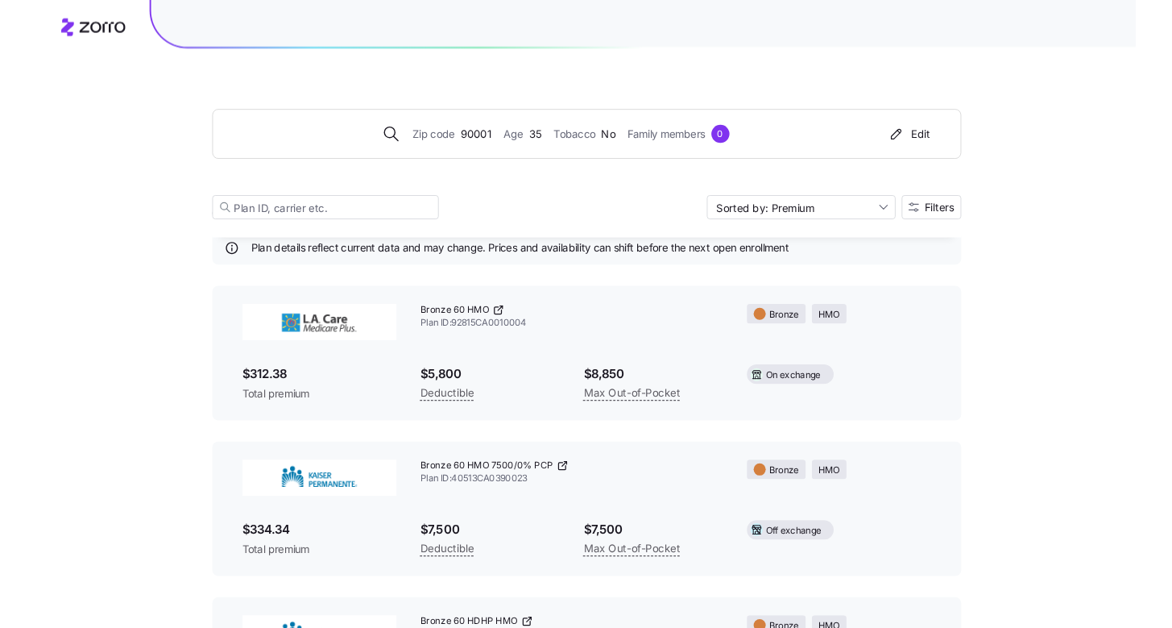
scroll to position [76, 0]
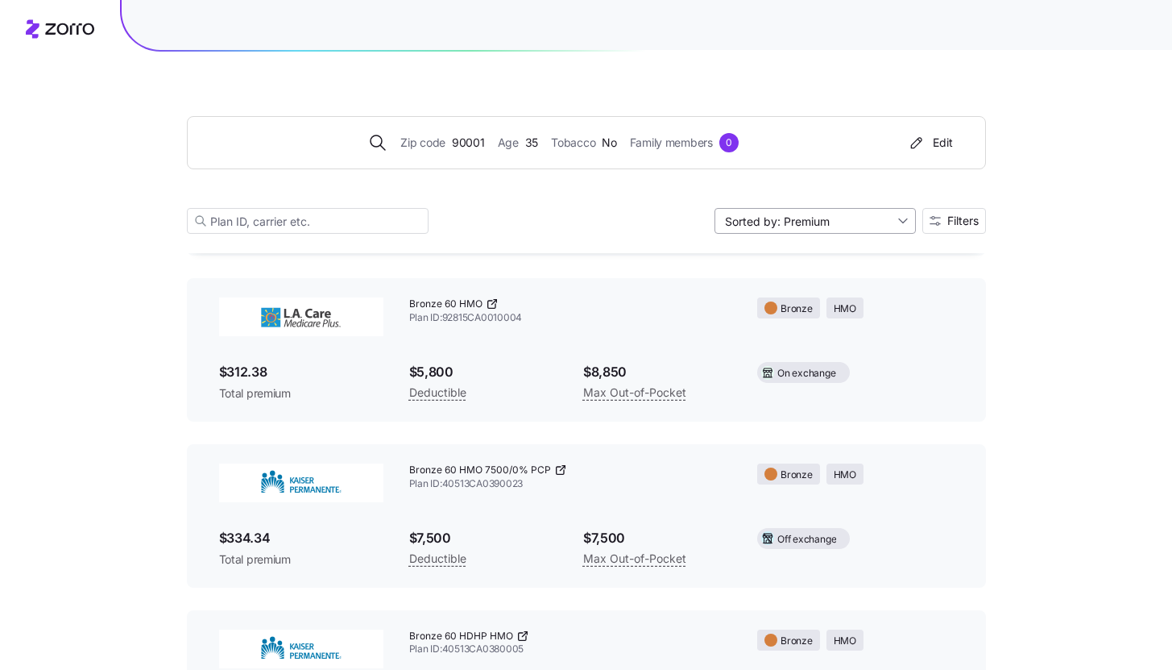
click at [889, 216] on input "Sorted by: Premium" at bounding box center [815, 221] width 201 height 26
click at [857, 303] on div "Max out of pocket" at bounding box center [814, 307] width 189 height 24
click at [942, 235] on div "Zip code 90001 Age [DEMOGRAPHIC_DATA] Tobacco No Family members 0 Edit Sorted b…" at bounding box center [586, 155] width 799 height 195
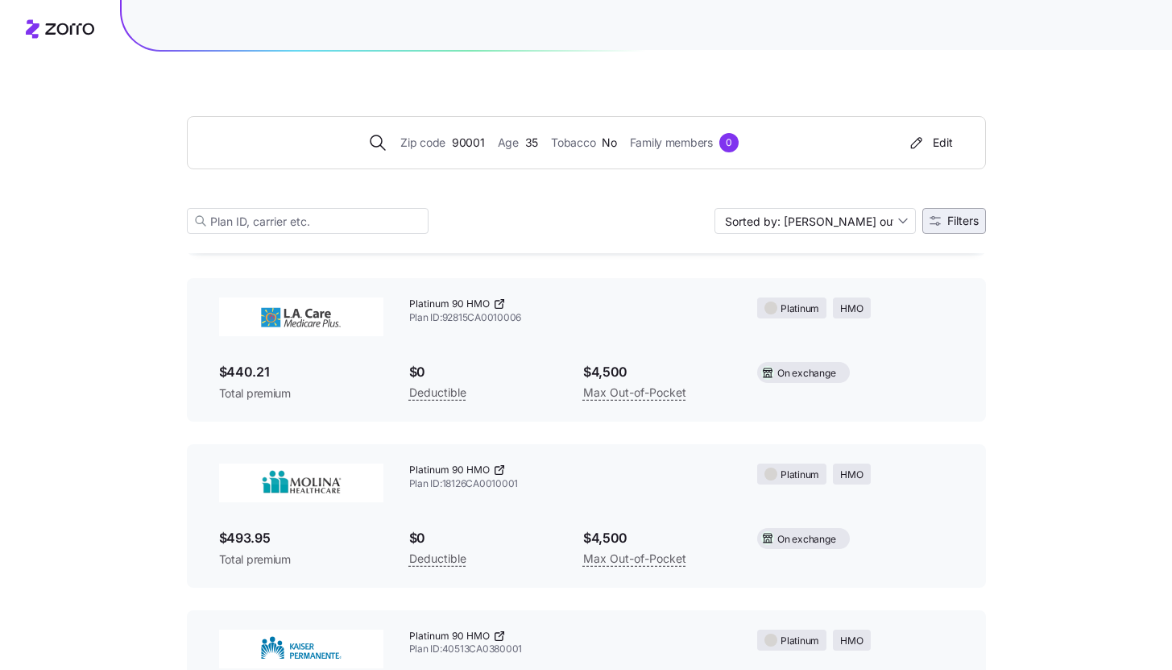
click at [952, 216] on span "Filters" at bounding box center [963, 220] width 31 height 11
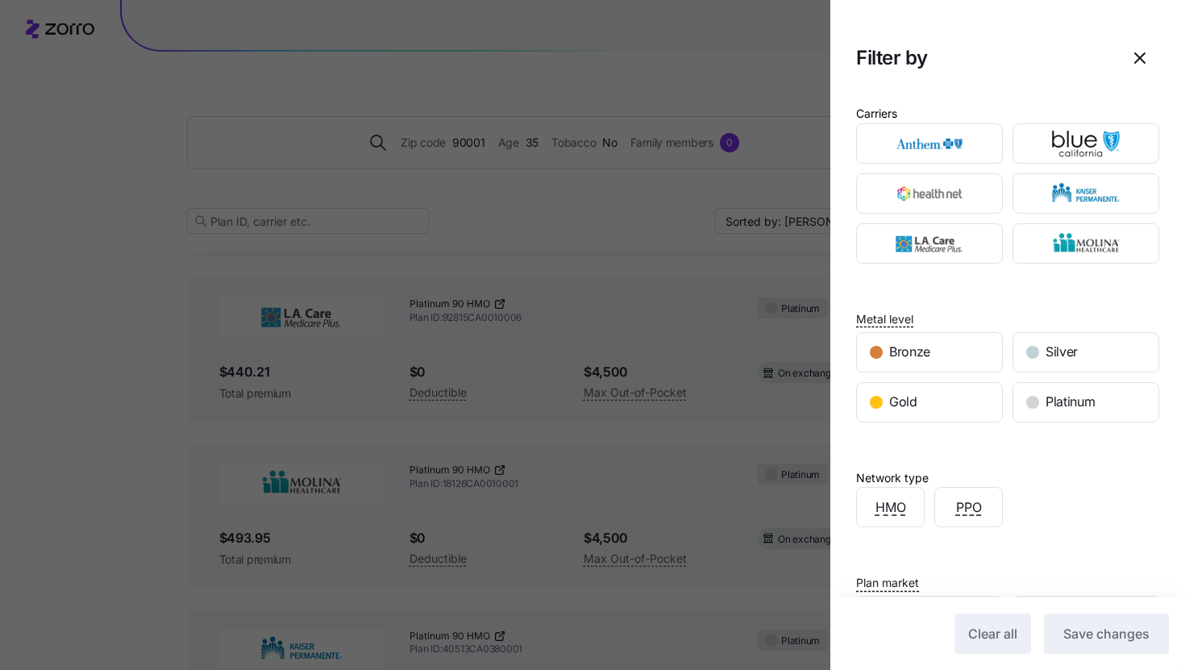
click at [794, 178] on div at bounding box center [592, 335] width 1185 height 670
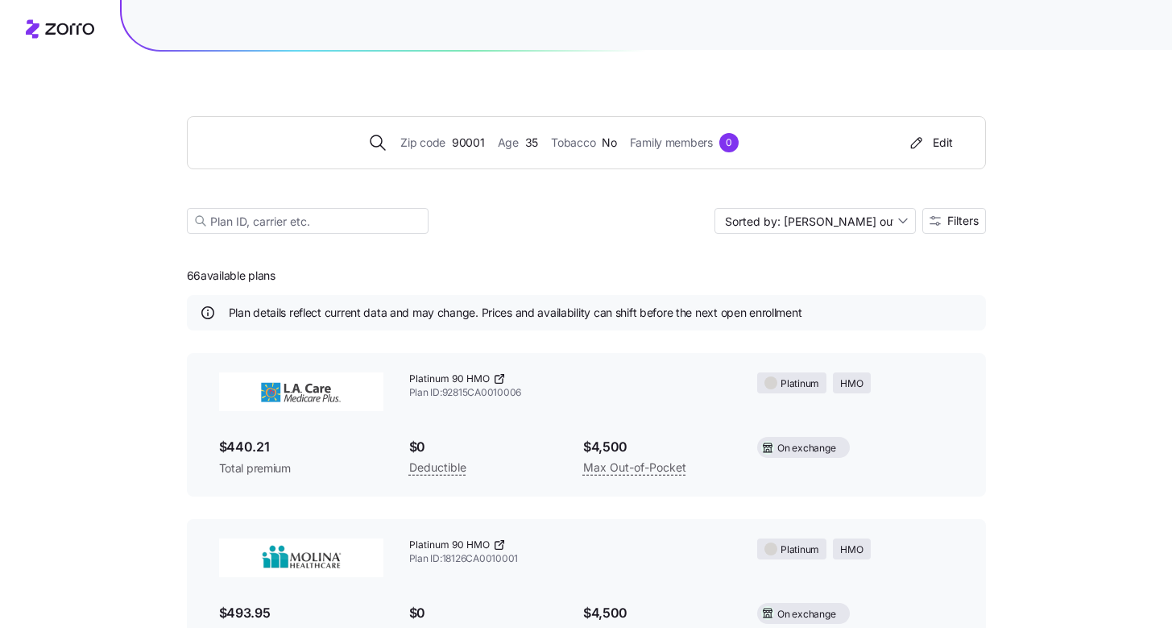
scroll to position [0, 0]
click at [975, 227] on button "Filters" at bounding box center [955, 221] width 64 height 26
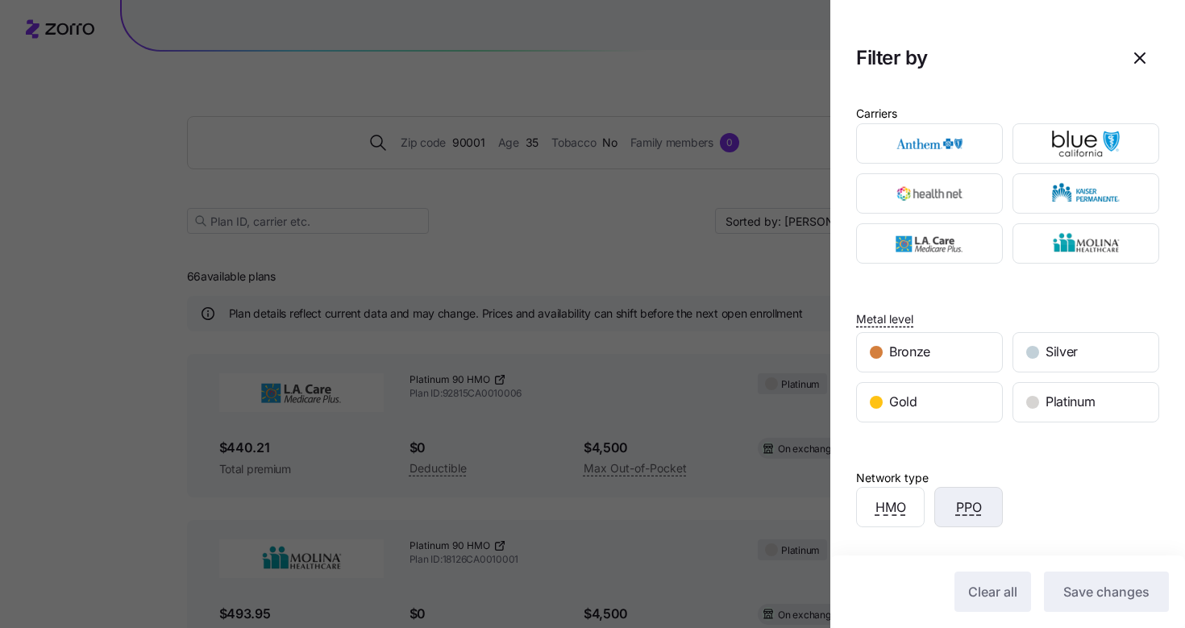
click at [978, 517] on div "PPO" at bounding box center [968, 507] width 67 height 39
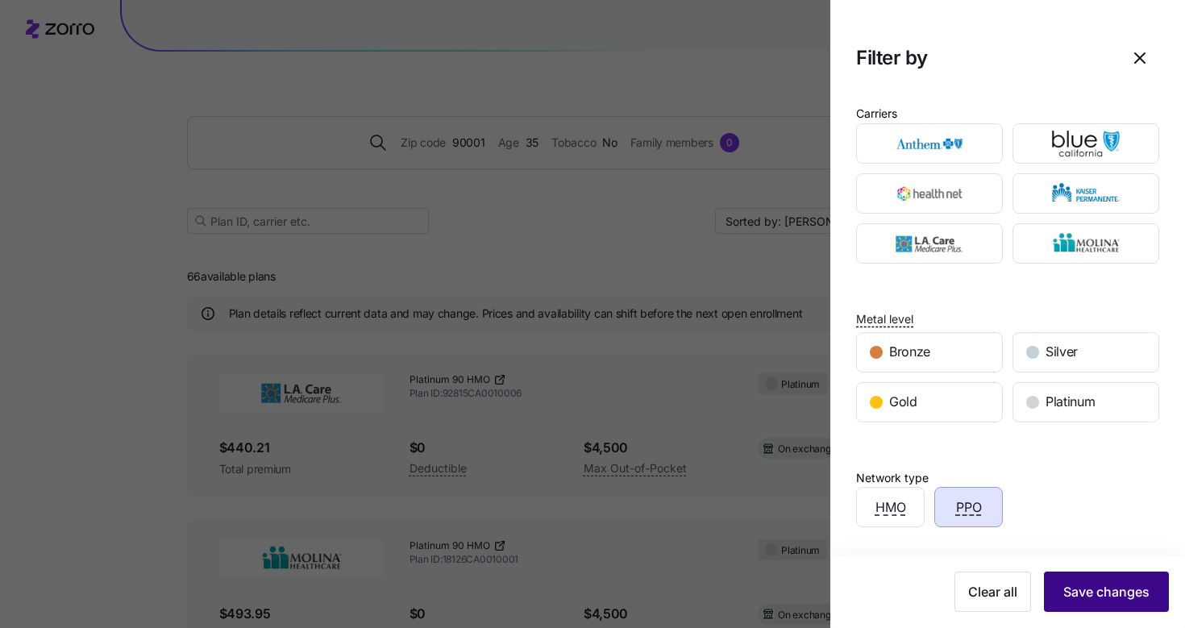
click at [1099, 585] on span "Save changes" at bounding box center [1106, 591] width 86 height 19
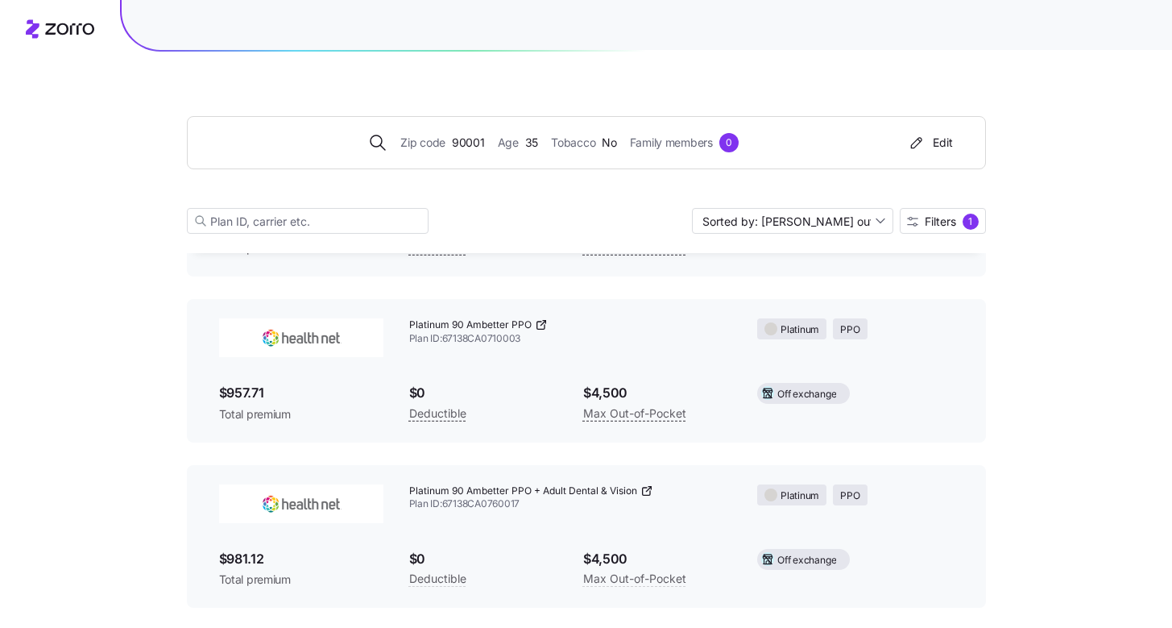
scroll to position [50, 0]
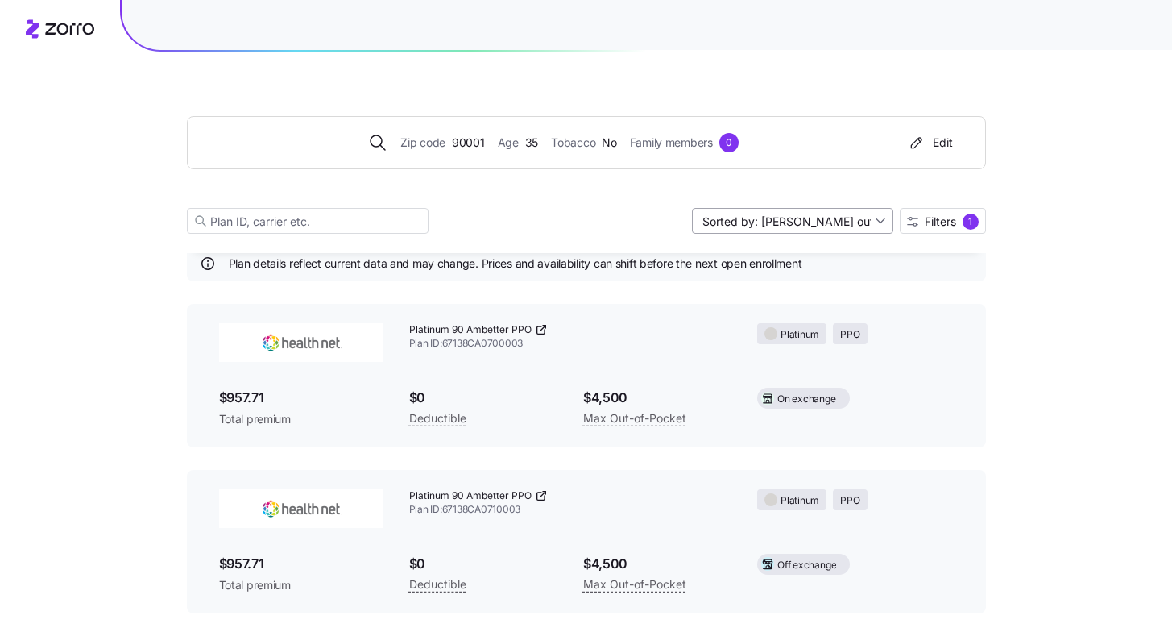
click at [829, 220] on input "Sorted by: [PERSON_NAME] out of pocket" at bounding box center [792, 221] width 201 height 26
click at [786, 257] on div "Premium" at bounding box center [791, 259] width 189 height 24
type input "Sorted by: Premium"
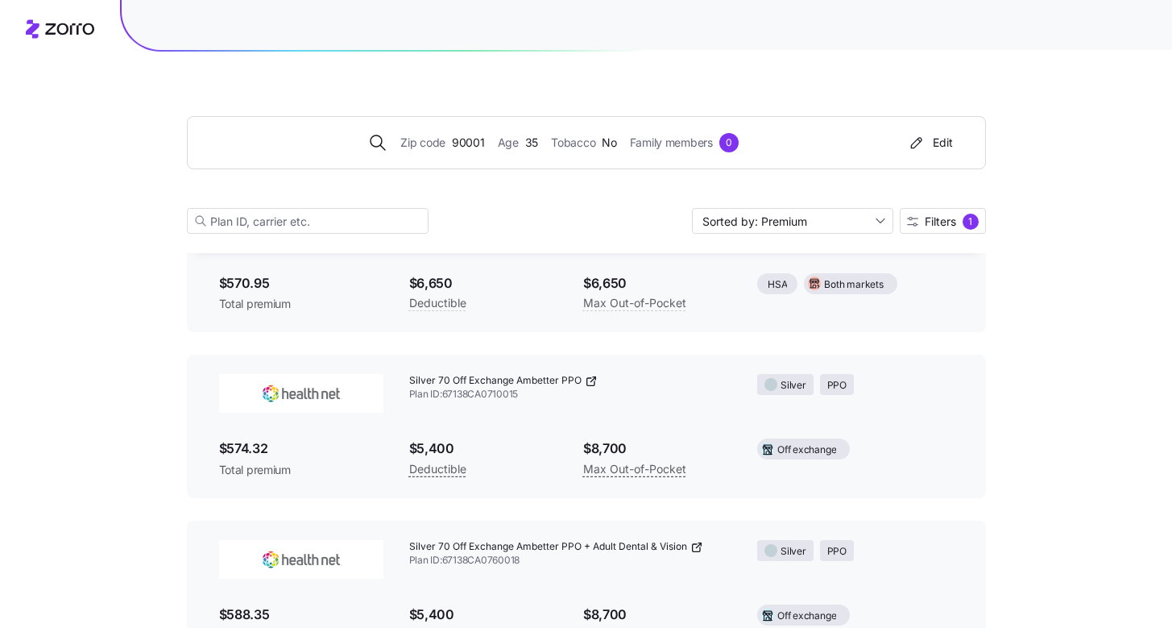
scroll to position [1338, 0]
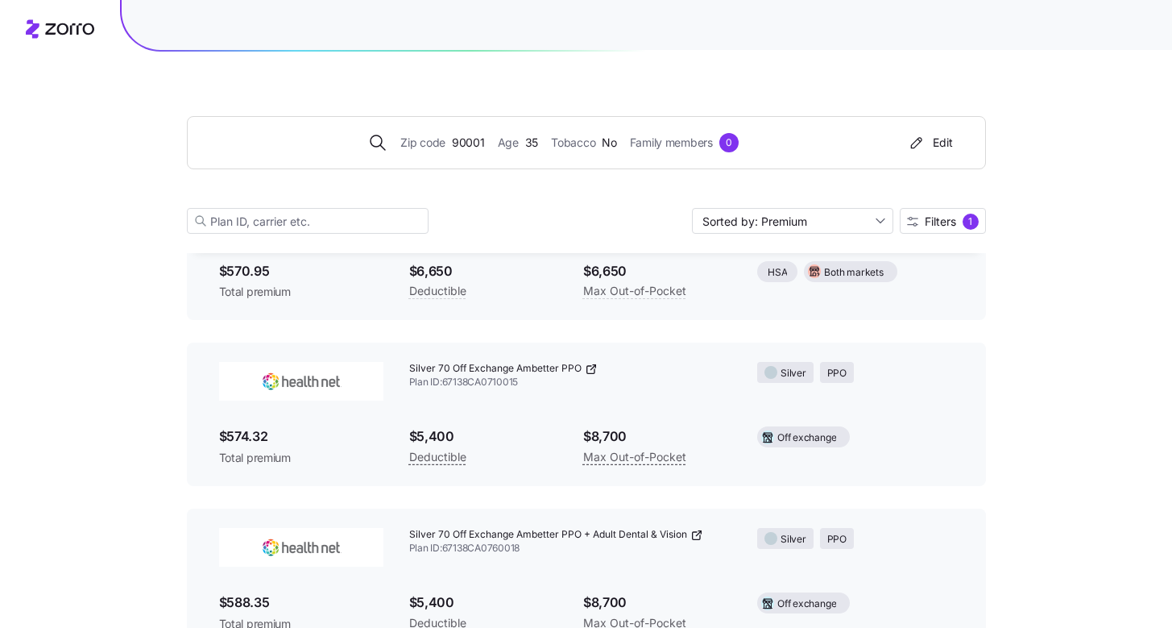
click at [587, 366] on icon at bounding box center [590, 369] width 7 height 7
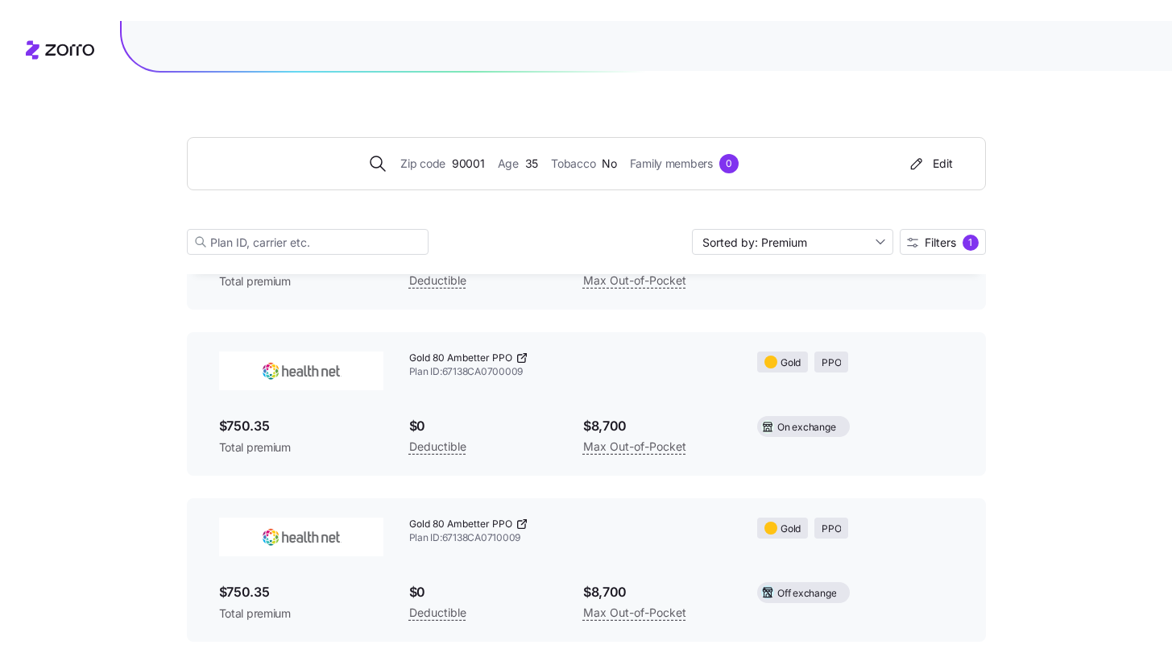
scroll to position [2538, 0]
